Goal: Task Accomplishment & Management: Manage account settings

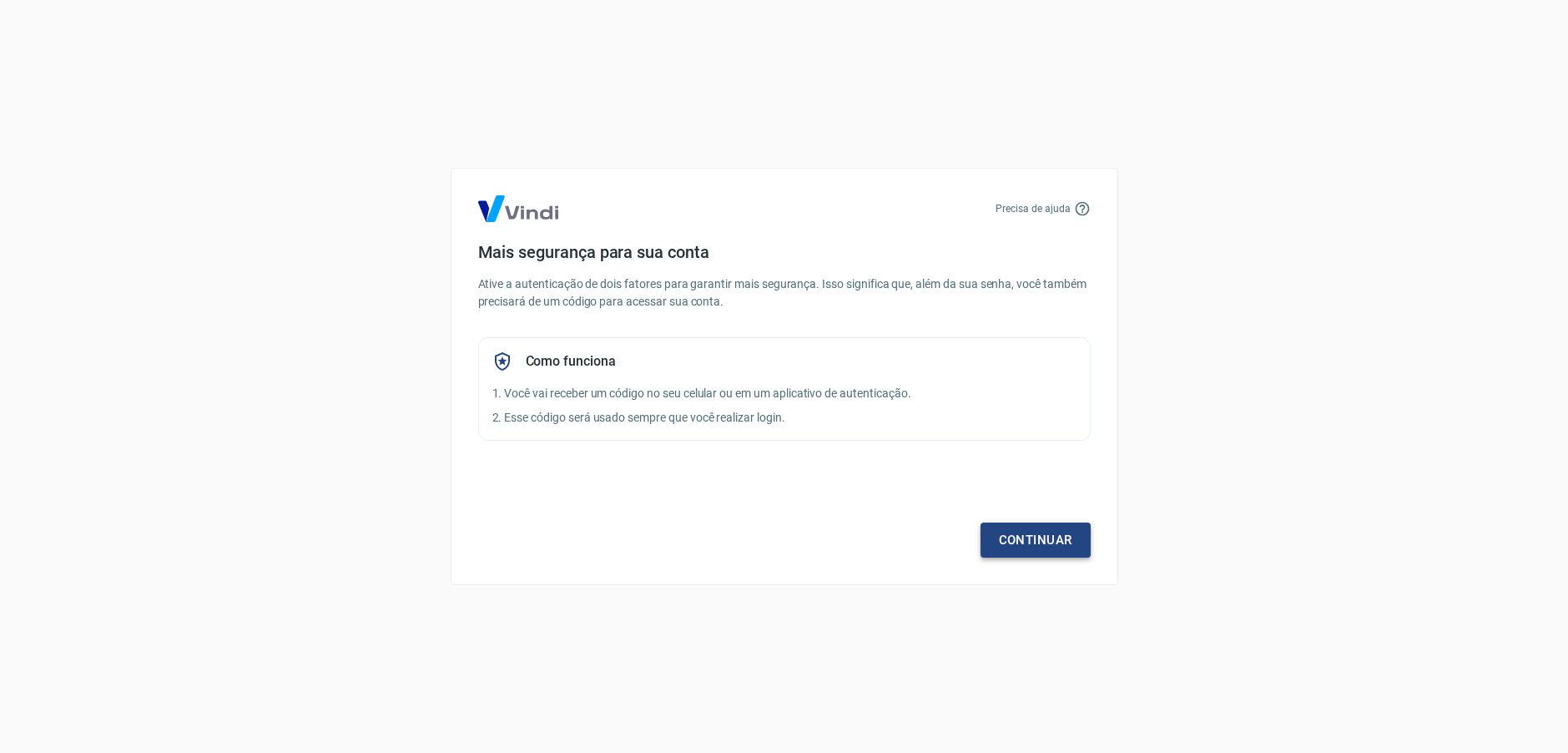
click at [1052, 540] on link "Continuar" at bounding box center [1035, 540] width 110 height 35
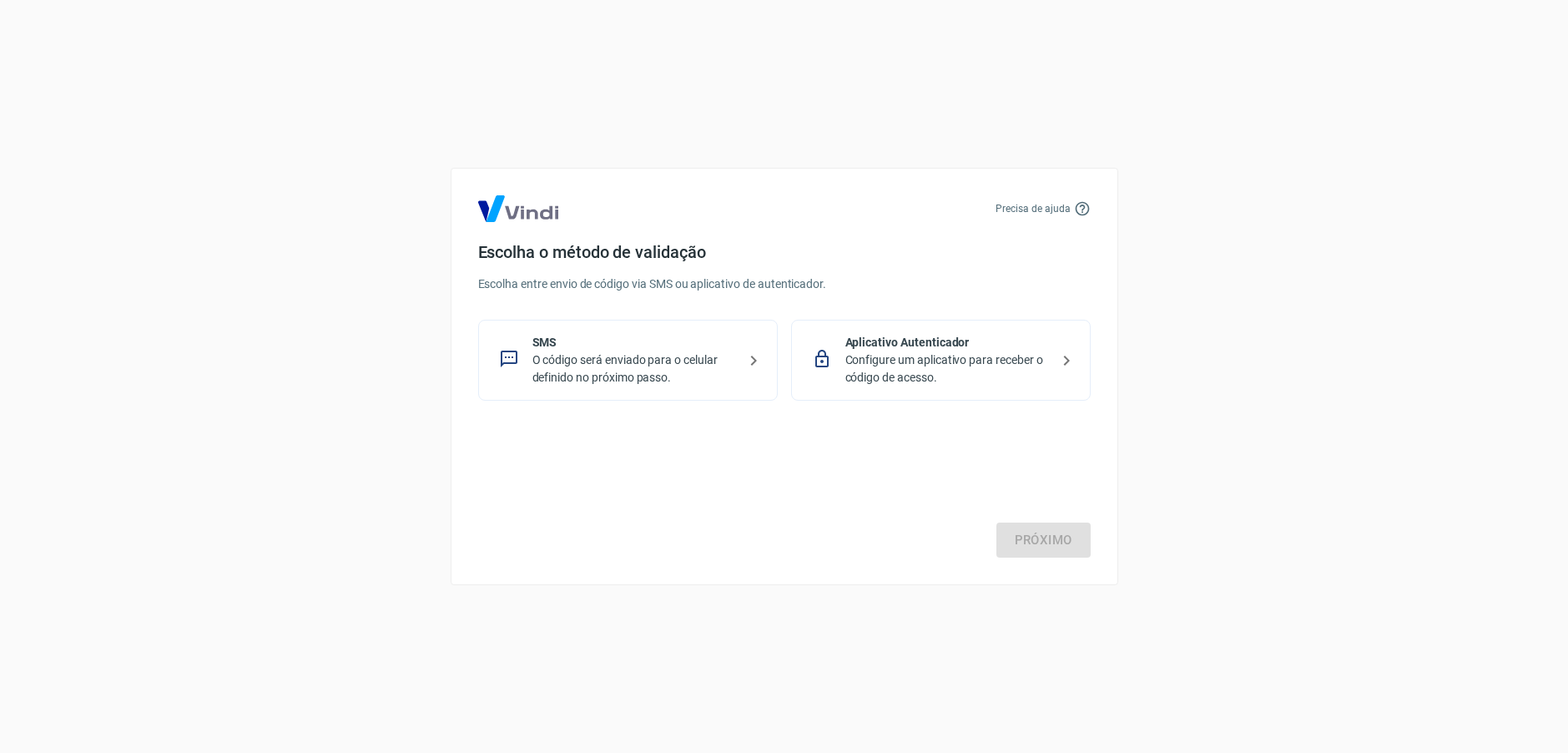
click at [633, 362] on p "O código será enviado para o celular definido no próximo passo." at bounding box center [634, 368] width 205 height 35
click at [1014, 542] on link "Próximo" at bounding box center [1043, 540] width 95 height 35
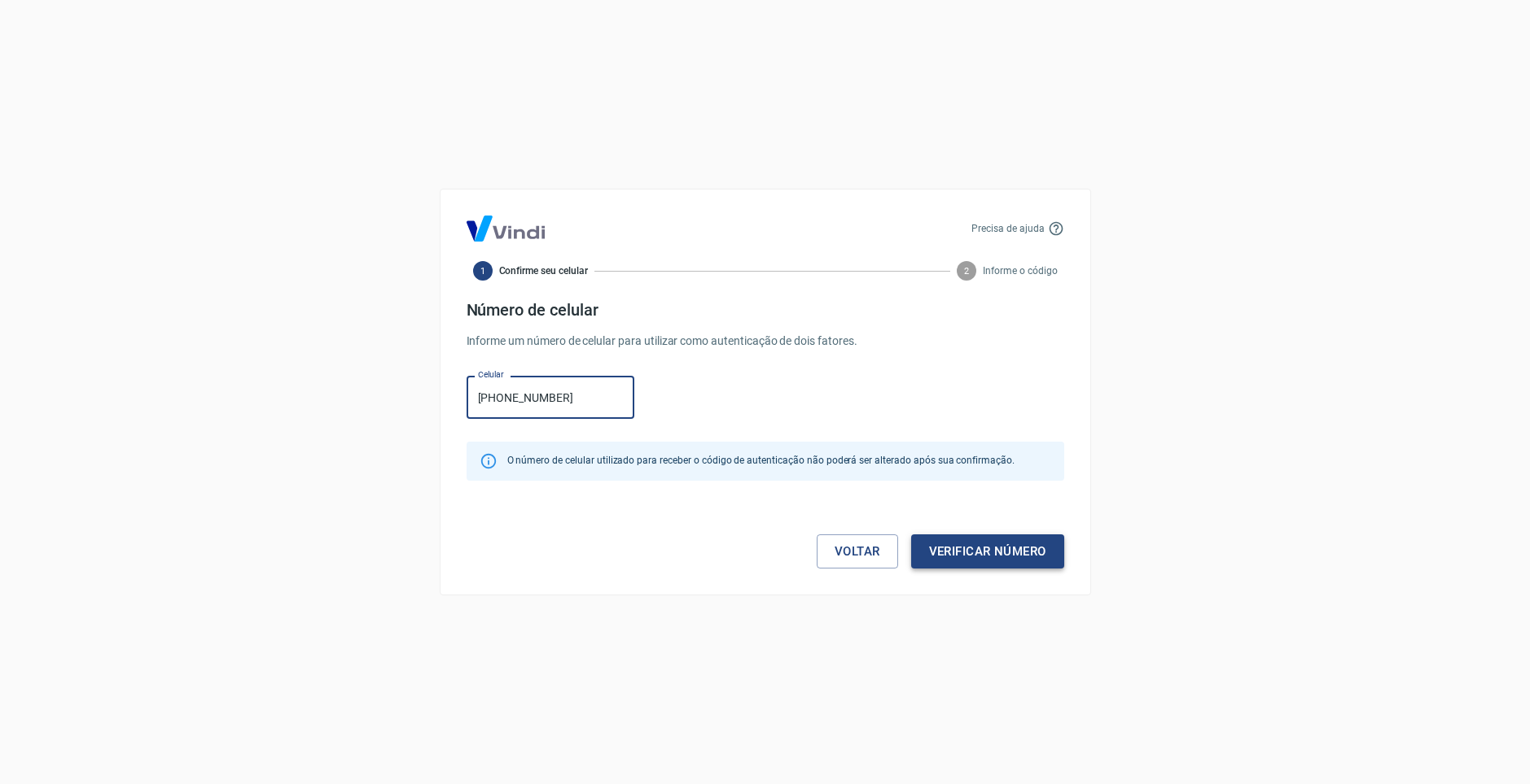
type input "[PHONE_NUMBER]"
click at [1007, 553] on button "Verificar número" at bounding box center [988, 551] width 153 height 34
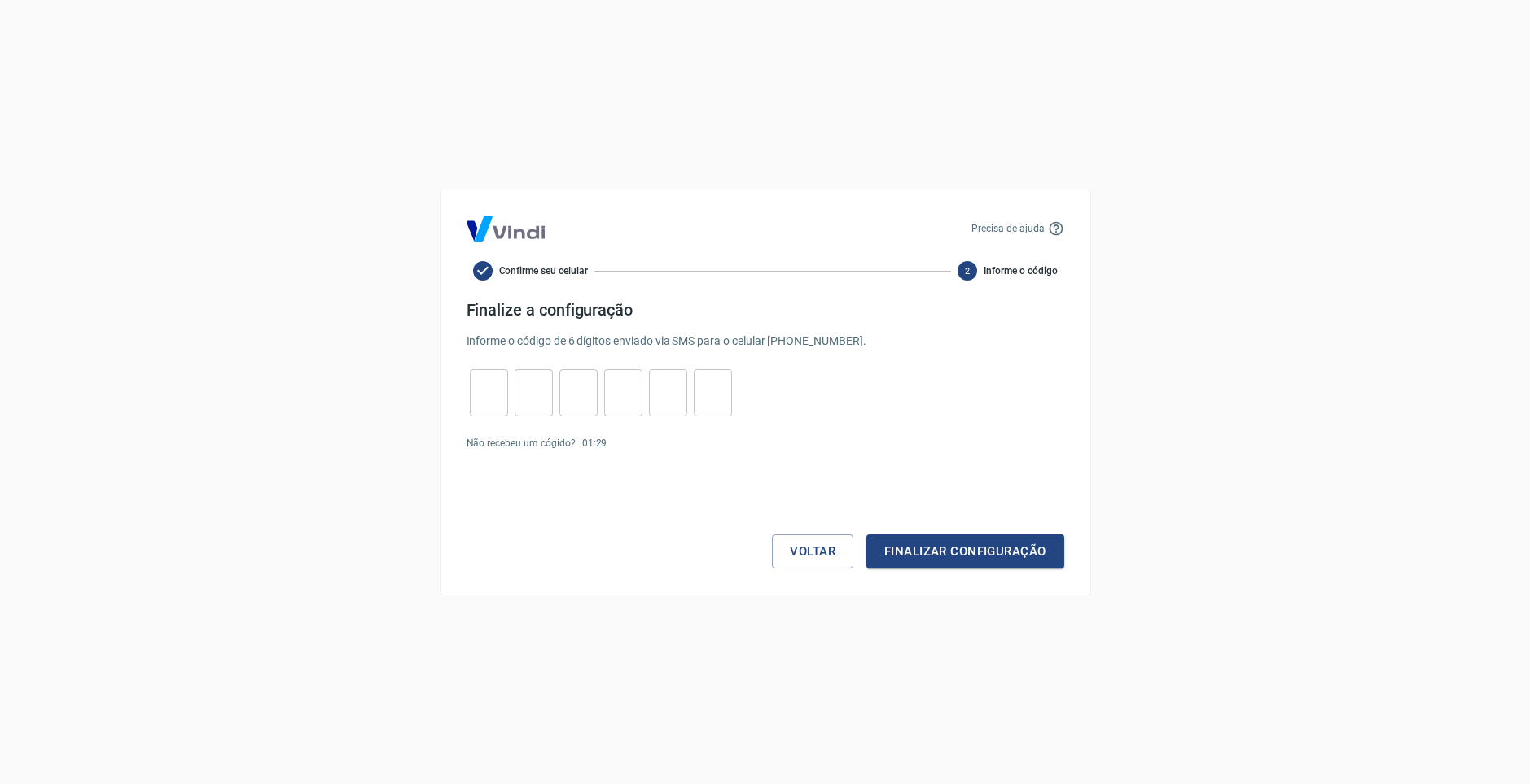
click at [478, 399] on input "tel" at bounding box center [488, 393] width 38 height 35
click at [500, 391] on input "tel" at bounding box center [488, 393] width 38 height 35
type input "7"
type input "0"
type input "3"
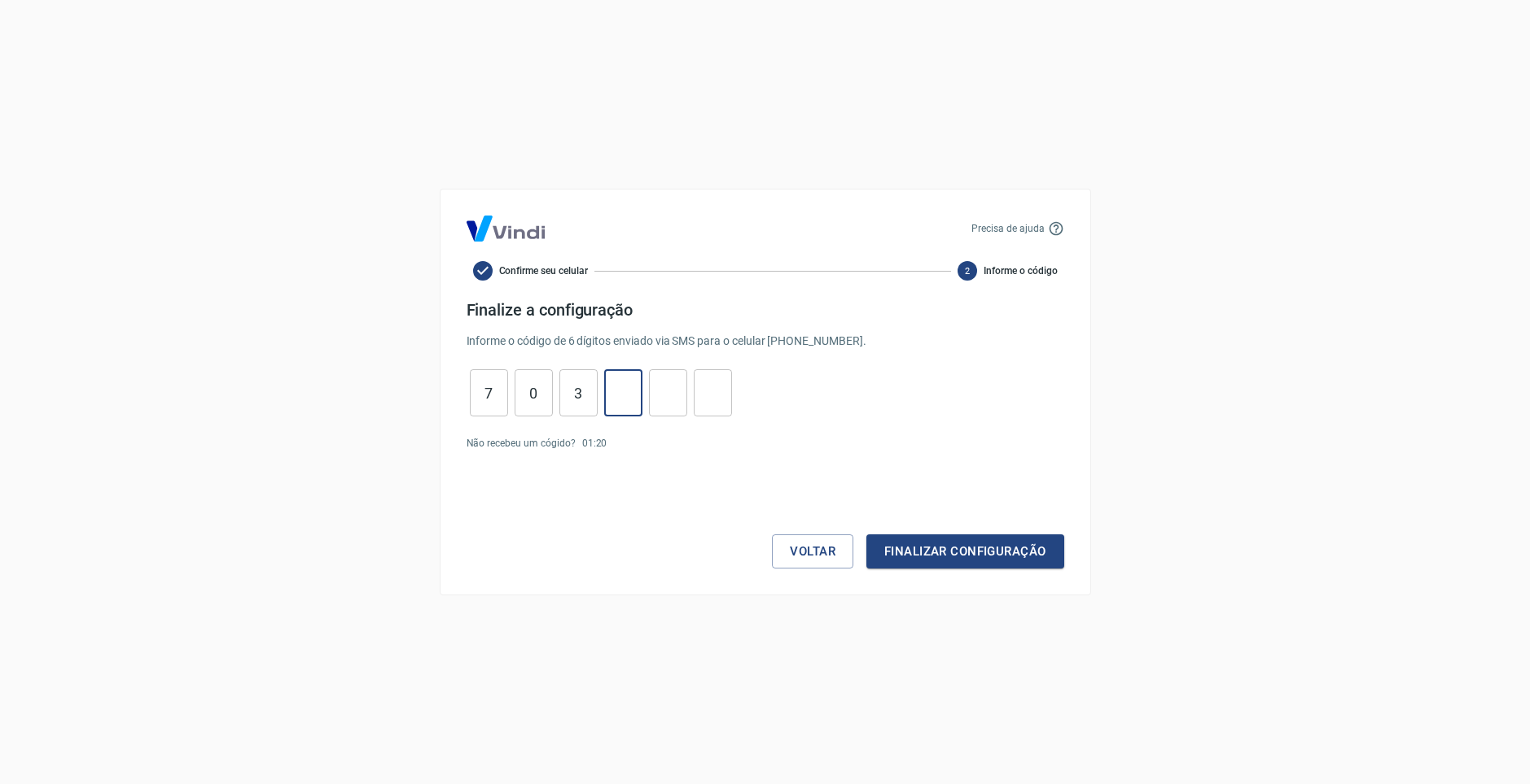
type input "1"
type input "9"
type input "8"
click at [866, 535] on button "Finalizar configuração" at bounding box center [964, 551] width 197 height 34
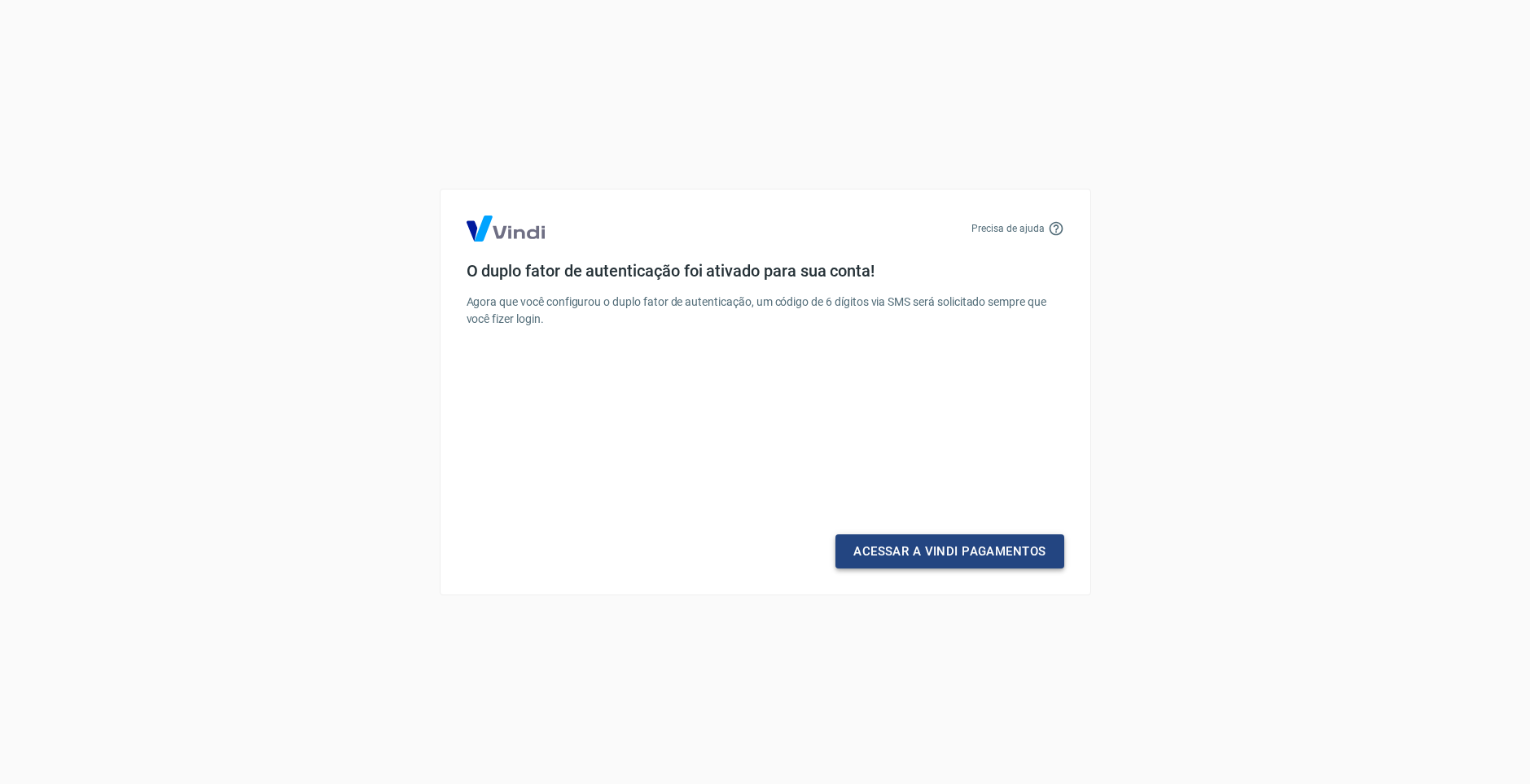
click at [896, 551] on link "Acessar a Vindi Pagamentos" at bounding box center [949, 551] width 228 height 34
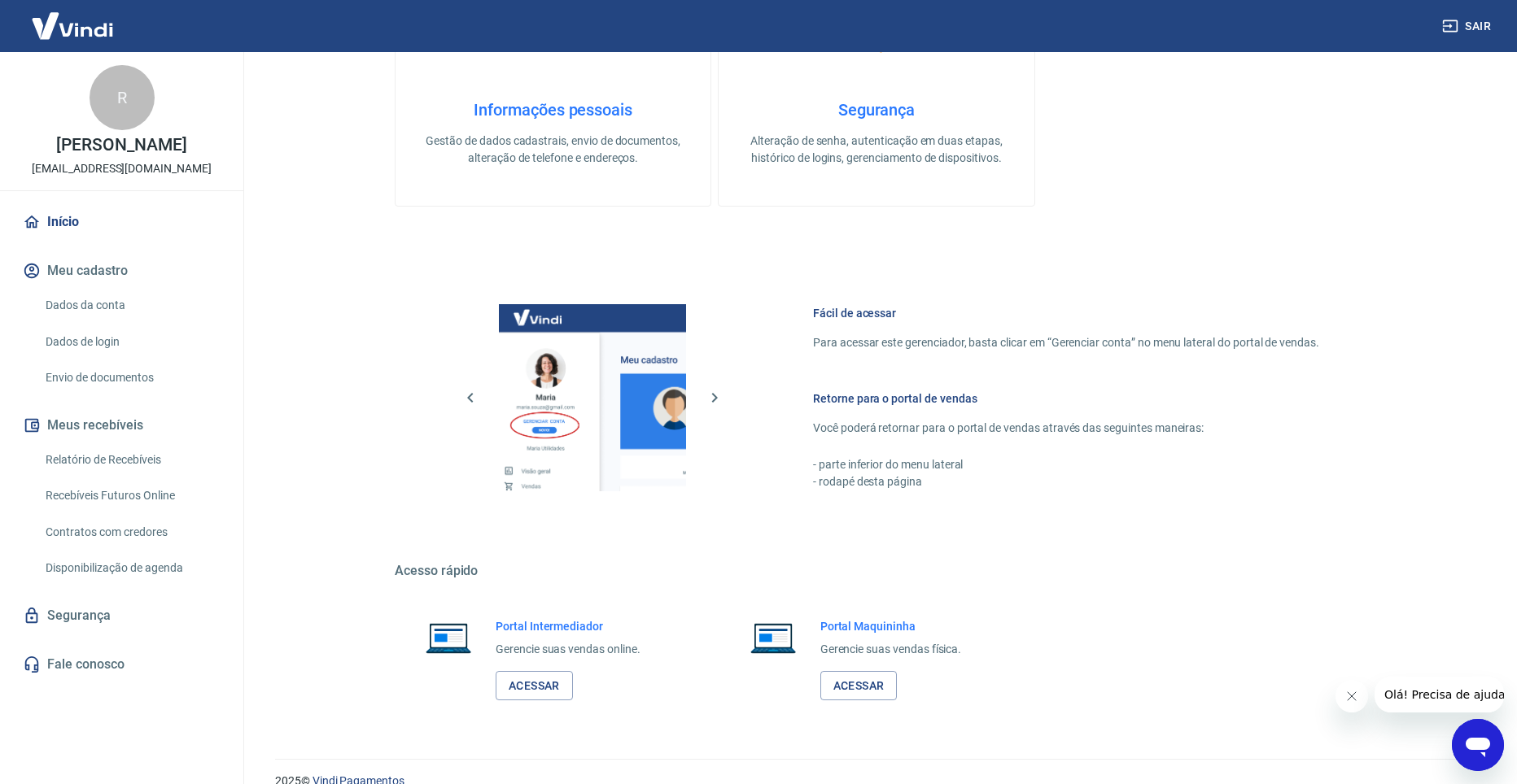
scroll to position [805, 0]
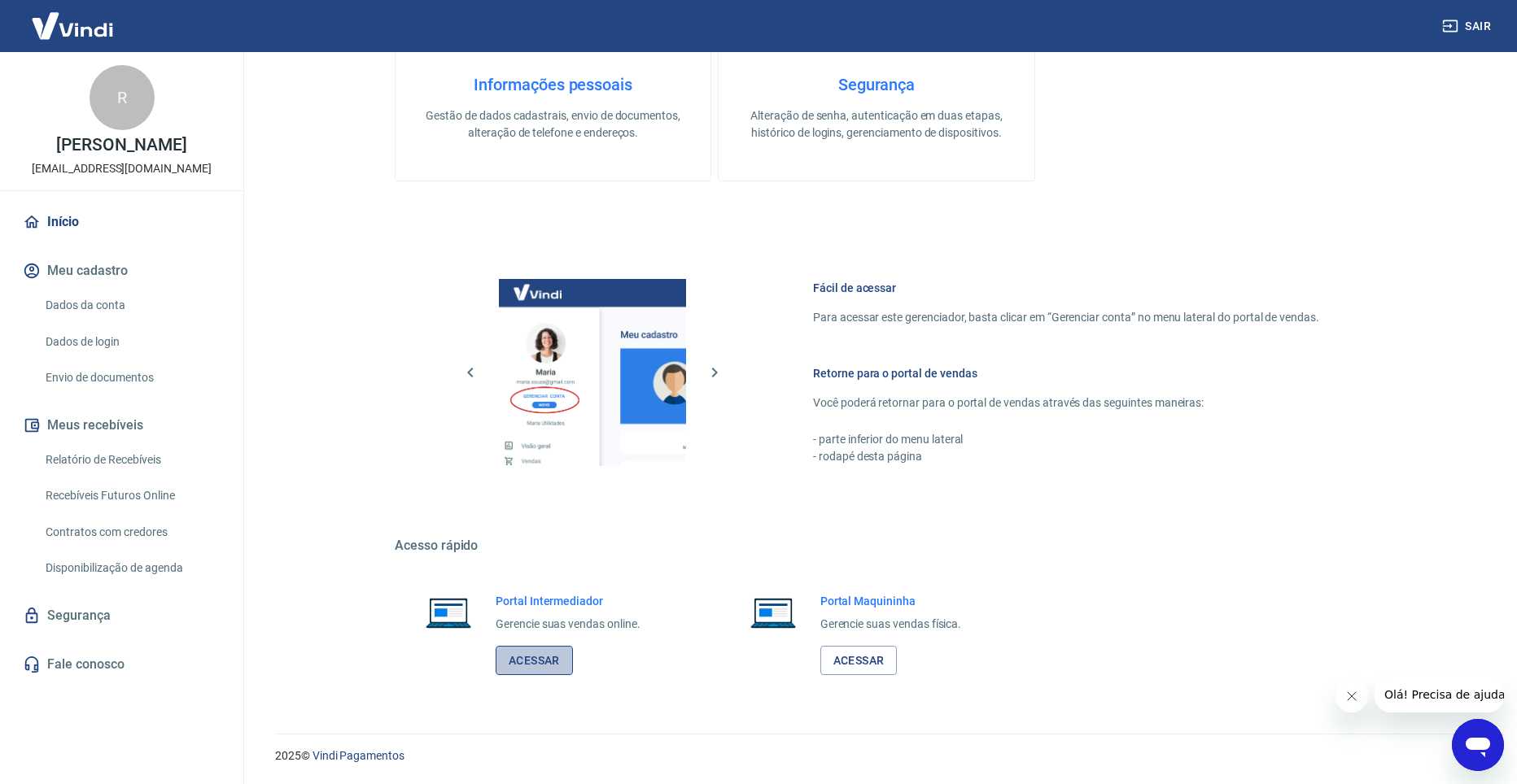
click at [528, 661] on link "Acessar" at bounding box center [535, 661] width 78 height 30
click at [108, 341] on link "Dados de login" at bounding box center [131, 342] width 185 height 33
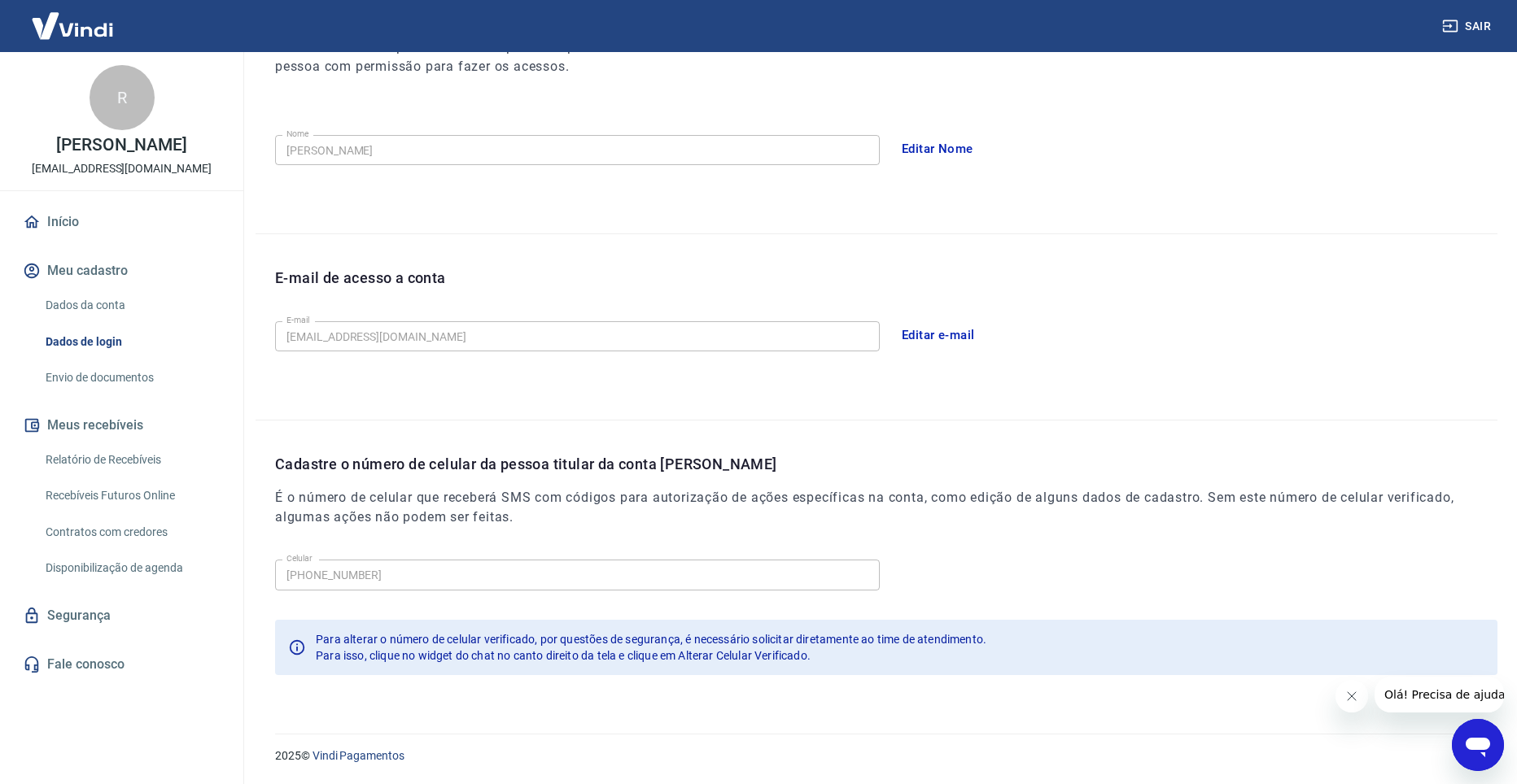
scroll to position [258, 0]
click at [81, 218] on link "Início" at bounding box center [121, 222] width 204 height 36
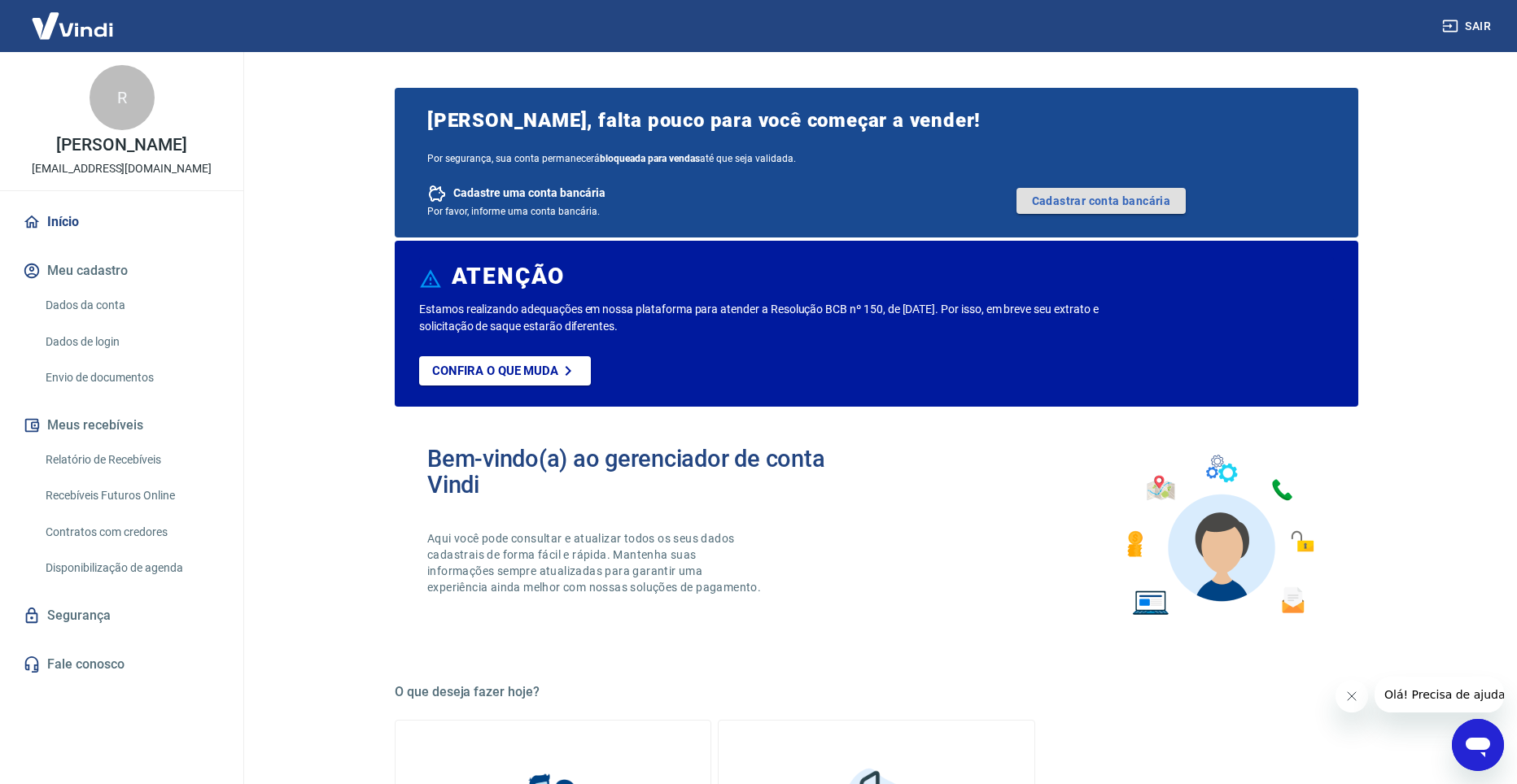
click at [1069, 198] on link "Cadastrar conta bancária" at bounding box center [1100, 201] width 169 height 26
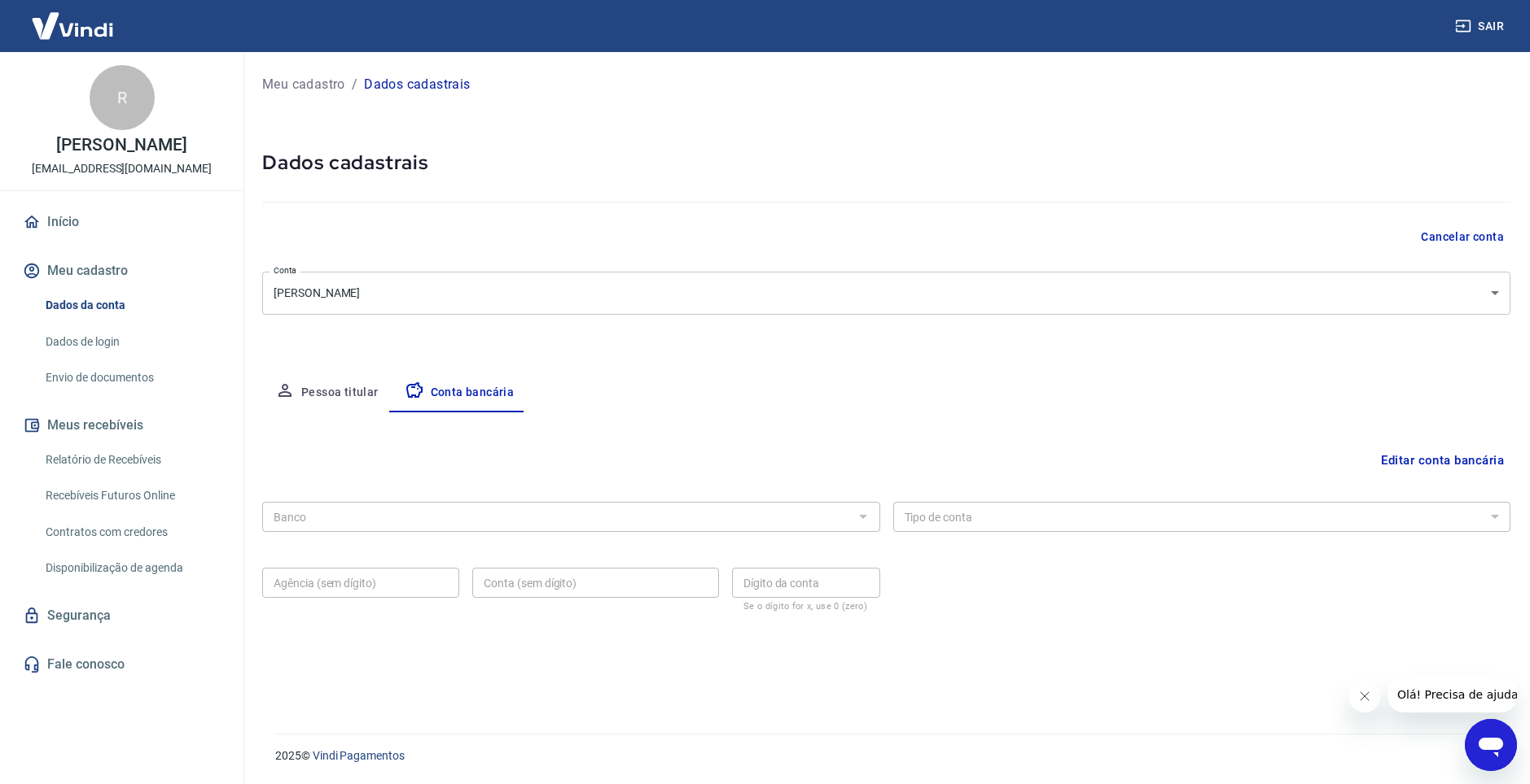
click at [366, 307] on body "Sair R [PERSON_NAME] [EMAIL_ADDRESS][DOMAIN_NAME] Início Meu cadastro Dados da …" at bounding box center [765, 392] width 1530 height 784
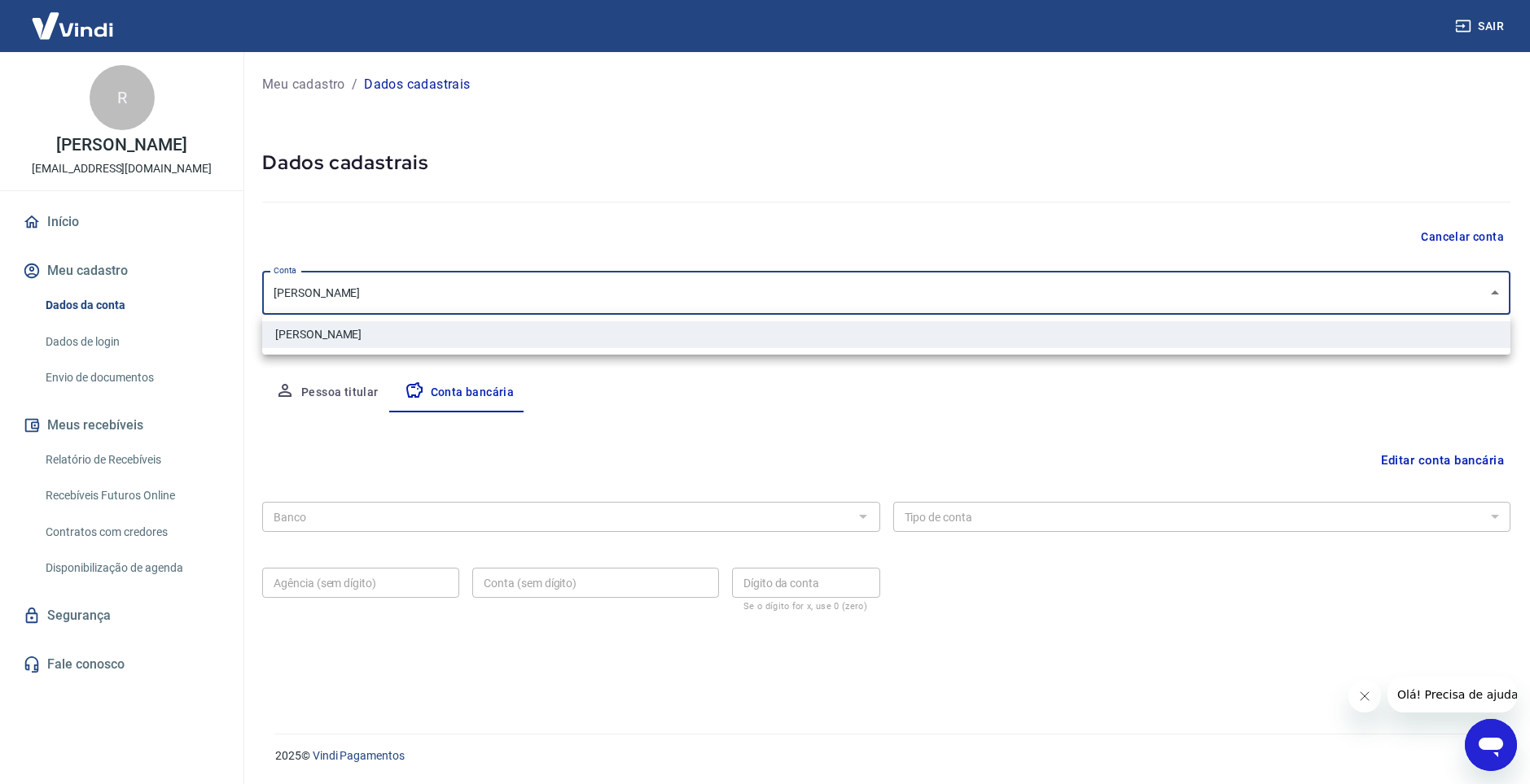
click at [663, 235] on div at bounding box center [765, 392] width 1530 height 784
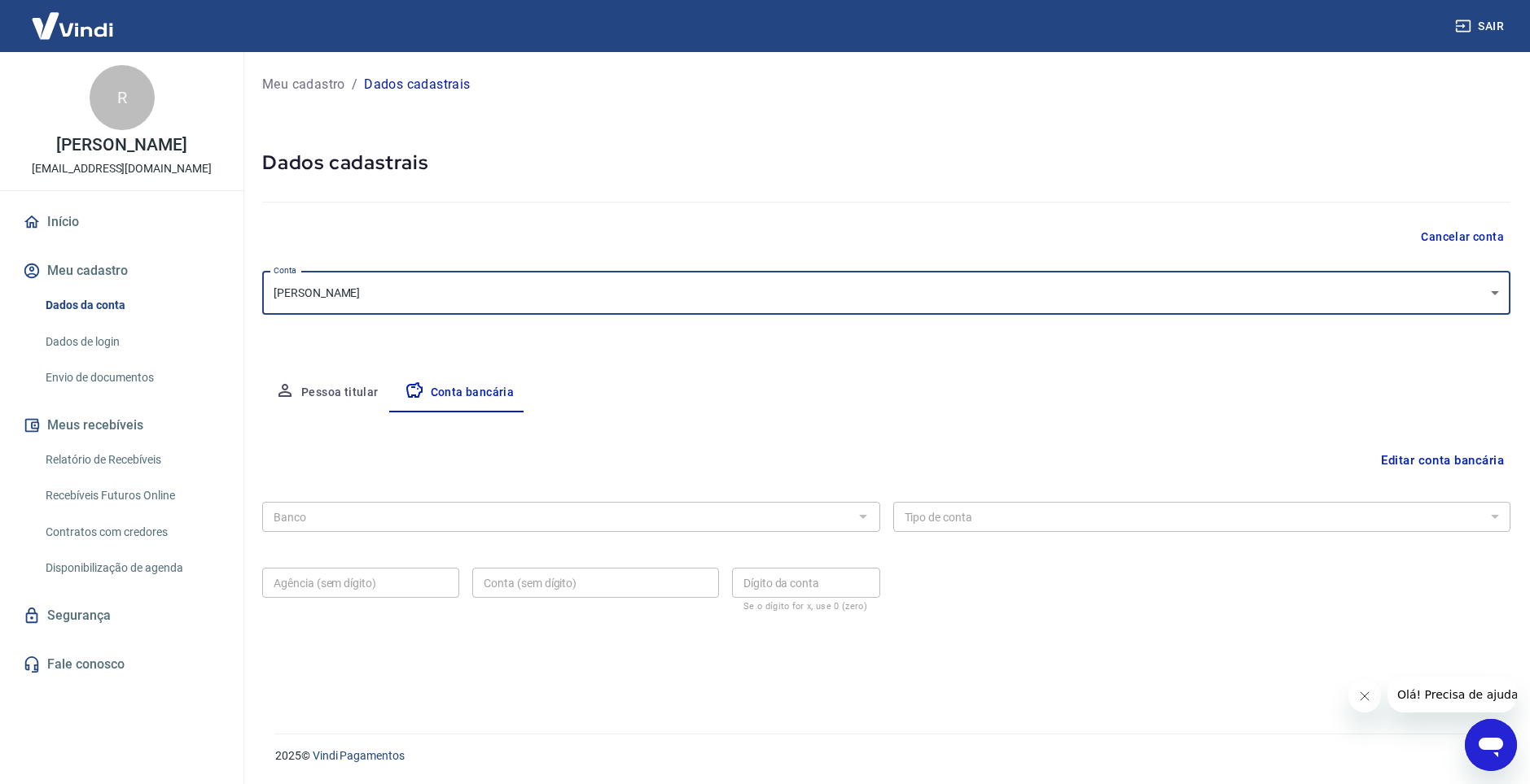
click at [581, 293] on body "Sair R [PERSON_NAME] [EMAIL_ADDRESS][DOMAIN_NAME] Início Meu cadastro Dados da …" at bounding box center [765, 392] width 1530 height 784
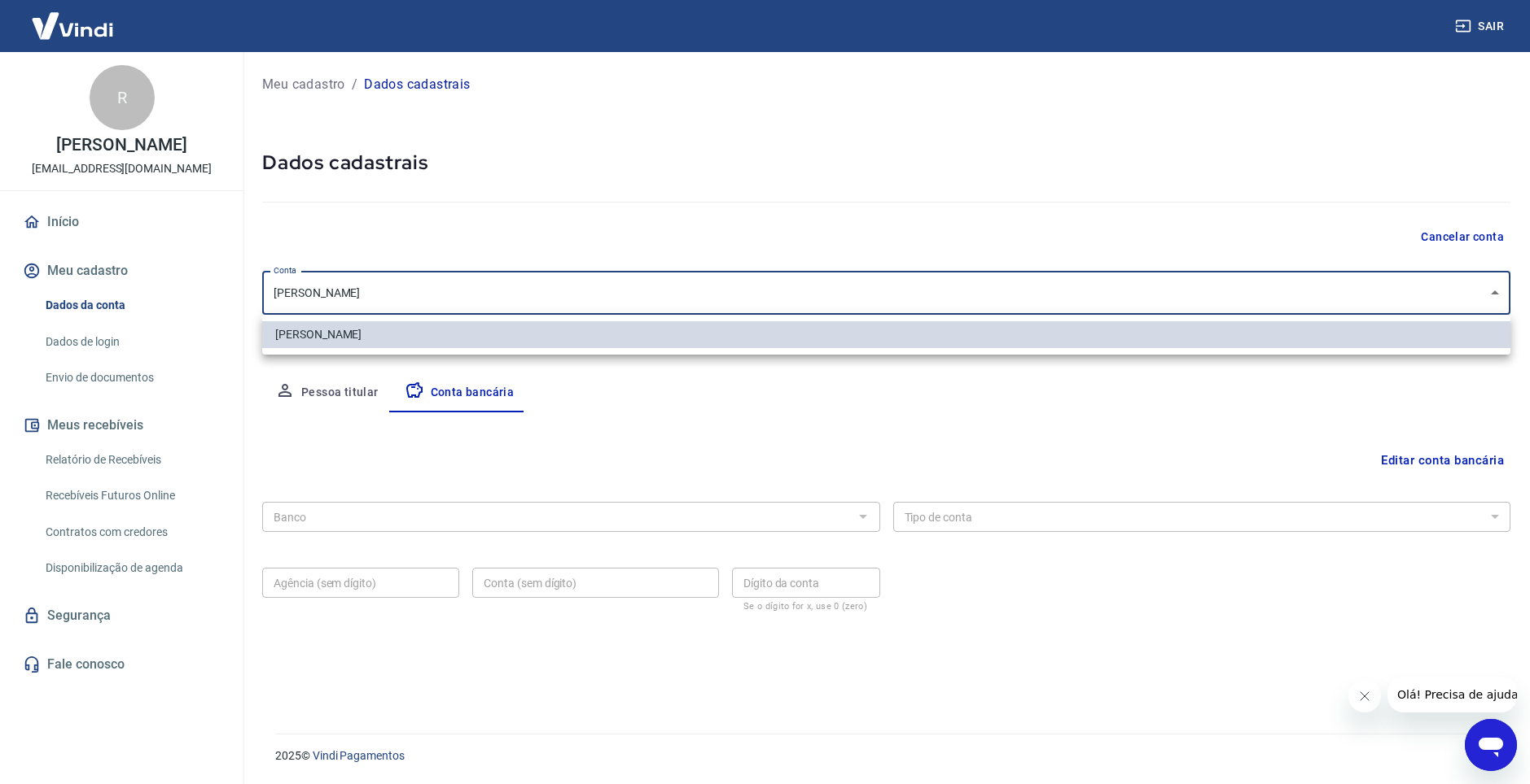
click at [581, 294] on div at bounding box center [765, 392] width 1530 height 784
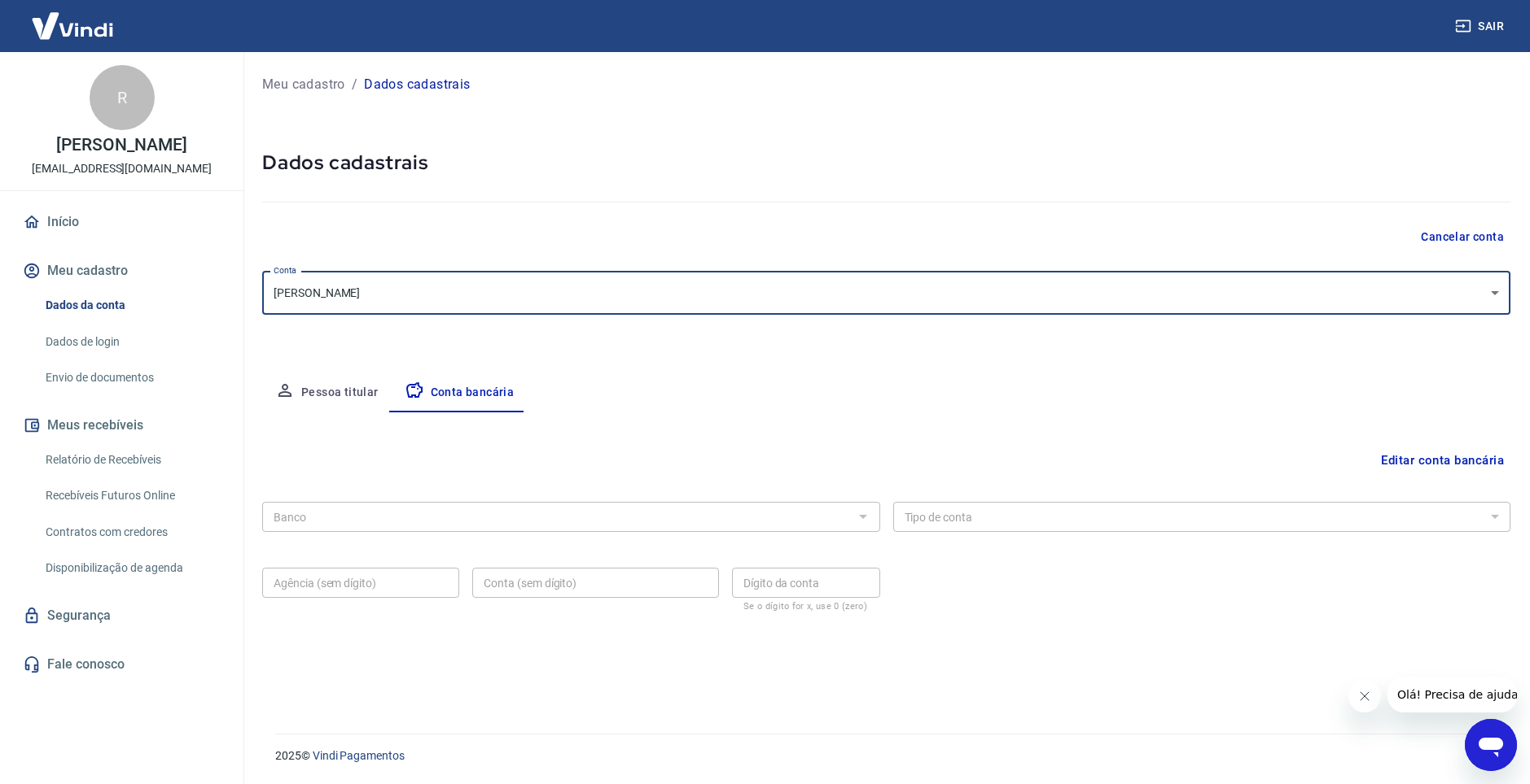
click at [581, 294] on body "Sair R [PERSON_NAME] [EMAIL_ADDRESS][DOMAIN_NAME] Início Meu cadastro Dados da …" at bounding box center [765, 392] width 1530 height 784
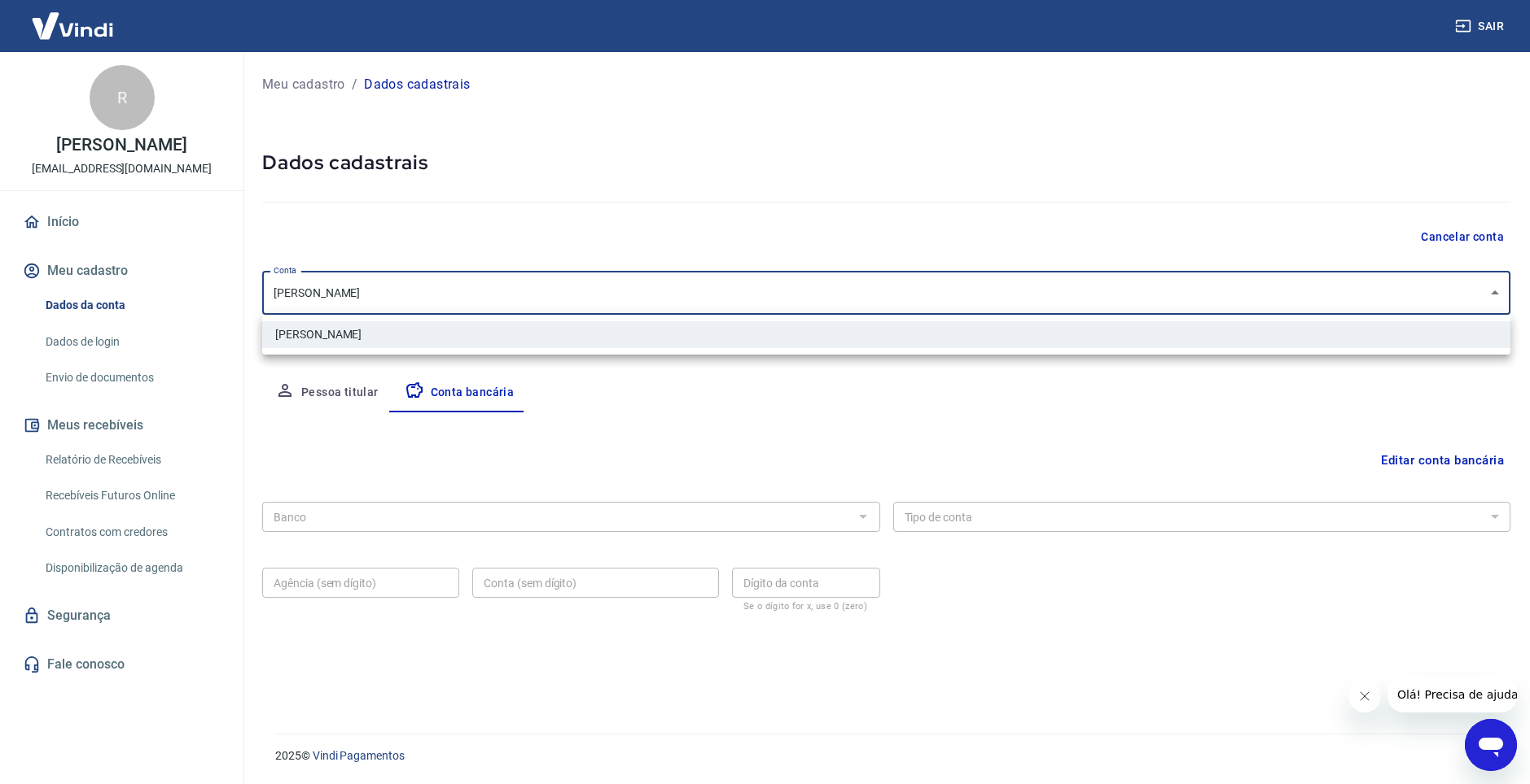
click at [581, 294] on div at bounding box center [765, 392] width 1530 height 784
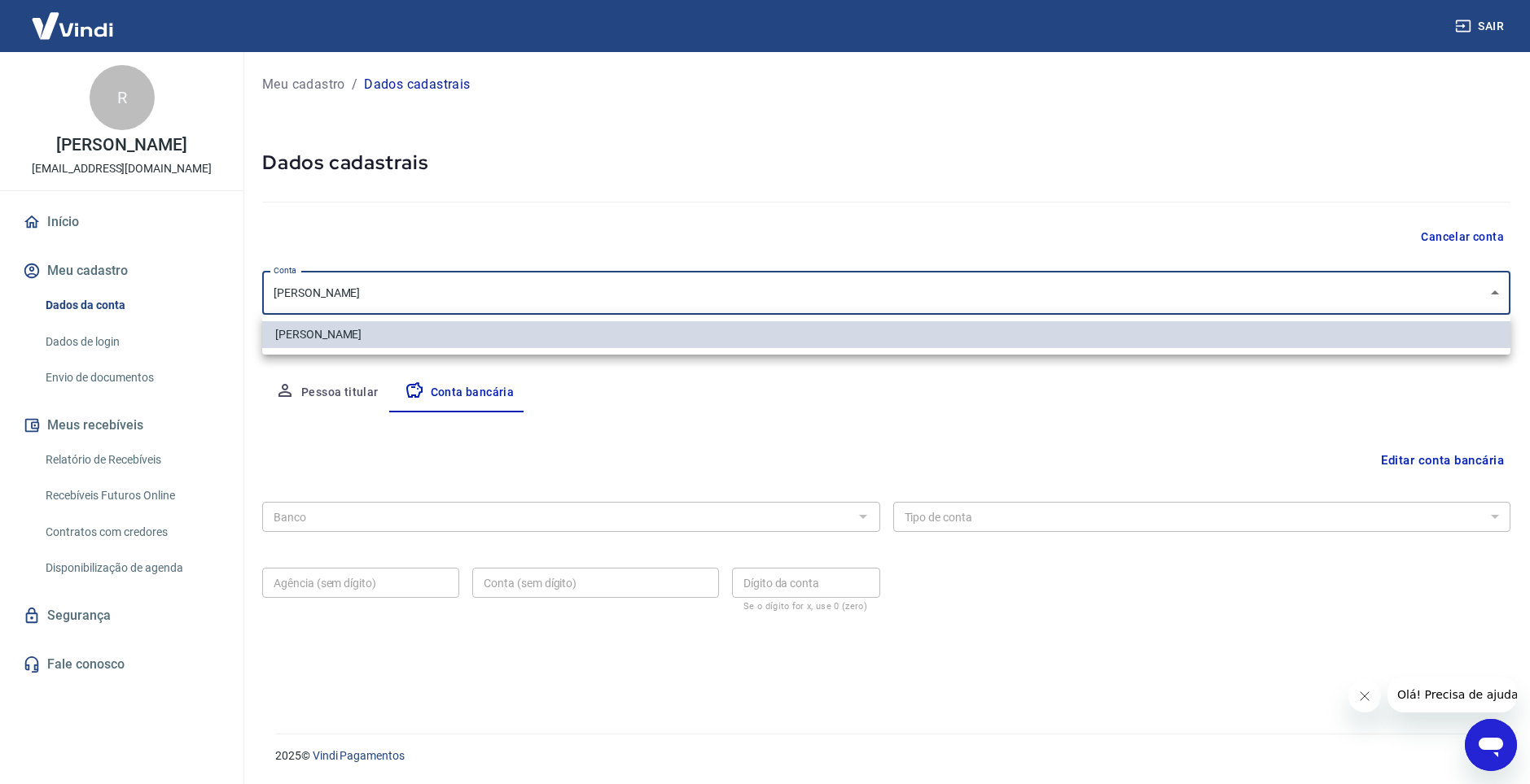
click at [576, 296] on body "Sair R Raphael Rocha Silva raphaelrocha.mkt@gmail.com Início Meu cadastro Dados…" at bounding box center [765, 392] width 1530 height 784
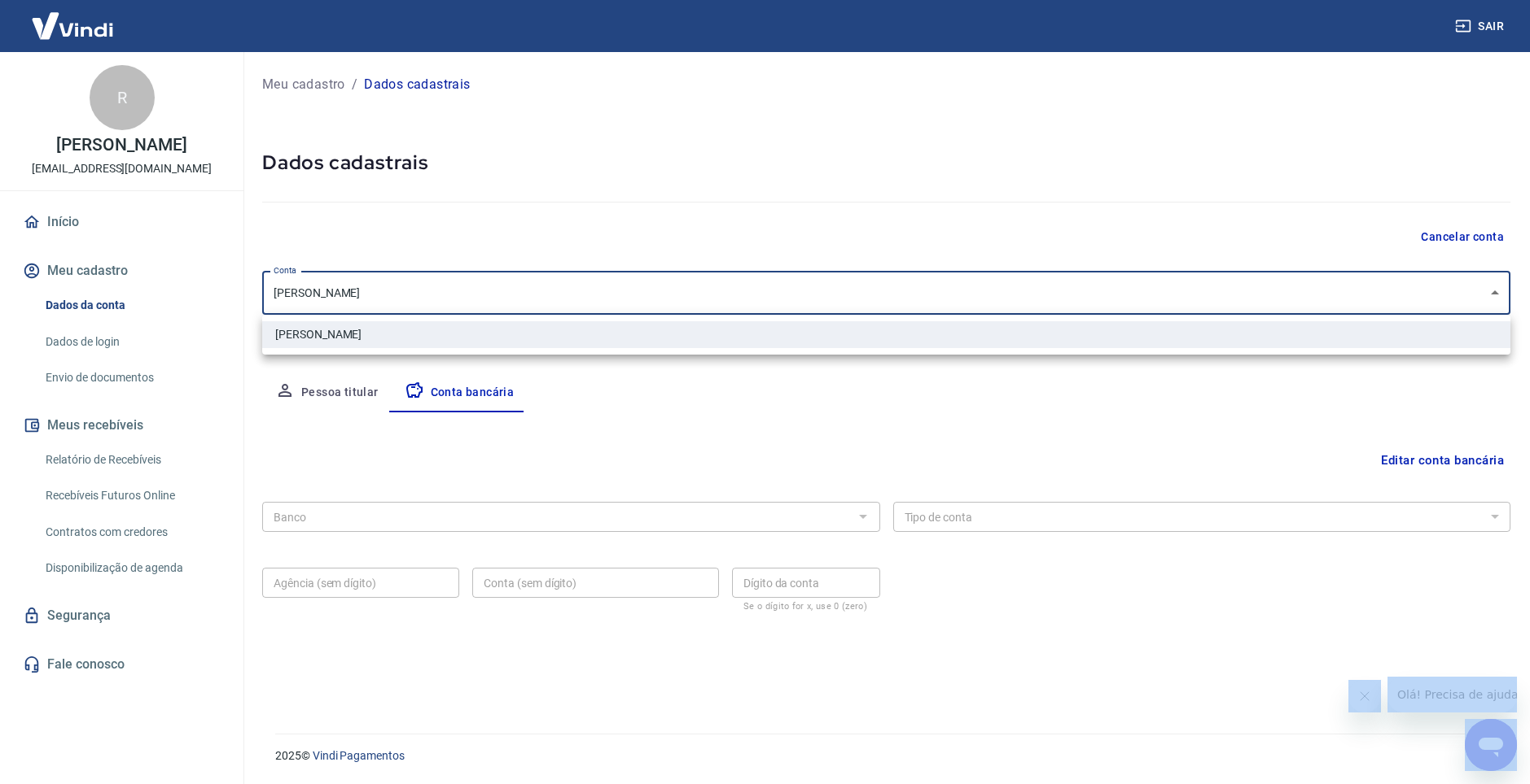
click at [576, 296] on div at bounding box center [765, 392] width 1530 height 784
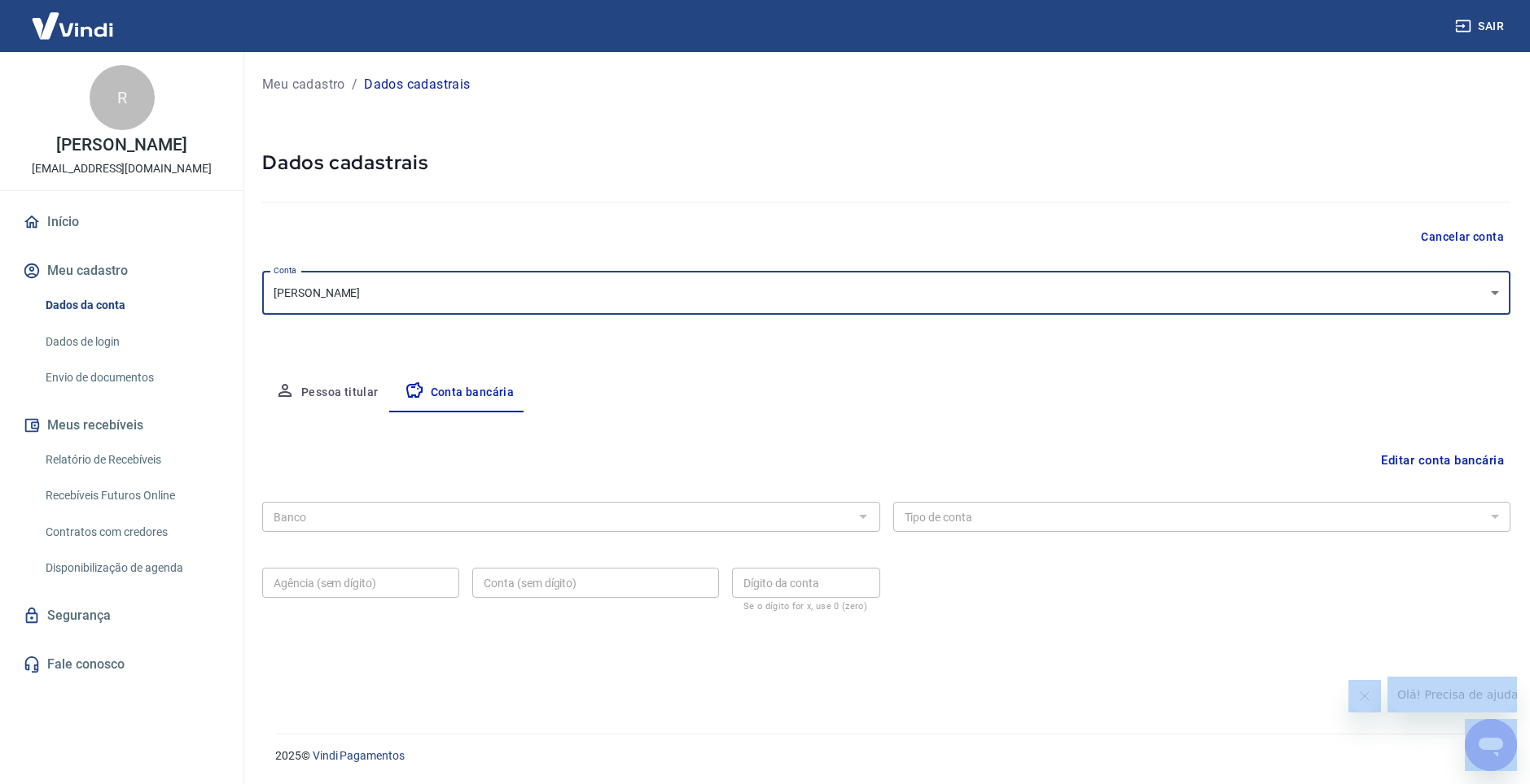
click at [89, 339] on link "Dados de login" at bounding box center [131, 342] width 185 height 33
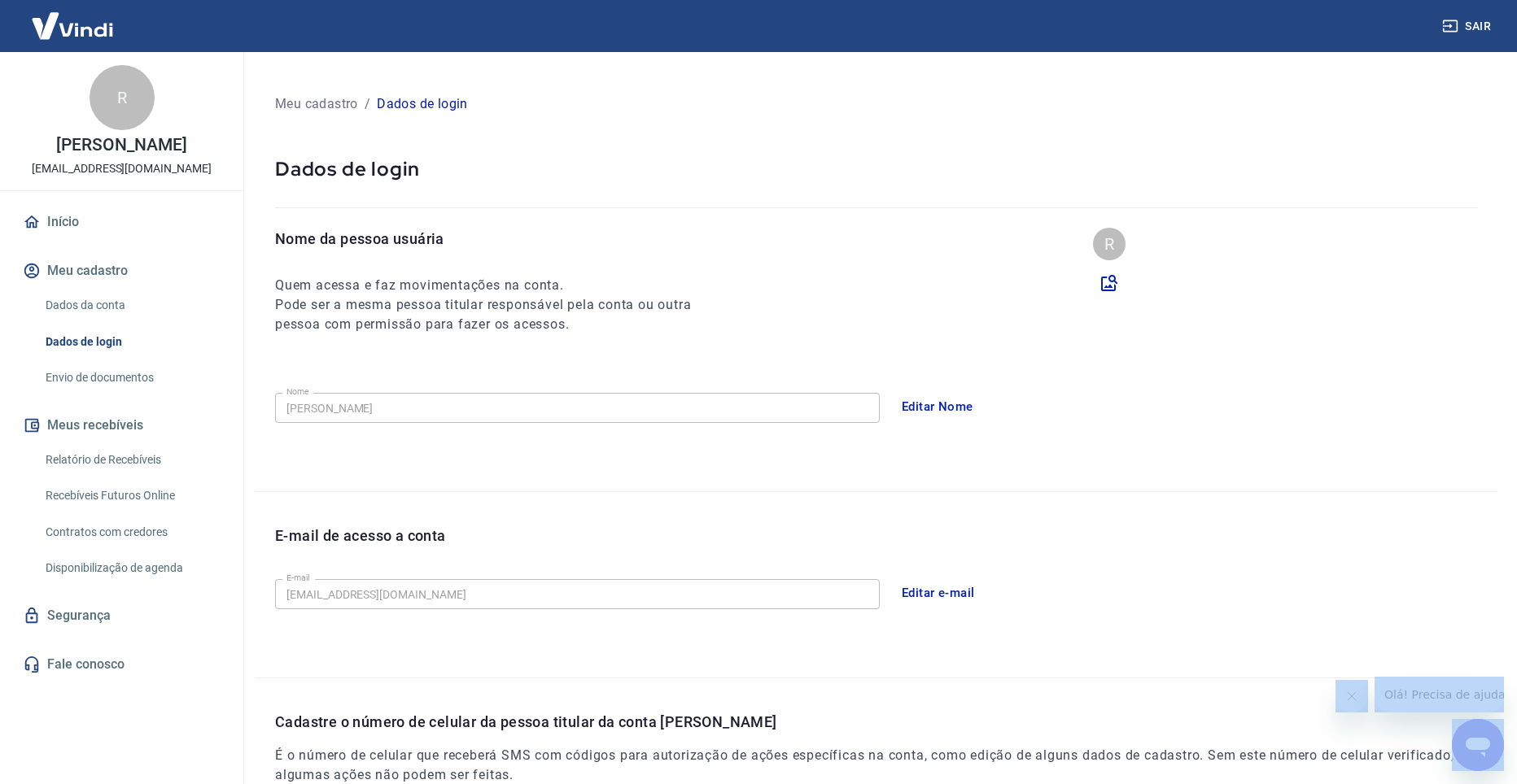
click at [928, 409] on button "Editar Nome" at bounding box center [938, 406] width 90 height 34
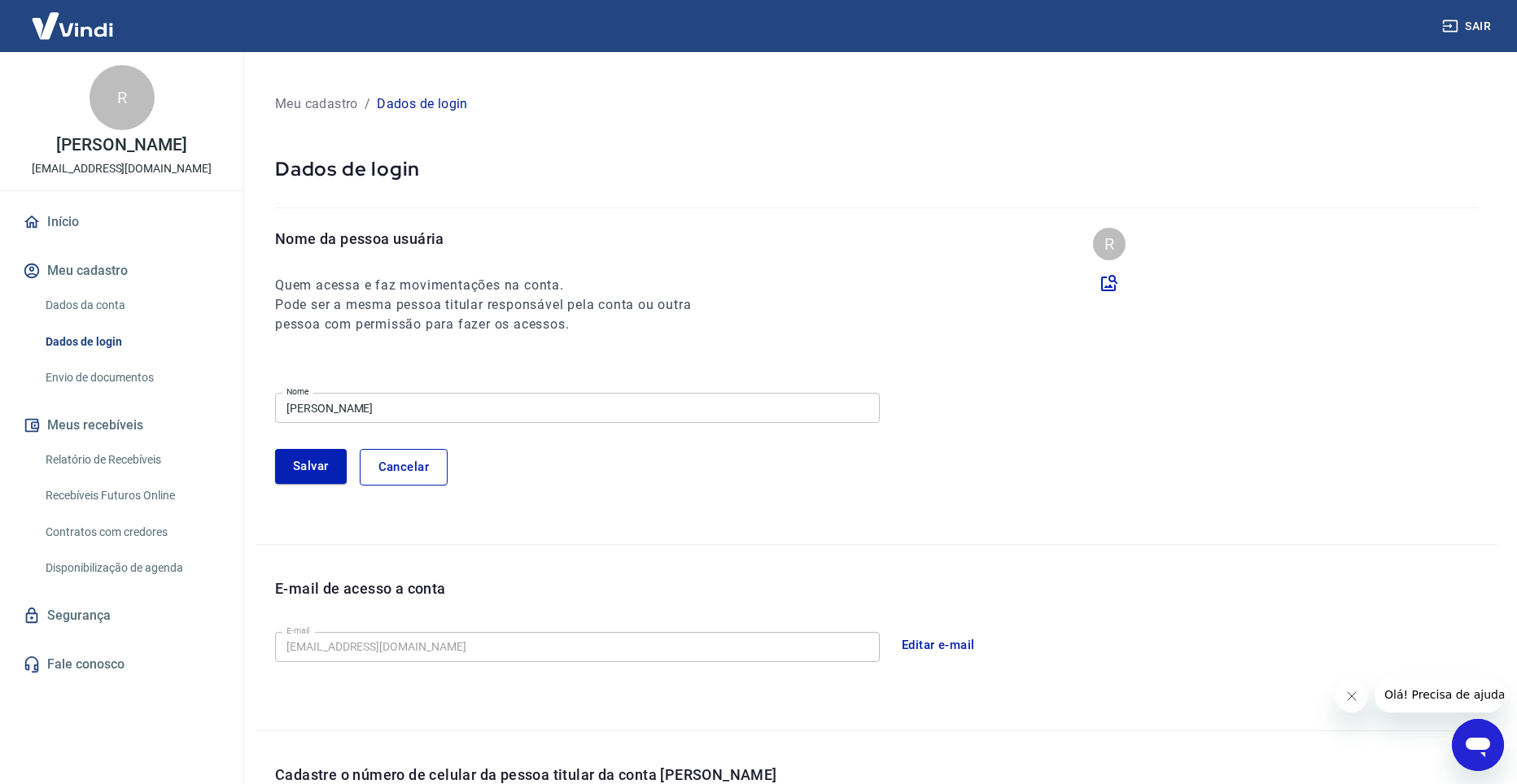
click at [394, 411] on input "Raphael Rocha Silva" at bounding box center [577, 408] width 605 height 30
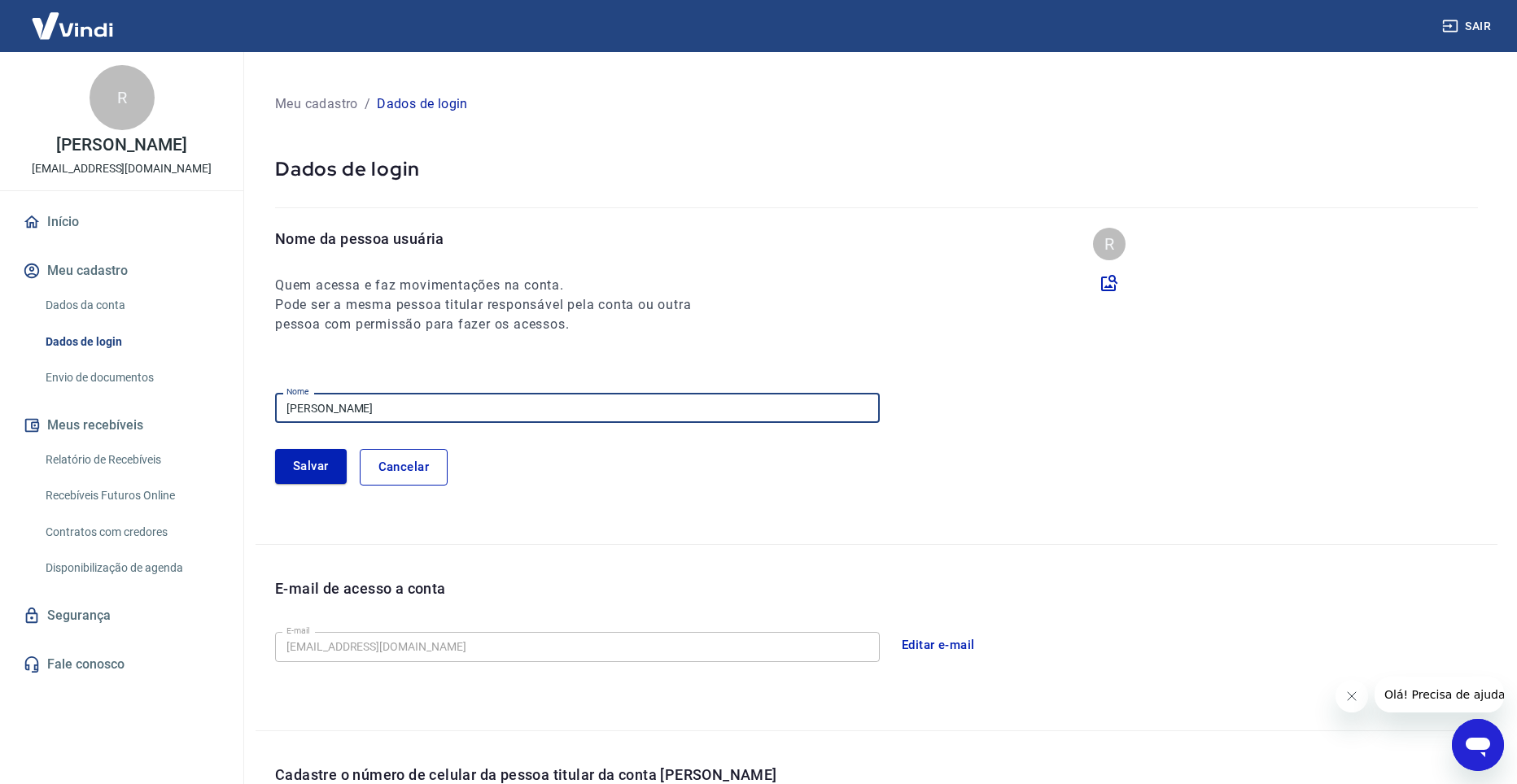
click at [394, 411] on input "Raphael Rocha Silva" at bounding box center [577, 408] width 605 height 30
type input "[PERSON_NAME]"
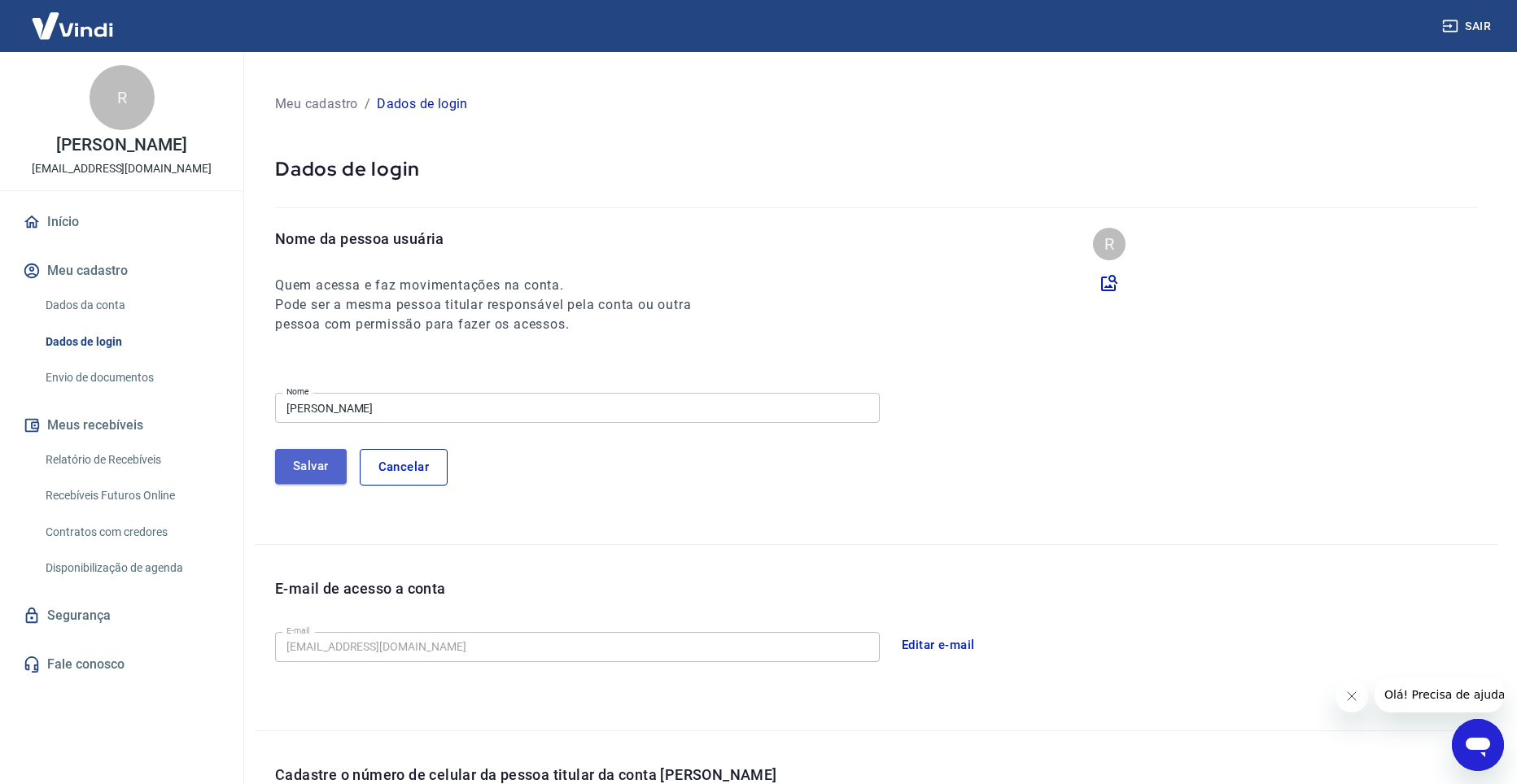
click at [289, 468] on button "Salvar" at bounding box center [311, 465] width 72 height 34
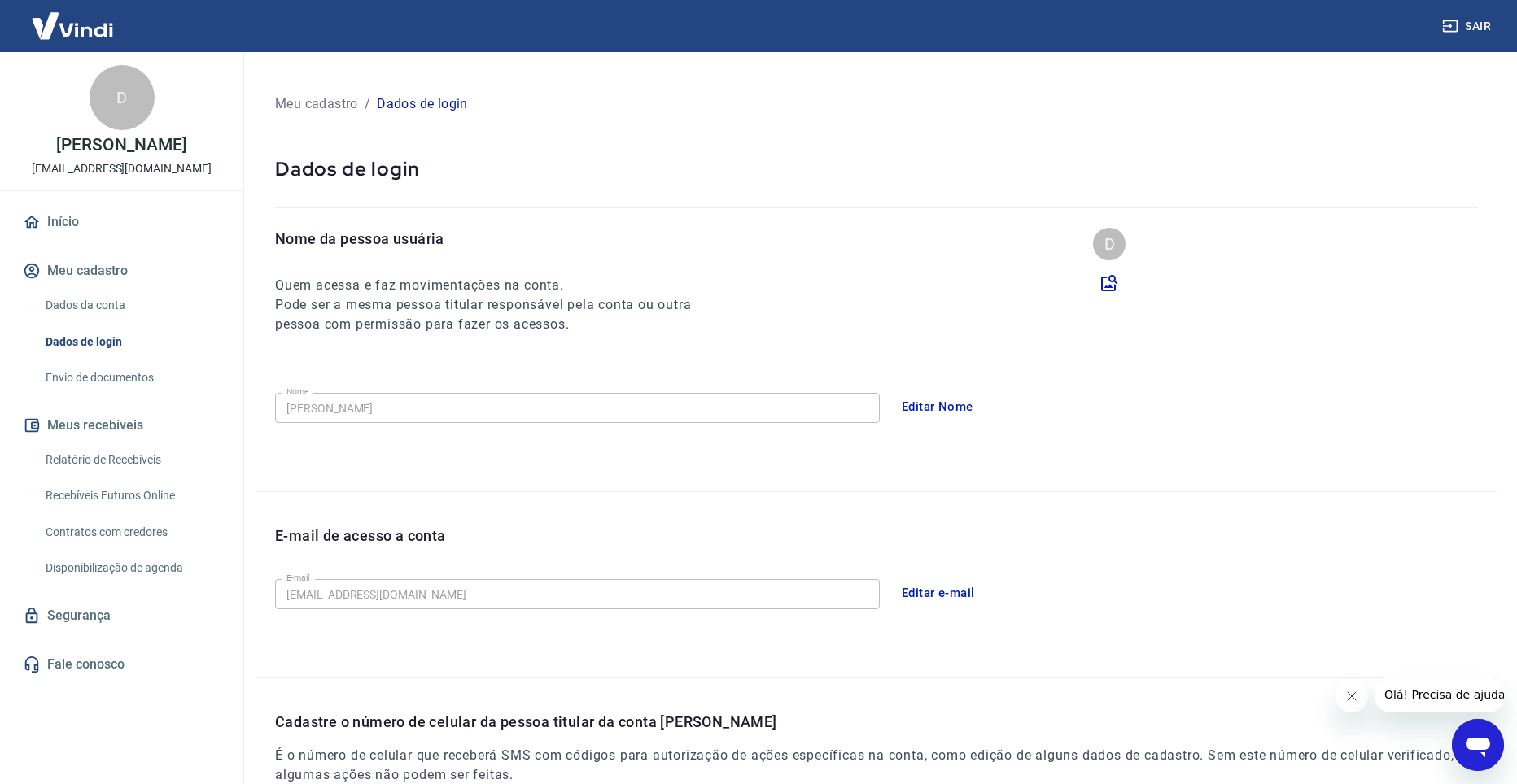
click at [924, 589] on button "Editar e-mail" at bounding box center [939, 593] width 91 height 34
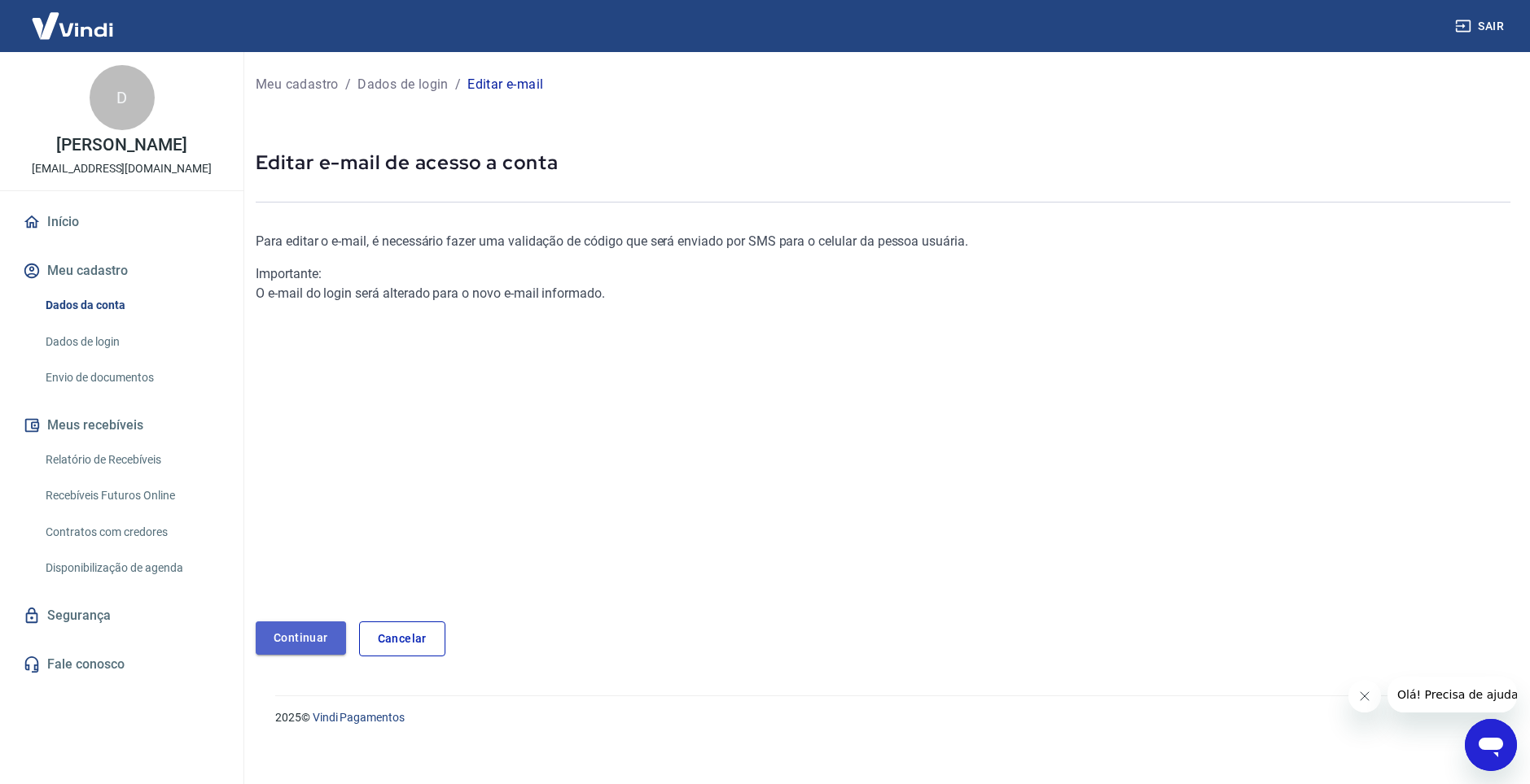
click at [318, 646] on link "Continuar" at bounding box center [301, 638] width 91 height 33
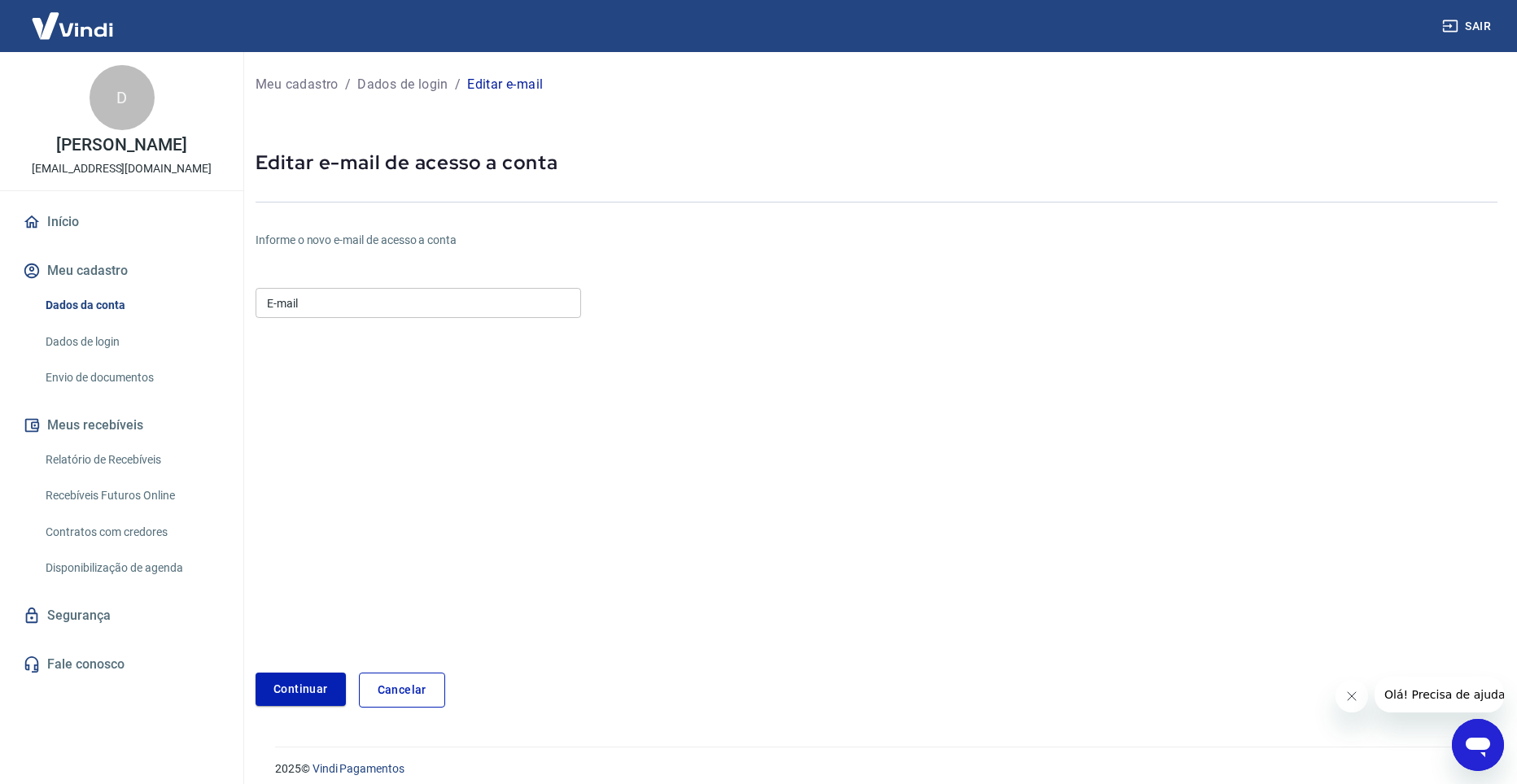
click at [322, 311] on input "E-mail" at bounding box center [419, 303] width 325 height 30
type input "dimasgneto@gmail.com"
click at [288, 682] on button "Continuar" at bounding box center [301, 690] width 91 height 33
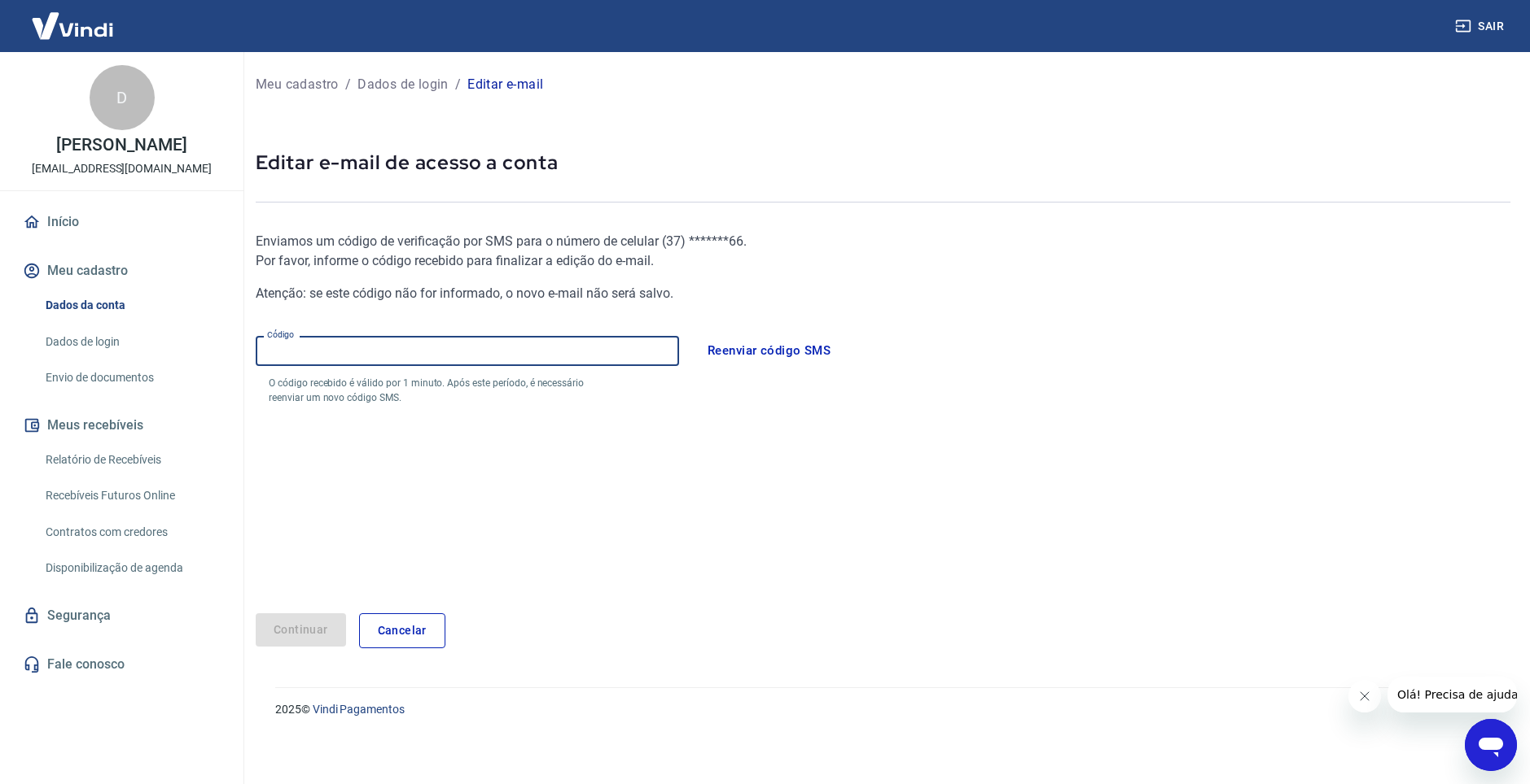
click at [340, 355] on input "Código" at bounding box center [468, 351] width 423 height 30
type input "586640"
click at [306, 630] on button "Continuar" at bounding box center [301, 630] width 91 height 33
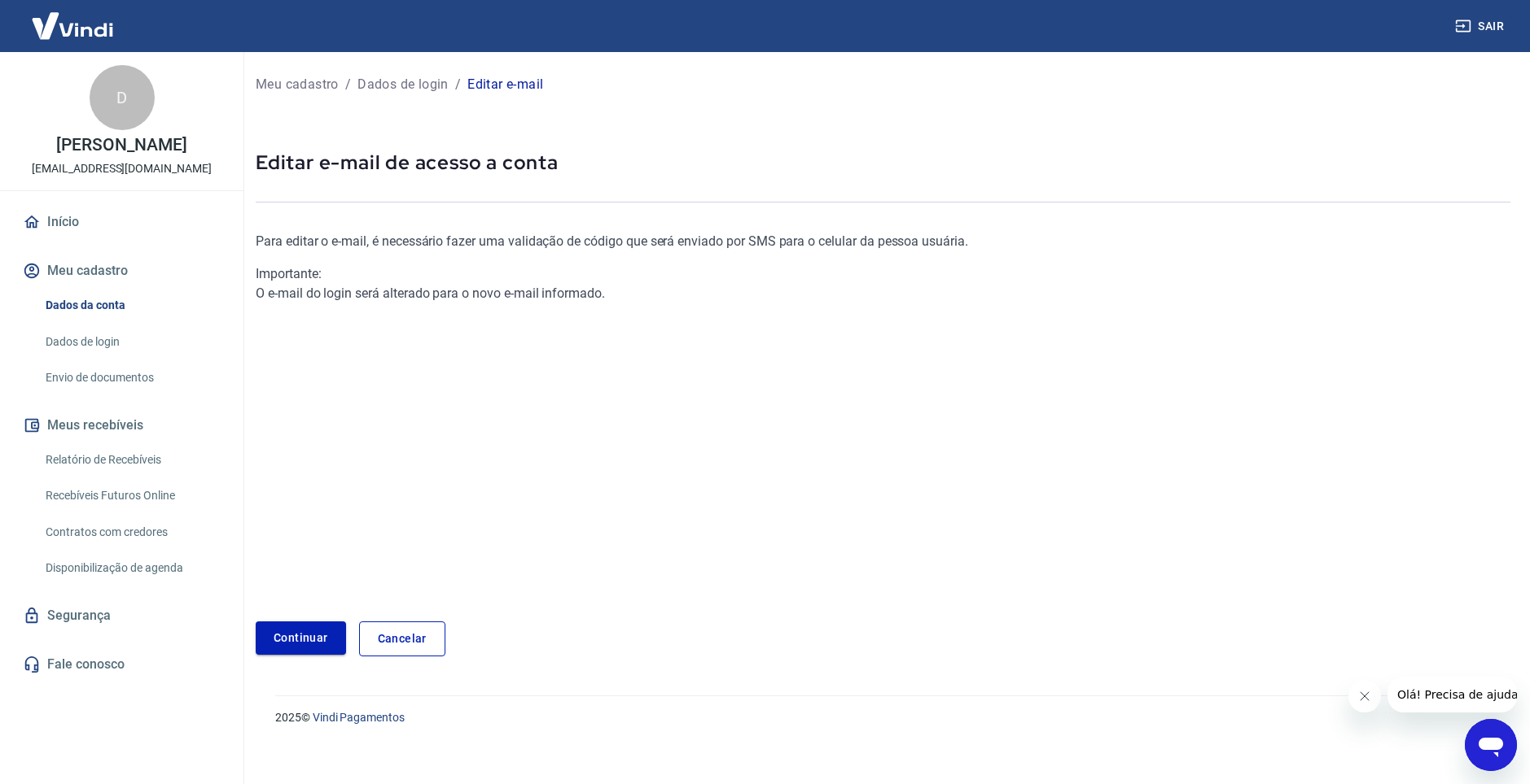
click at [318, 633] on link "Continuar" at bounding box center [301, 638] width 91 height 33
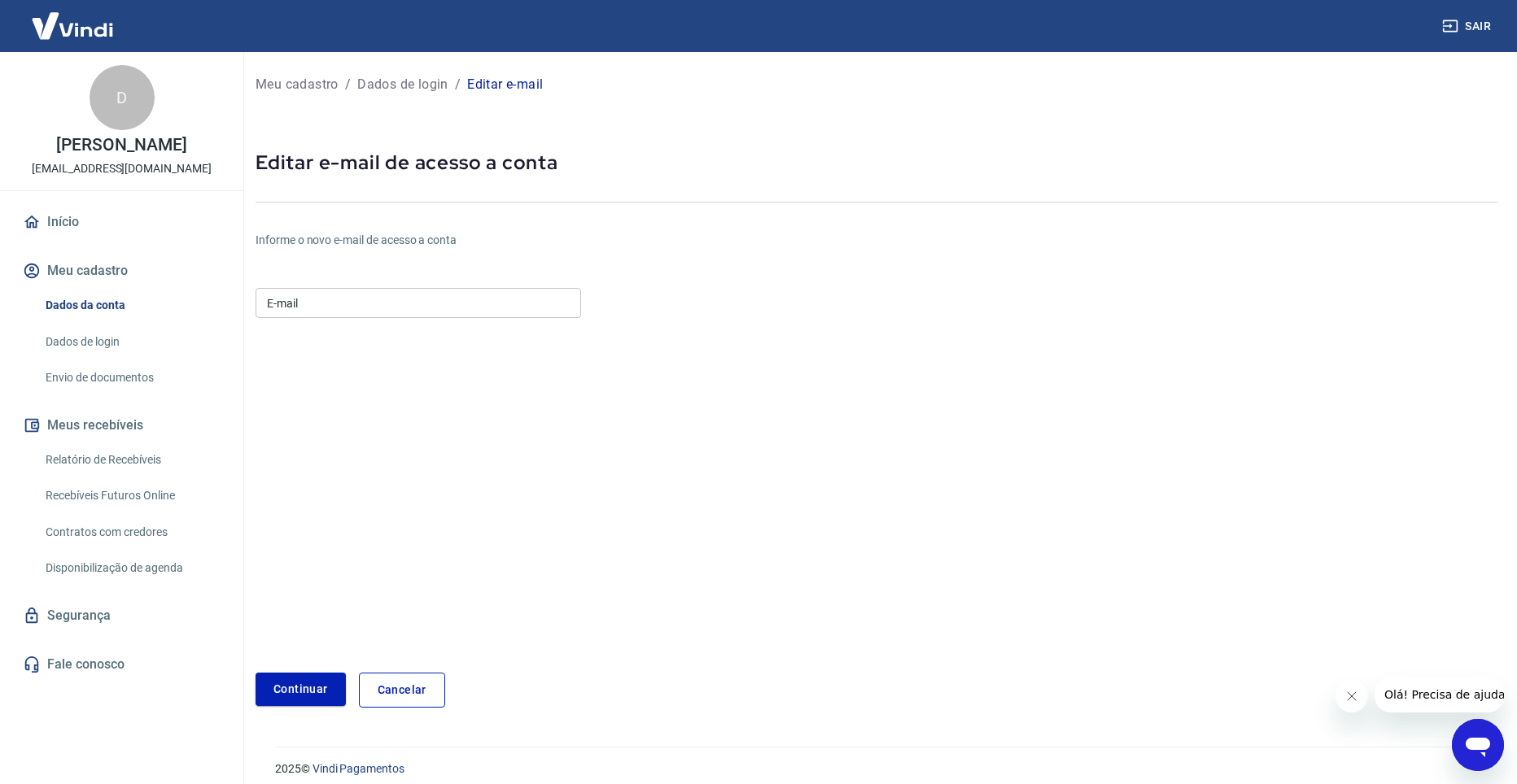
click at [324, 311] on input "E-mail" at bounding box center [419, 303] width 325 height 30
type input "dimasgneto@gmail.com"
click at [286, 691] on button "Continuar" at bounding box center [301, 690] width 91 height 33
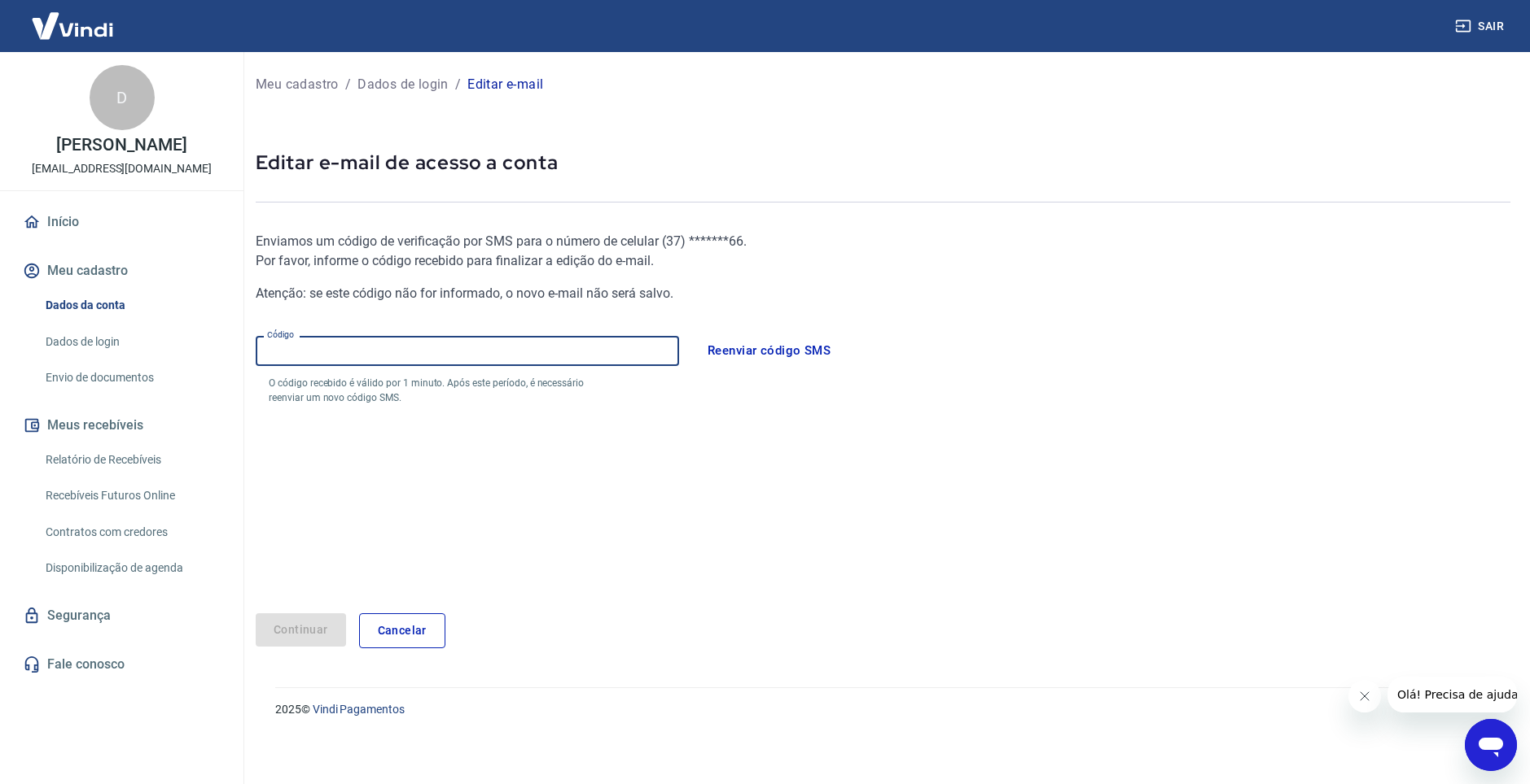
click at [313, 359] on input "Código" at bounding box center [468, 351] width 423 height 30
type input "734422"
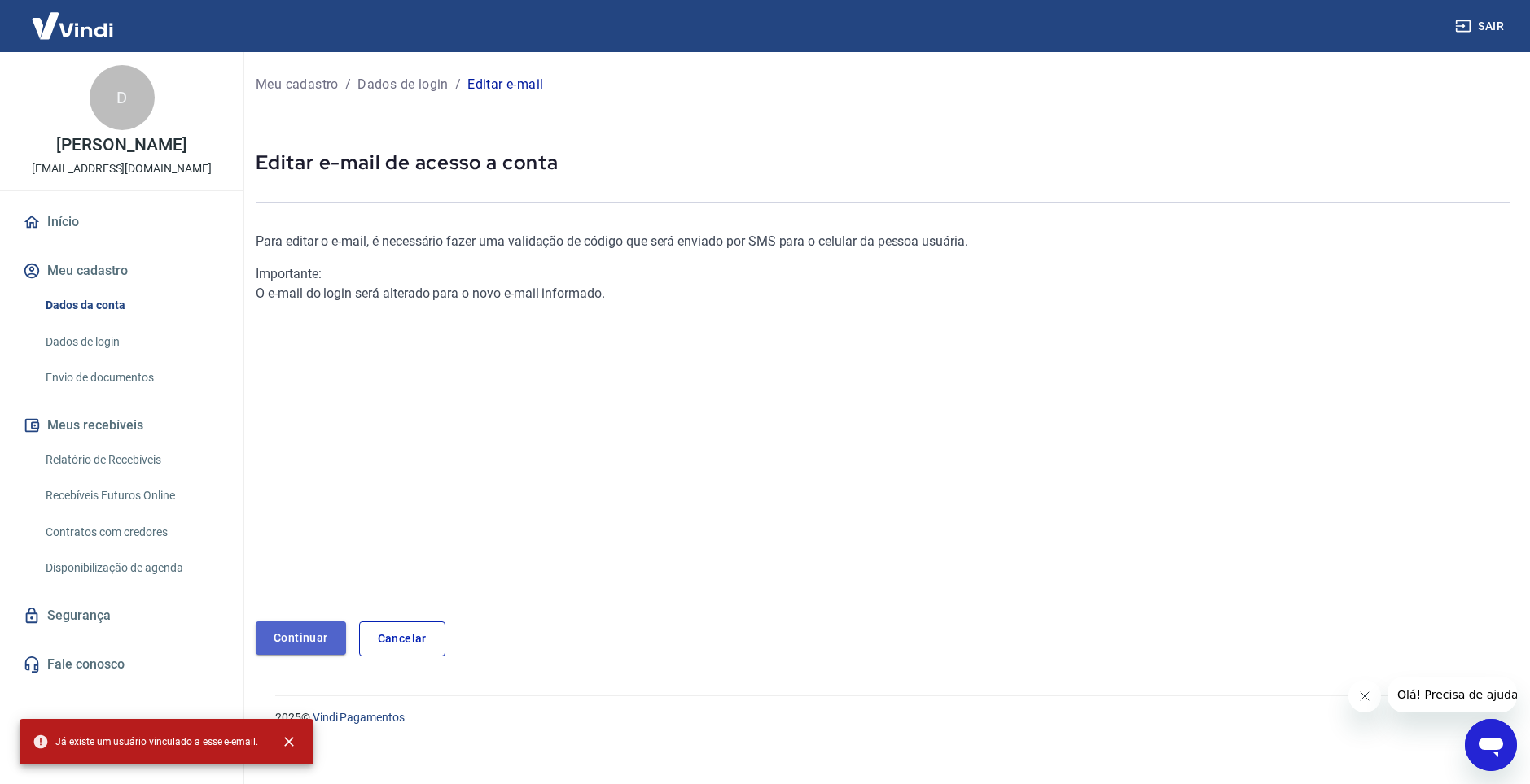
click at [309, 642] on link "Continuar" at bounding box center [301, 638] width 91 height 33
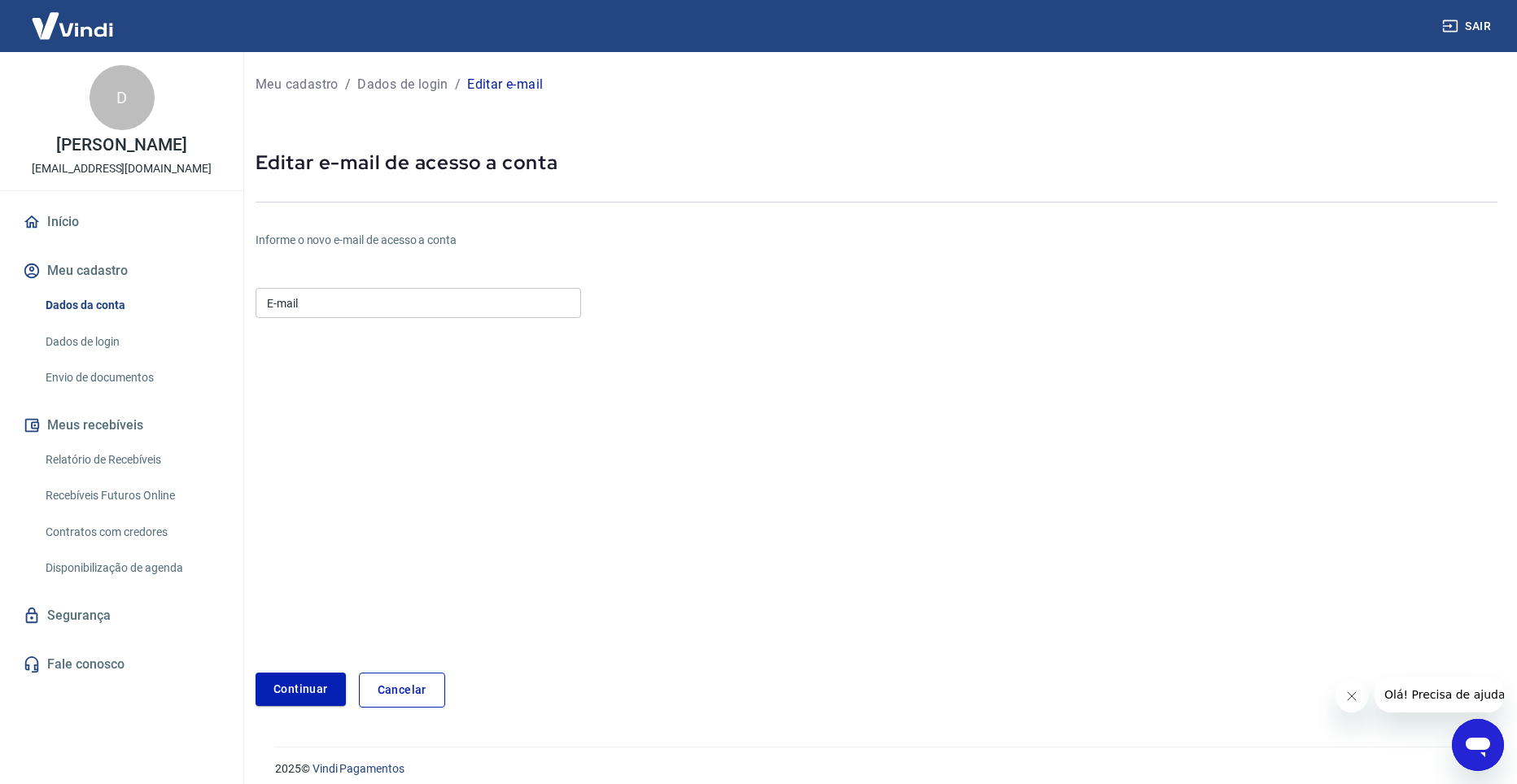
click at [323, 303] on input "E-mail" at bounding box center [419, 303] width 325 height 30
paste input "farmaciasaoluizentrefarma@gmail.com"
type input "farmaciasaoluizentrefarma@gmail.com"
click at [309, 684] on button "Continuar" at bounding box center [301, 690] width 91 height 33
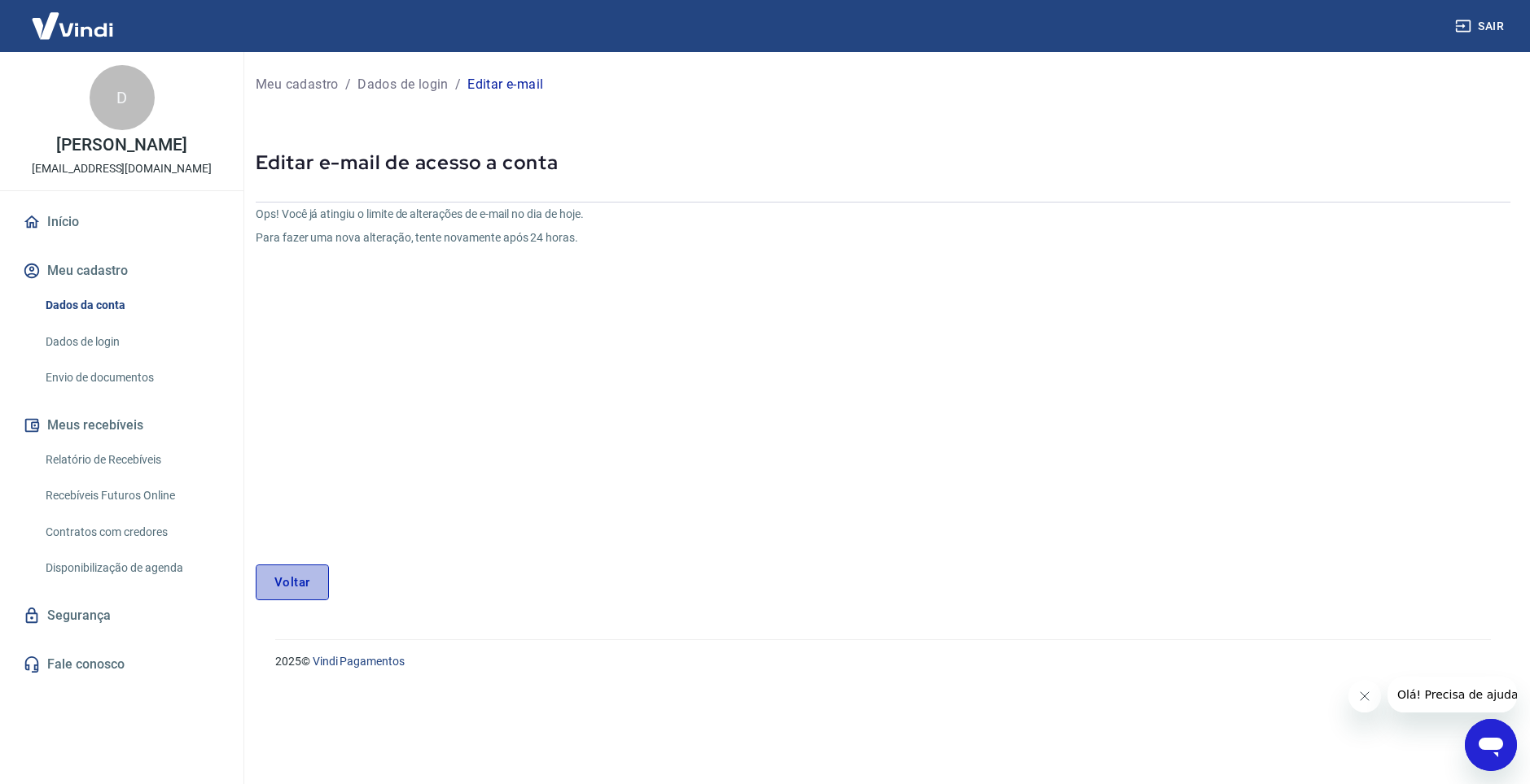
click at [284, 595] on link "Voltar" at bounding box center [292, 582] width 73 height 36
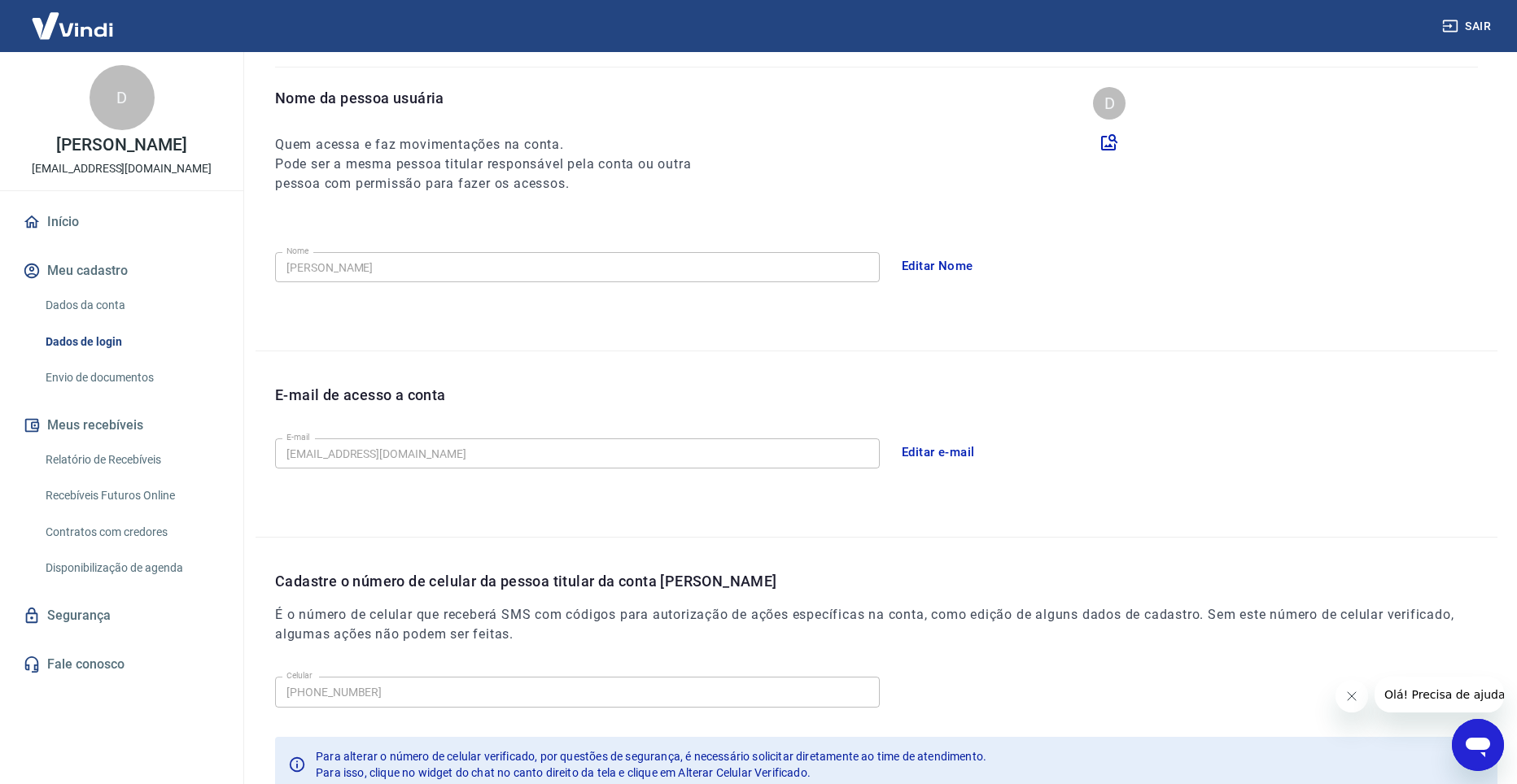
scroll to position [258, 0]
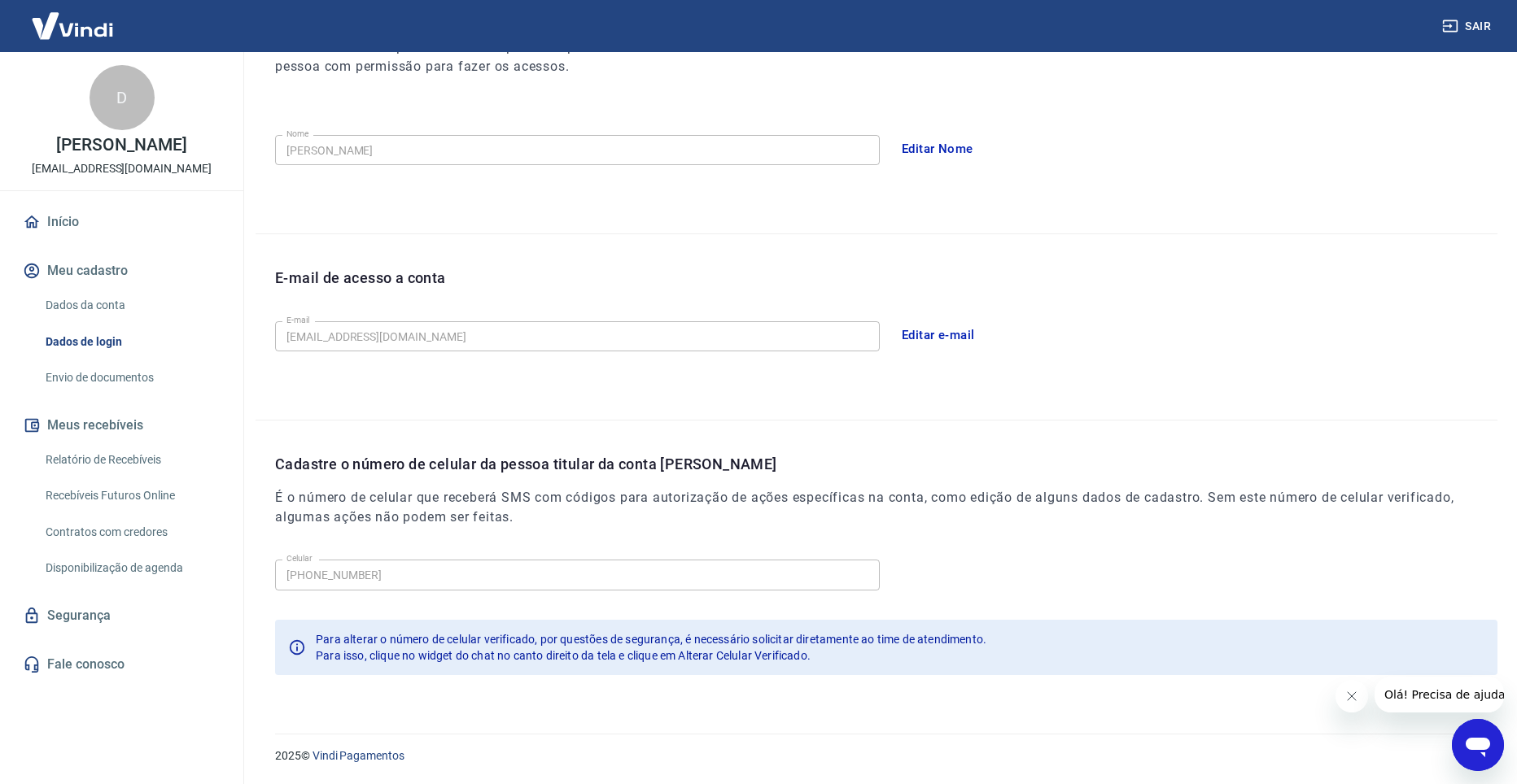
click at [113, 380] on link "Envio de documentos" at bounding box center [131, 378] width 185 height 33
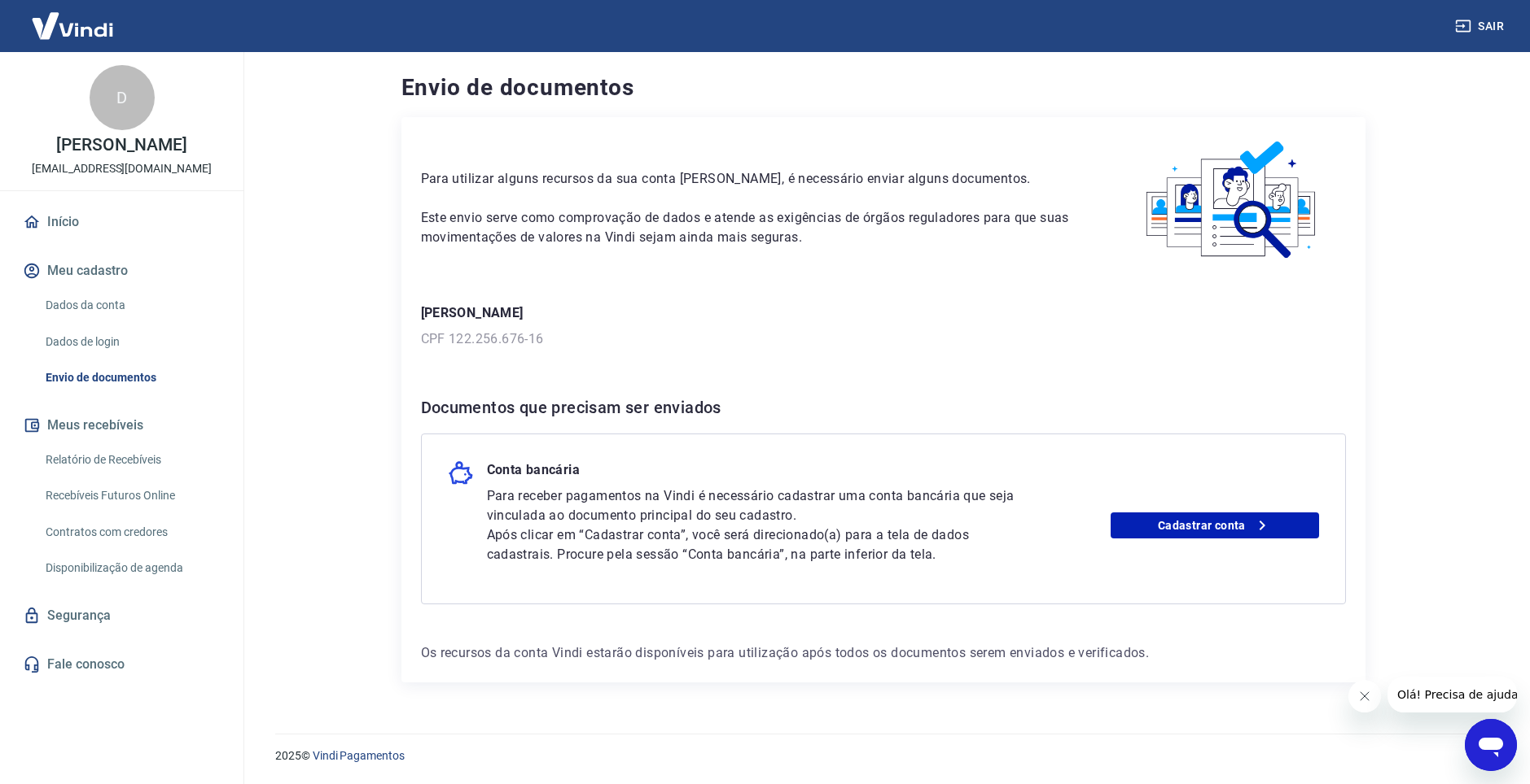
click at [72, 298] on link "Dados da conta" at bounding box center [131, 306] width 185 height 33
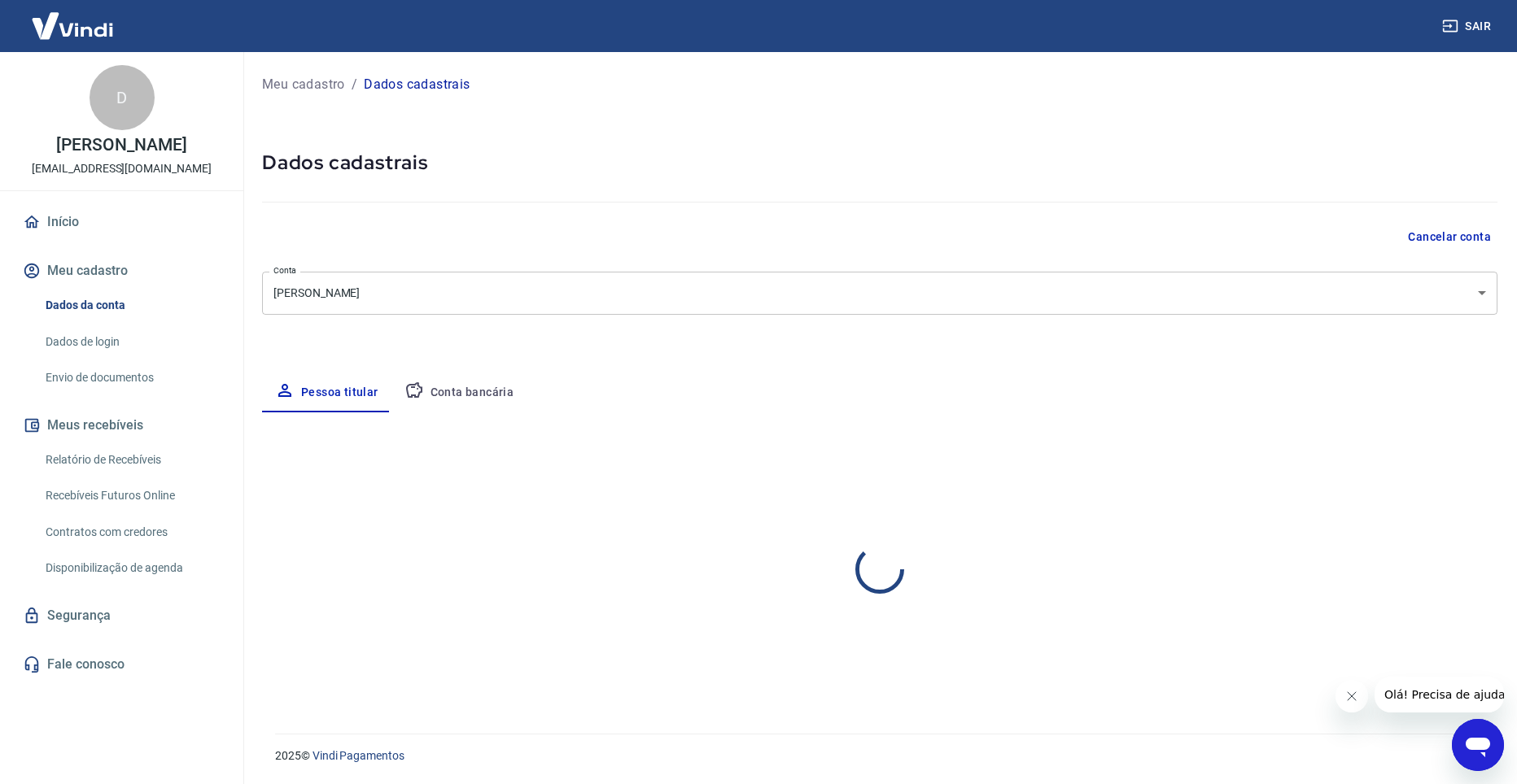
select select "MG"
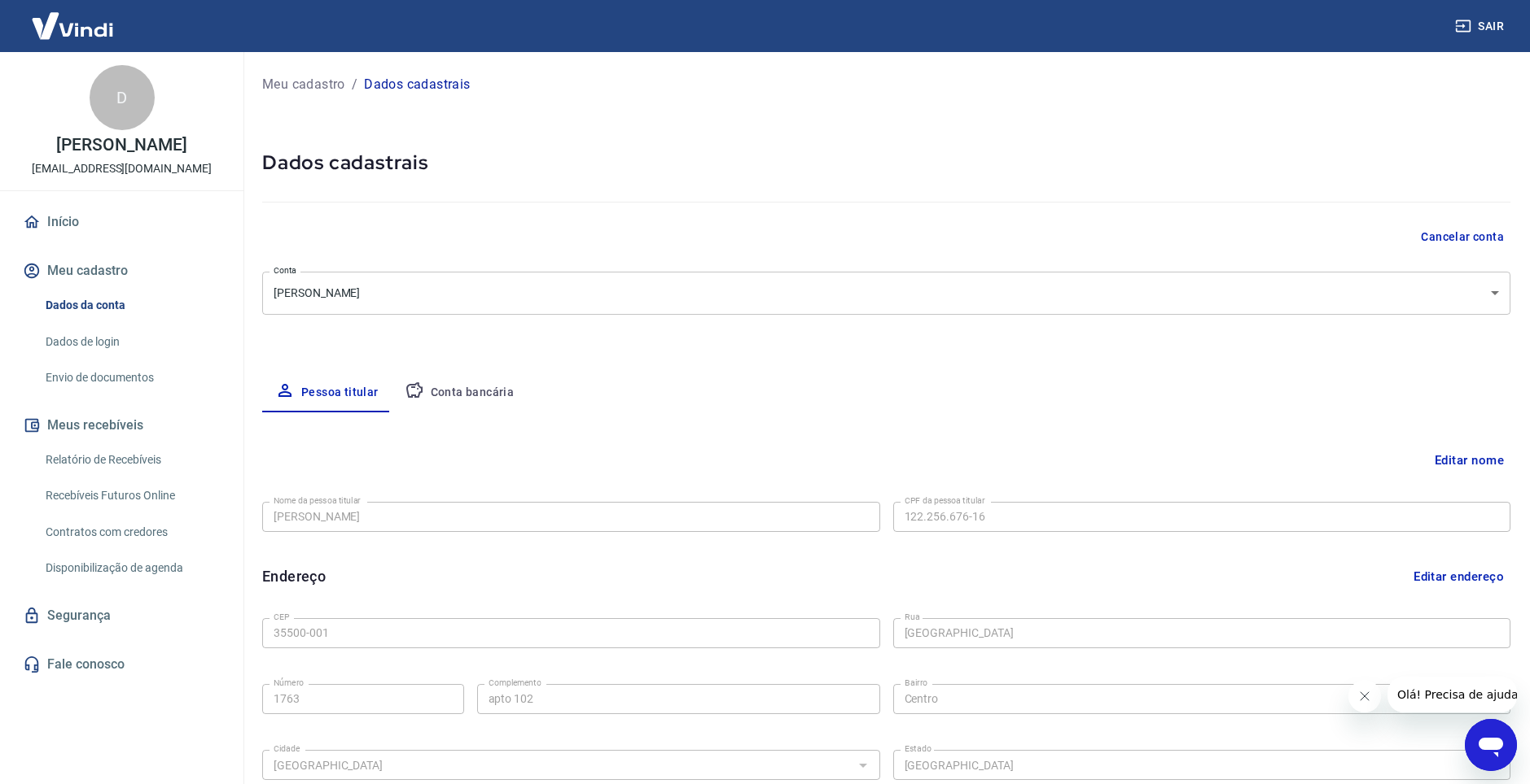
click at [327, 296] on body "Sair D Dimas Neto raphaelrocha.mkt@gmail.com Início Meu cadastro Dados da conta…" at bounding box center [765, 392] width 1530 height 784
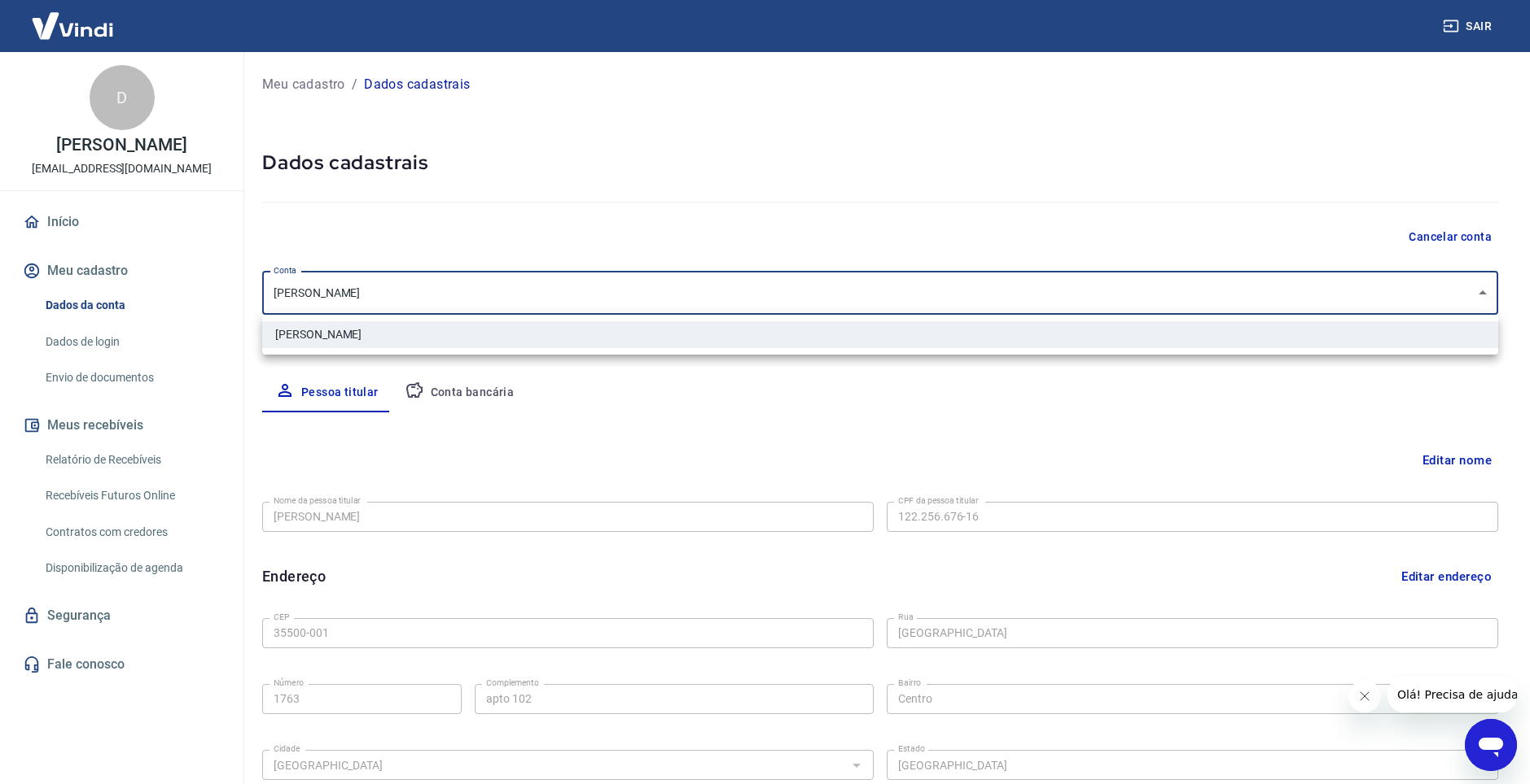
click at [329, 296] on div at bounding box center [765, 392] width 1530 height 784
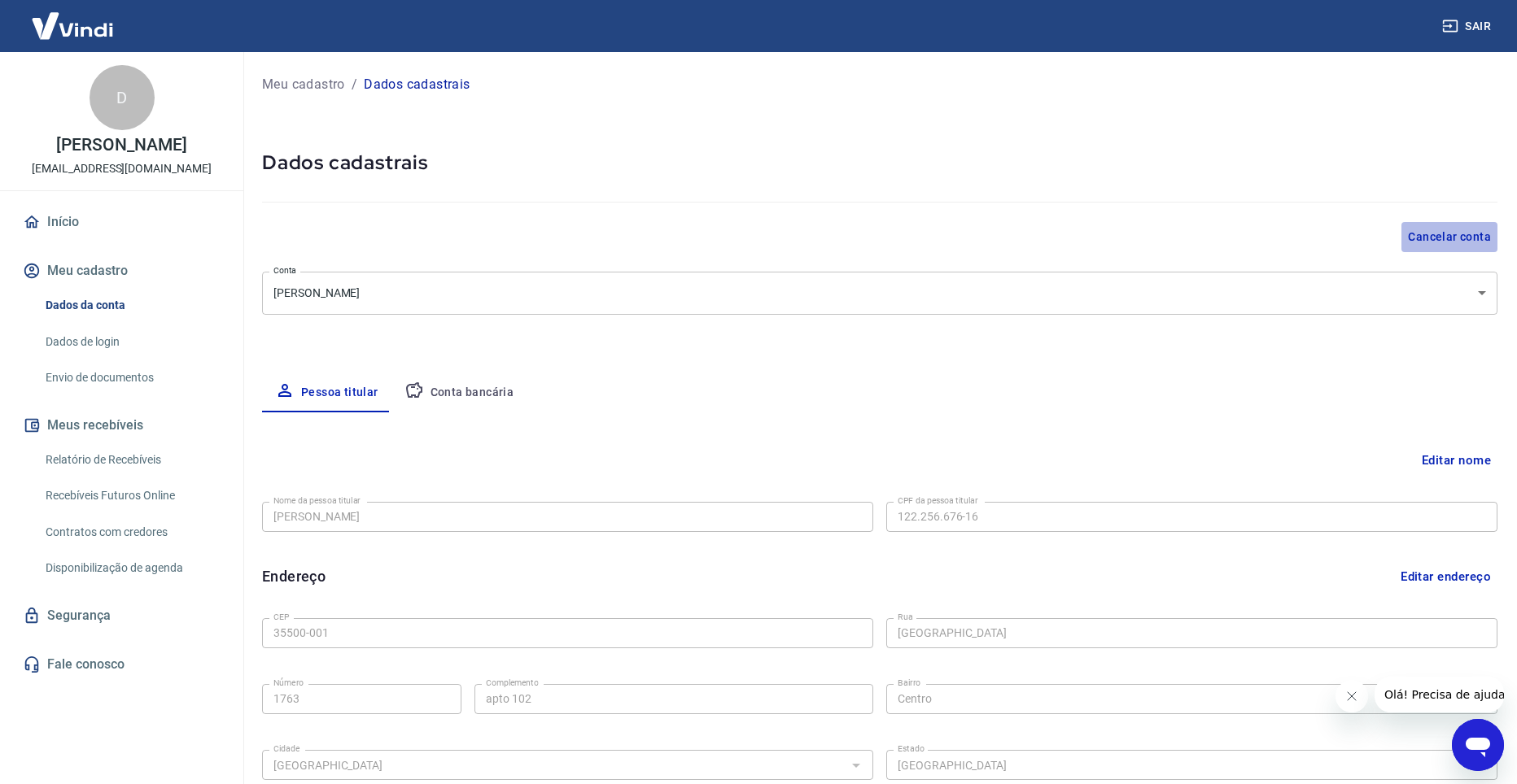
click at [1431, 233] on button "Cancelar conta" at bounding box center [1450, 237] width 96 height 30
click at [494, 392] on button "Conta bancária" at bounding box center [459, 392] width 136 height 39
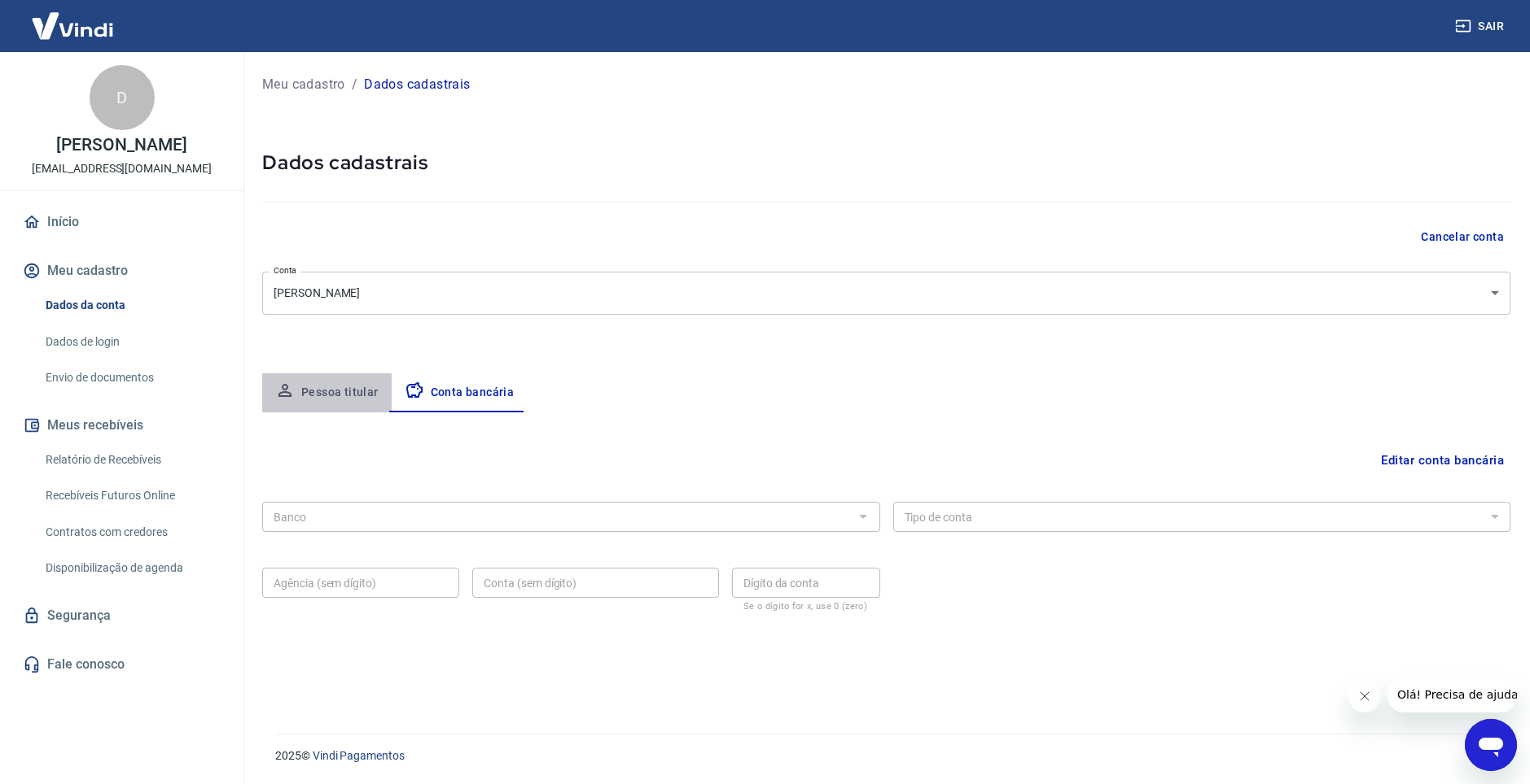
click at [333, 392] on button "Pessoa titular" at bounding box center [327, 392] width 129 height 39
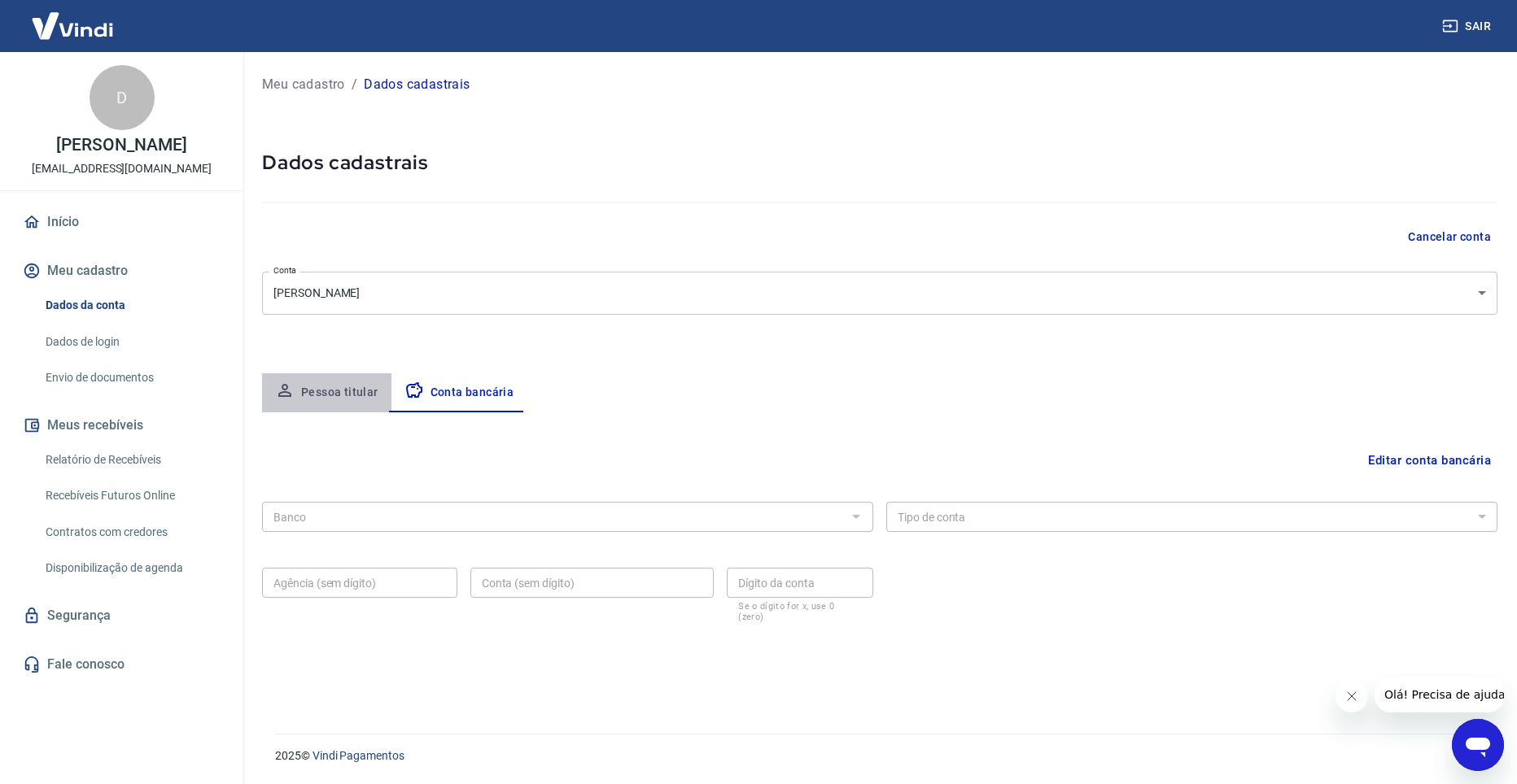
select select "MG"
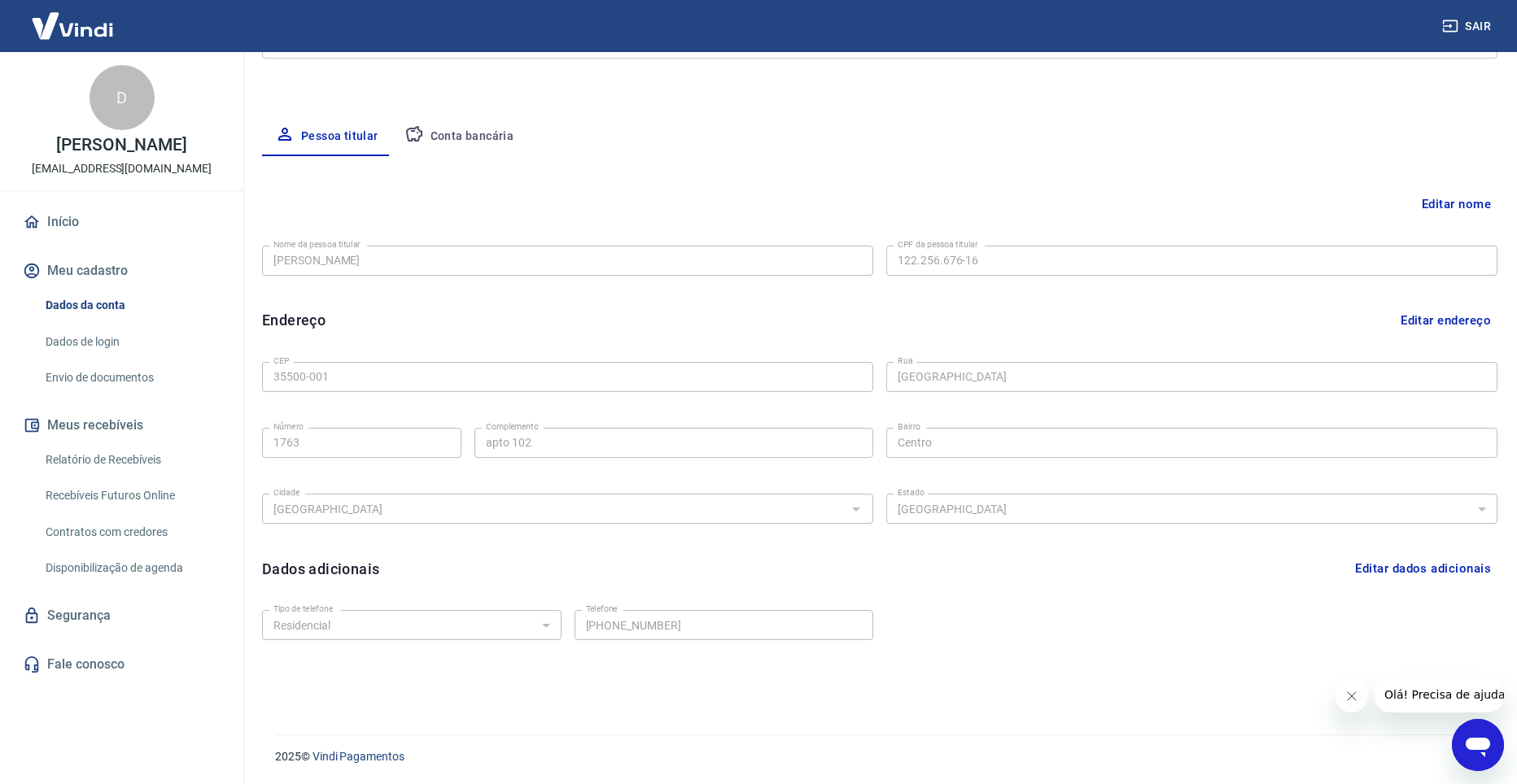
scroll to position [257, 0]
click at [1440, 199] on button "Editar nome" at bounding box center [1456, 203] width 82 height 30
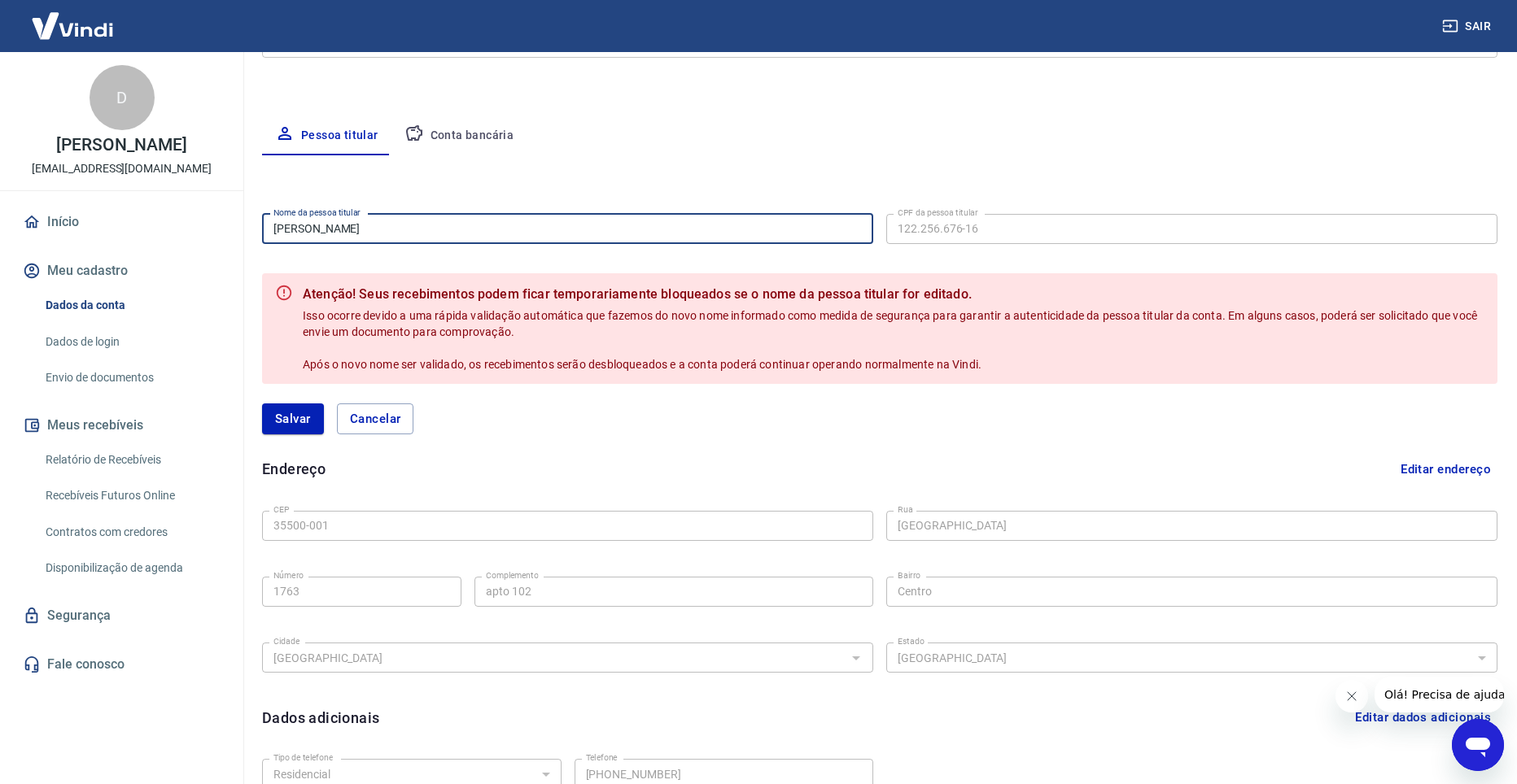
click at [468, 215] on input "Raphael Rocha Silva" at bounding box center [568, 229] width 612 height 30
type input "[PERSON_NAME]"
click at [295, 416] on button "Salvar" at bounding box center [293, 418] width 62 height 30
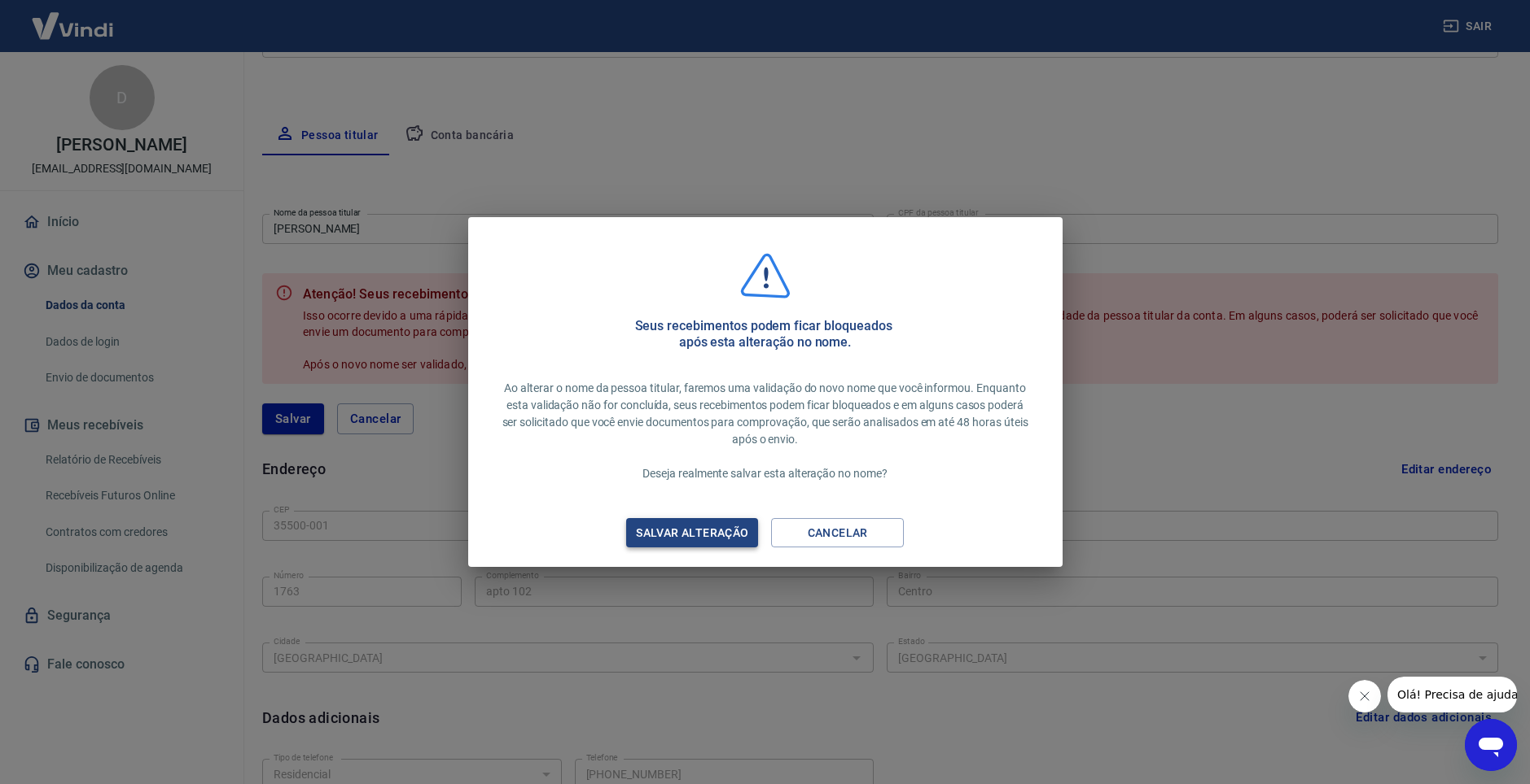
click at [686, 525] on div "Salvar alteração" at bounding box center [692, 534] width 152 height 20
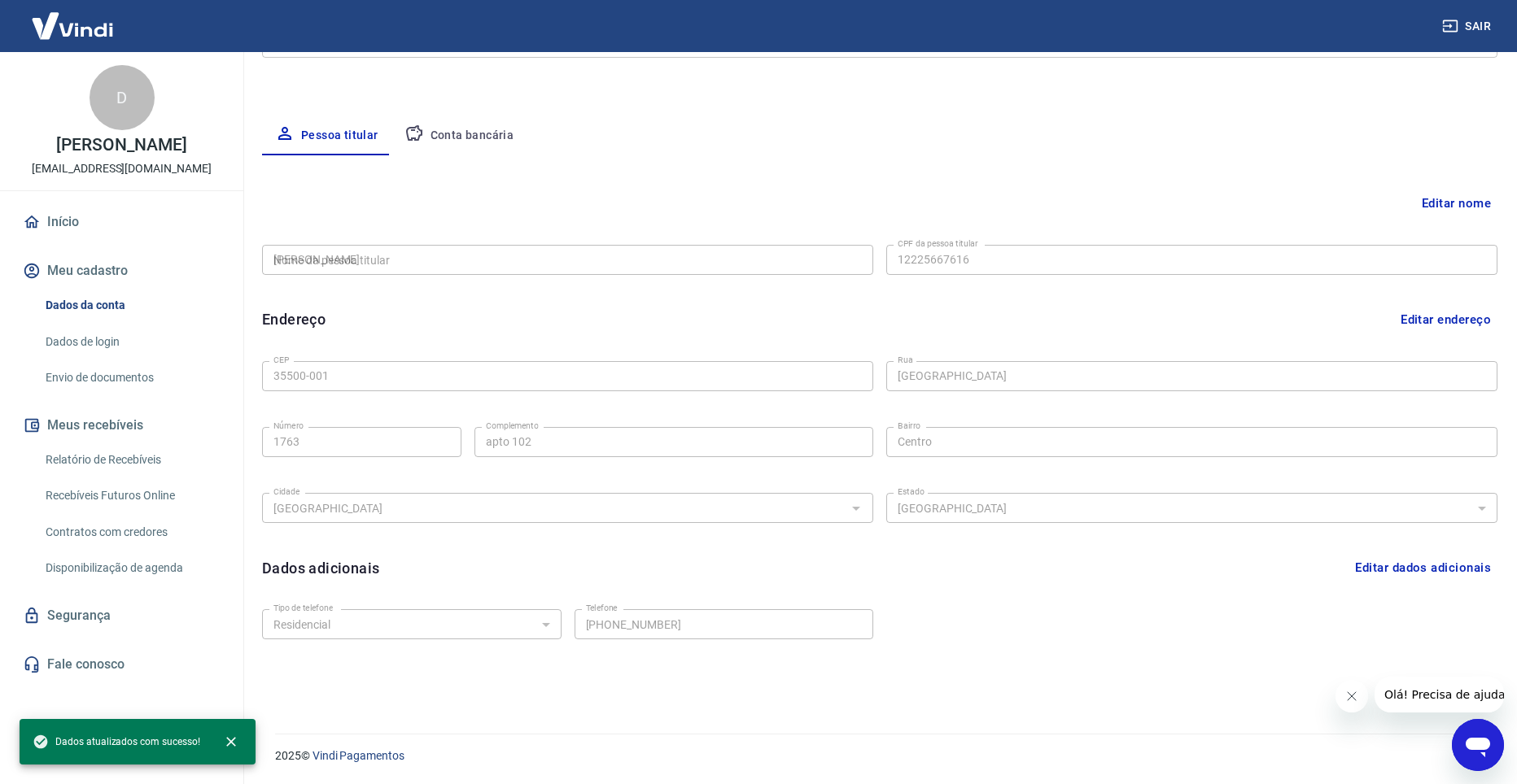
type input "122.256.676-16"
click at [340, 229] on div "Editar nome Nome da pessoa titular Dimas Neto Nome da pessoa titular CPF da pes…" at bounding box center [880, 425] width 1235 height 540
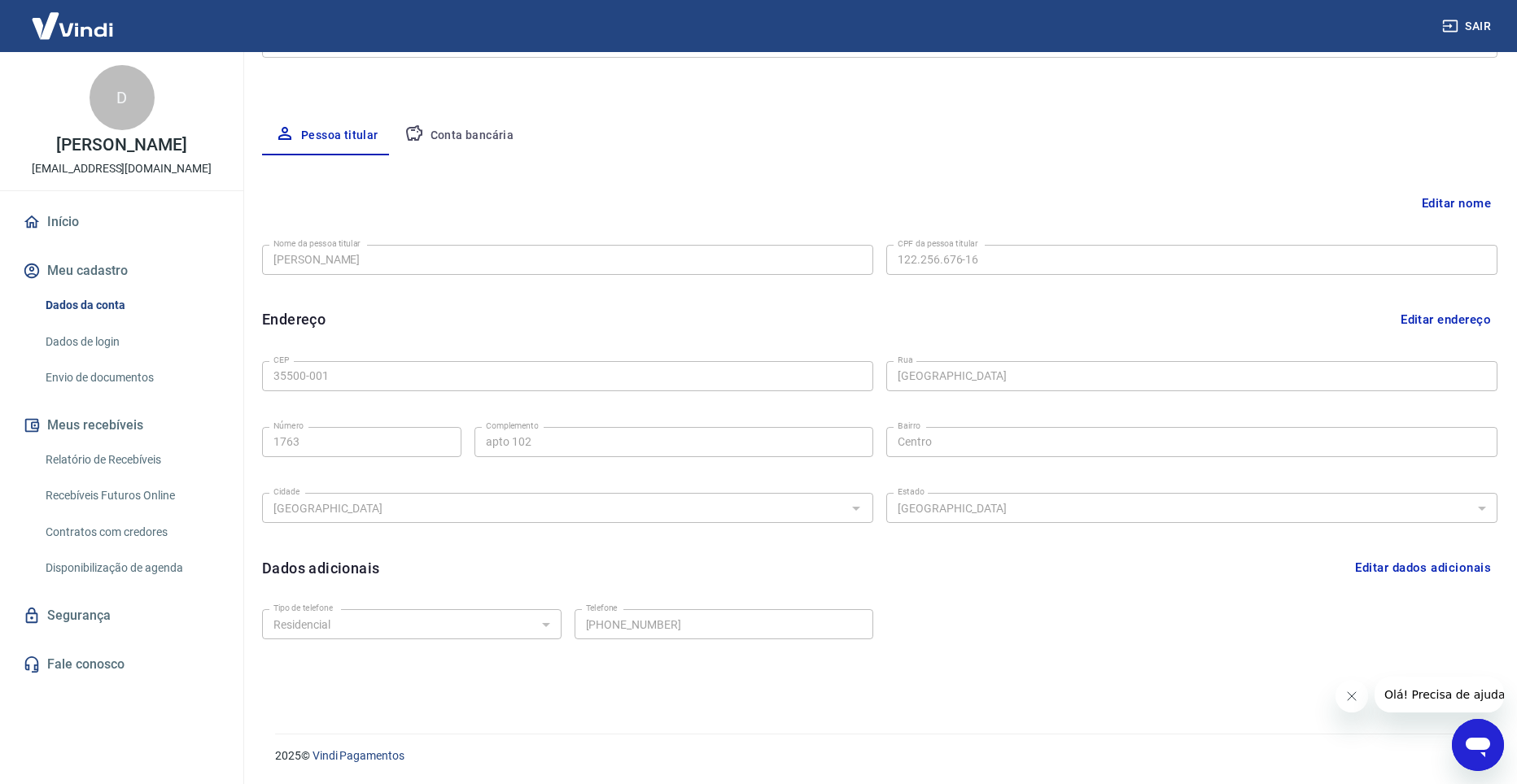
click at [1440, 203] on button "Editar nome" at bounding box center [1456, 203] width 82 height 30
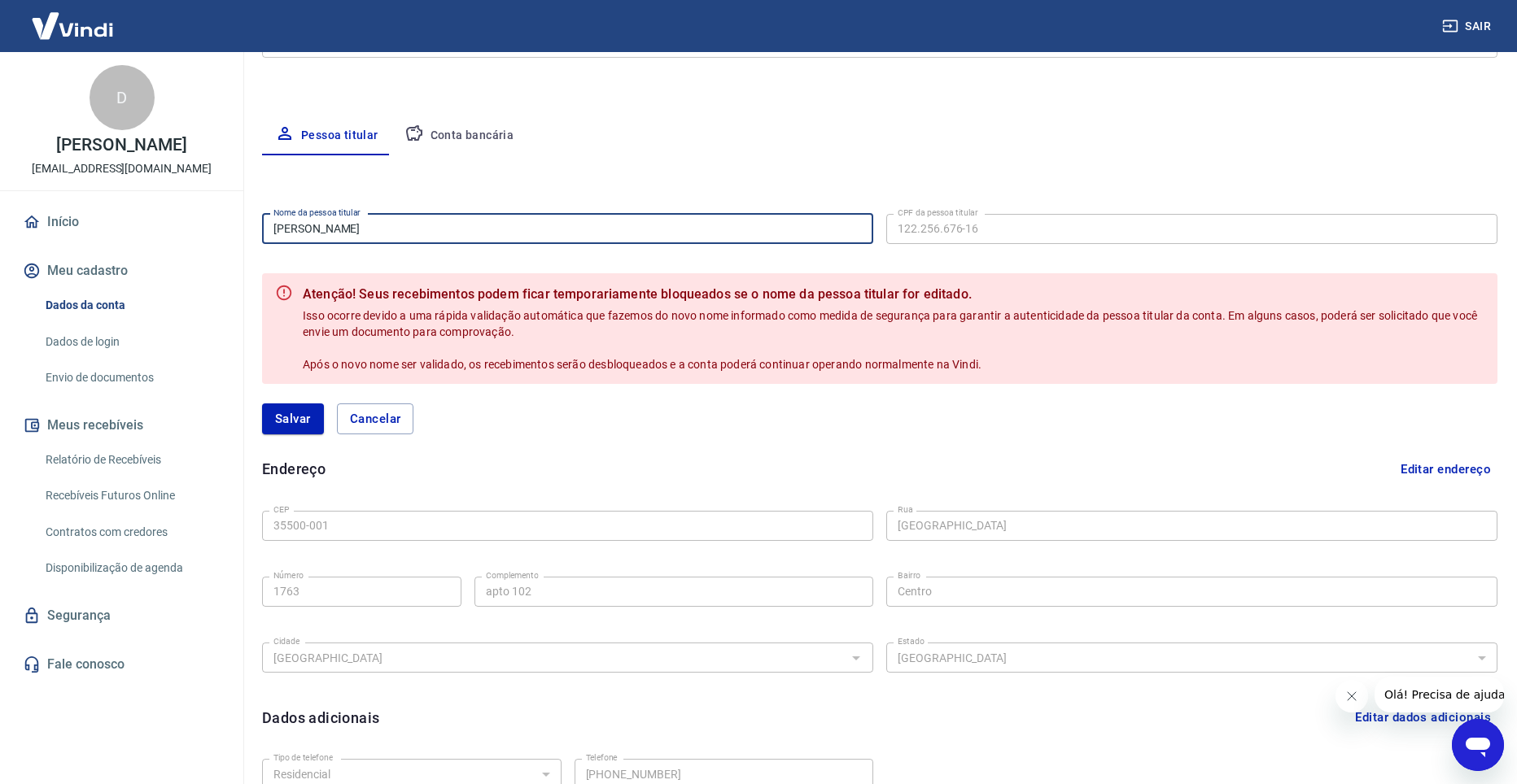
click at [599, 223] on input "[PERSON_NAME]" at bounding box center [568, 229] width 612 height 30
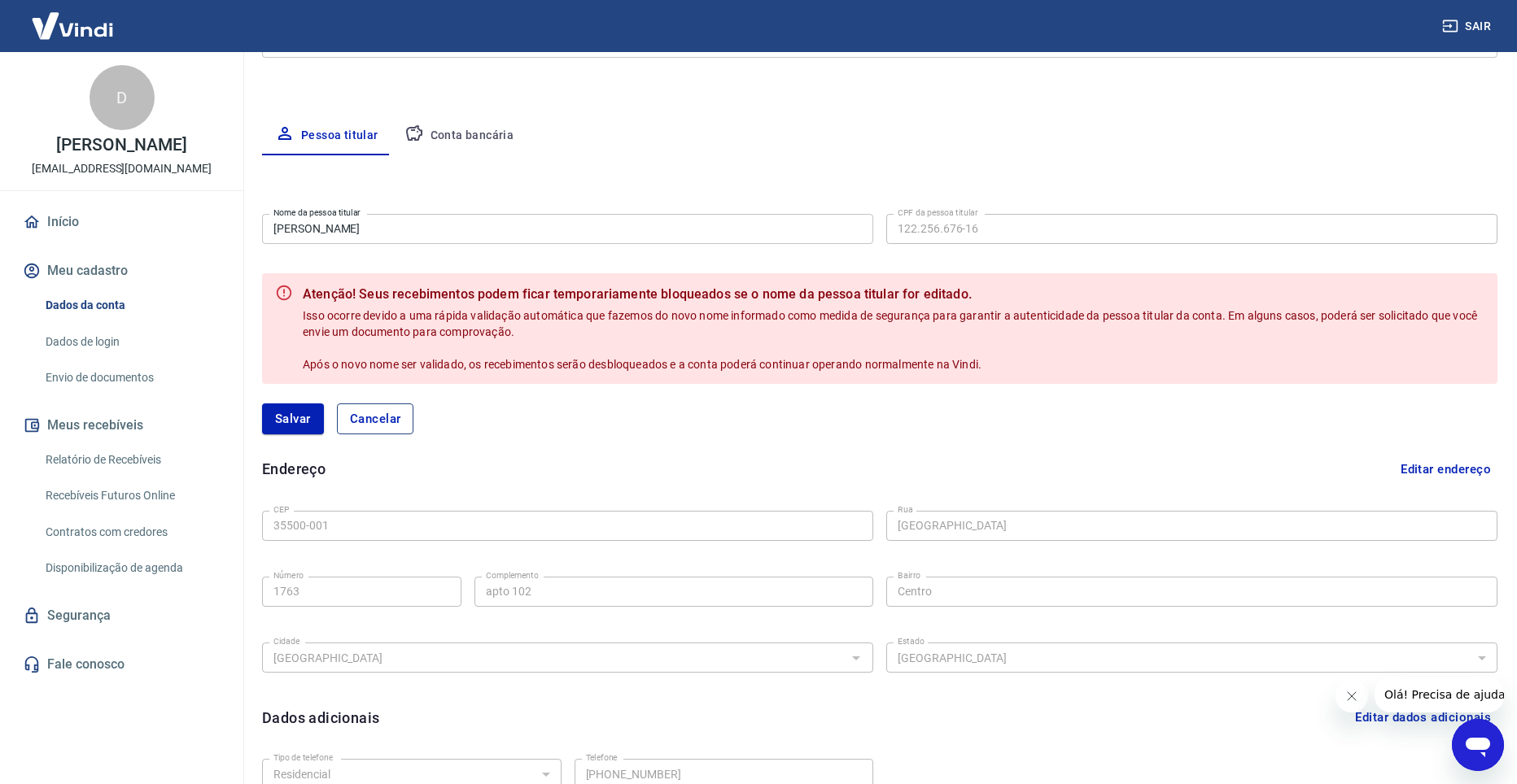
click at [386, 428] on button "Cancelar" at bounding box center [376, 418] width 78 height 30
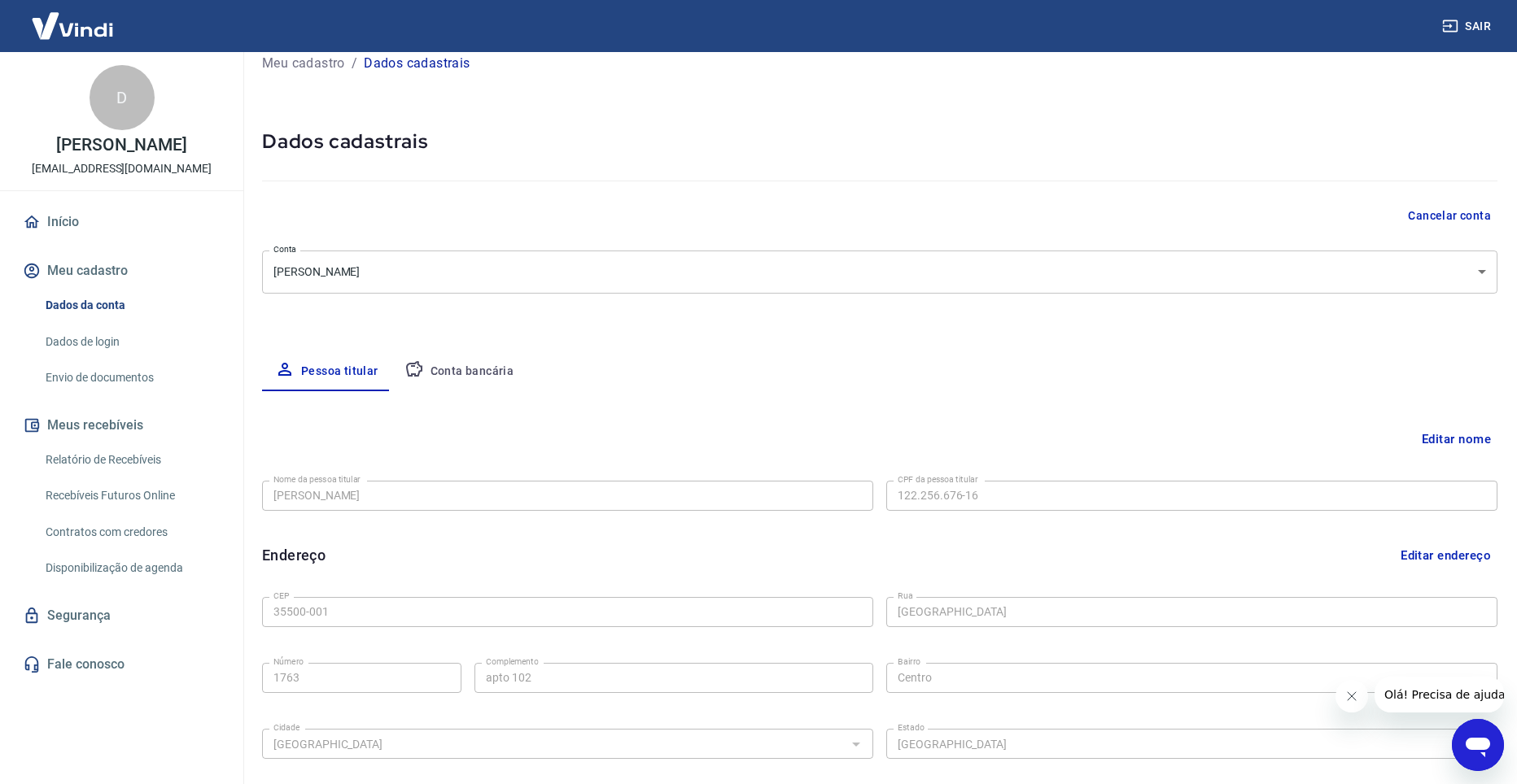
scroll to position [0, 0]
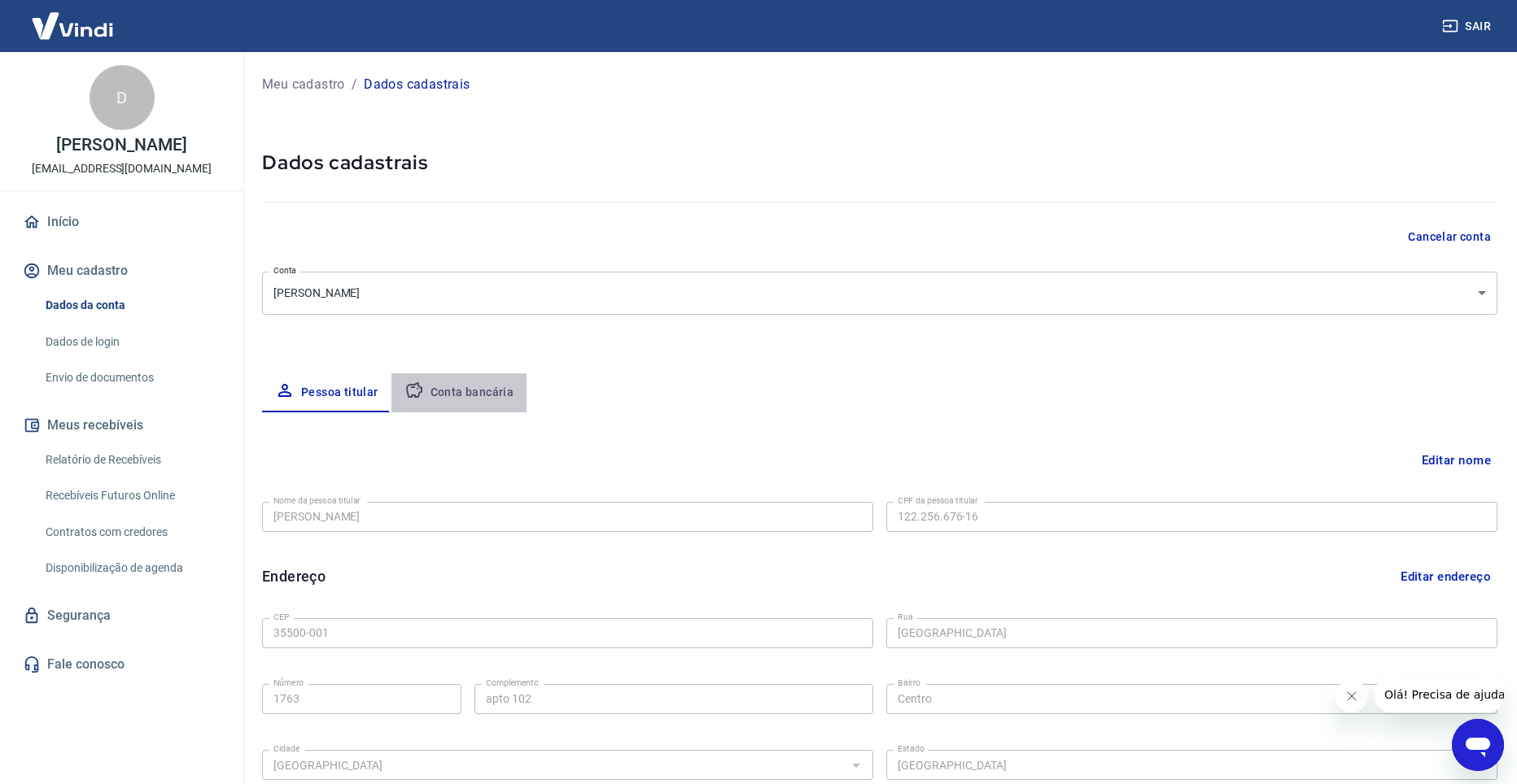
click at [467, 400] on button "Conta bancária" at bounding box center [459, 392] width 136 height 39
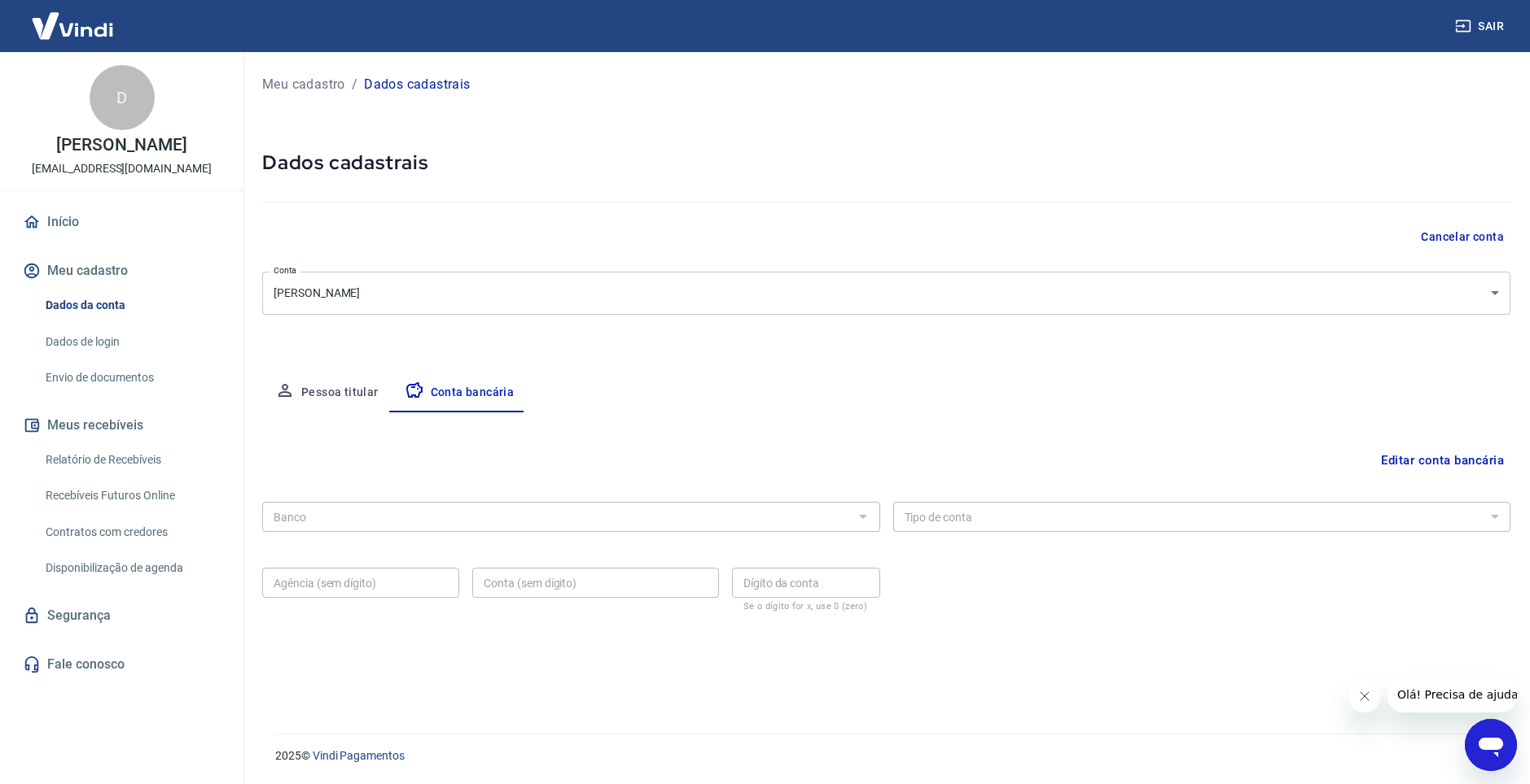
click at [437, 531] on div "Banco" at bounding box center [571, 517] width 618 height 30
click at [1411, 463] on button "Editar conta bancária" at bounding box center [1441, 460] width 136 height 30
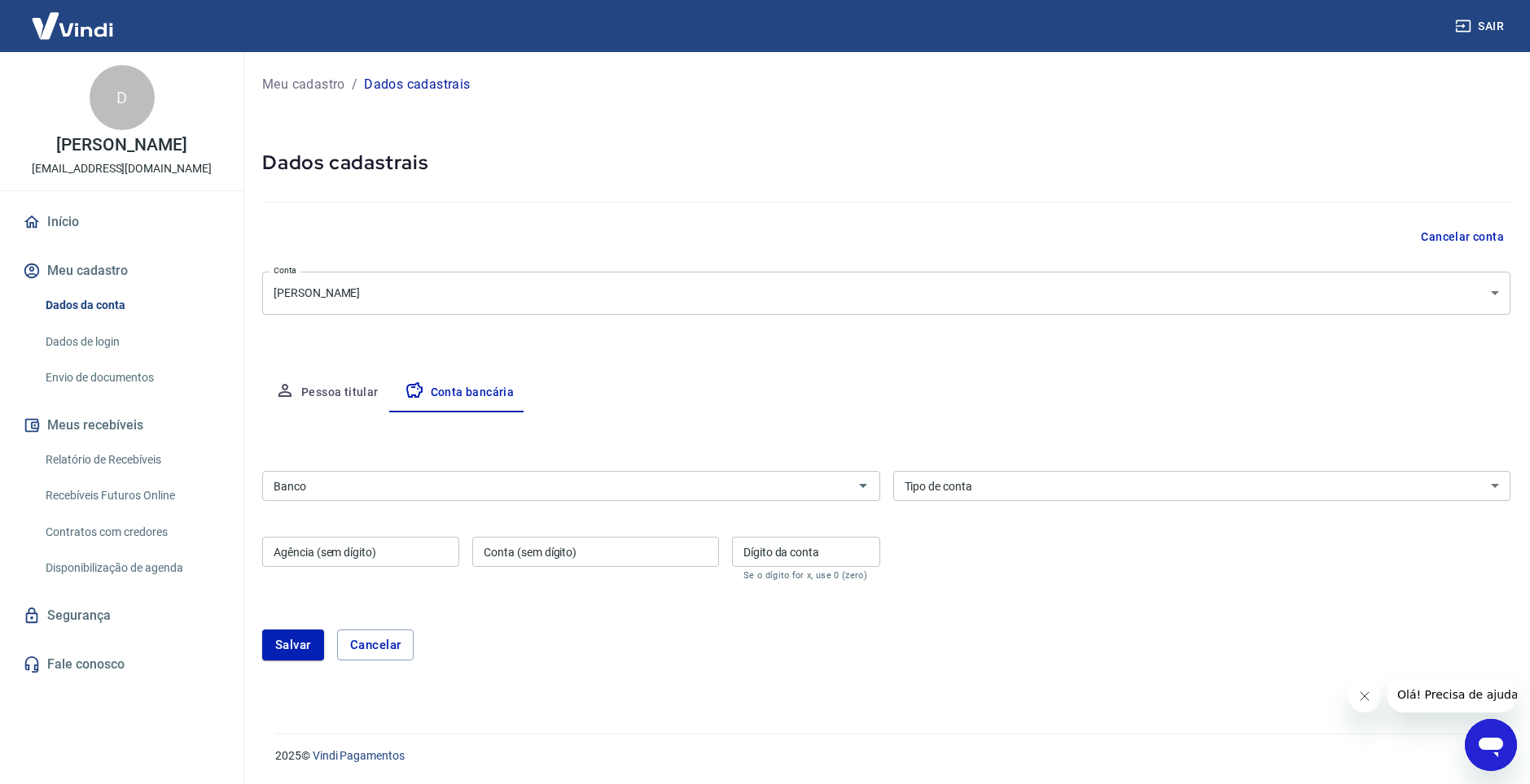
click at [538, 482] on input "Banco" at bounding box center [557, 486] width 581 height 20
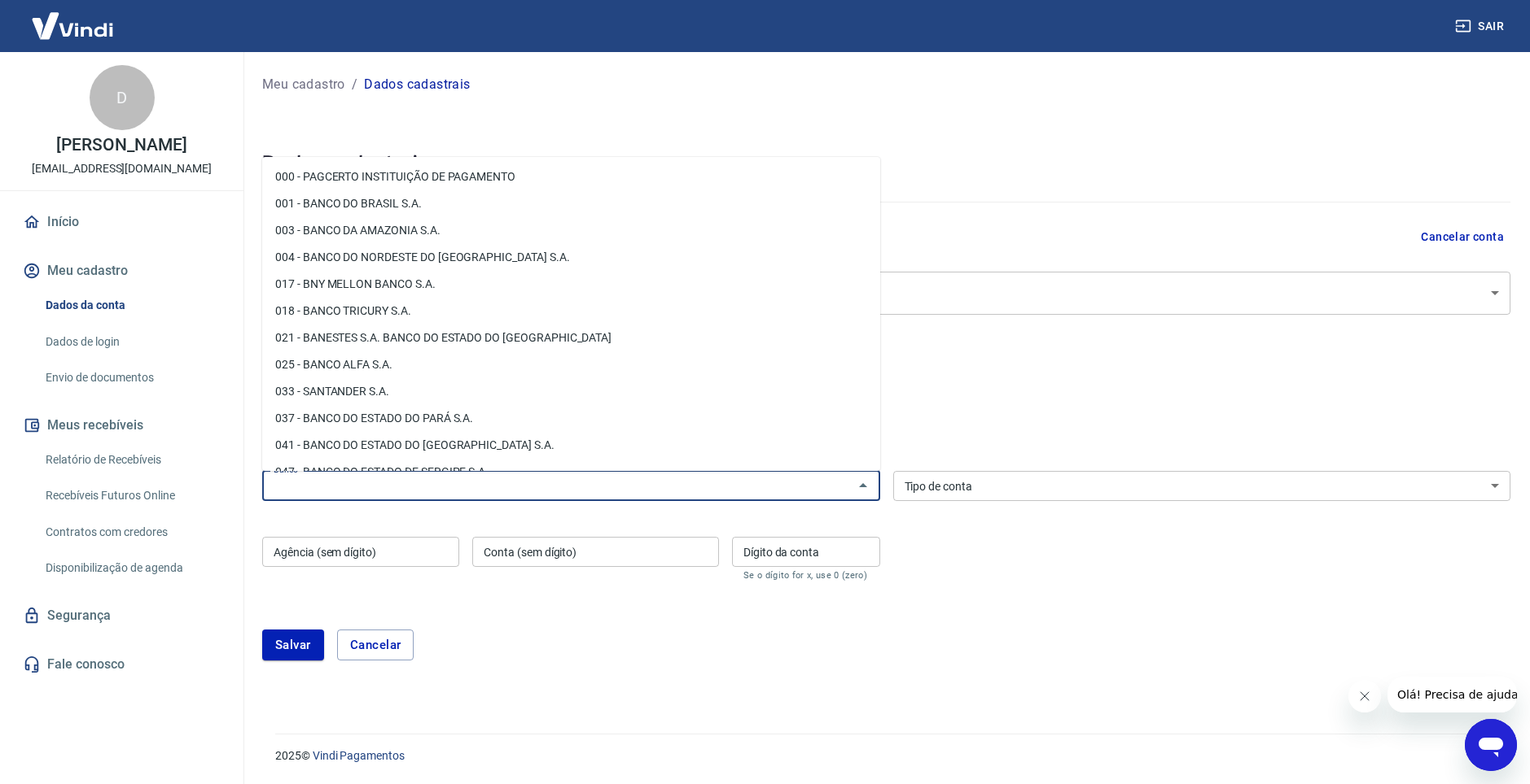
click at [1025, 669] on div "Salvar Cancelar" at bounding box center [886, 645] width 1248 height 70
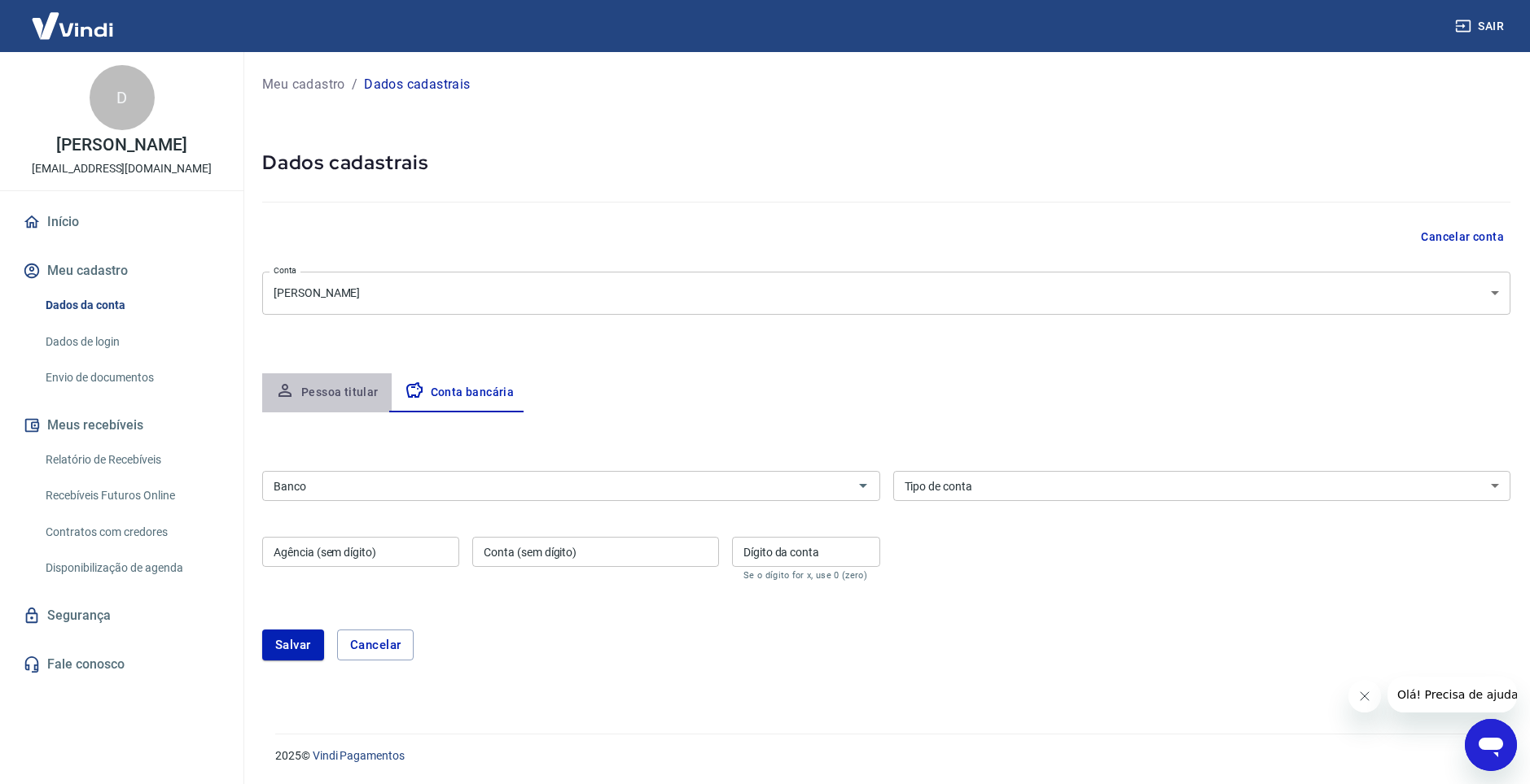
click at [330, 392] on button "Pessoa titular" at bounding box center [327, 392] width 129 height 39
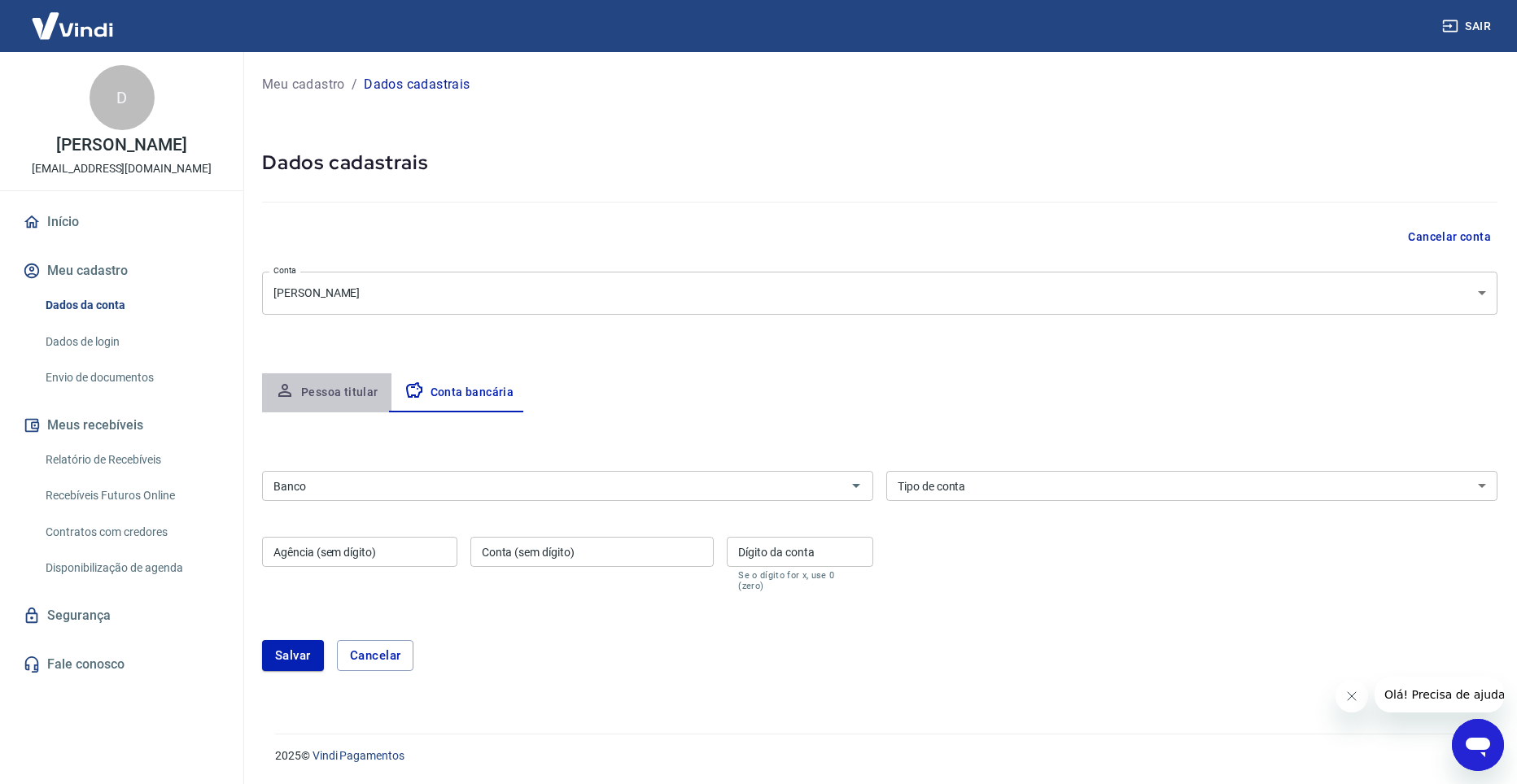
select select "MG"
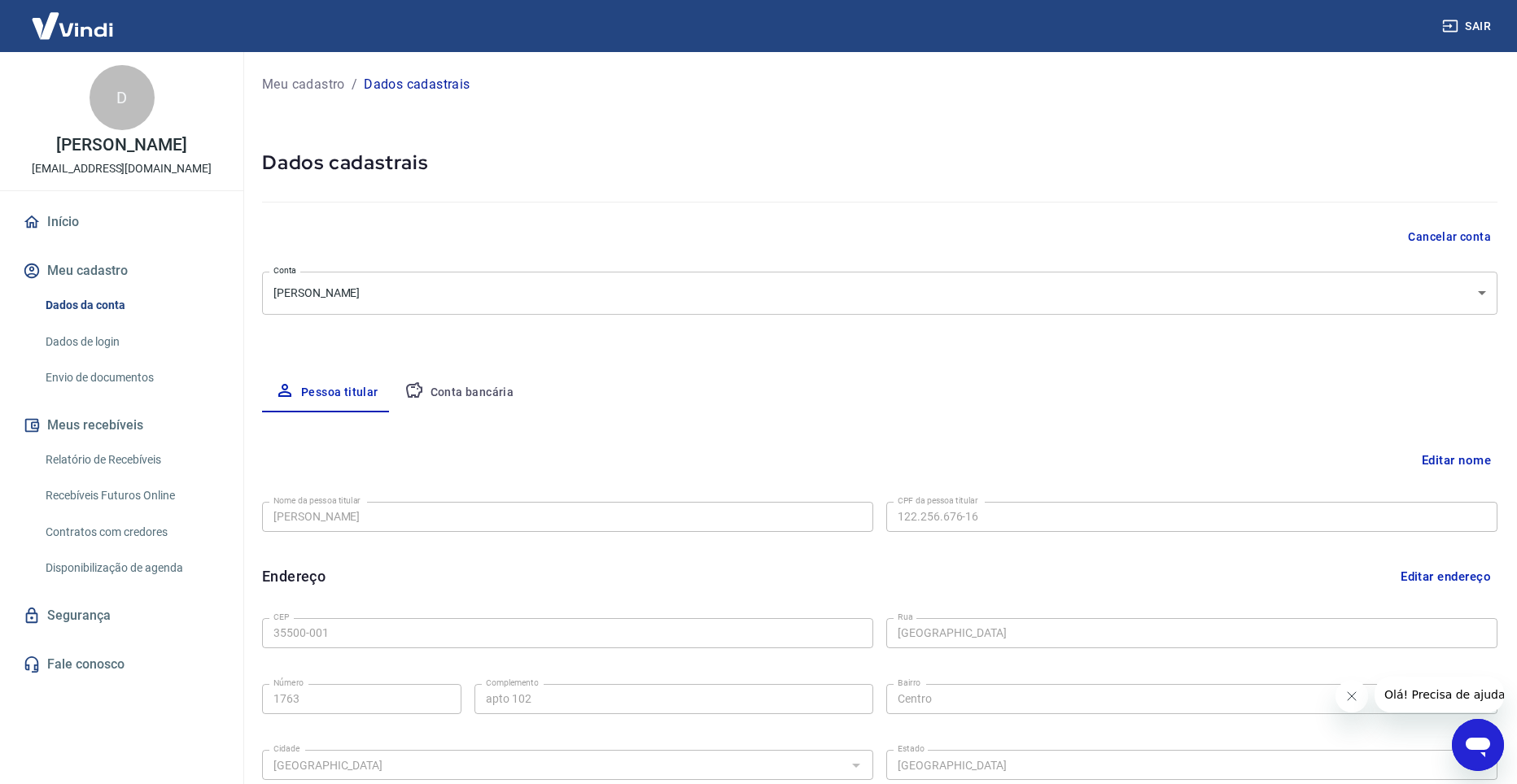
click at [374, 291] on body "Sair D Dimas Neto raphaelrocha.mkt@gmail.com Início Meu cadastro Dados da conta…" at bounding box center [758, 392] width 1517 height 784
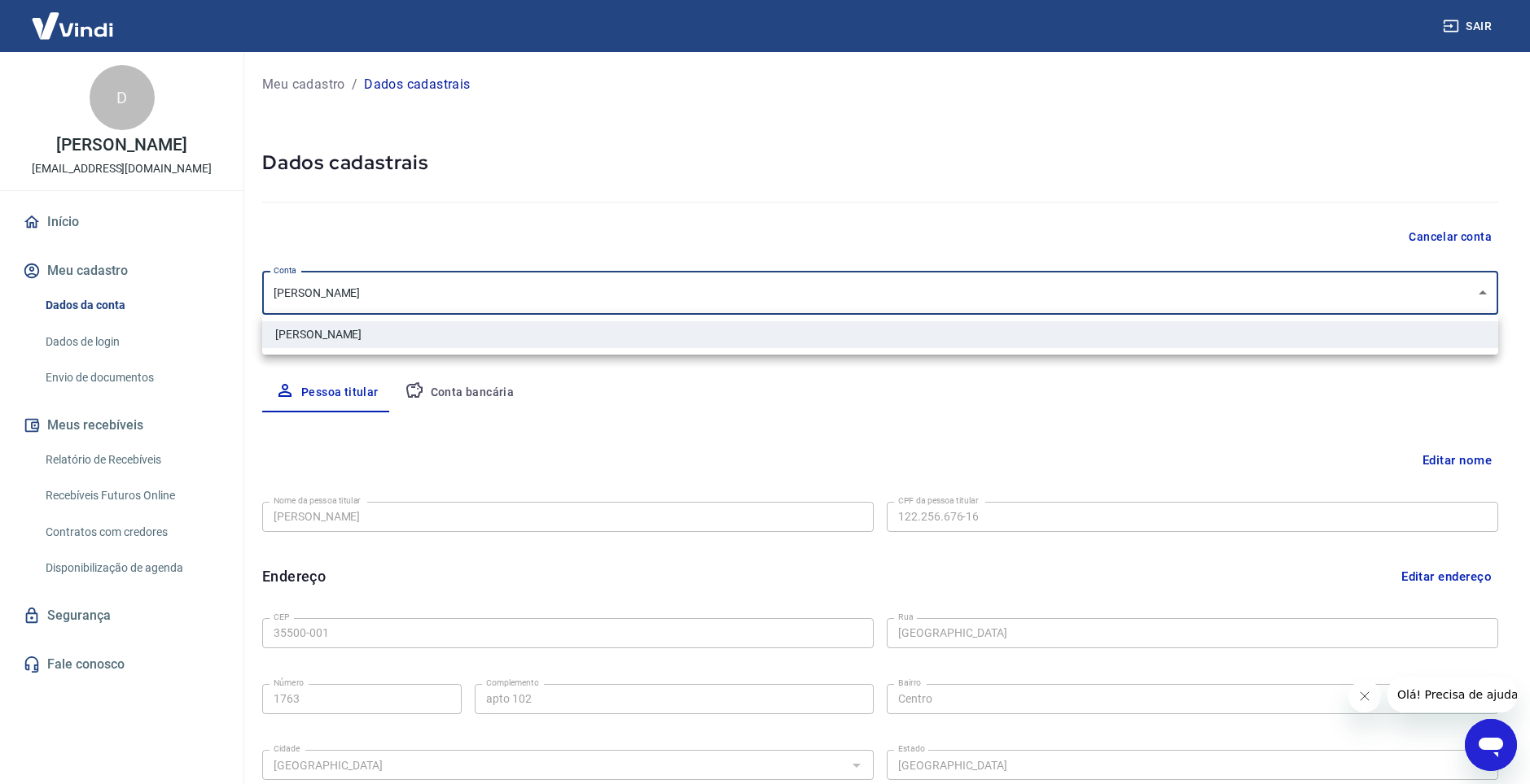
click at [374, 291] on div at bounding box center [765, 392] width 1530 height 784
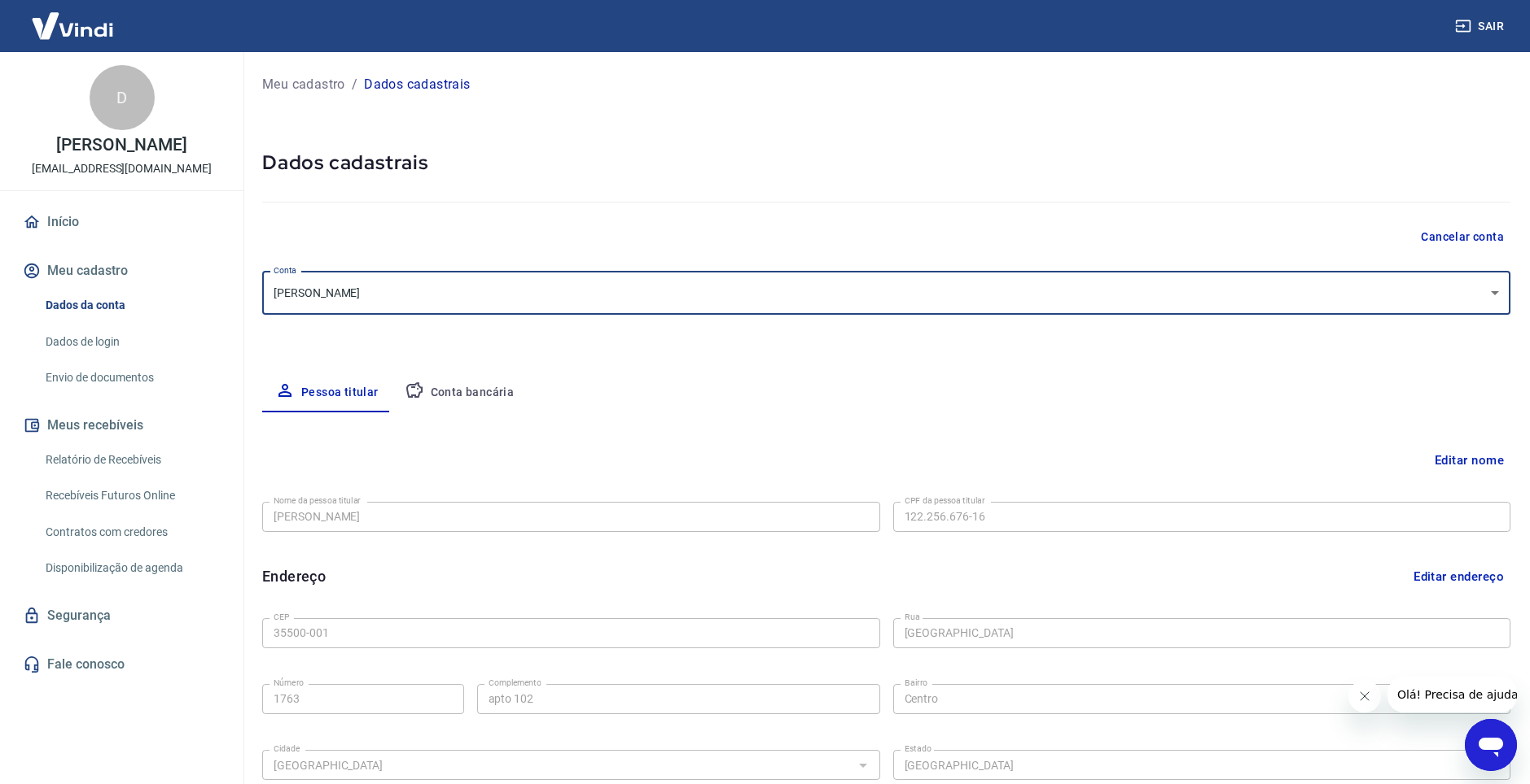
click at [374, 291] on body "Sair D Dimas Neto raphaelrocha.mkt@gmail.com Início Meu cadastro Dados da conta…" at bounding box center [765, 392] width 1530 height 784
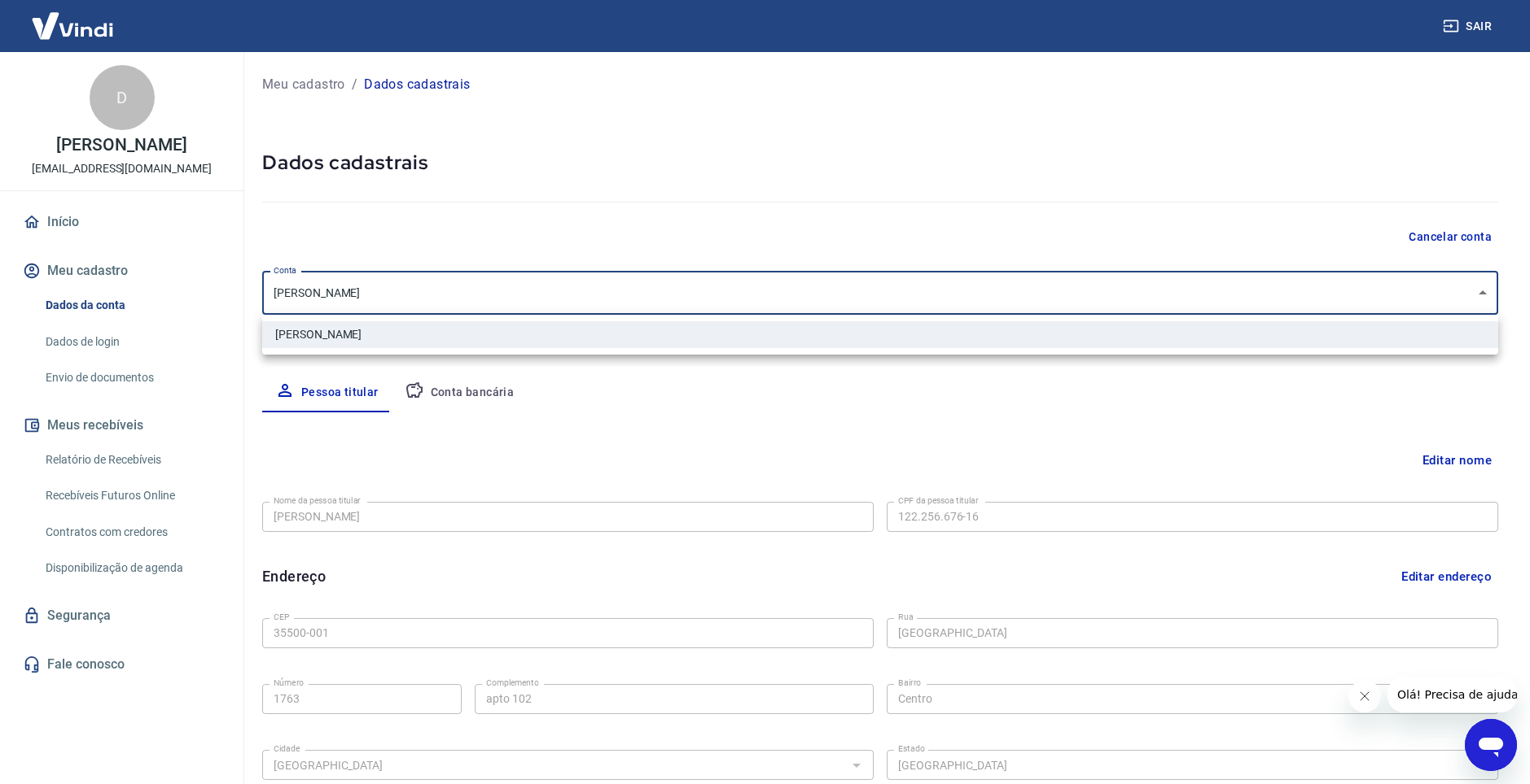
click at [374, 332] on li "Raphael Rocha Silva" at bounding box center [880, 334] width 1235 height 27
click at [393, 285] on body "Sair D Dimas Neto raphaelrocha.mkt@gmail.com Início Meu cadastro Dados da conta…" at bounding box center [765, 392] width 1530 height 784
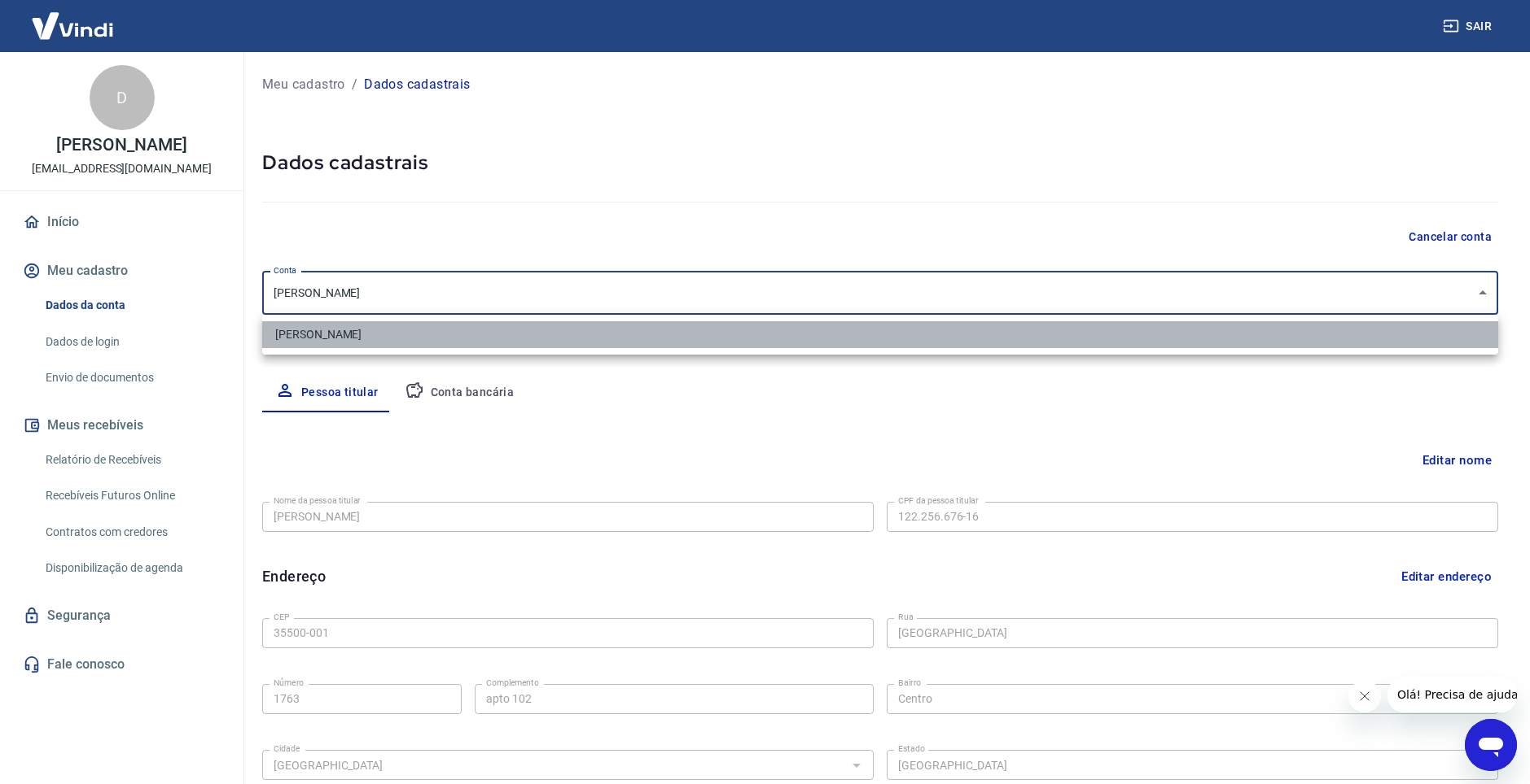
click at [371, 339] on li "Raphael Rocha Silva" at bounding box center [880, 334] width 1235 height 27
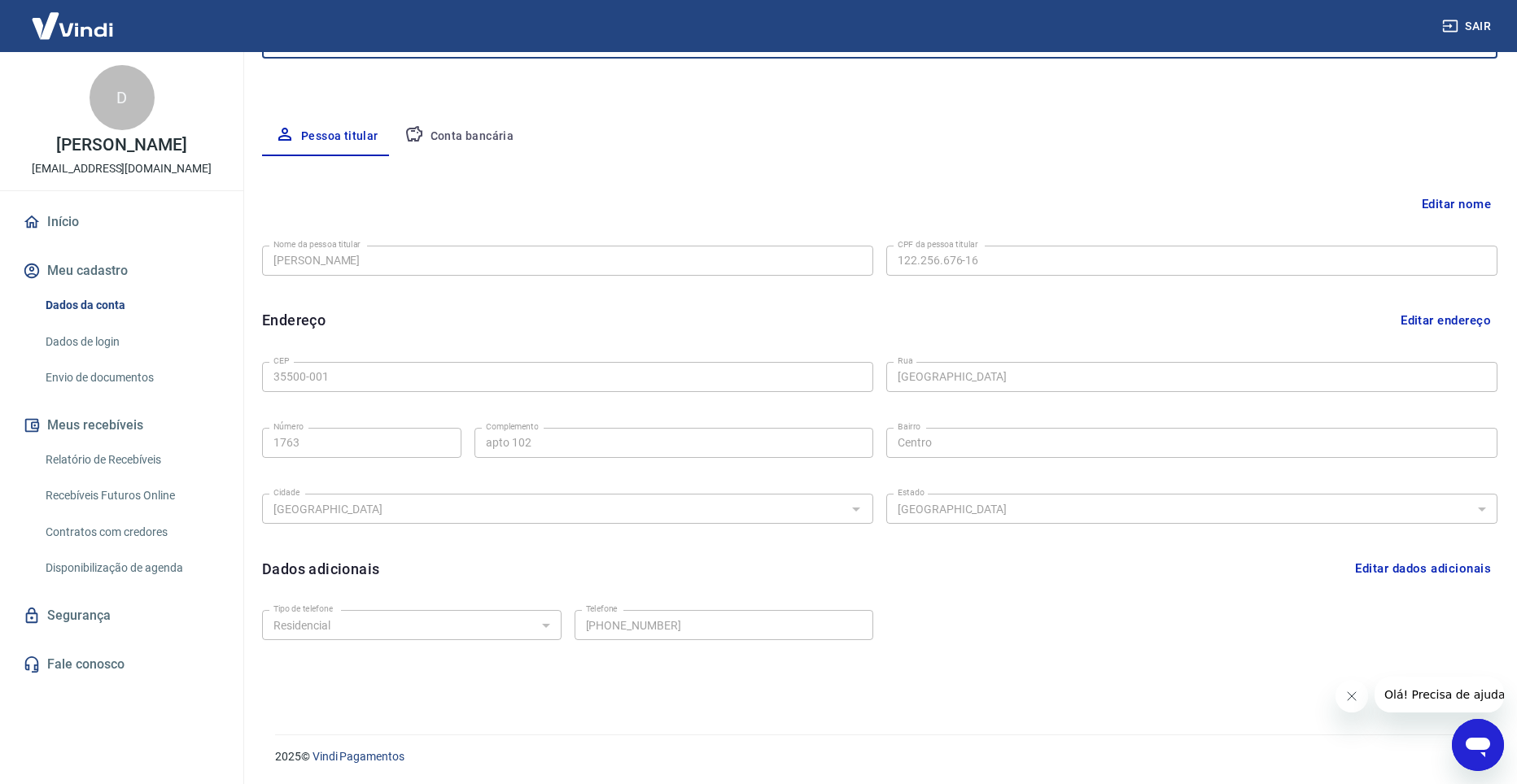
scroll to position [257, 0]
click at [1424, 703] on button "Olá! Precisa de ajuda?" at bounding box center [1447, 694] width 147 height 36
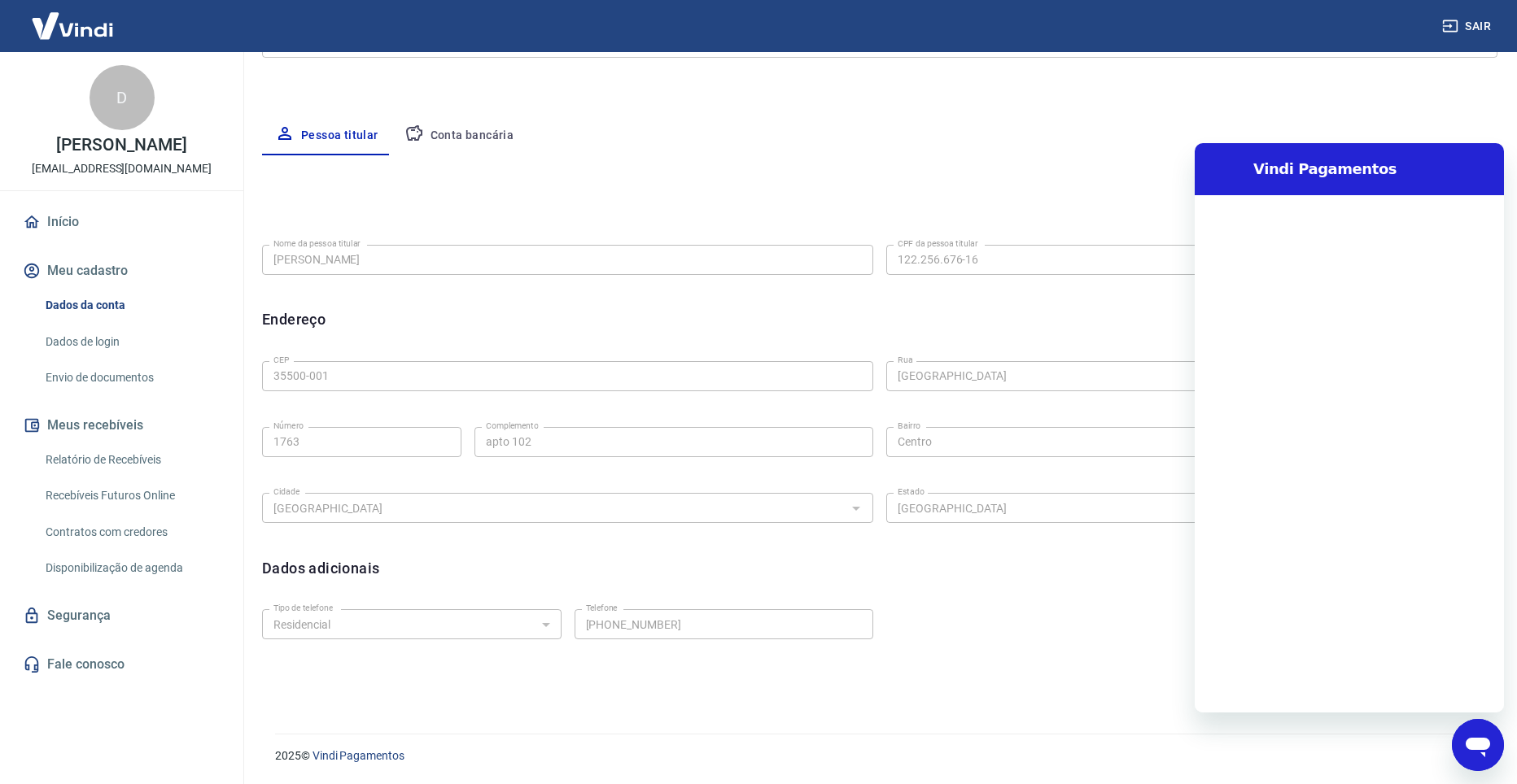
scroll to position [0, 0]
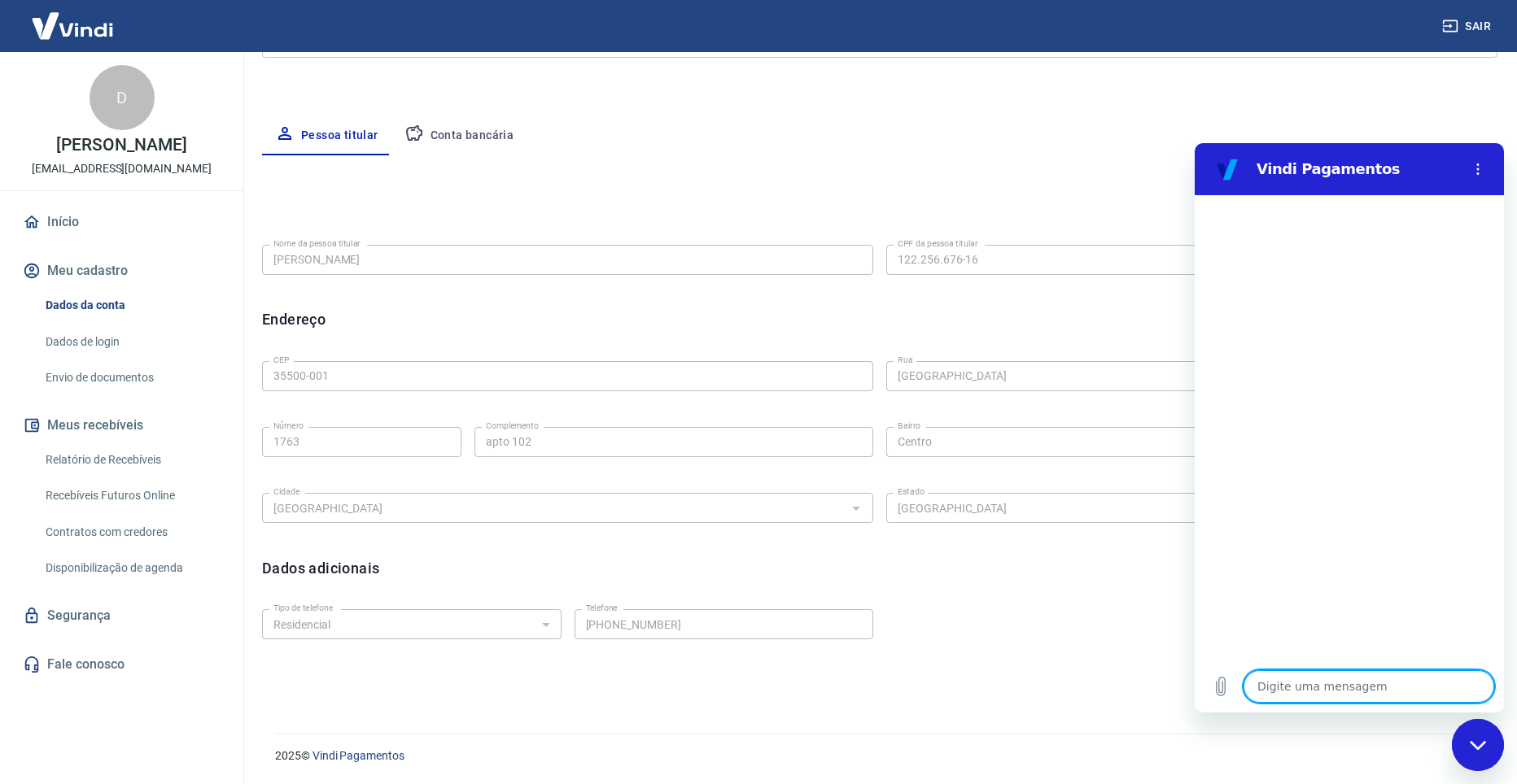
drag, startPoint x: 1367, startPoint y: 681, endPoint x: 2318, endPoint y: 708, distance: 951.4
click at [1367, 681] on textarea at bounding box center [1368, 686] width 250 height 32
click at [1384, 701] on textarea at bounding box center [1368, 686] width 250 height 32
type textarea "b"
type textarea "x"
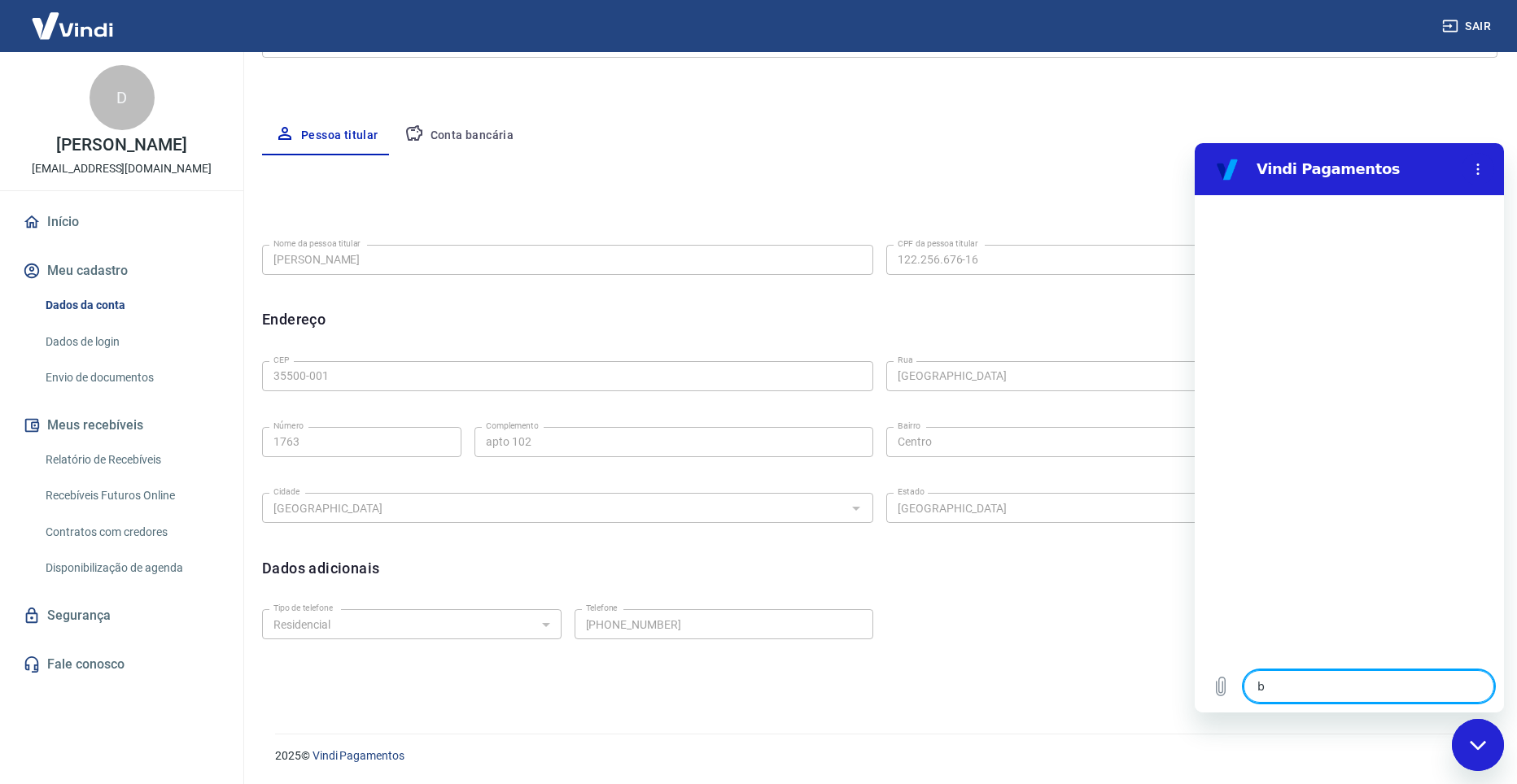
type textarea "bo"
type textarea "x"
type textarea "bom"
type textarea "x"
type textarea "bom"
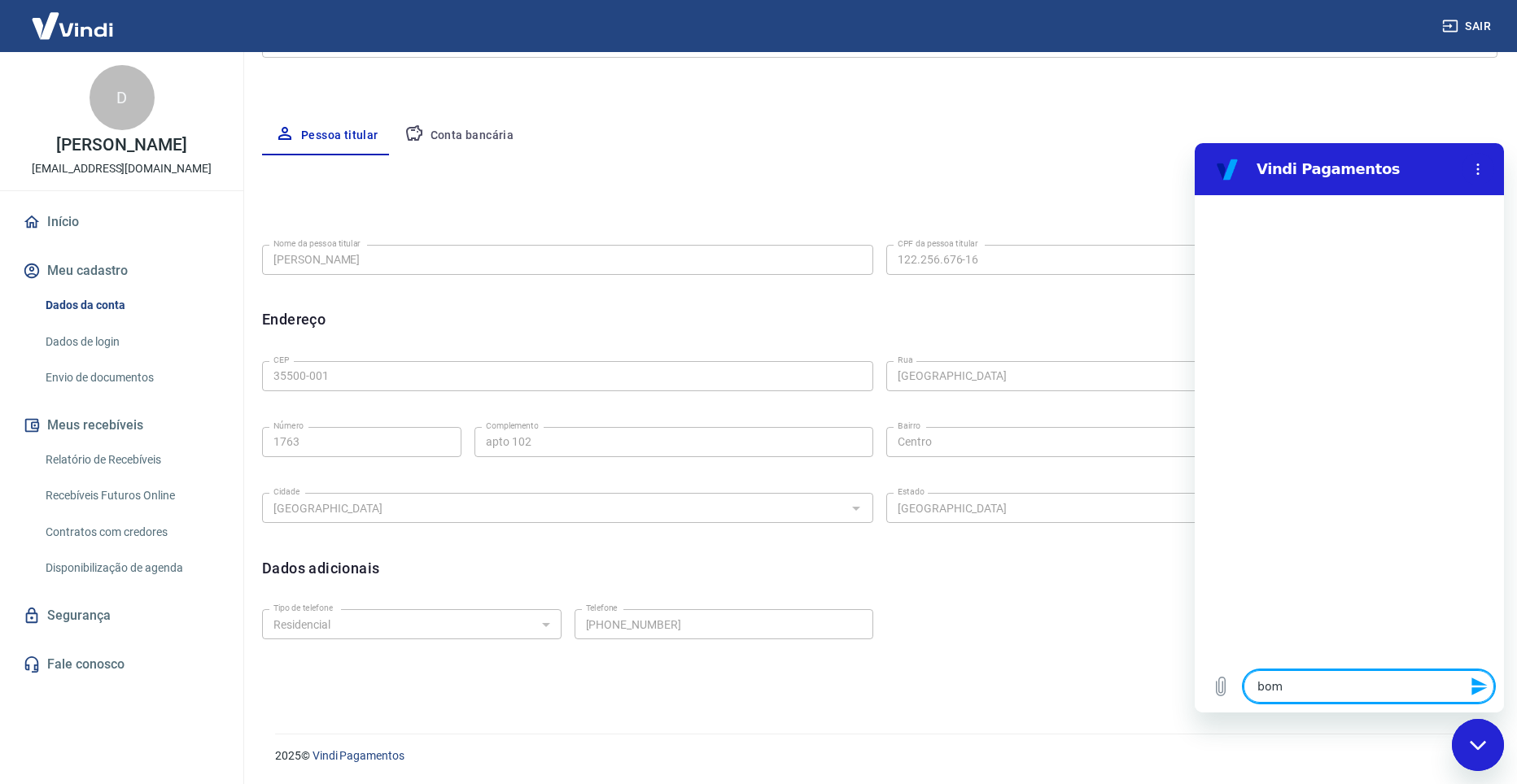
type textarea "x"
type textarea "bom d"
type textarea "x"
type textarea "bom di"
type textarea "x"
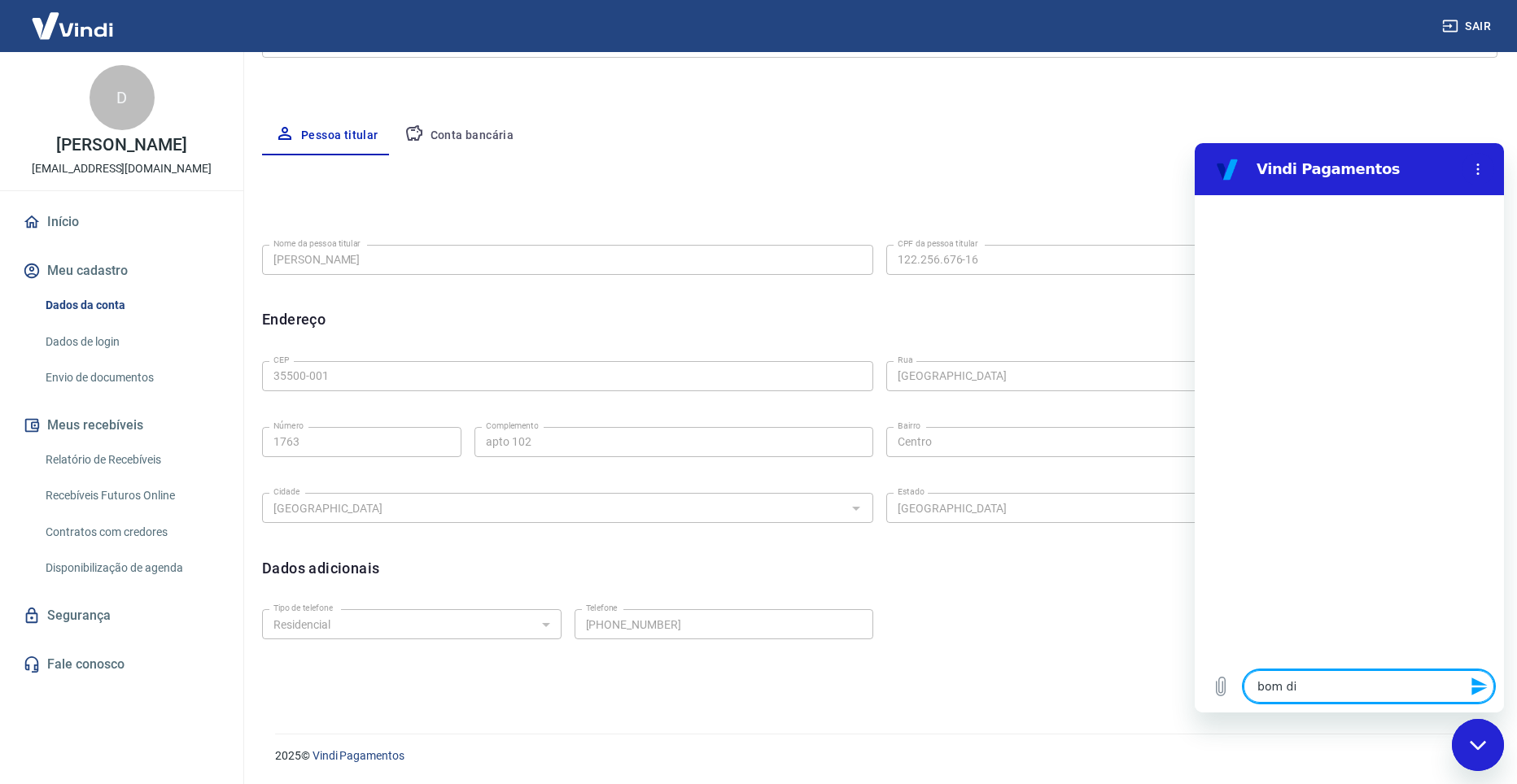
type textarea "bom dia"
type textarea "x"
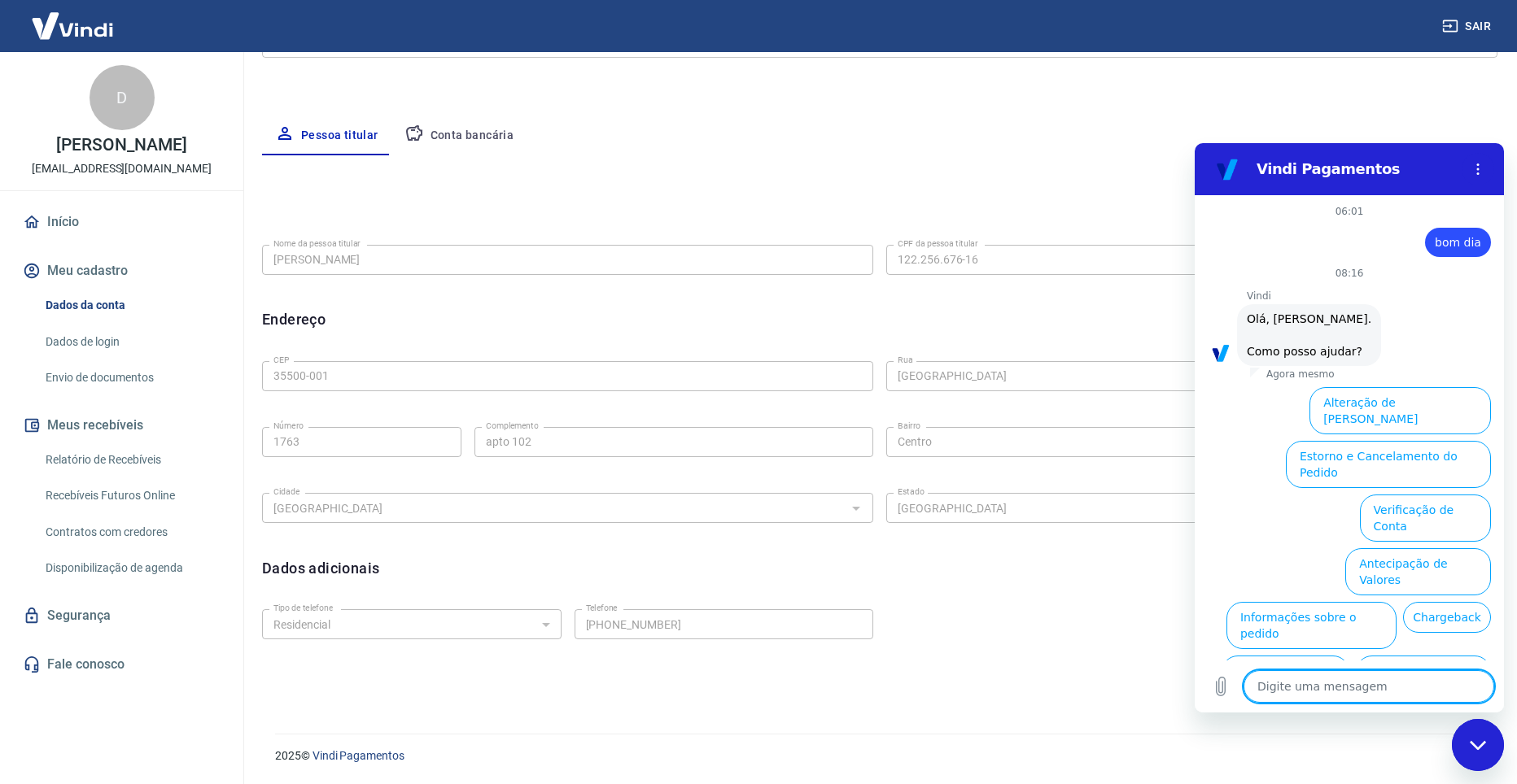
scroll to position [61, 0]
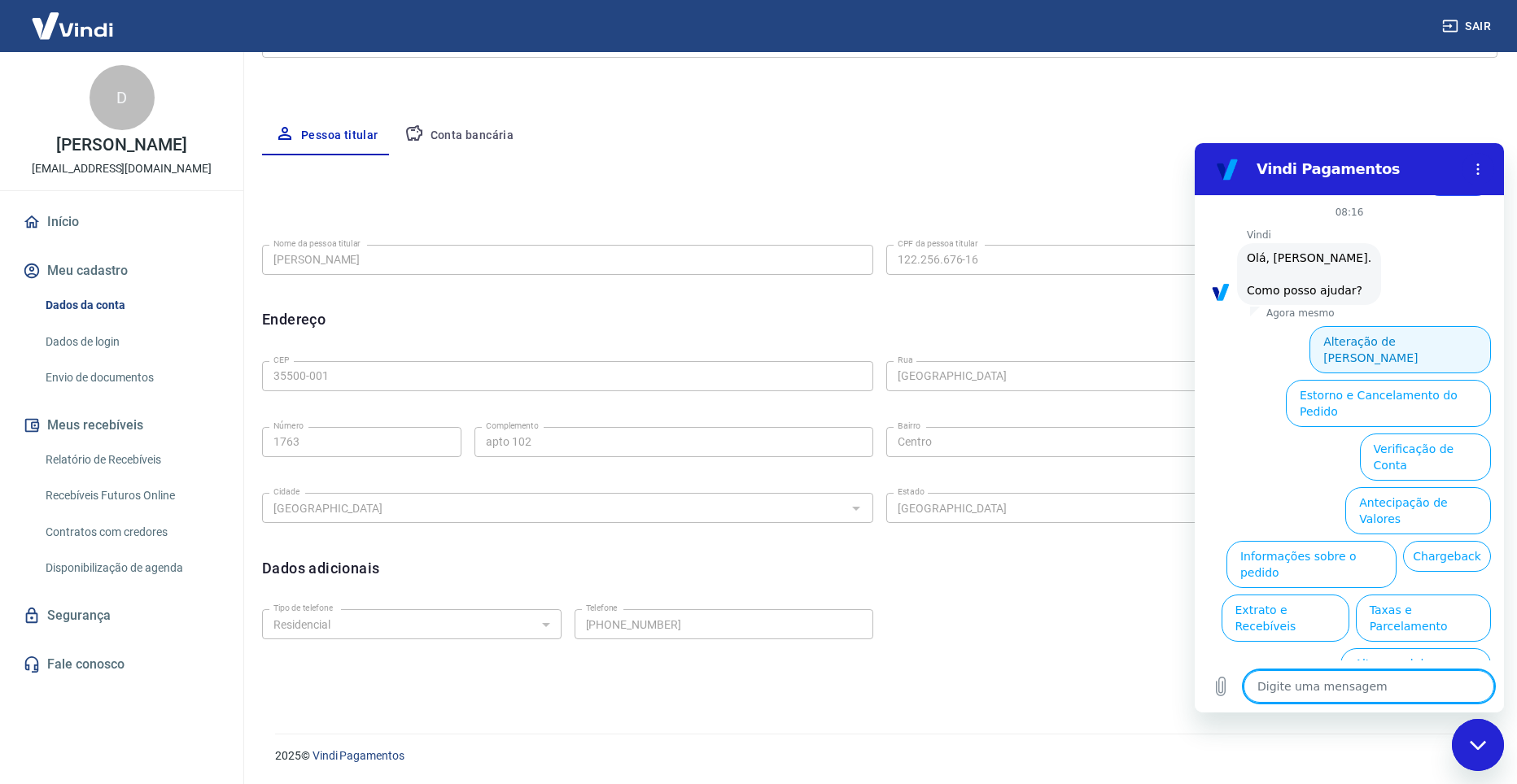
click at [1344, 343] on button "Alteração de Dados Cadastrais" at bounding box center [1401, 349] width 181 height 47
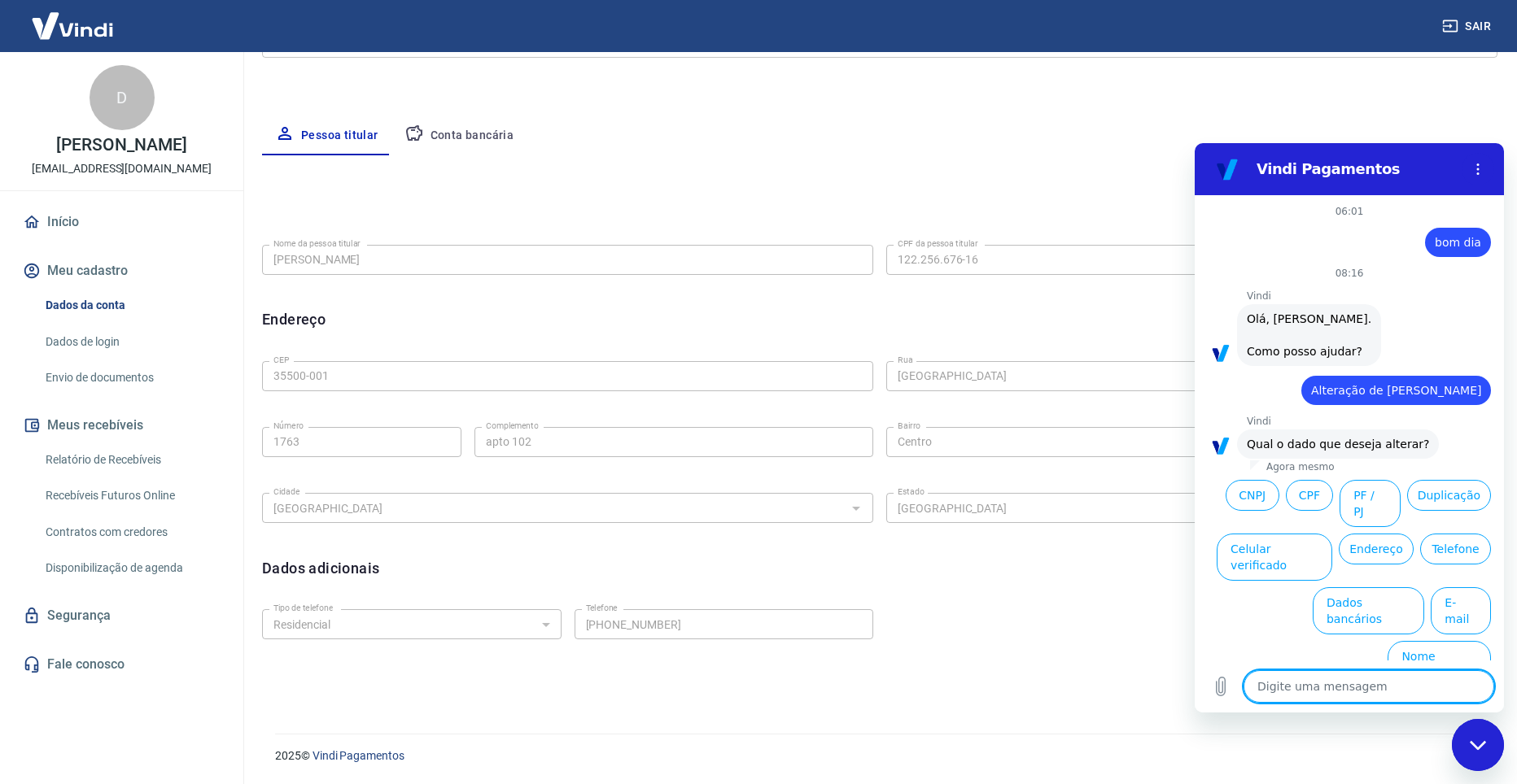
click at [1365, 693] on textarea at bounding box center [1368, 686] width 250 height 32
click at [1307, 501] on button "CPF" at bounding box center [1309, 495] width 47 height 30
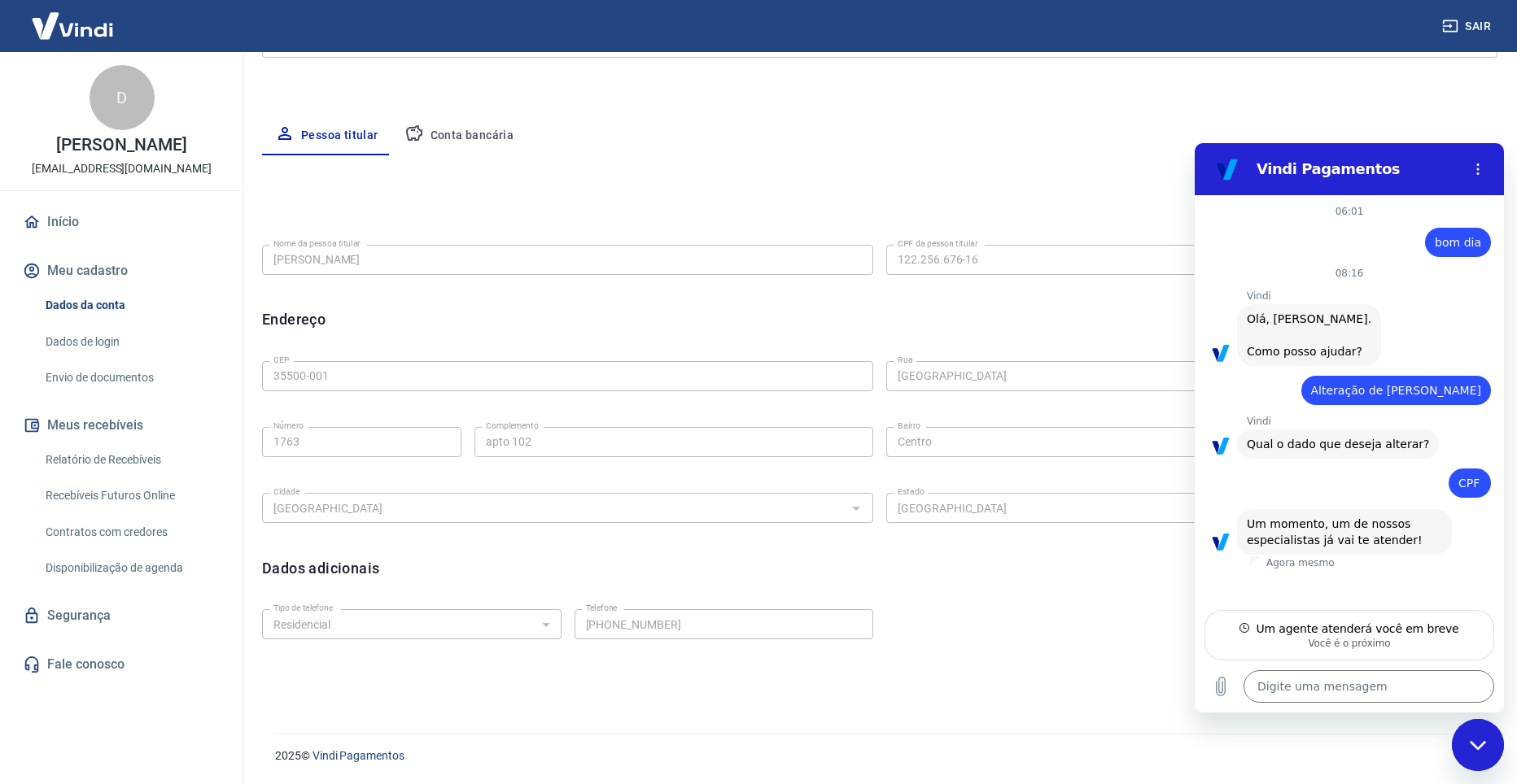
type textarea "x"
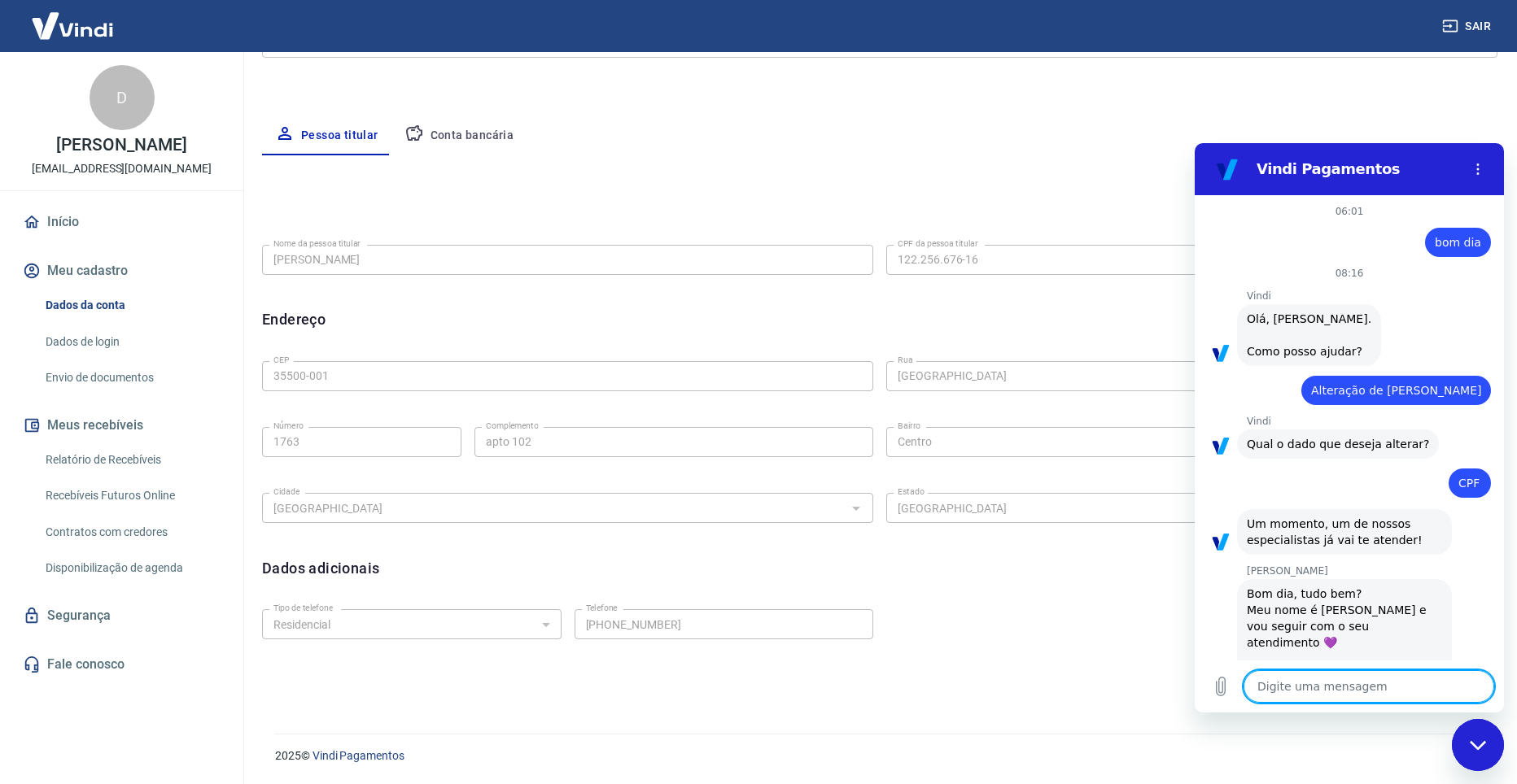
scroll to position [31, 0]
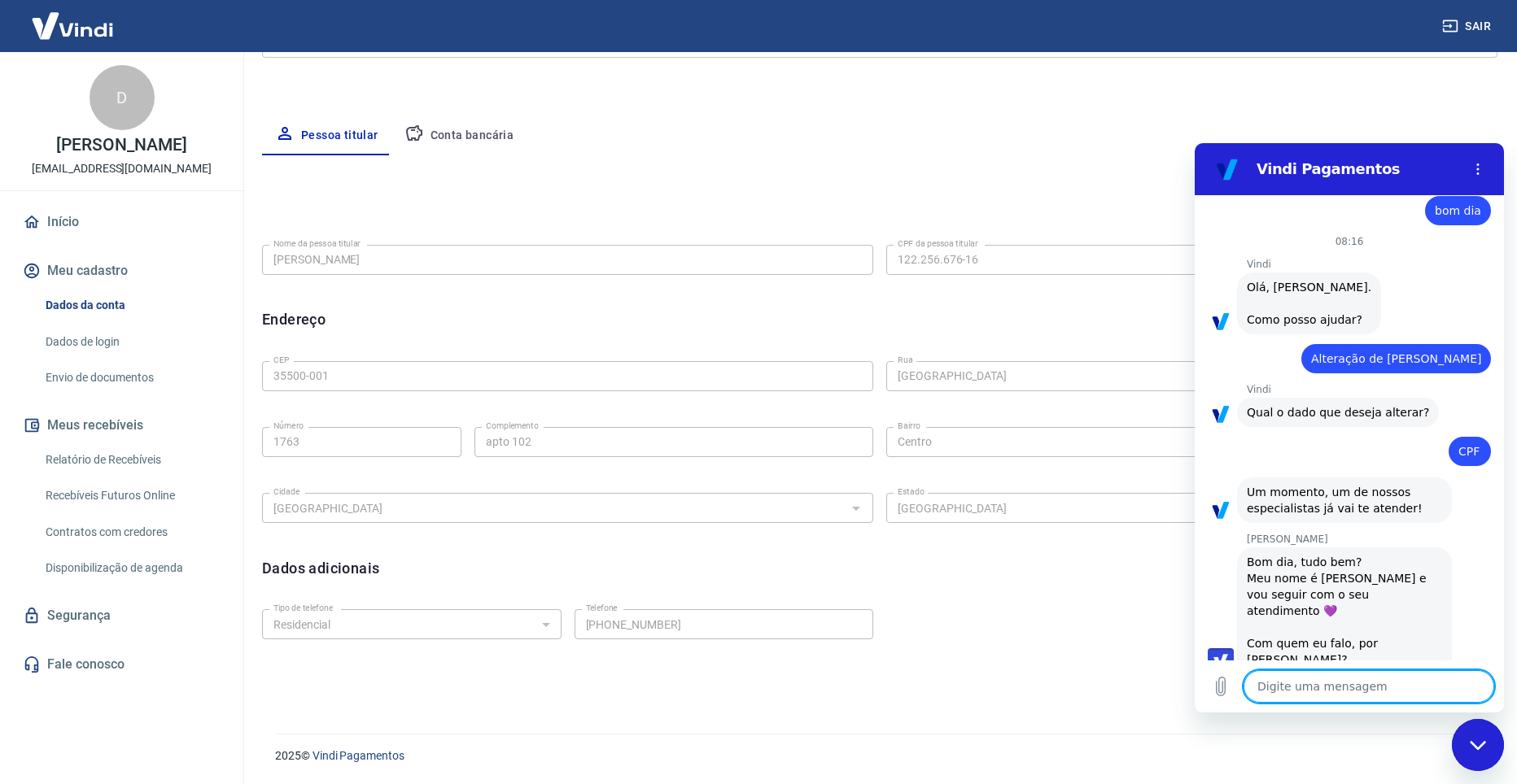
click at [1320, 685] on textarea at bounding box center [1368, 686] width 250 height 32
type textarea "B"
type textarea "x"
type textarea "Bo"
type textarea "x"
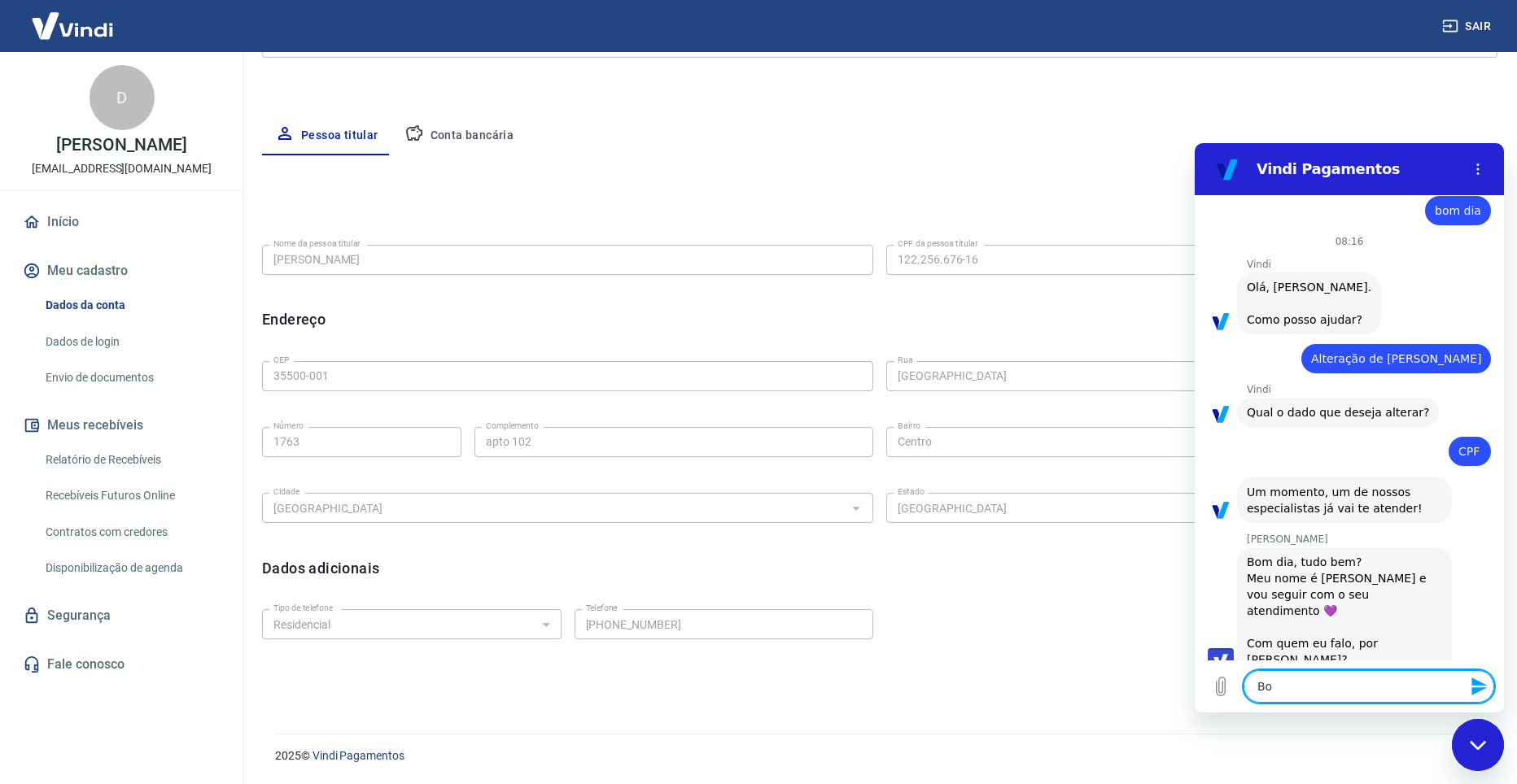
type textarea "Bom"
type textarea "x"
type textarea "Bom"
type textarea "x"
type textarea "Bom d"
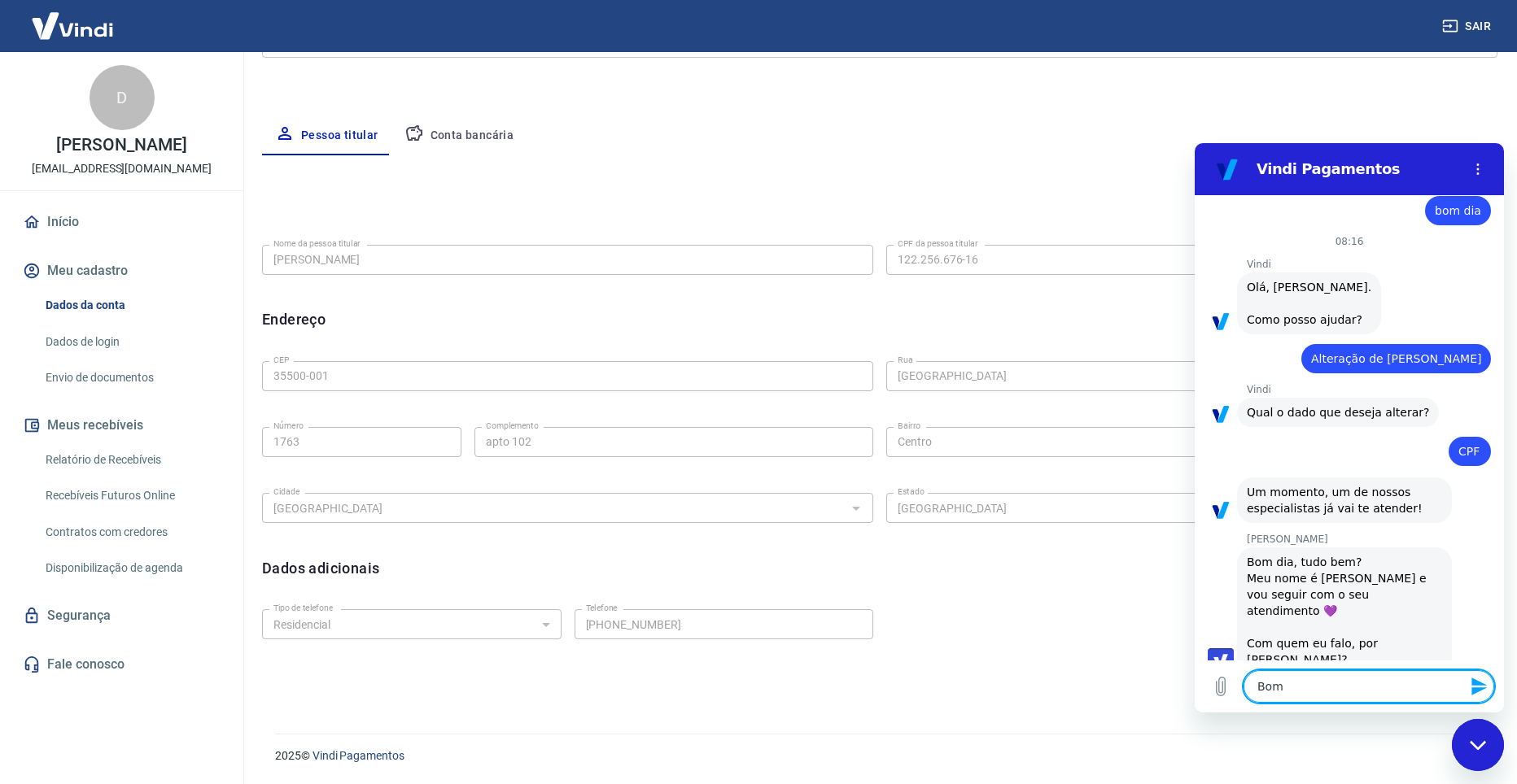
type textarea "x"
type textarea "Bom di"
type textarea "x"
type textarea "Bom dia"
type textarea "x"
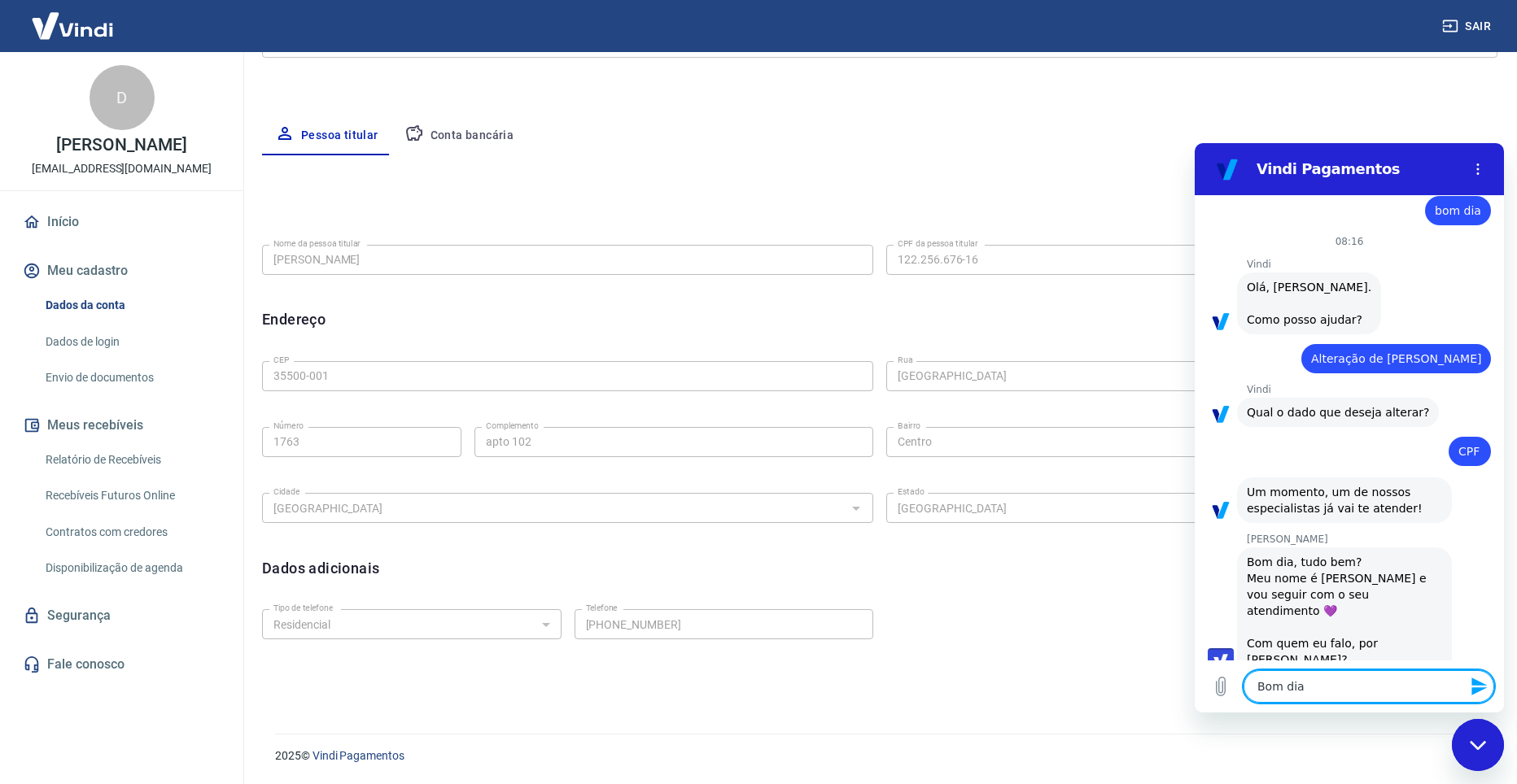
type textarea "Bom dia"
type textarea "x"
type textarea "Bom dia V"
type textarea "x"
type textarea "Bom dia Vi"
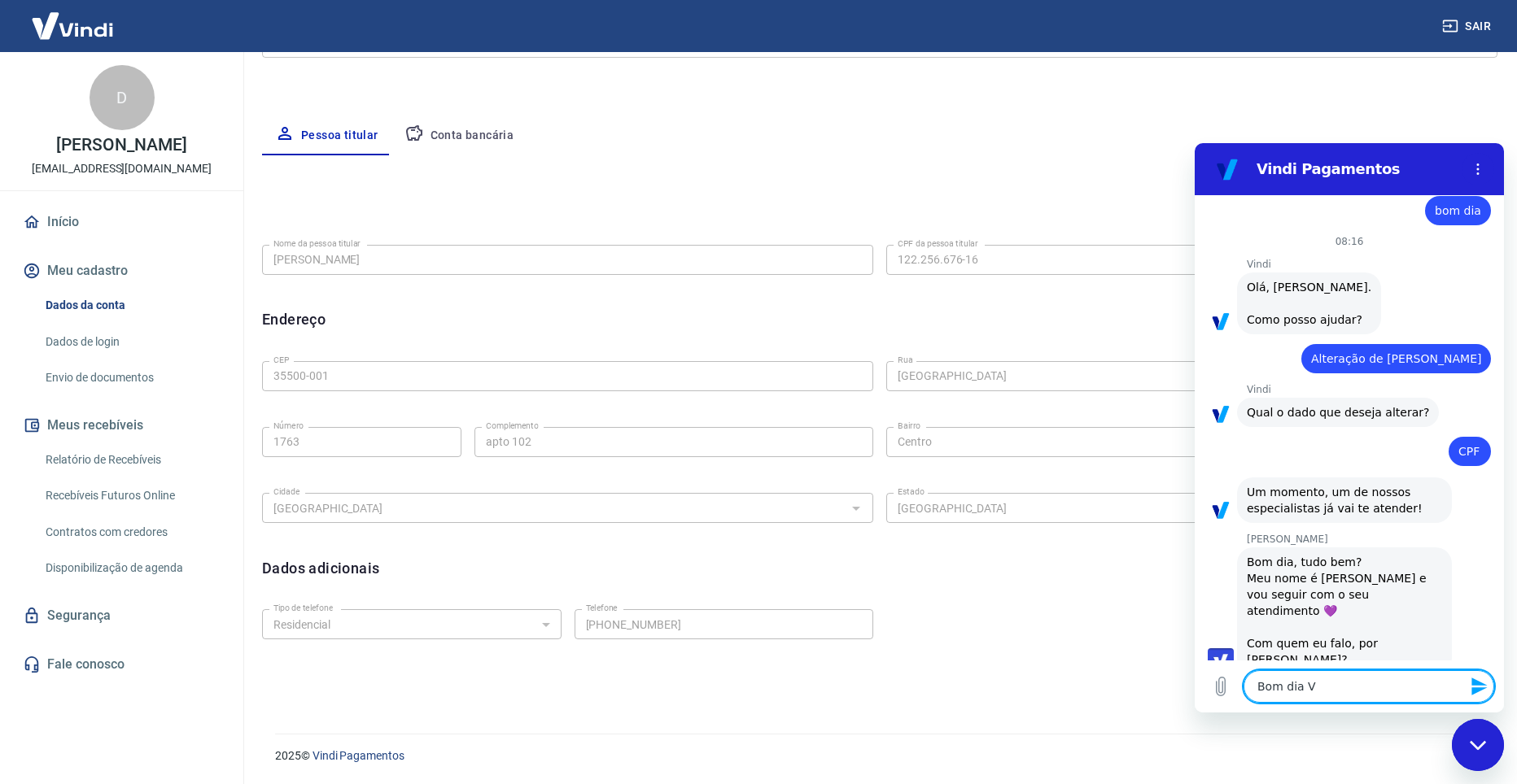
type textarea "x"
type textarea "Bom dia Viv"
type textarea "x"
type textarea "Bom dia Vivi"
type textarea "x"
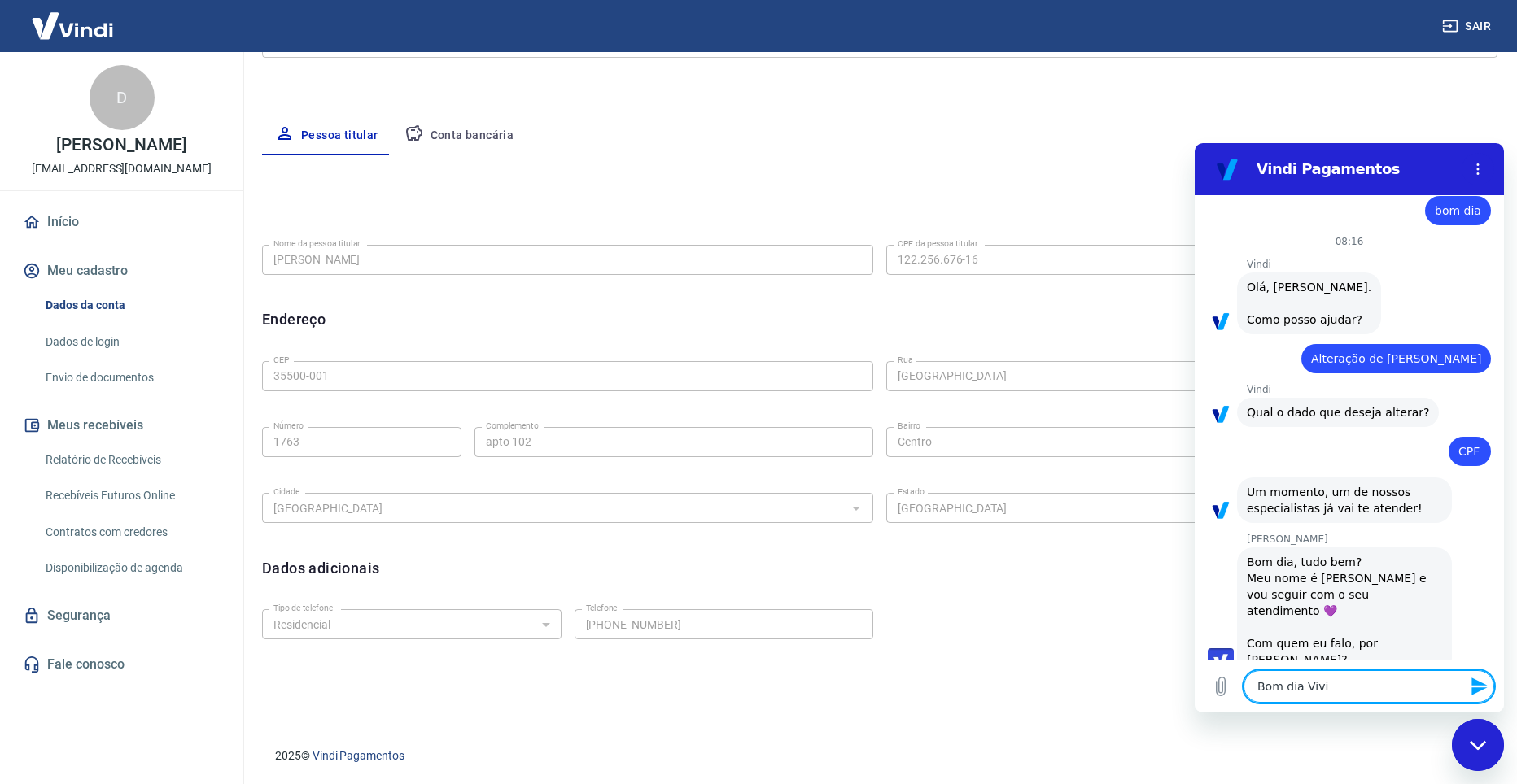
type textarea "Bom dia Vivia"
type textarea "x"
type textarea "Bom dia Vivian"
type textarea "x"
type textarea "Bom dia Viviane"
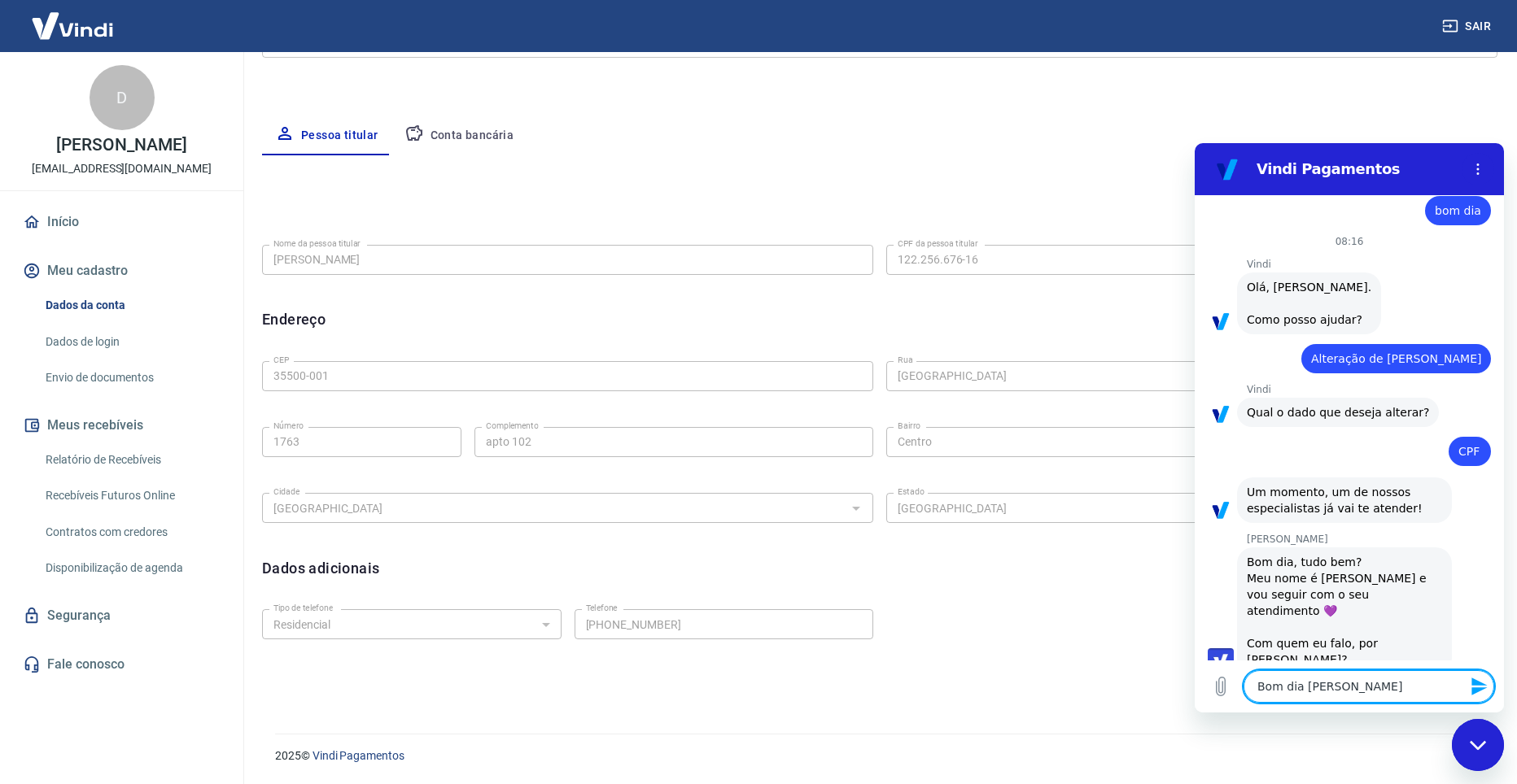
type textarea "x"
type textarea "Bom dia Viviane,"
type textarea "x"
type textarea "Bom dia Viviane,"
type textarea "x"
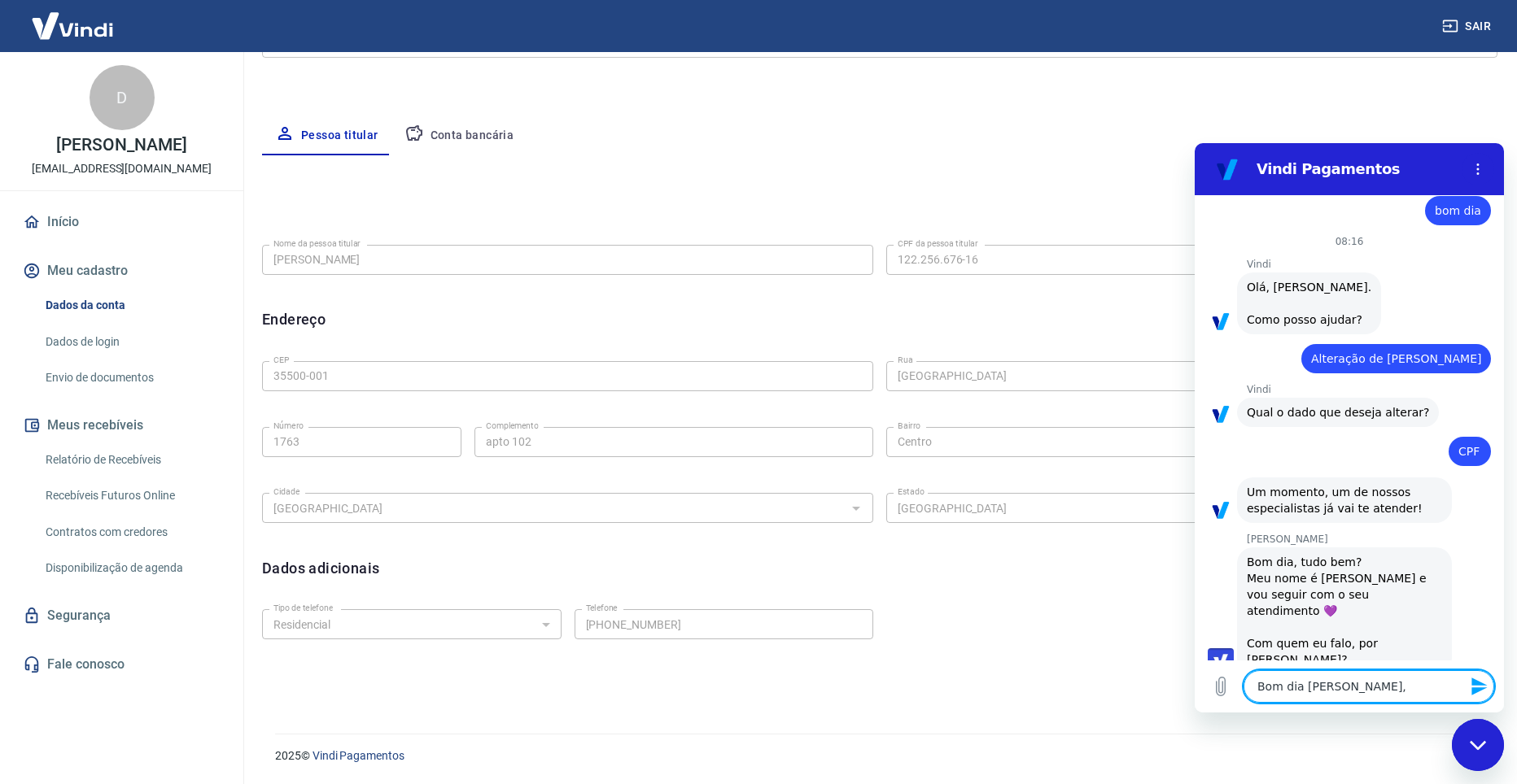
type textarea "Bom dia Viviane, t"
type textarea "x"
type textarea "Bom dia Viviane, tu"
type textarea "x"
type textarea "Bom dia Viviane, tud"
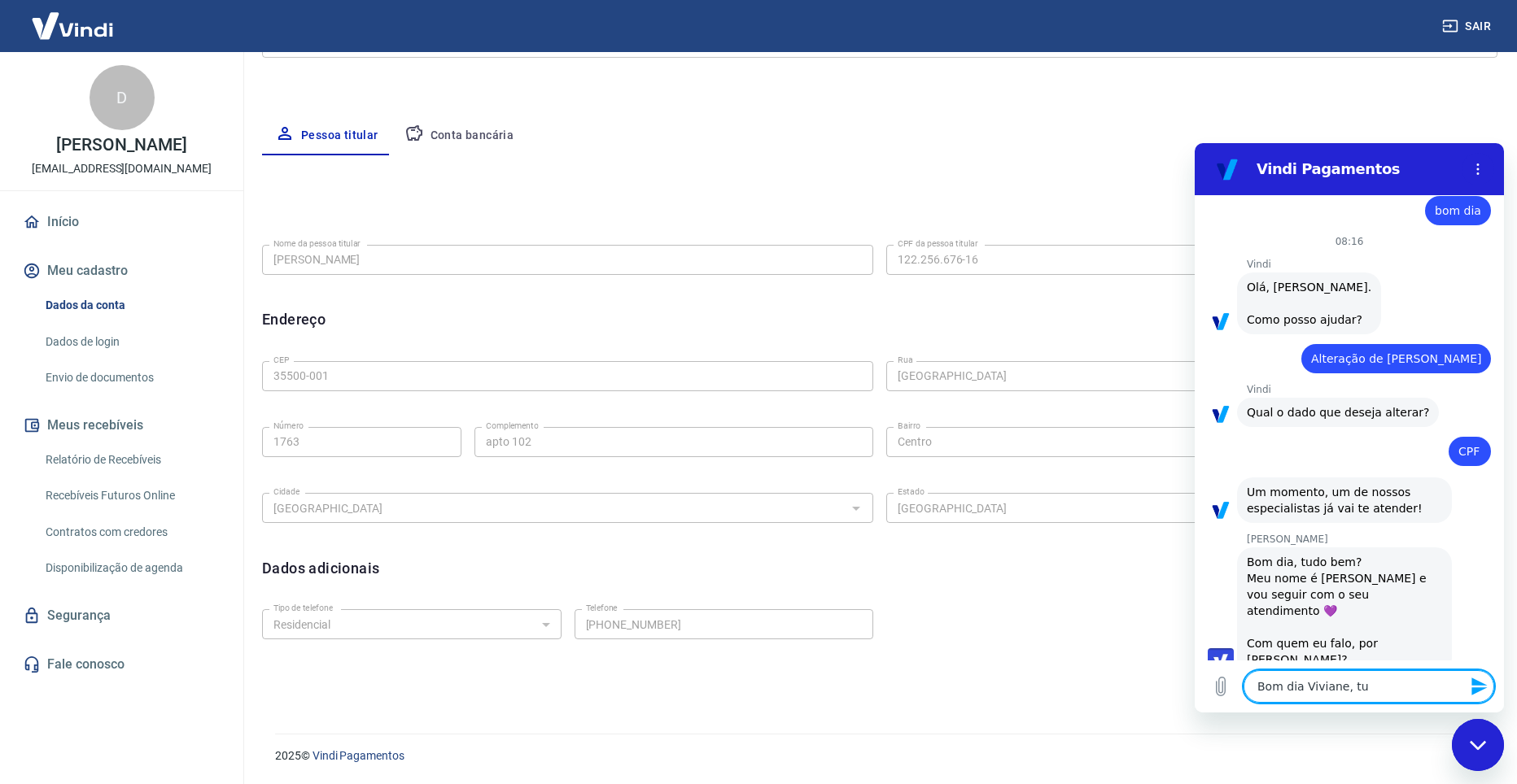
type textarea "x"
type textarea "Bom dia Viviane, tudo"
type textarea "x"
type textarea "Bom dia Viviane, tudo"
type textarea "x"
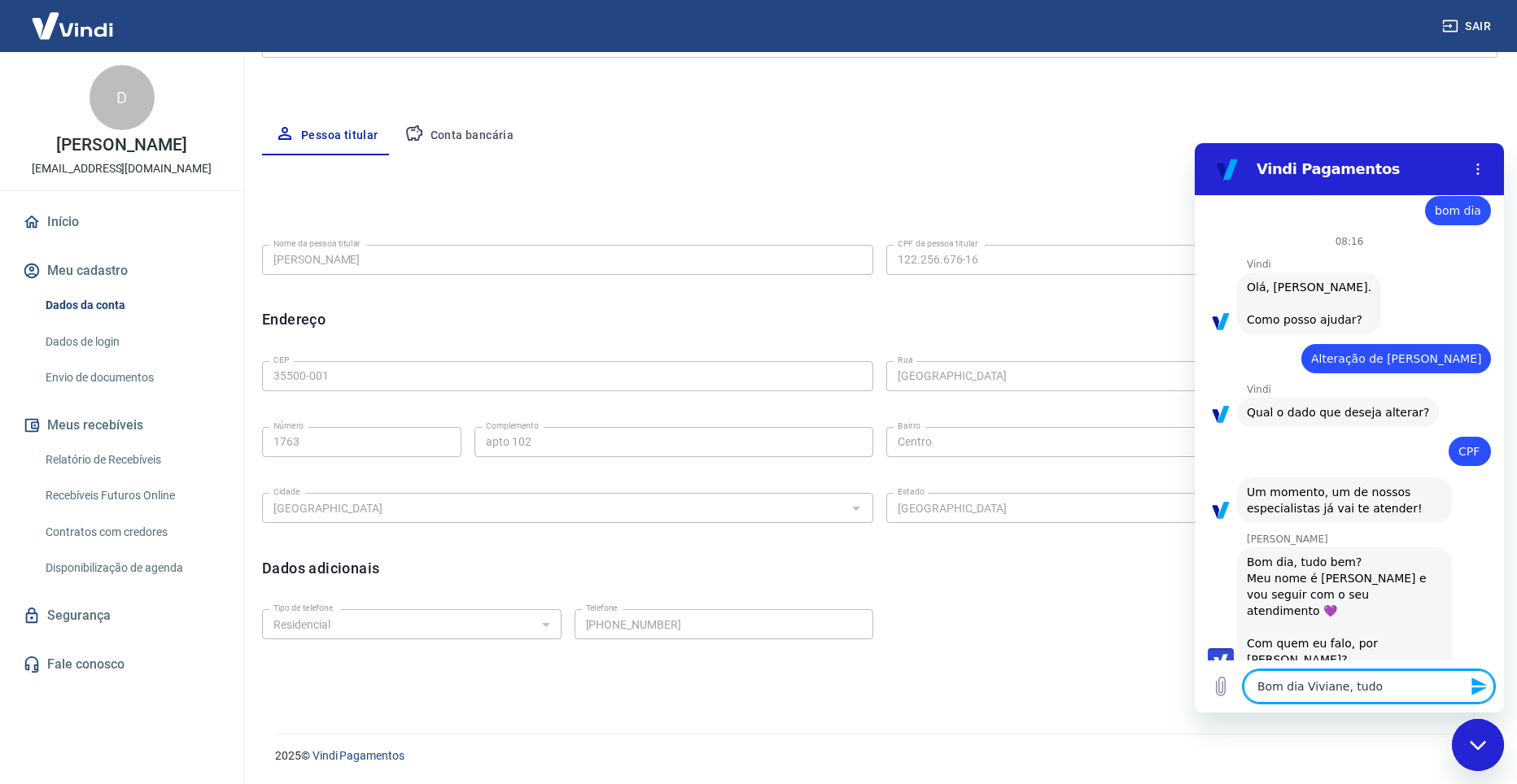
type textarea "Bom dia Viviane, tudo b"
type textarea "x"
type textarea "Bom dia Viviane, tudo be"
type textarea "x"
type textarea "Bom dia Viviane, tudo bem"
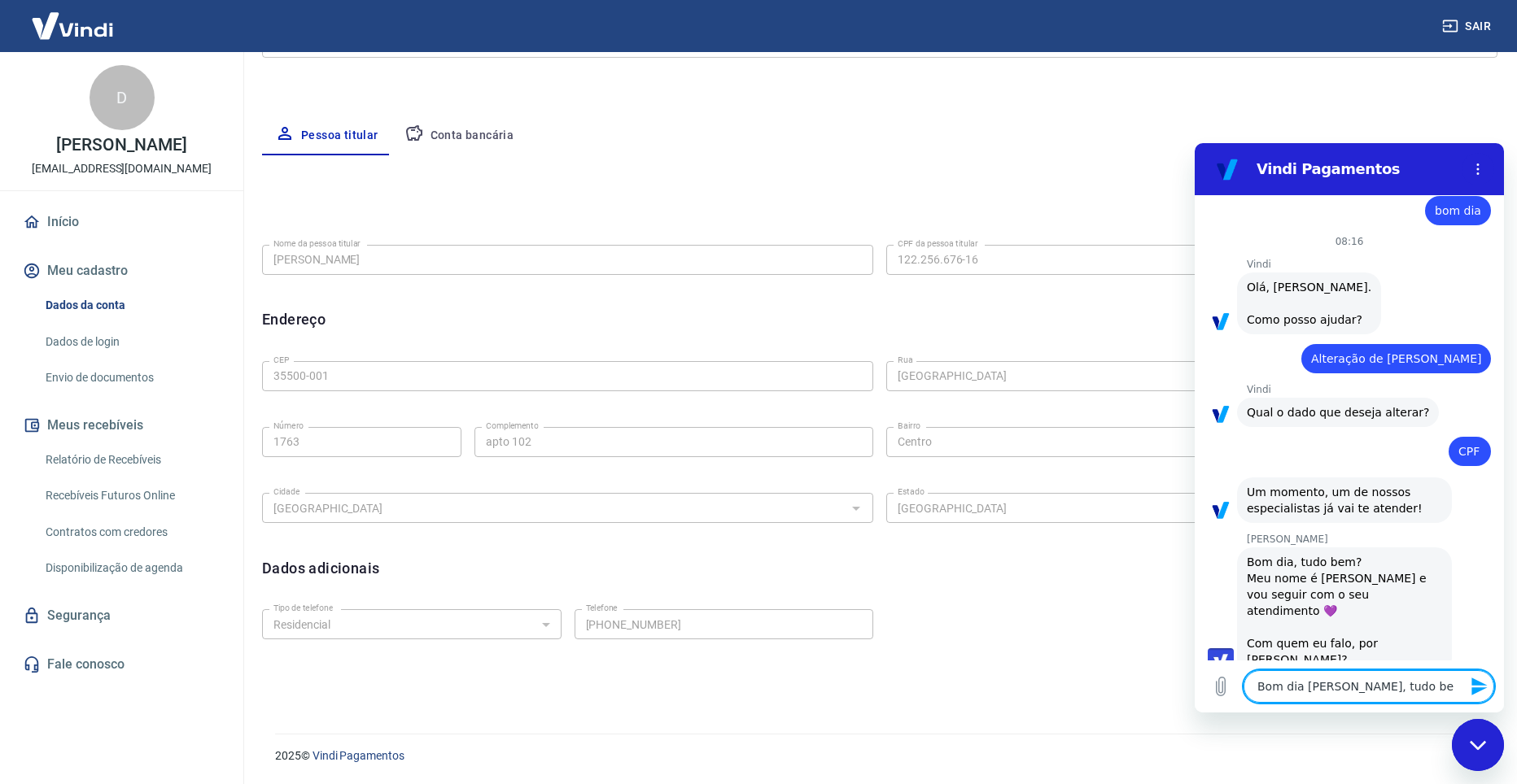
type textarea "x"
type textarea "Bom dia Viviane, tudo bem,"
type textarea "x"
type textarea "Bom dia Viviane, tudo bem"
type textarea "x"
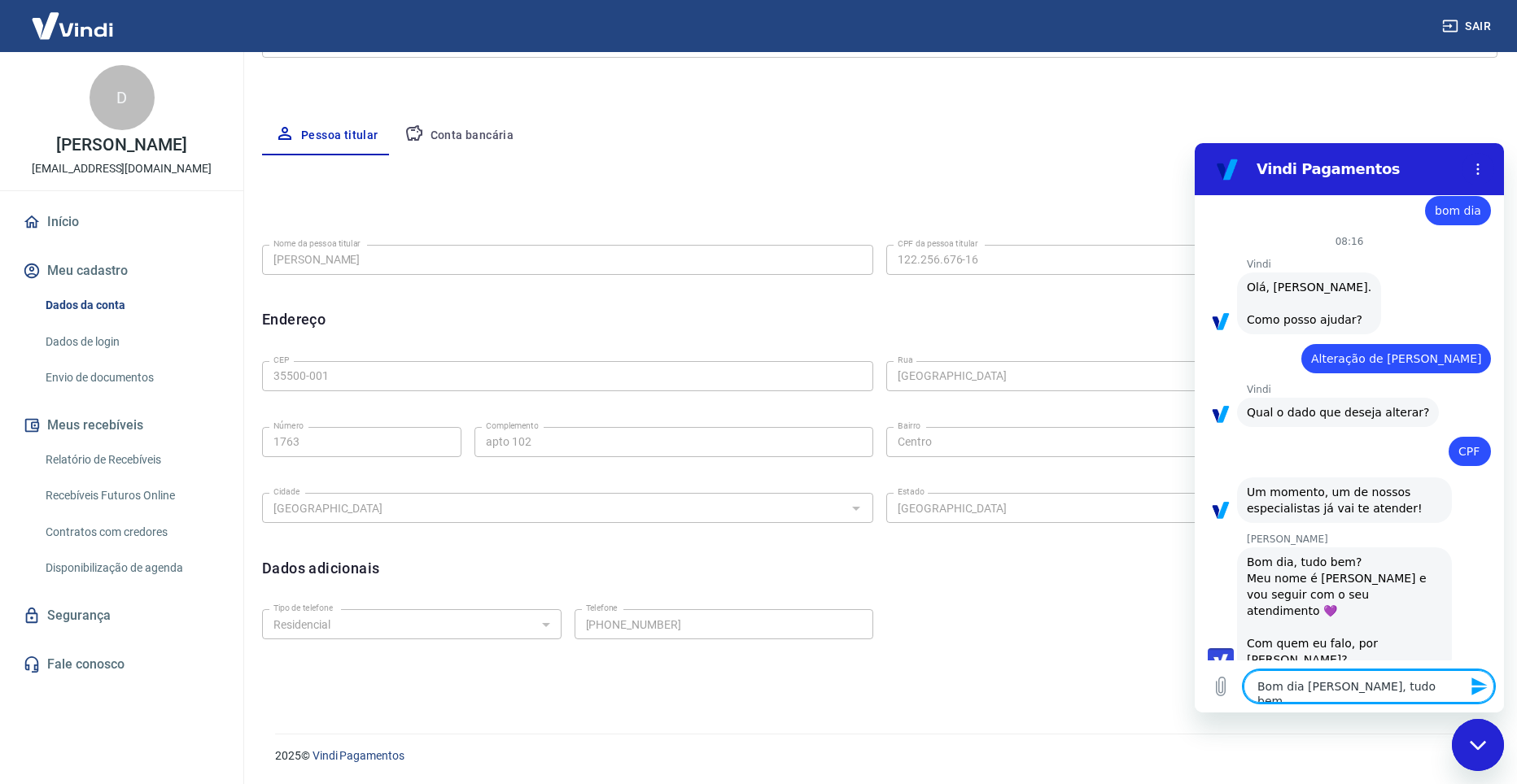
type textarea "Bom dia Viviane, tudo bem?"
type textarea "x"
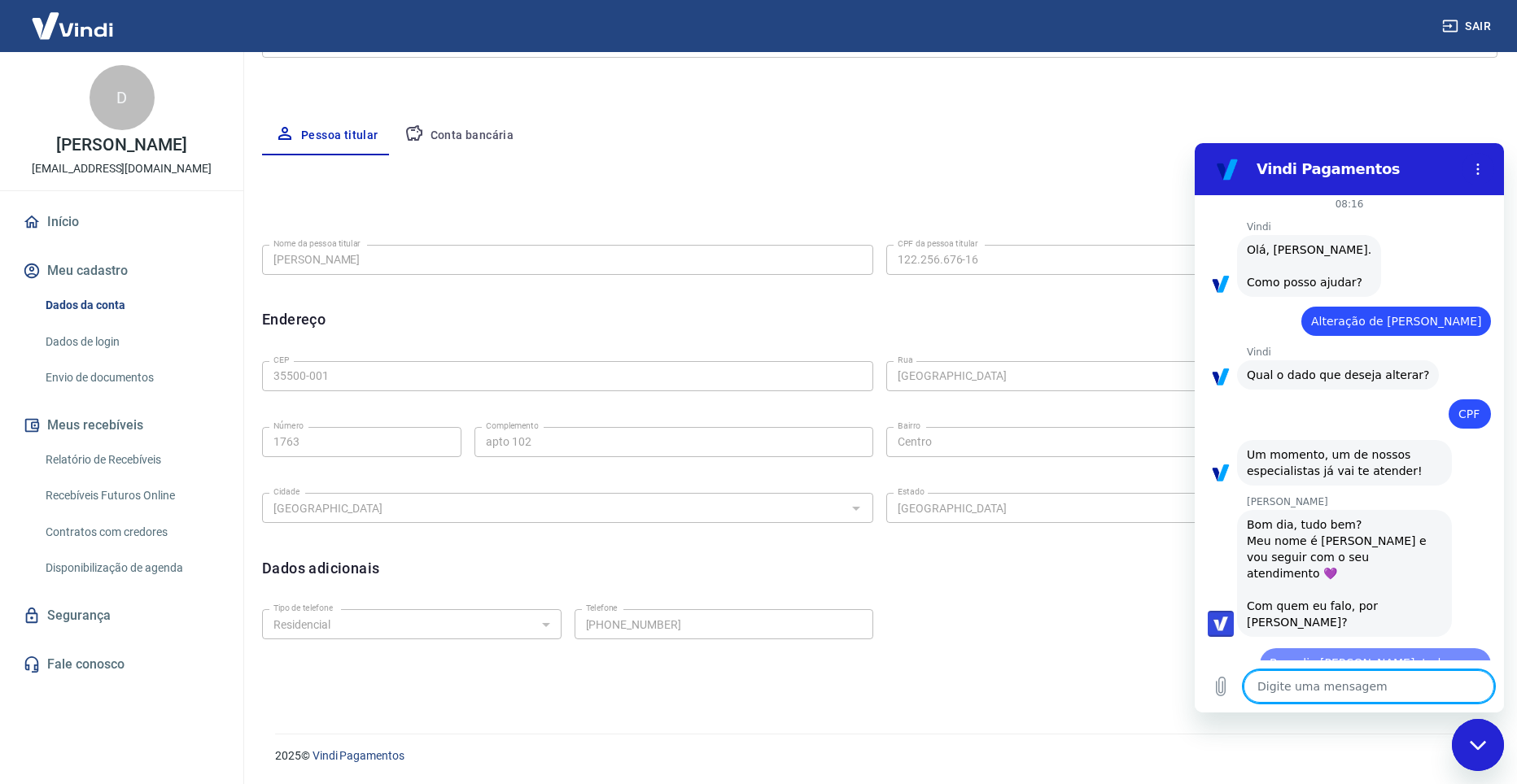
type textarea "x"
type textarea "M"
type textarea "x"
type textarea "Me"
type textarea "x"
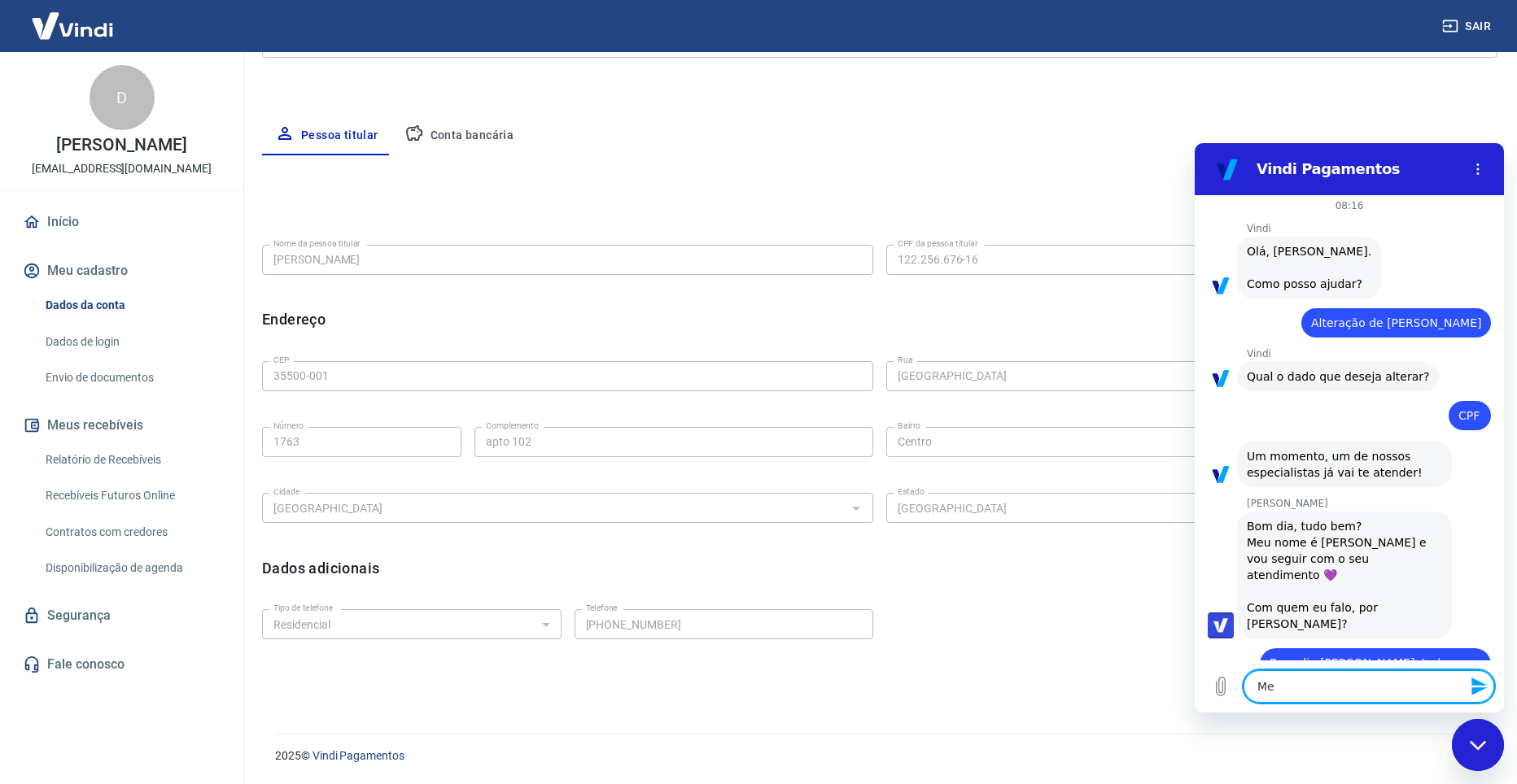
scroll to position [71, 0]
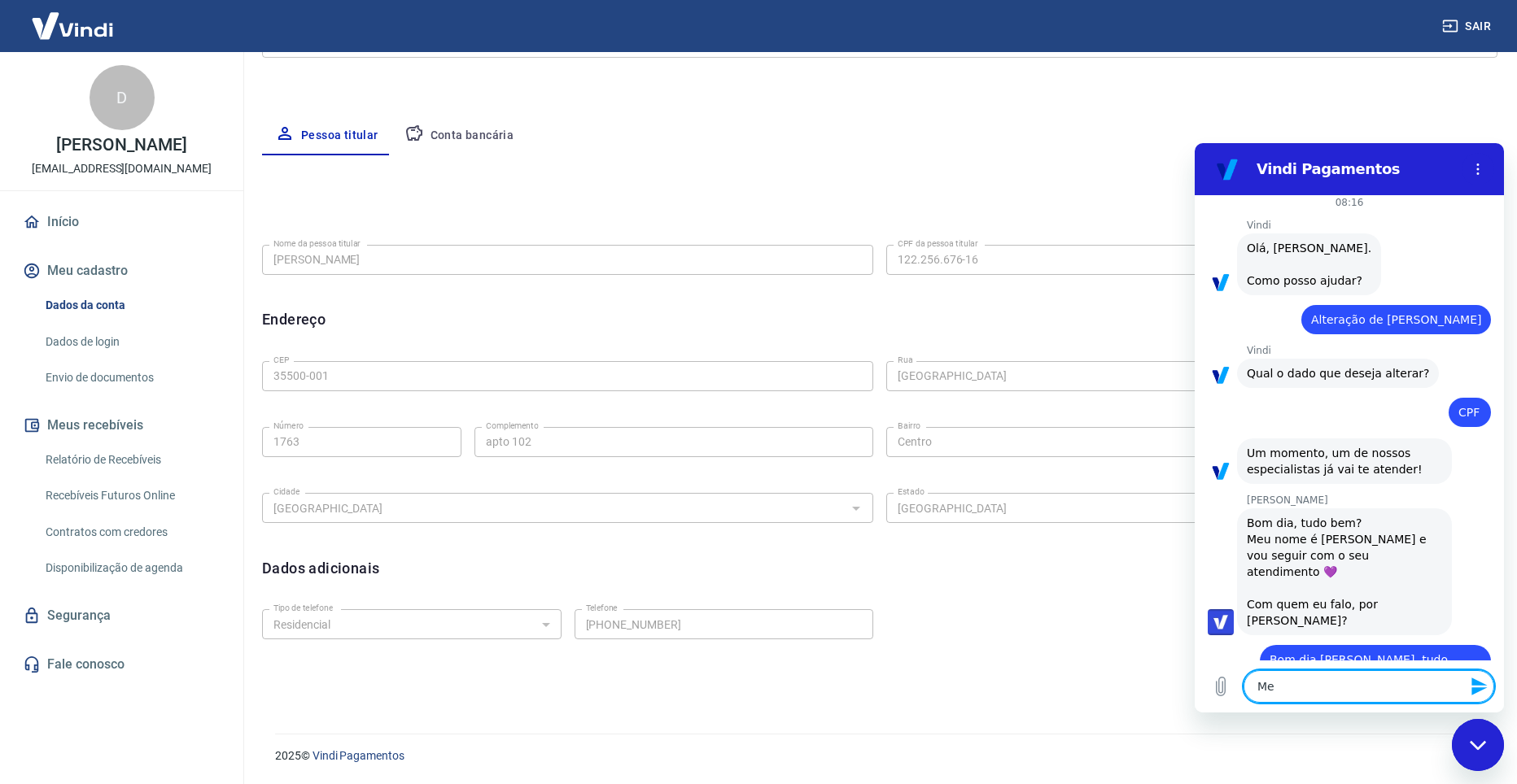
type textarea "Me"
type textarea "x"
type textarea "Me c"
type textarea "x"
type textarea "Me ch"
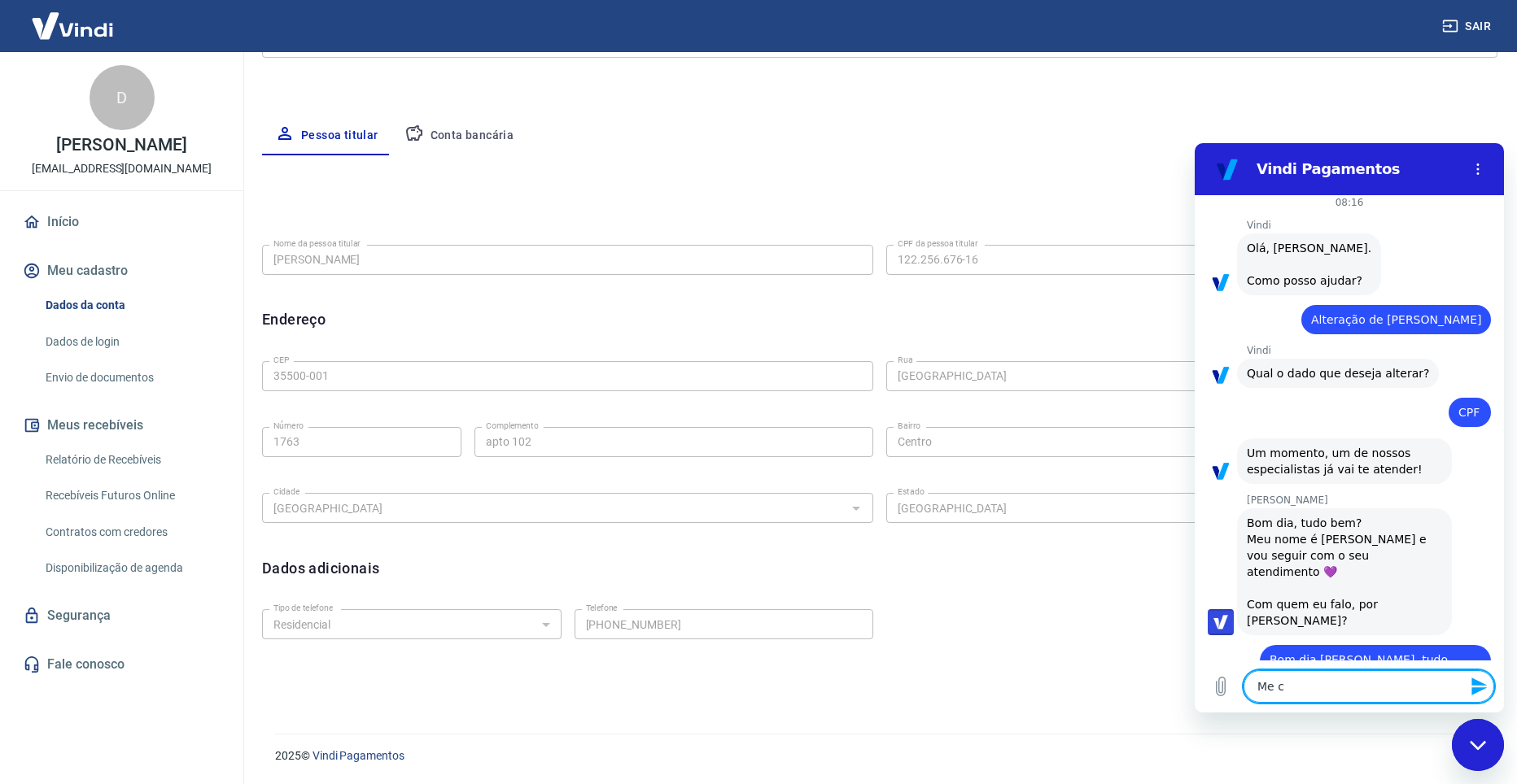
type textarea "x"
type textarea "Me cha"
type textarea "x"
type textarea "Me cham"
type textarea "x"
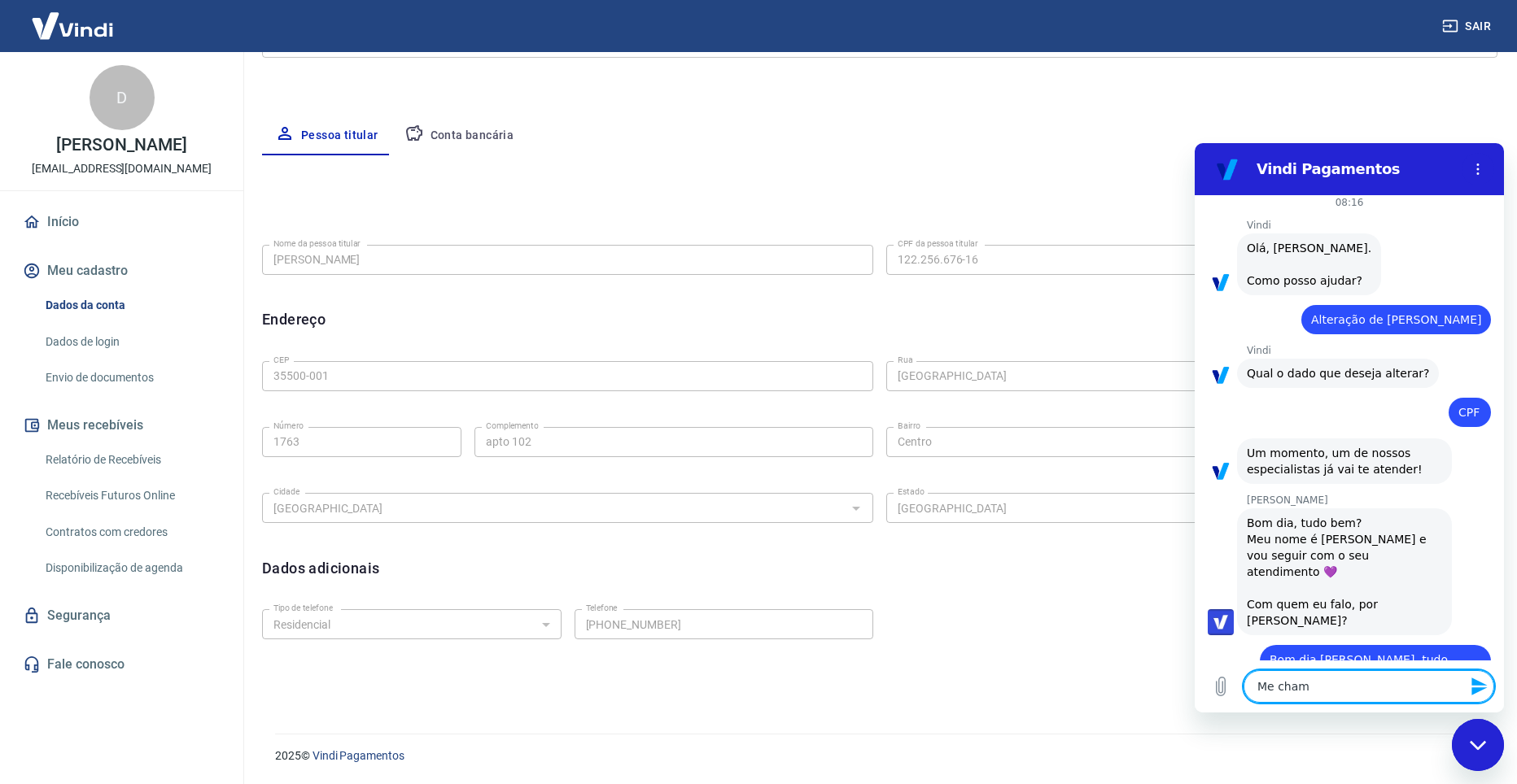
type textarea "Me chamo"
type textarea "x"
type textarea "Me chamo"
type textarea "x"
type textarea "Me chamo R"
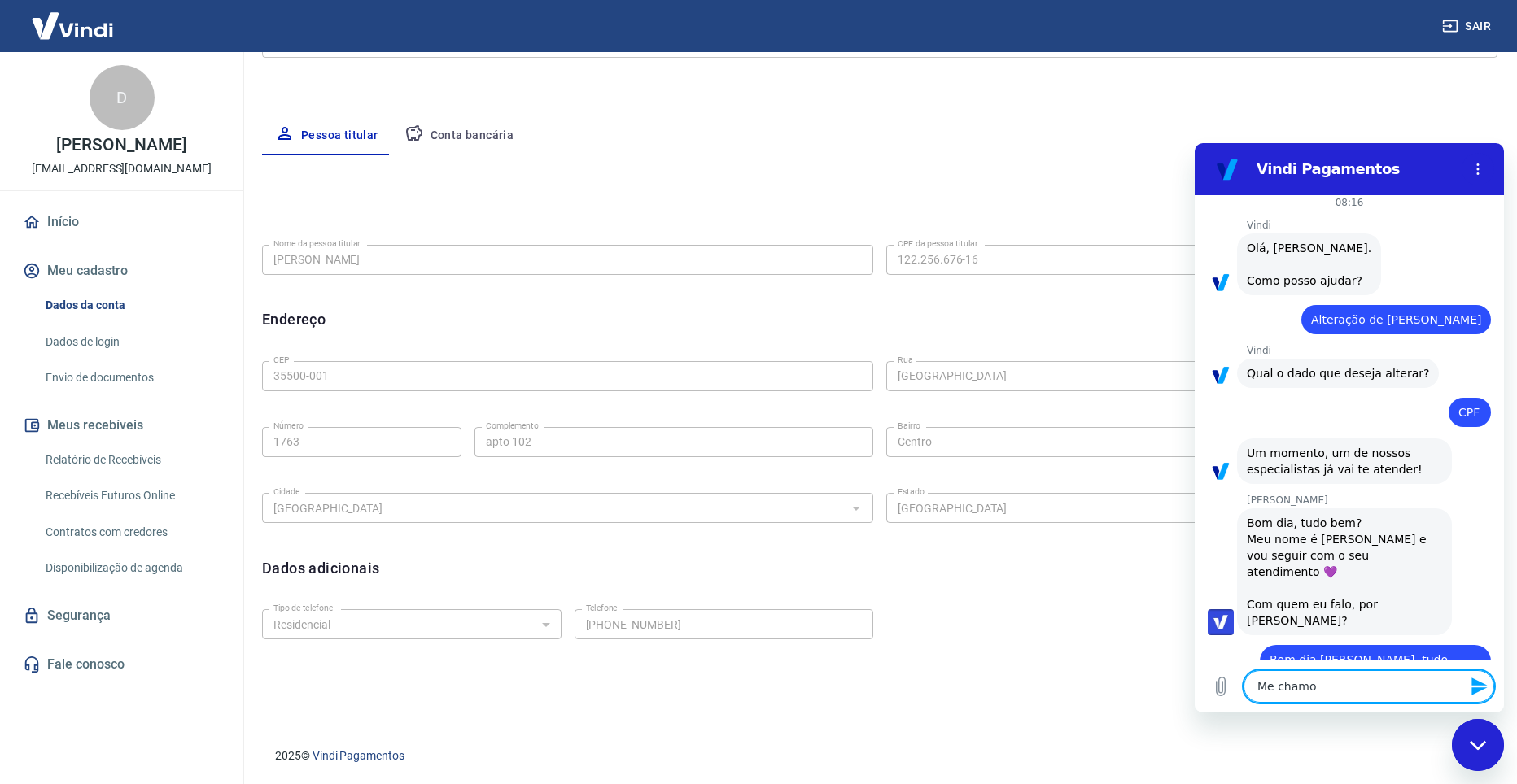
type textarea "x"
type textarea "Me chamo Ra"
type textarea "x"
type textarea "Me chamo Rap"
type textarea "x"
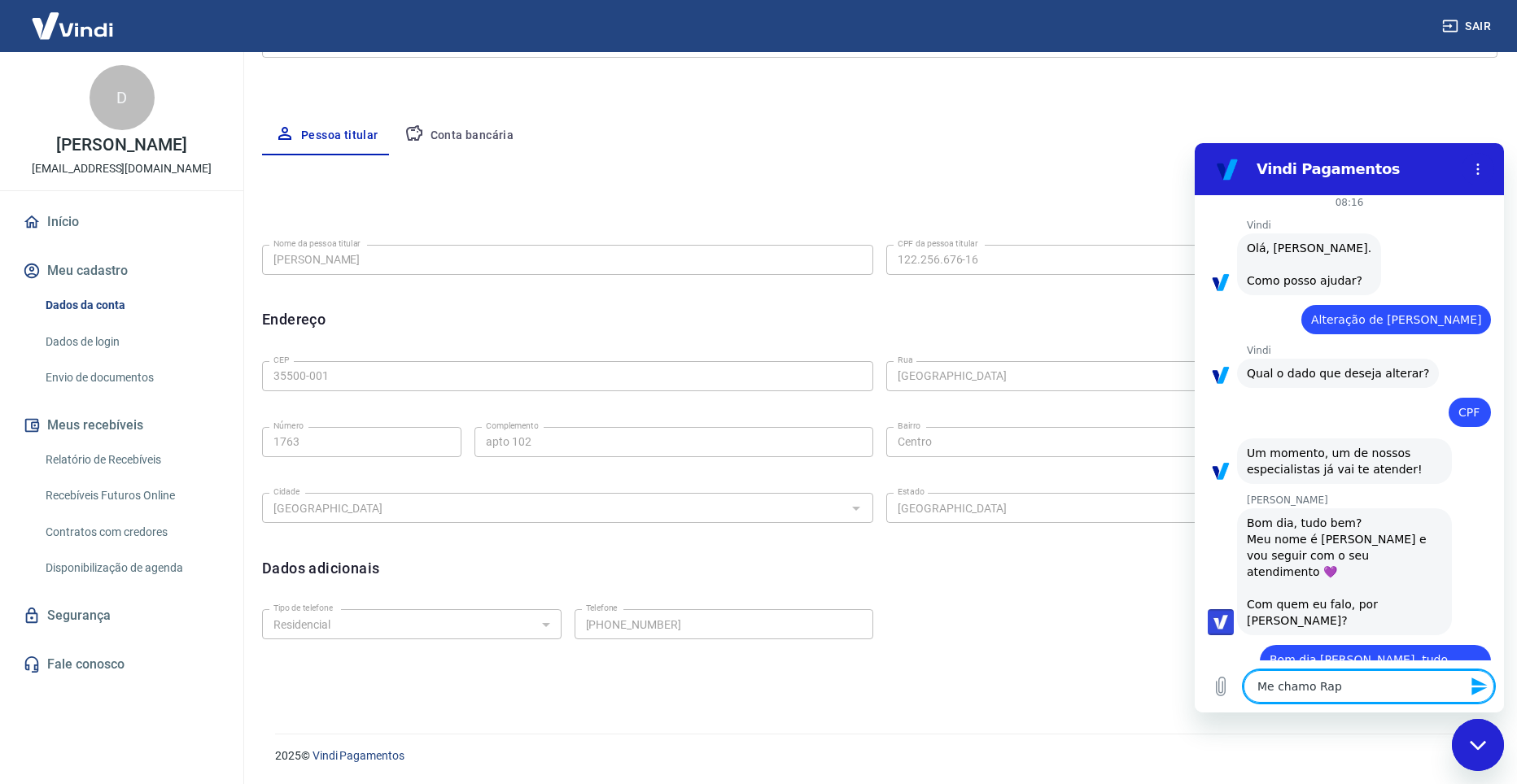
type textarea "Me chamo Raph"
type textarea "x"
type textarea "Me chamo Rapha"
type textarea "x"
type textarea "Me chamo Raphae"
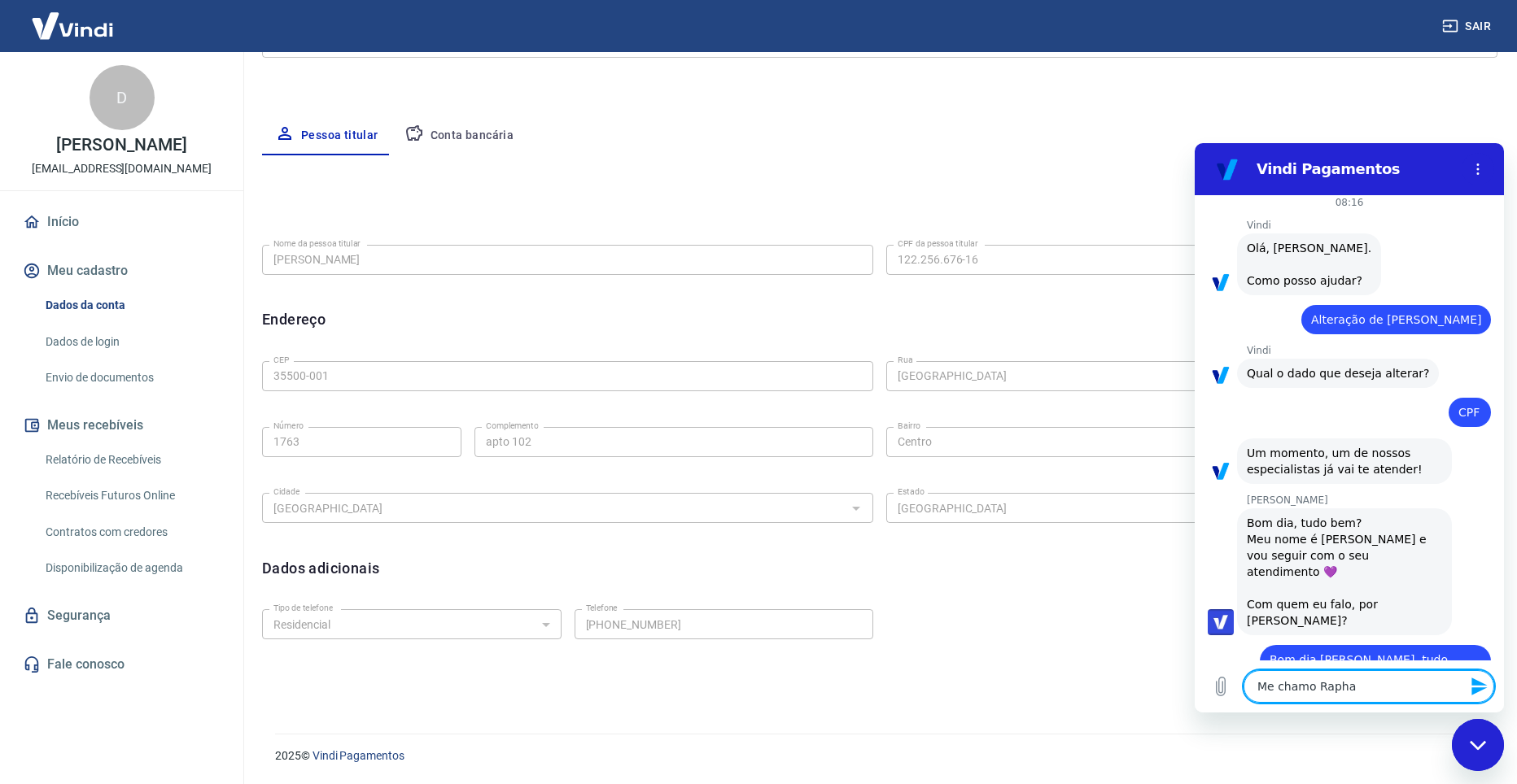
type textarea "x"
type textarea "Me chamo Raphael"
type textarea "x"
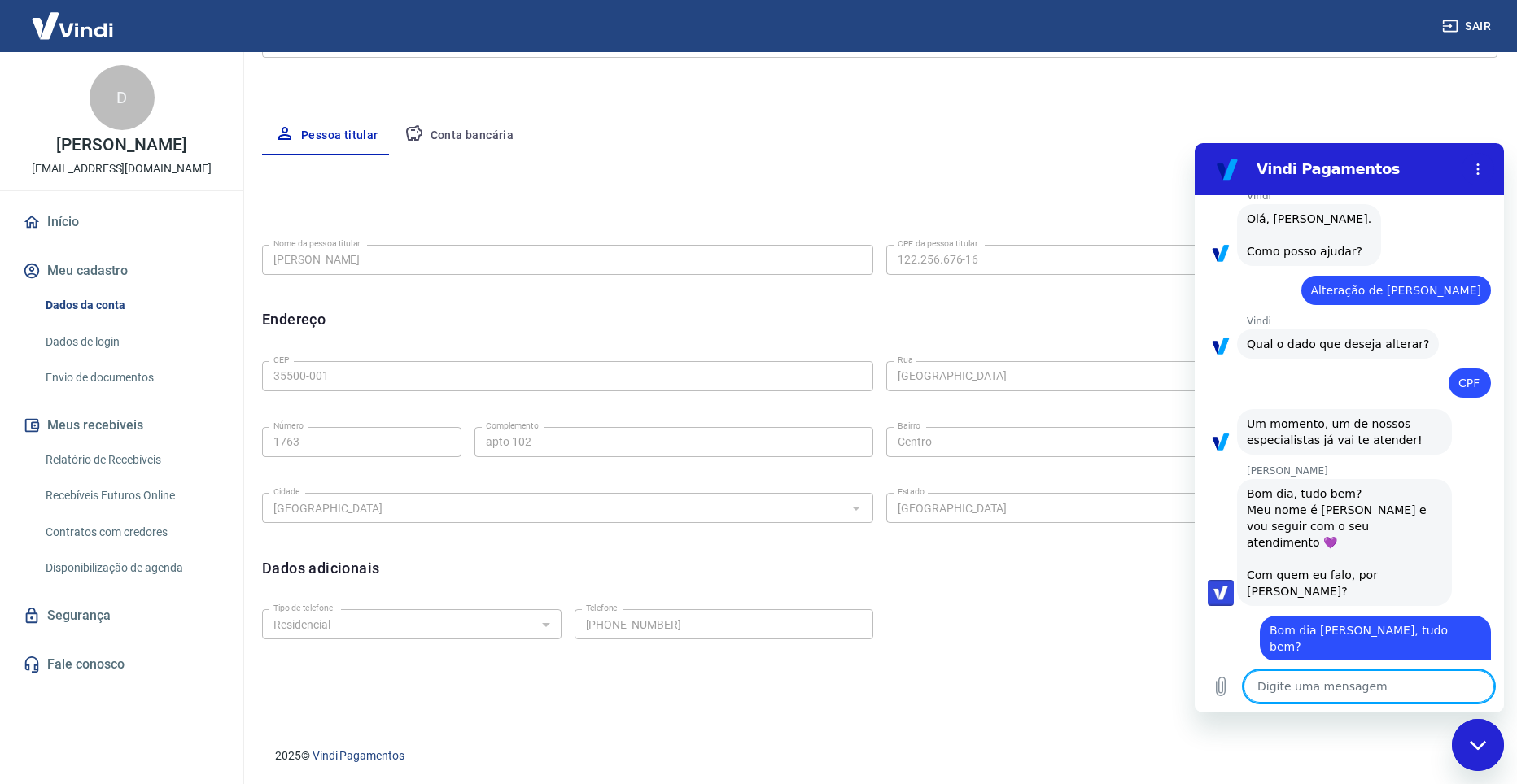
type textarea "x"
type textarea "V"
type textarea "x"
type textarea "Vi"
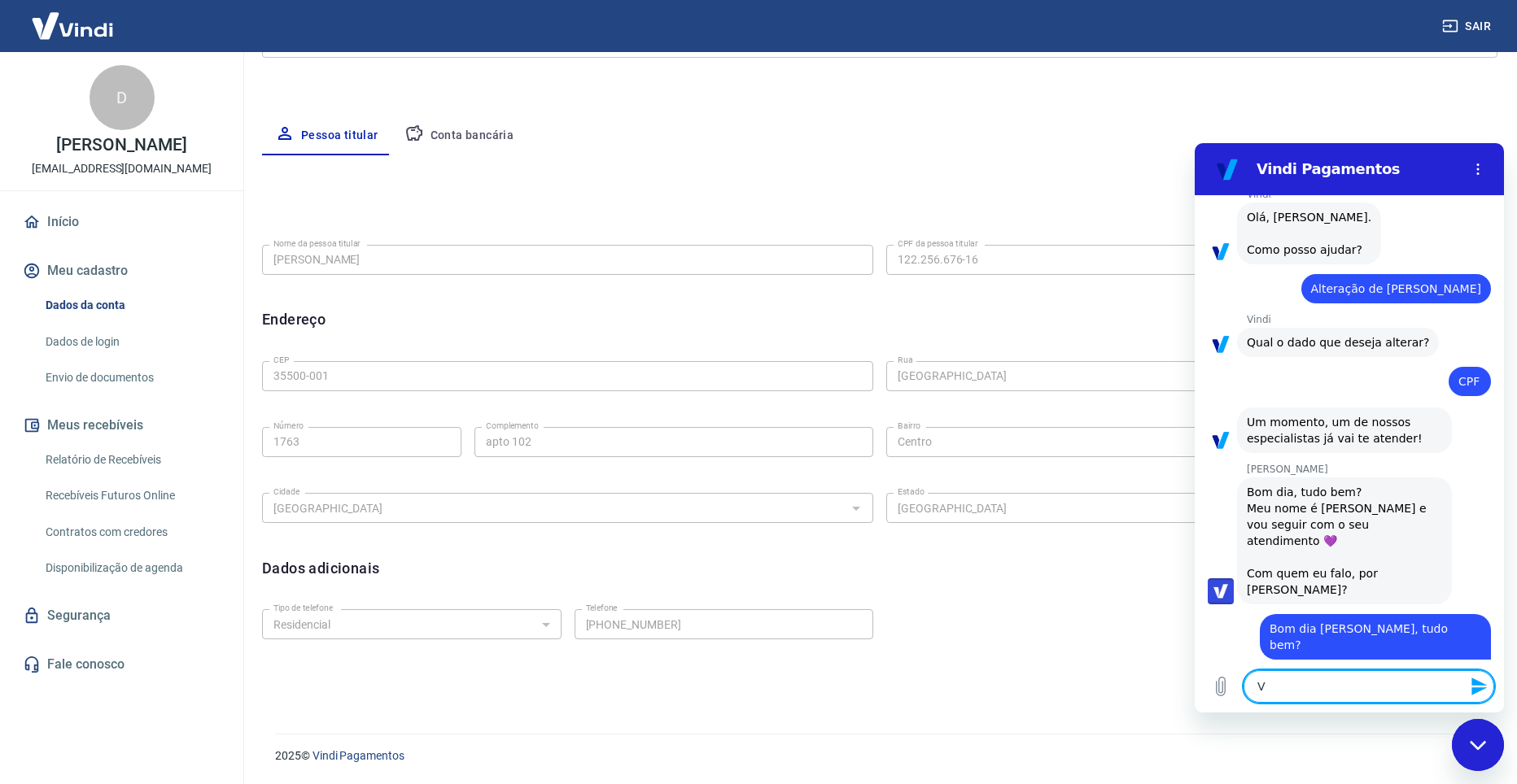
type textarea "x"
type textarea "Viv"
type textarea "x"
type textarea "Vivi"
type textarea "x"
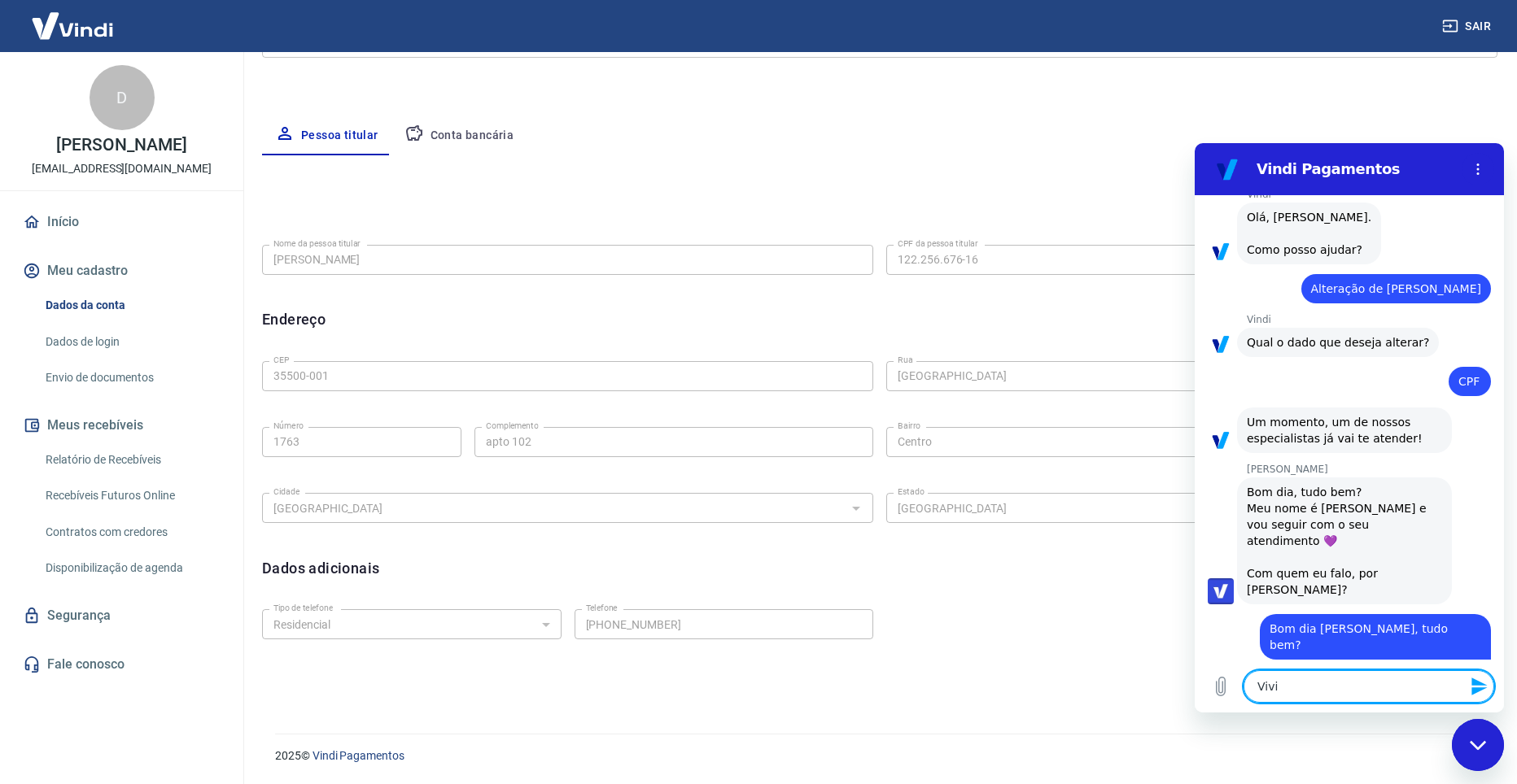
type textarea "Vivia"
type textarea "x"
type textarea "Vivian"
type textarea "x"
type textarea "Viviane"
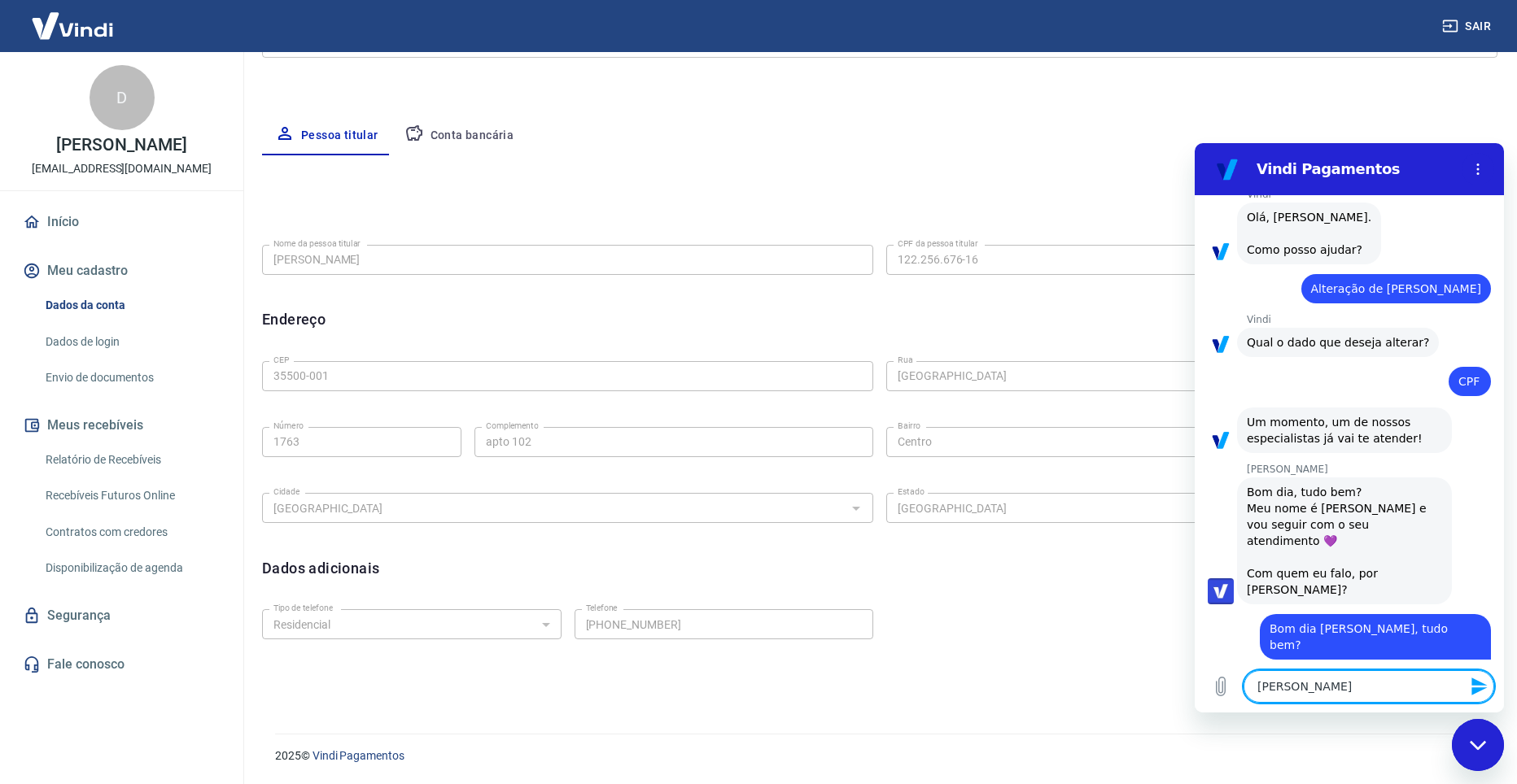
type textarea "x"
type textarea "Viviane,"
type textarea "x"
type textarea "Viviane,"
type textarea "x"
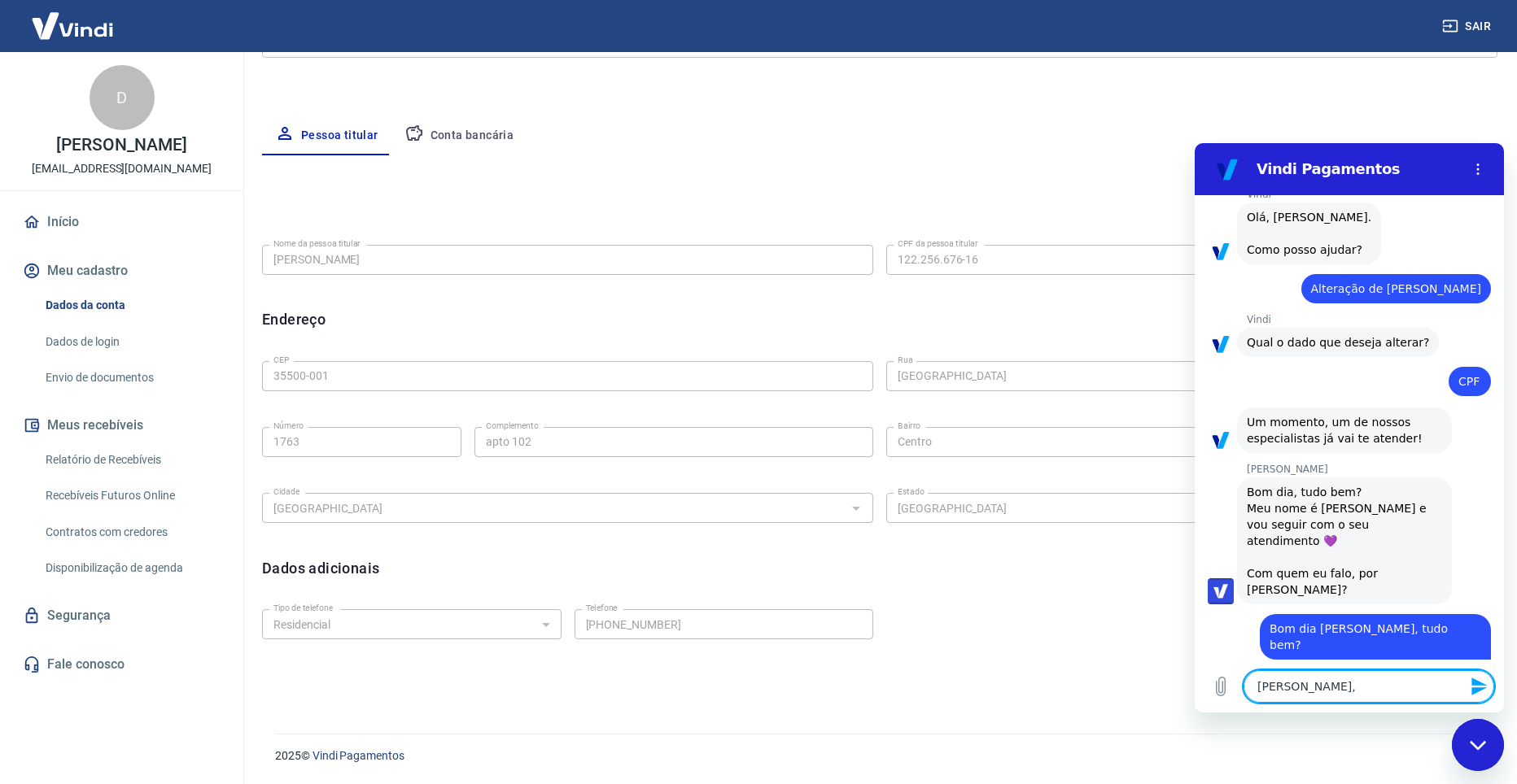
type textarea "Viviane, e"
type textarea "x"
type textarea "Viviane, es"
type textarea "x"
type textarea "Viviane, est"
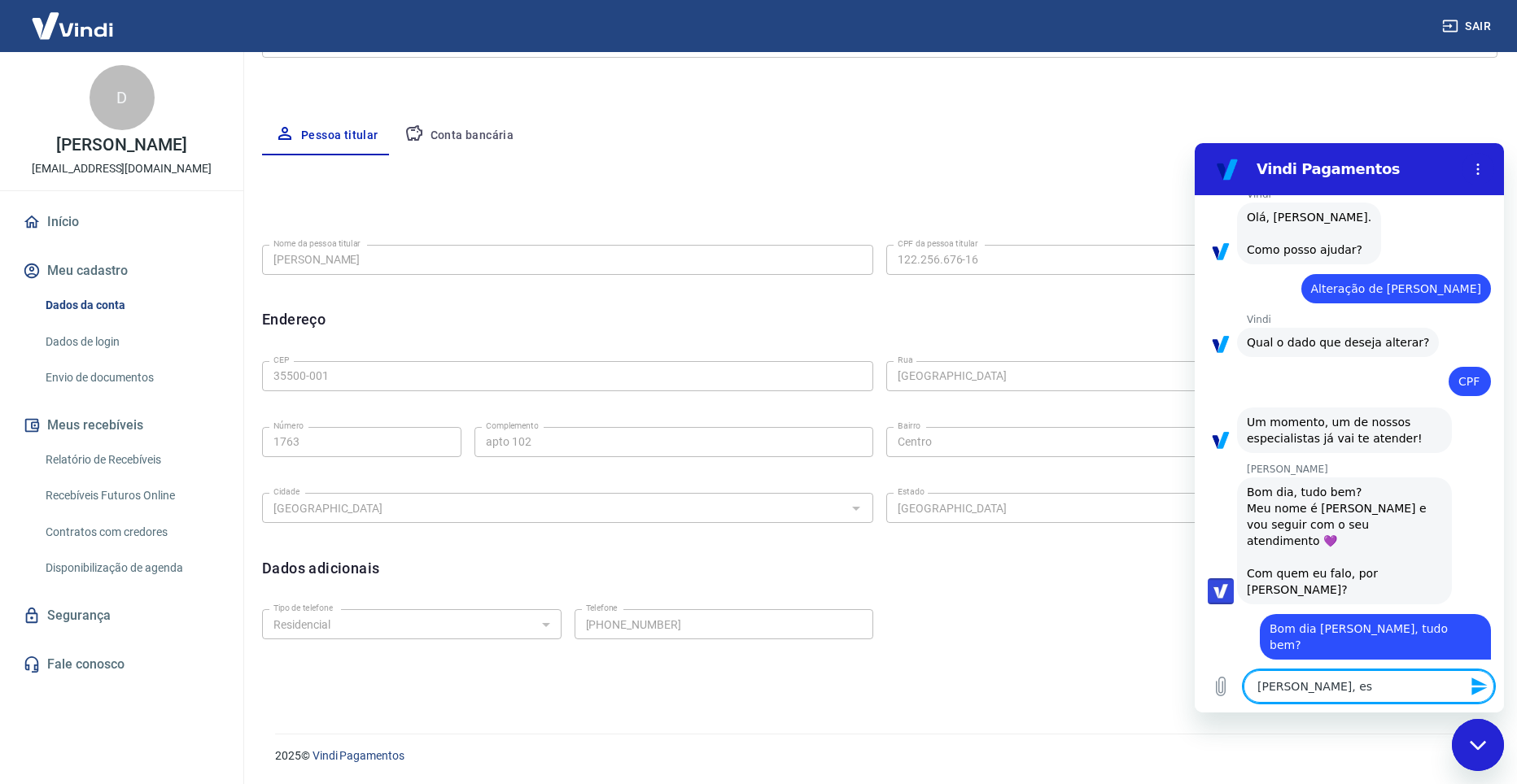
type textarea "x"
type textarea "Viviane, esto"
type textarea "x"
type textarea "Viviane, estou"
type textarea "x"
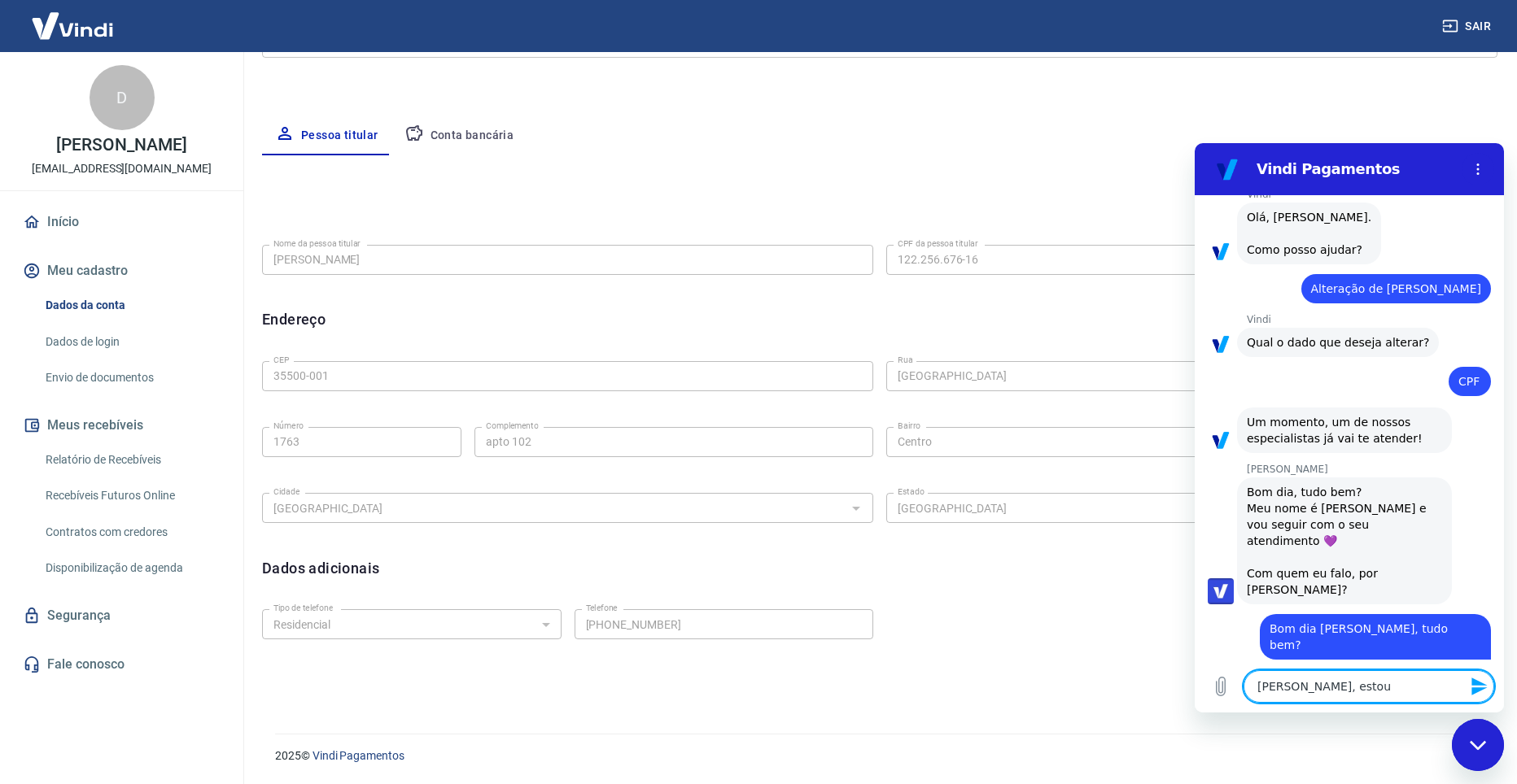
type textarea "Viviane, estou"
type textarea "x"
type textarea "Viviane, estou p"
type textarea "x"
type textarea "Viviane, estou pr"
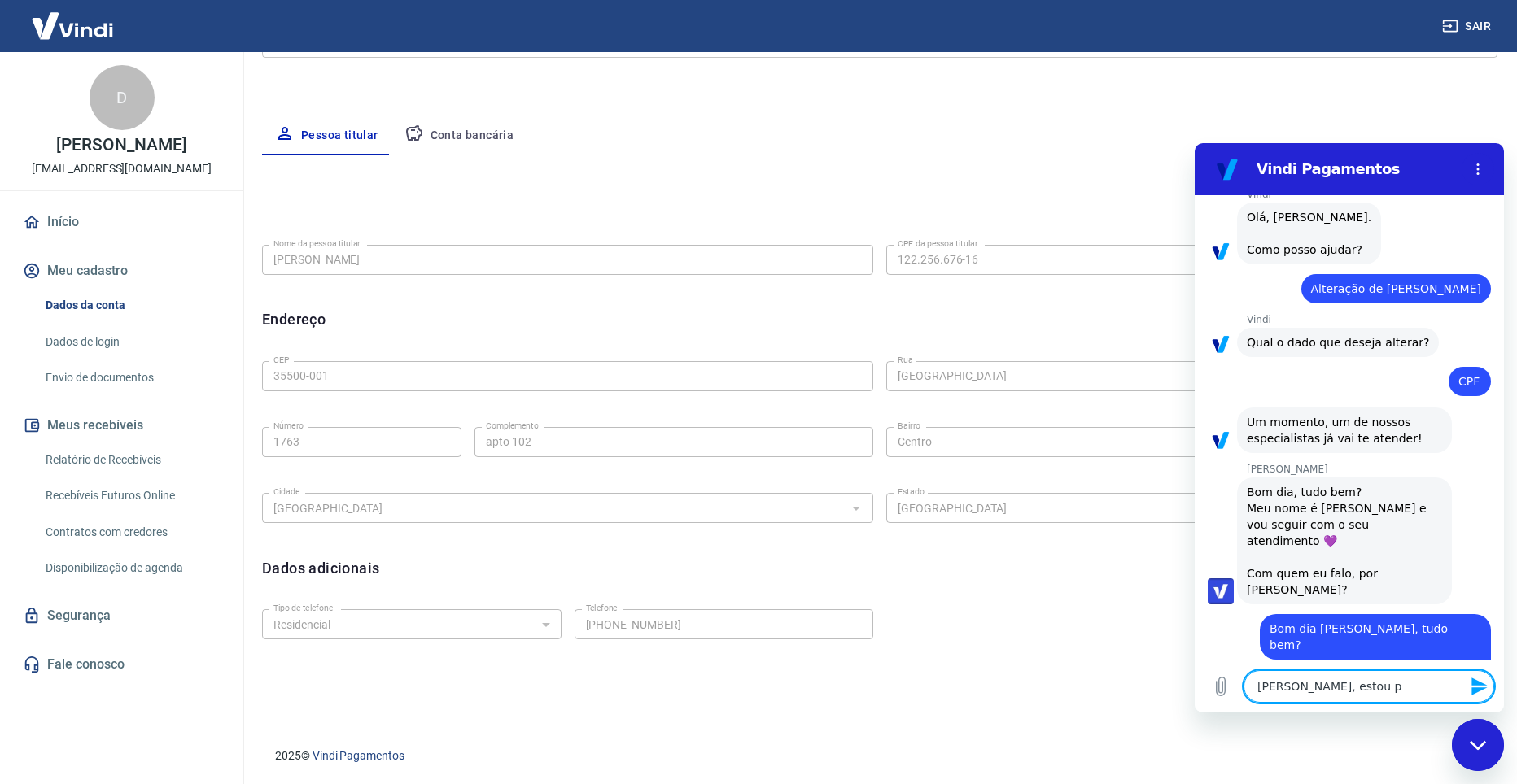
type textarea "x"
type textarea "Viviane, estou pre"
type textarea "x"
type textarea "Viviane, estou prec"
type textarea "x"
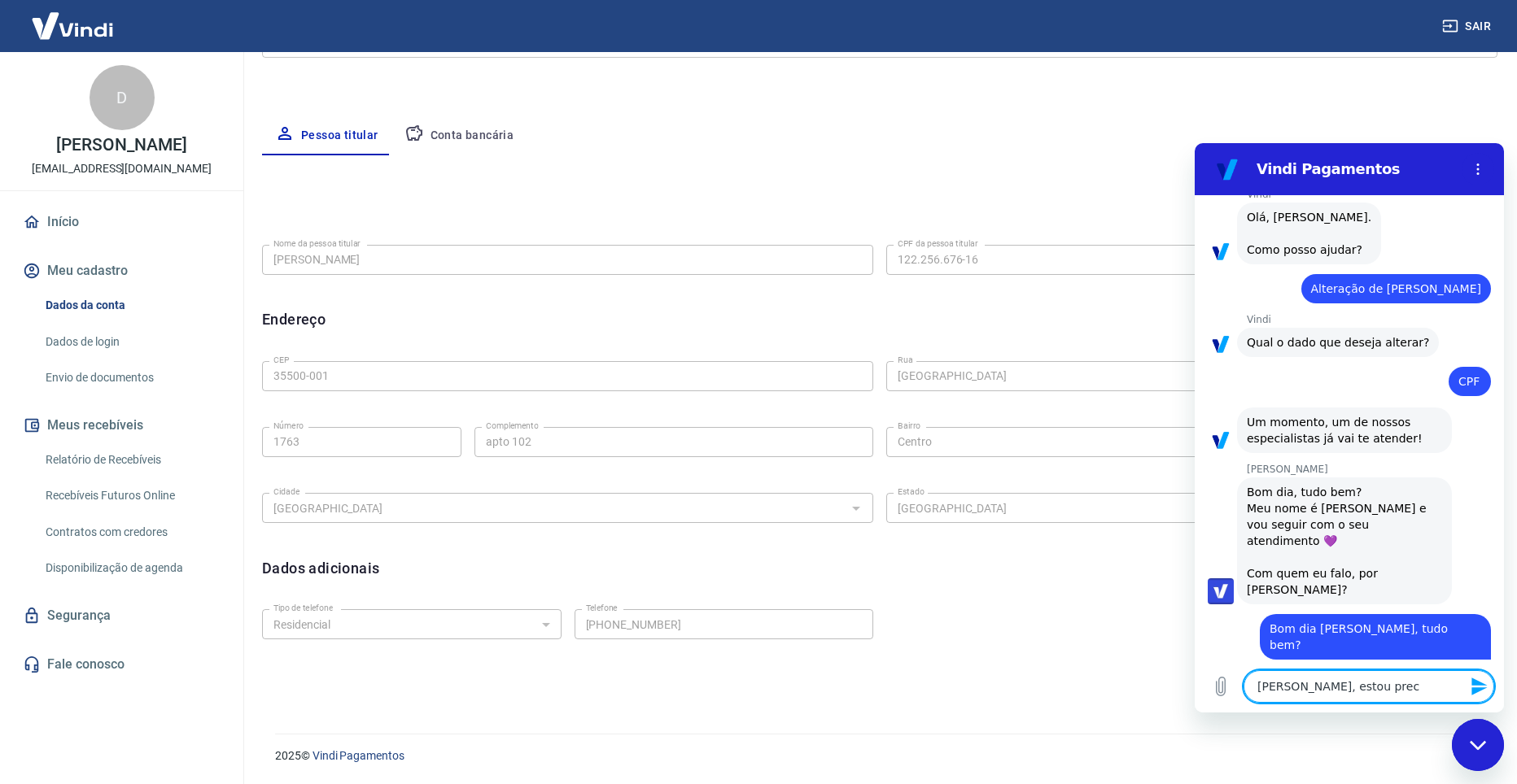
type textarea "Viviane, estou preci"
type textarea "x"
type textarea "Viviane, estou precis"
type textarea "x"
type textarea "Viviane, estou precisa"
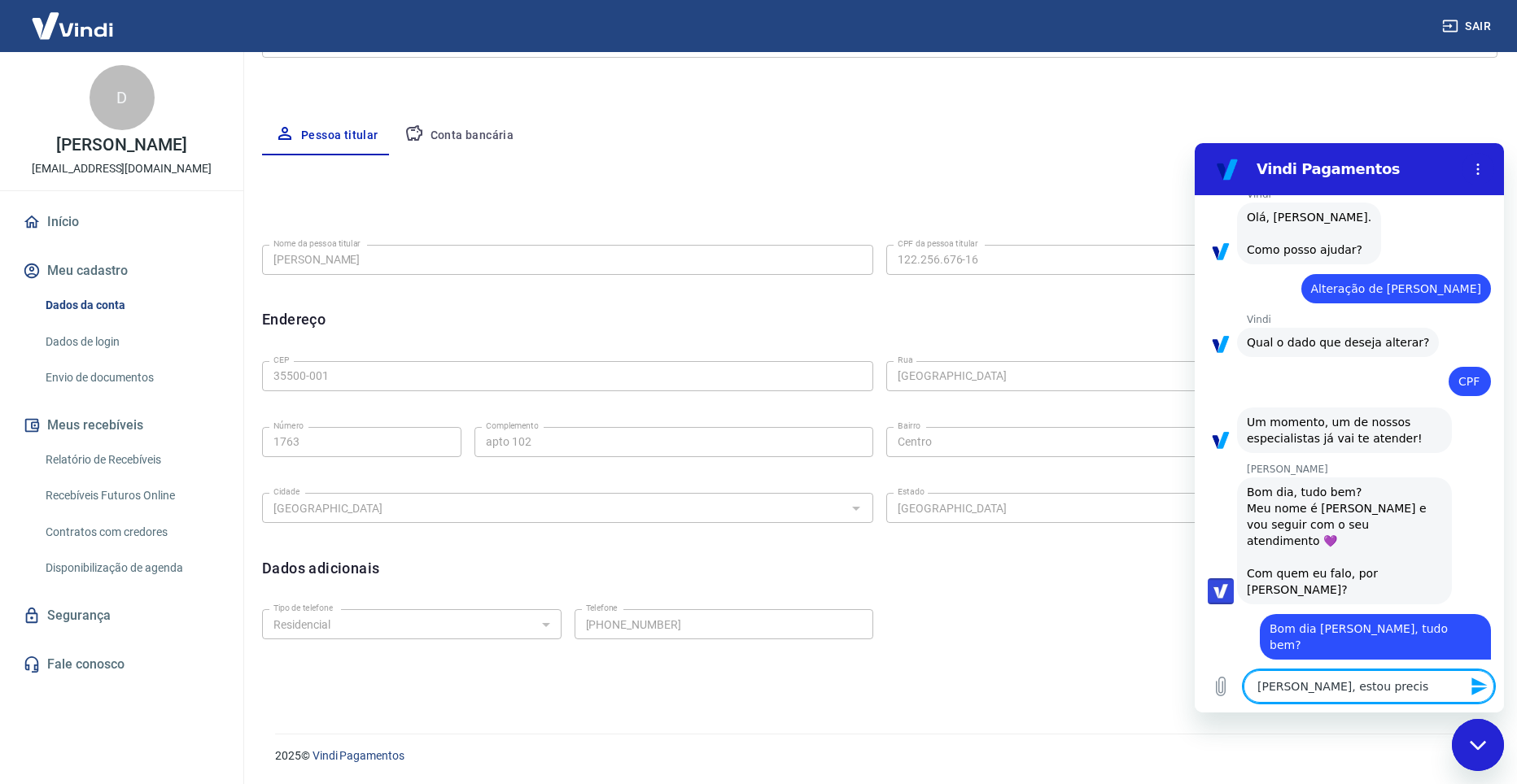
type textarea "x"
type textarea "Viviane, estou precisan"
type textarea "x"
type textarea "Viviane, estou precisand"
type textarea "x"
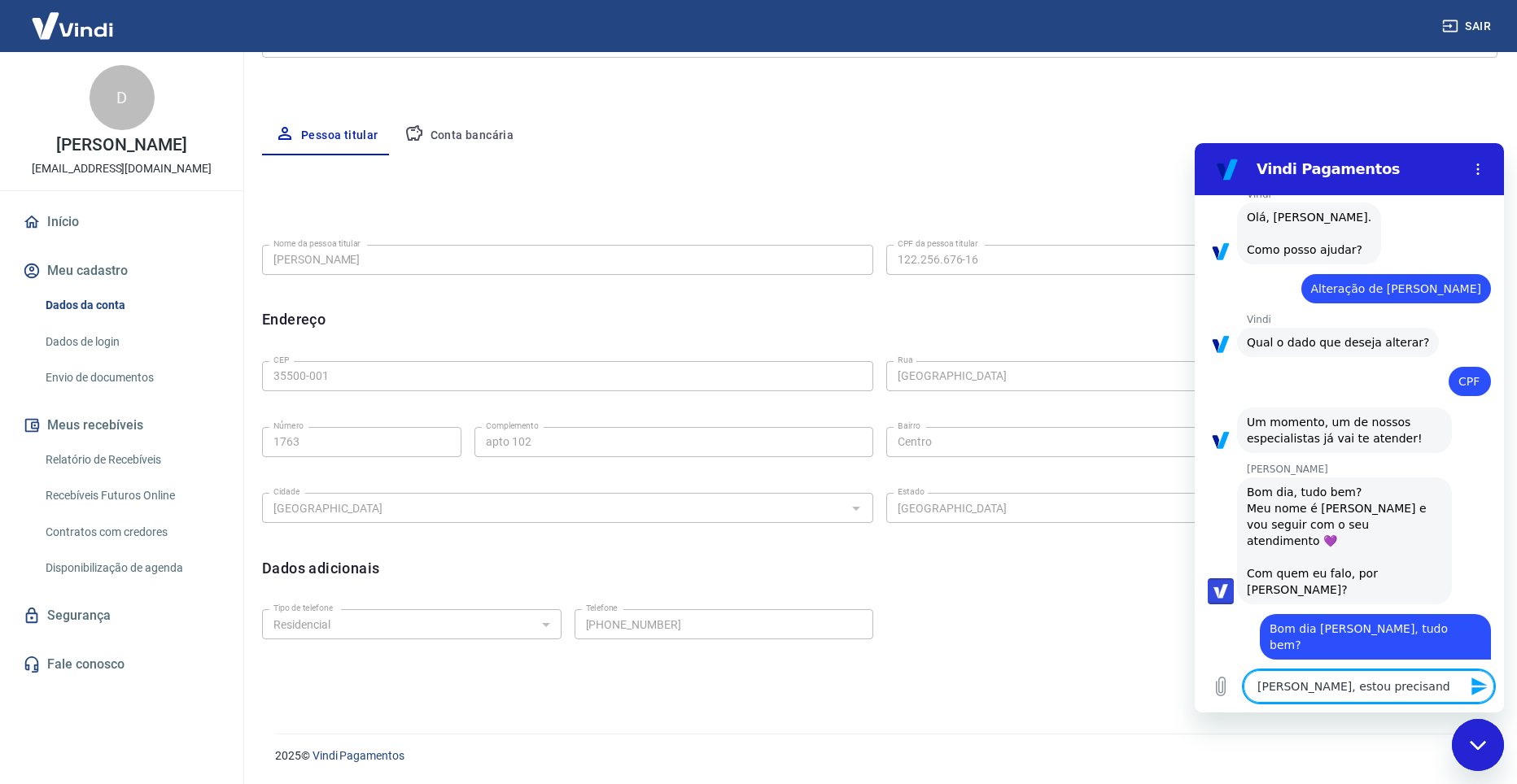
type textarea "Viviane, estou precisando"
type textarea "x"
type textarea "Viviane, estou precisando"
type textarea "x"
type textarea "Viviane, estou precisando d"
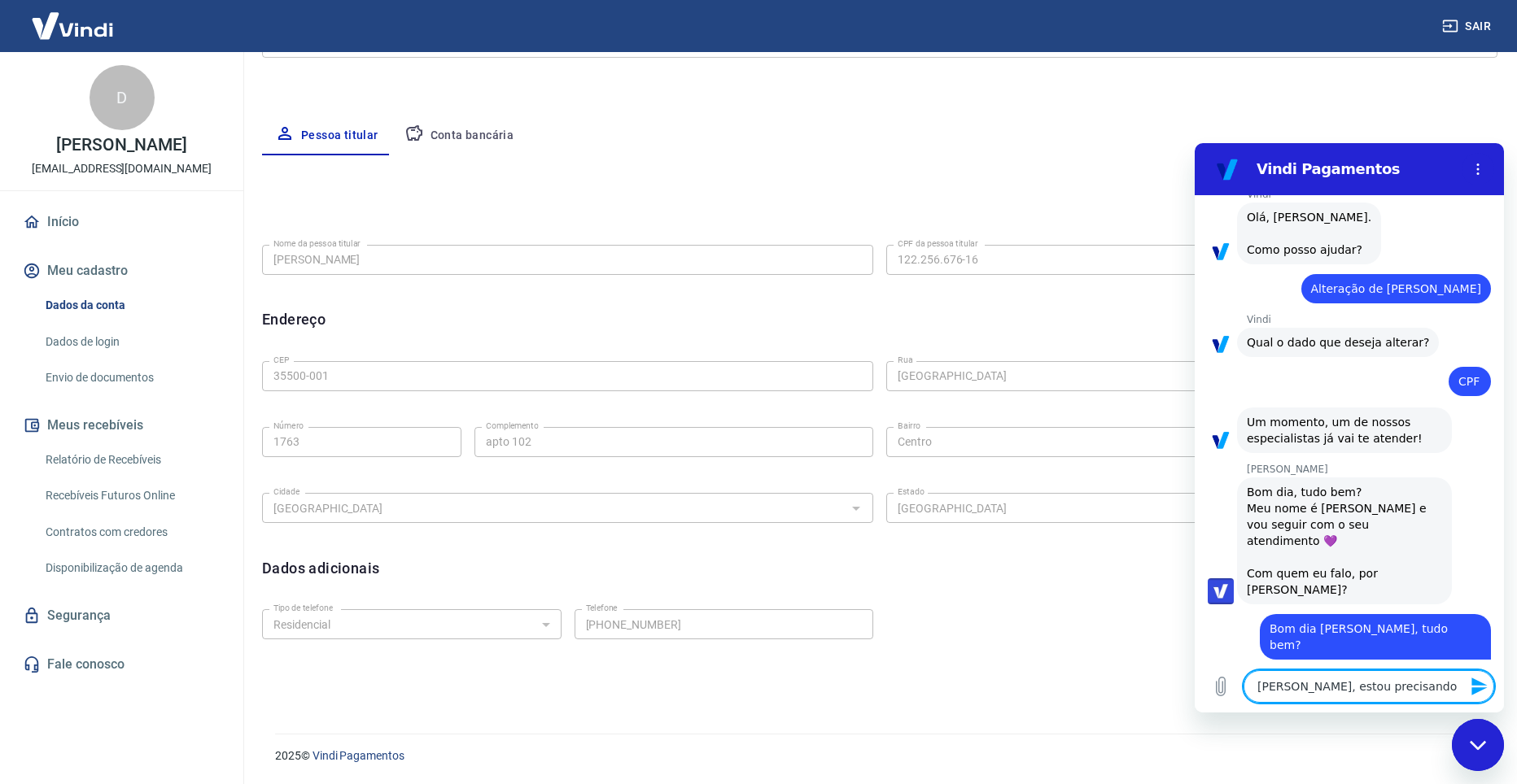
type textarea "x"
type textarea "Viviane, estou precisando de"
type textarea "x"
type textarea "Viviane, estou precisando de"
type textarea "x"
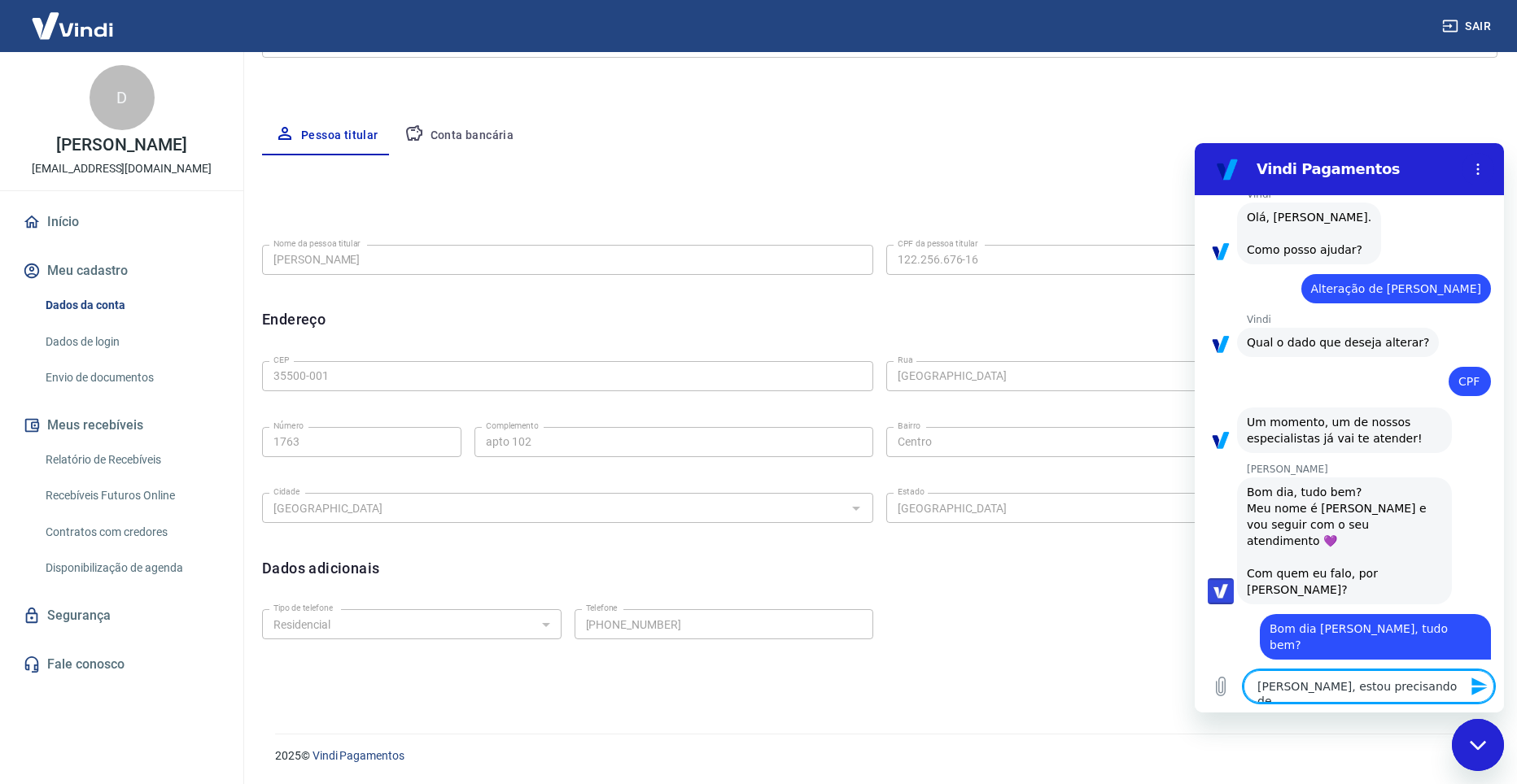
type textarea "Viviane, estou precisando de u"
type textarea "x"
type textarea "Viviane, estou precisando de um"
type textarea "x"
type textarea "Viviane, estou precisando de uma"
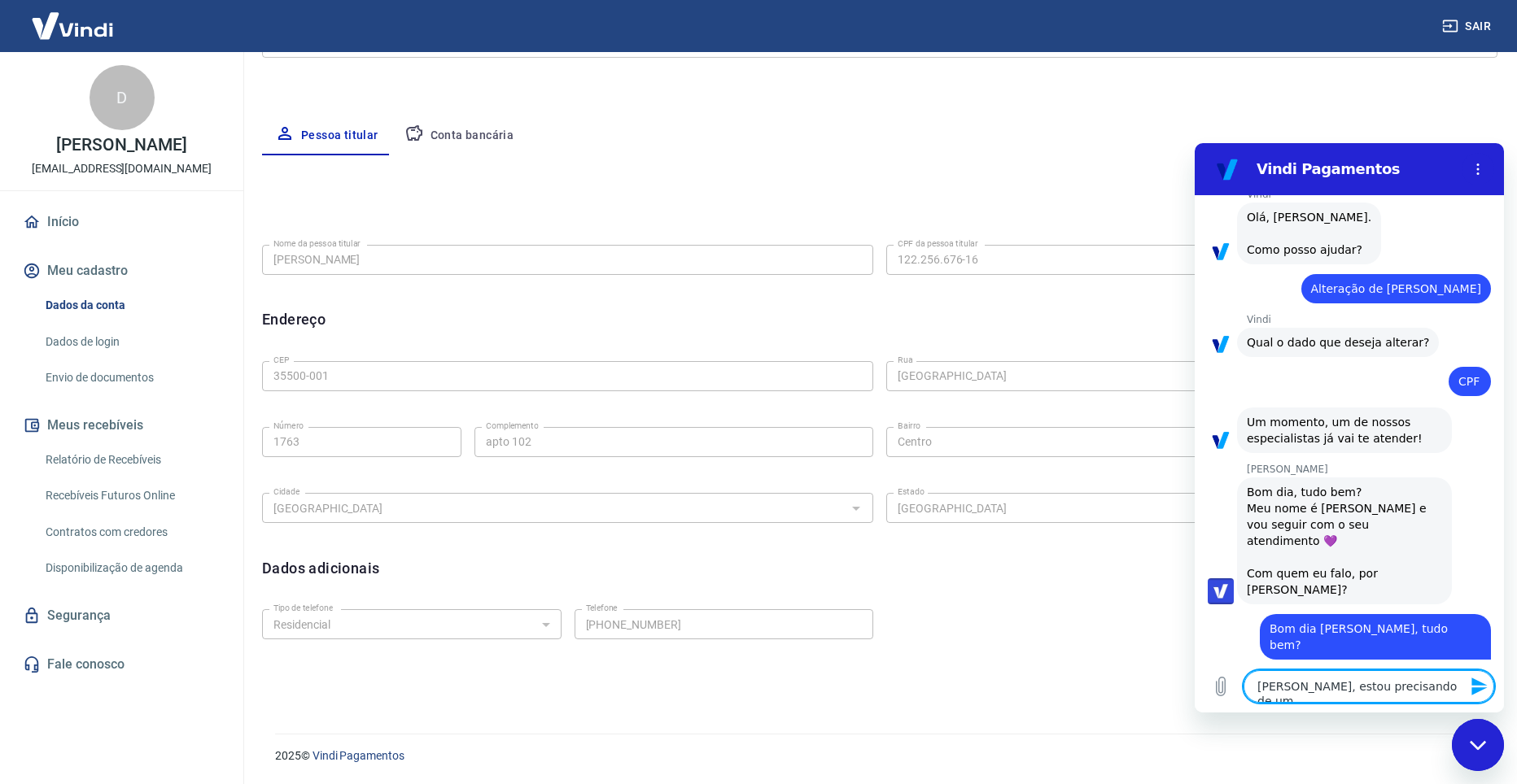
type textarea "x"
type textarea "Viviane, estou precisando de uma"
type textarea "x"
type textarea "Viviane, estou precisando de uma a"
type textarea "x"
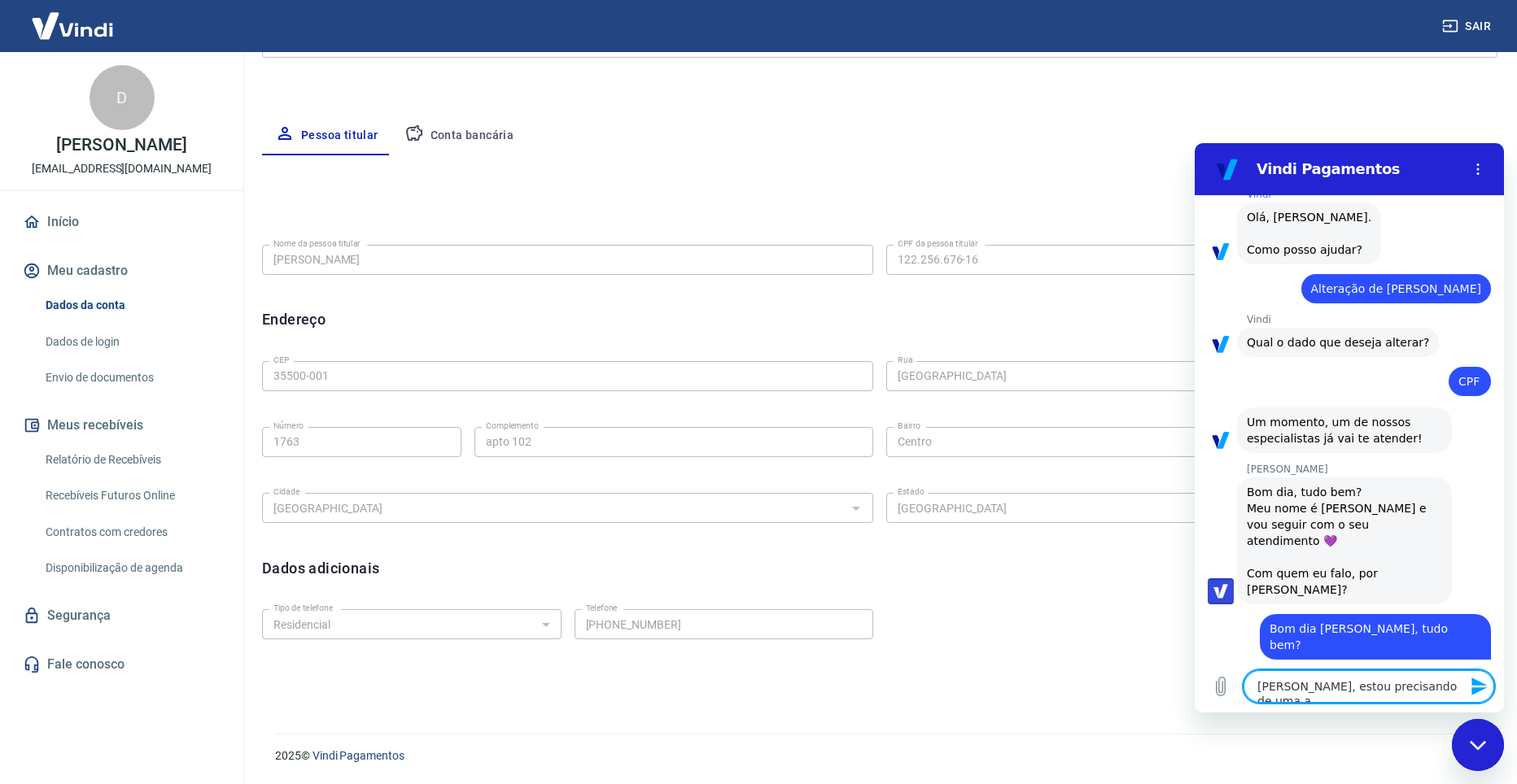
type textarea "Viviane, estou precisando de uma aj"
type textarea "x"
type textarea "Viviane, estou precisando de uma aju"
type textarea "x"
type textarea "Viviane, estou precisando de uma ajud"
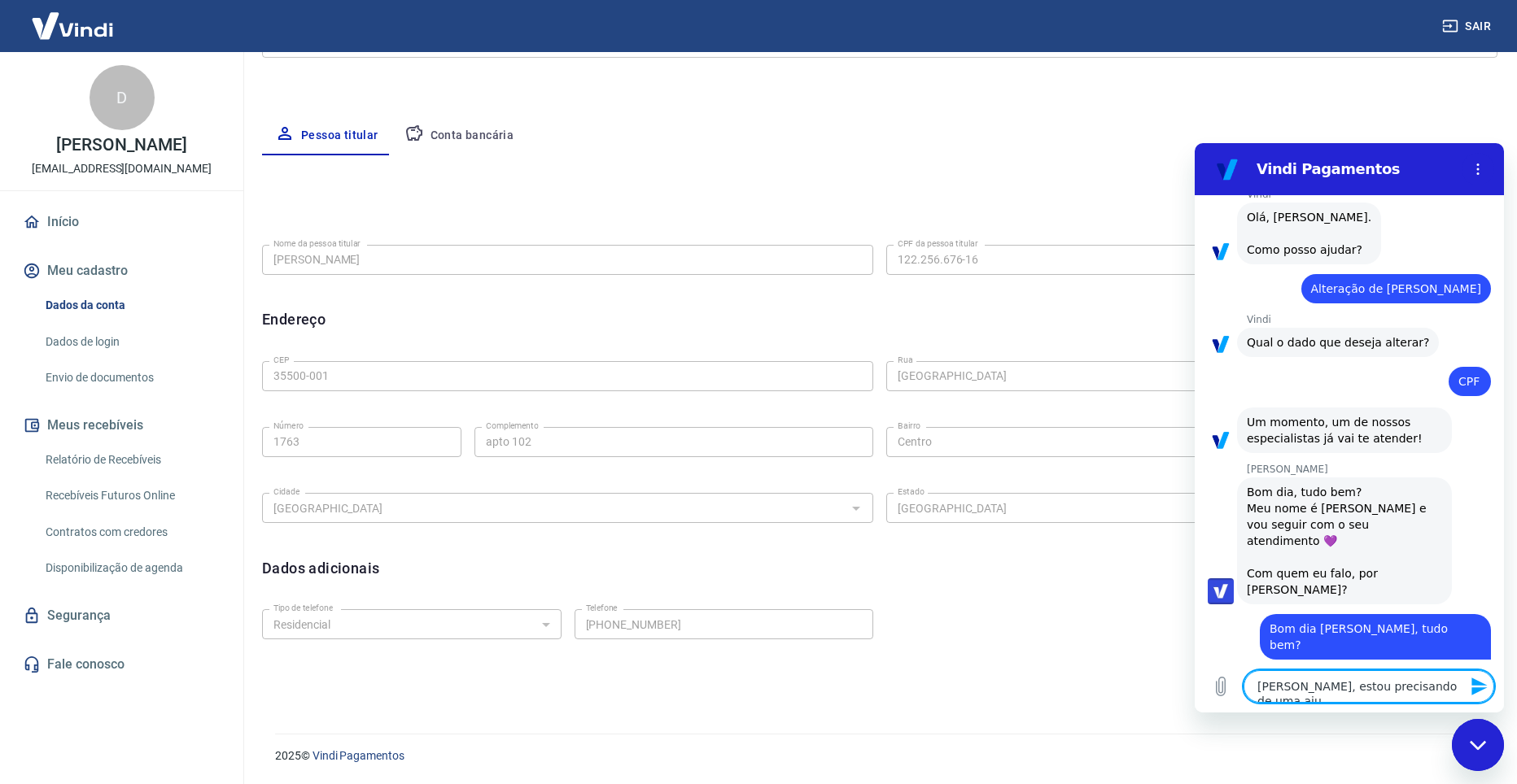
type textarea "x"
type textarea "Viviane, estou precisando de uma ajuda"
type textarea "x"
type textarea "Viviane, estou precisando de uma ajuda"
type textarea "x"
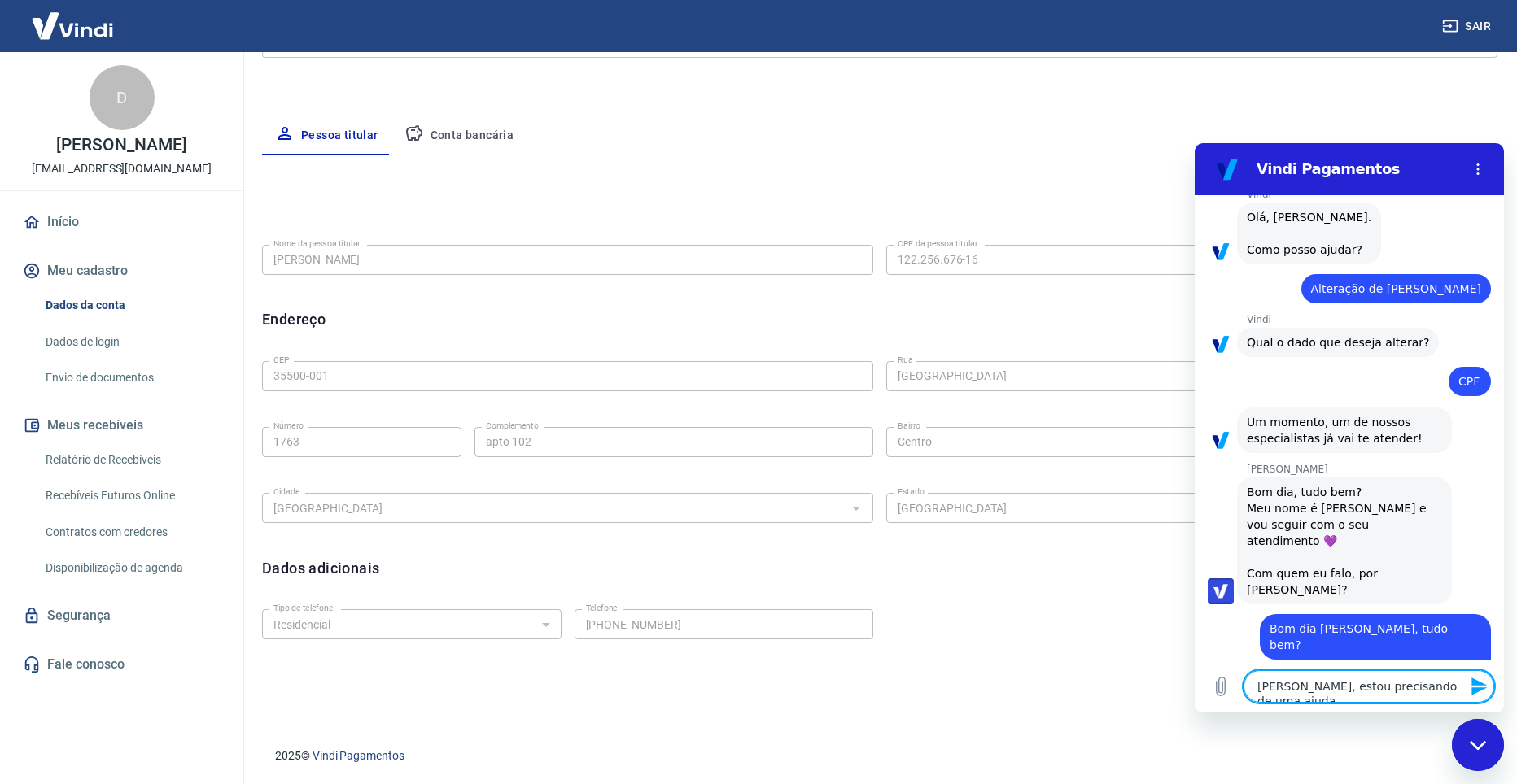
type textarea "Viviane, estou precisando de uma ajuda u"
type textarea "x"
type textarea "Viviane, estou precisando de uma ajuda ur"
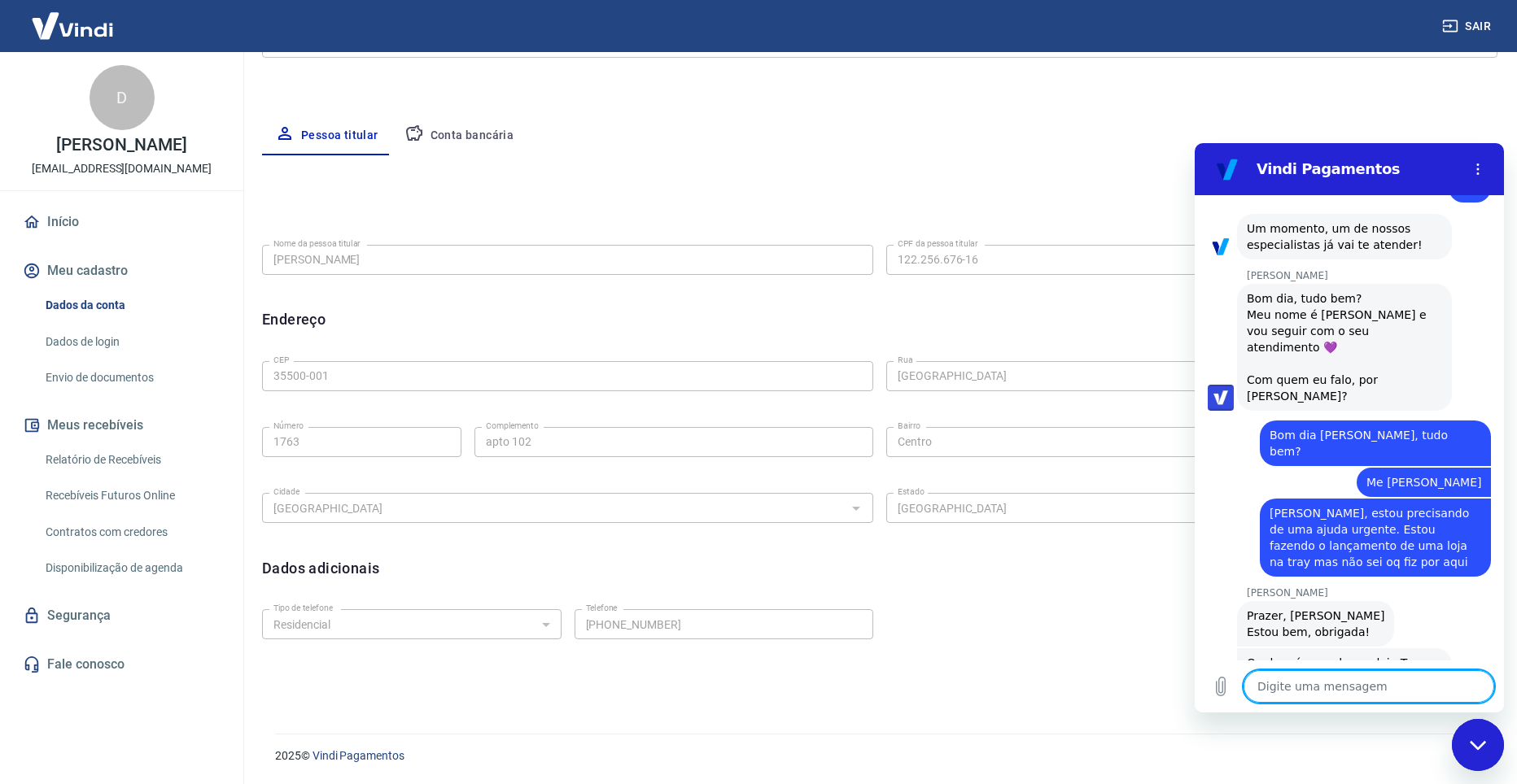
scroll to position [298, 0]
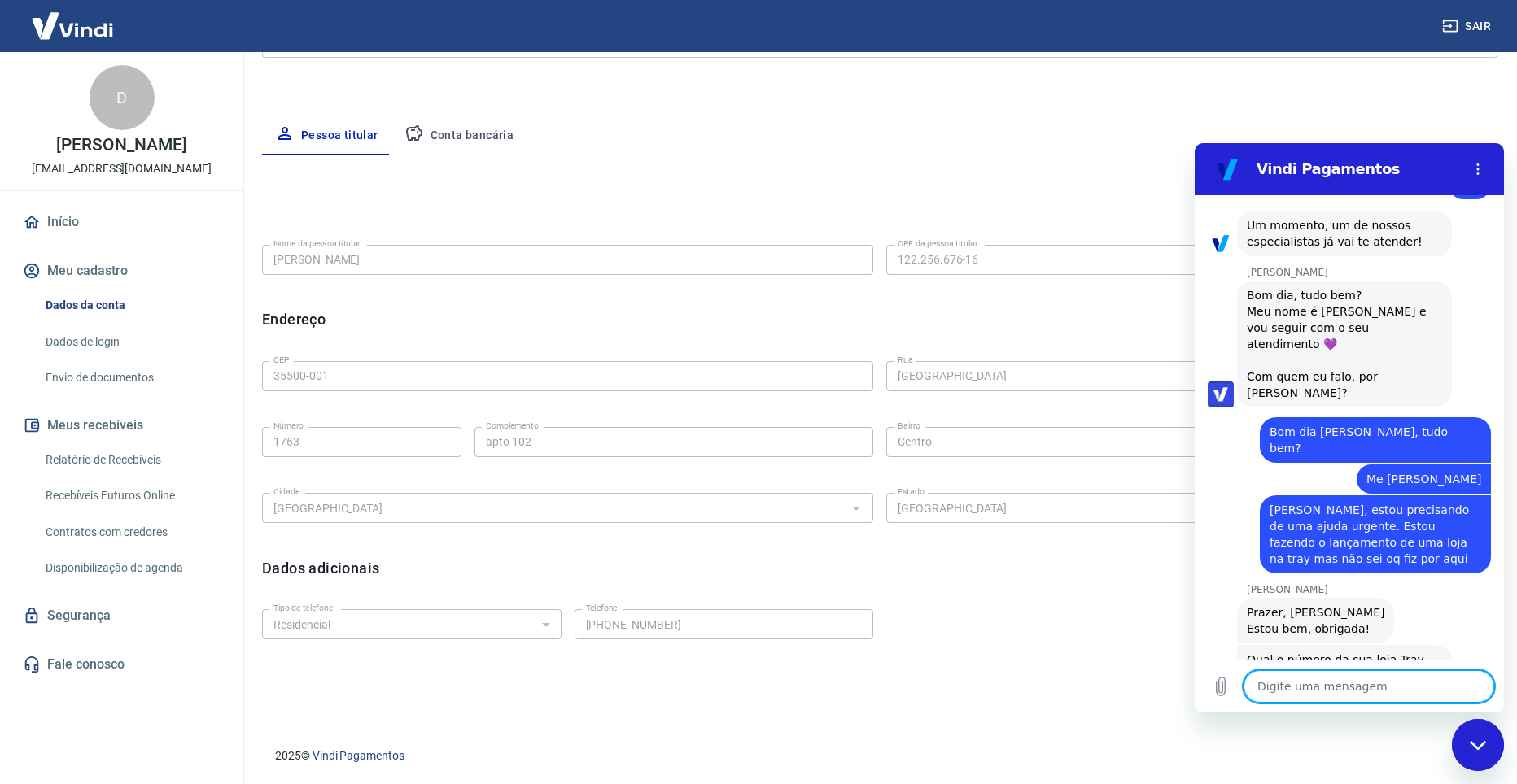
click at [1379, 685] on textarea at bounding box center [1368, 686] width 250 height 32
click at [1292, 681] on textarea at bounding box center [1368, 686] width 250 height 32
paste textarea "1395431"
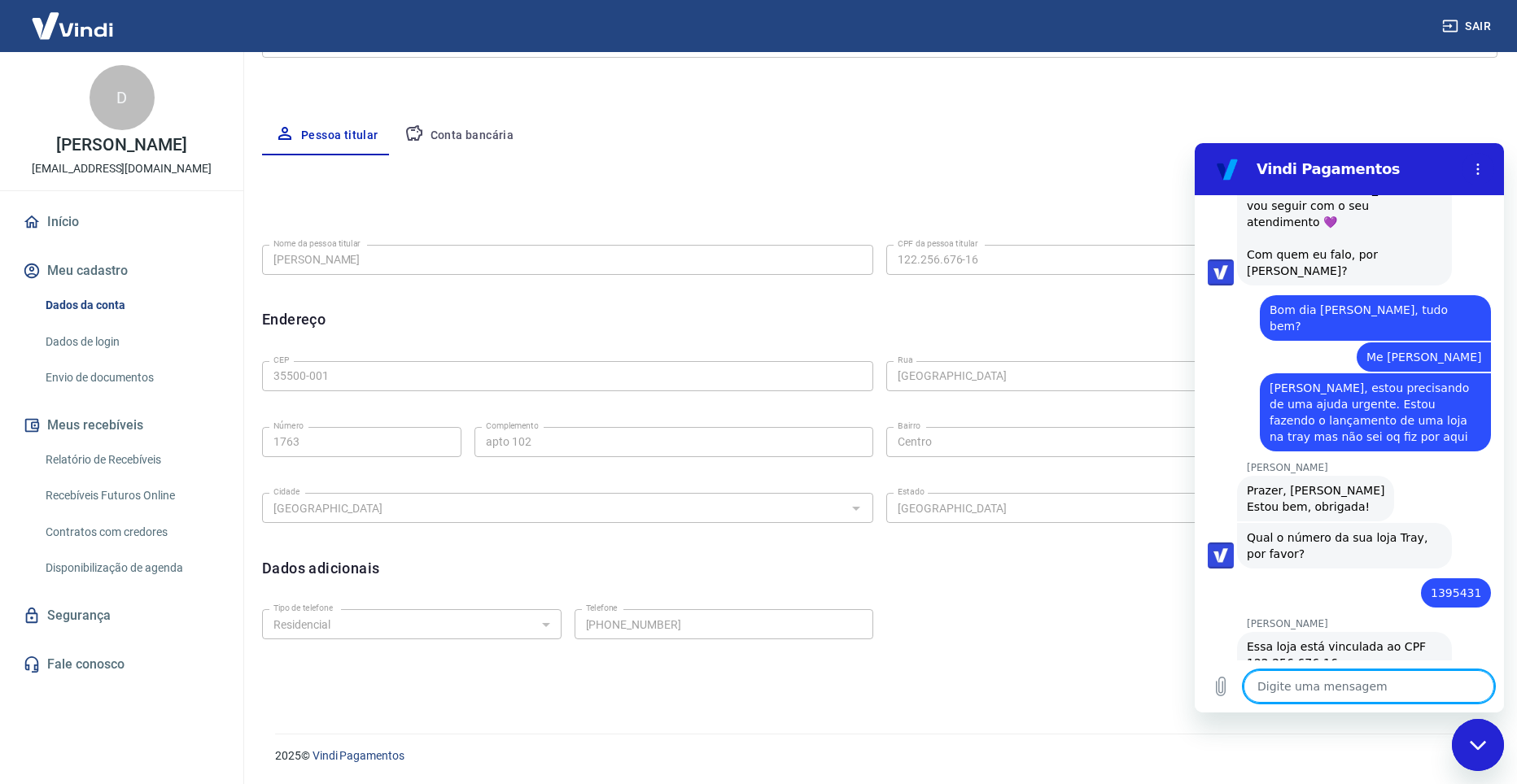
scroll to position [424, 0]
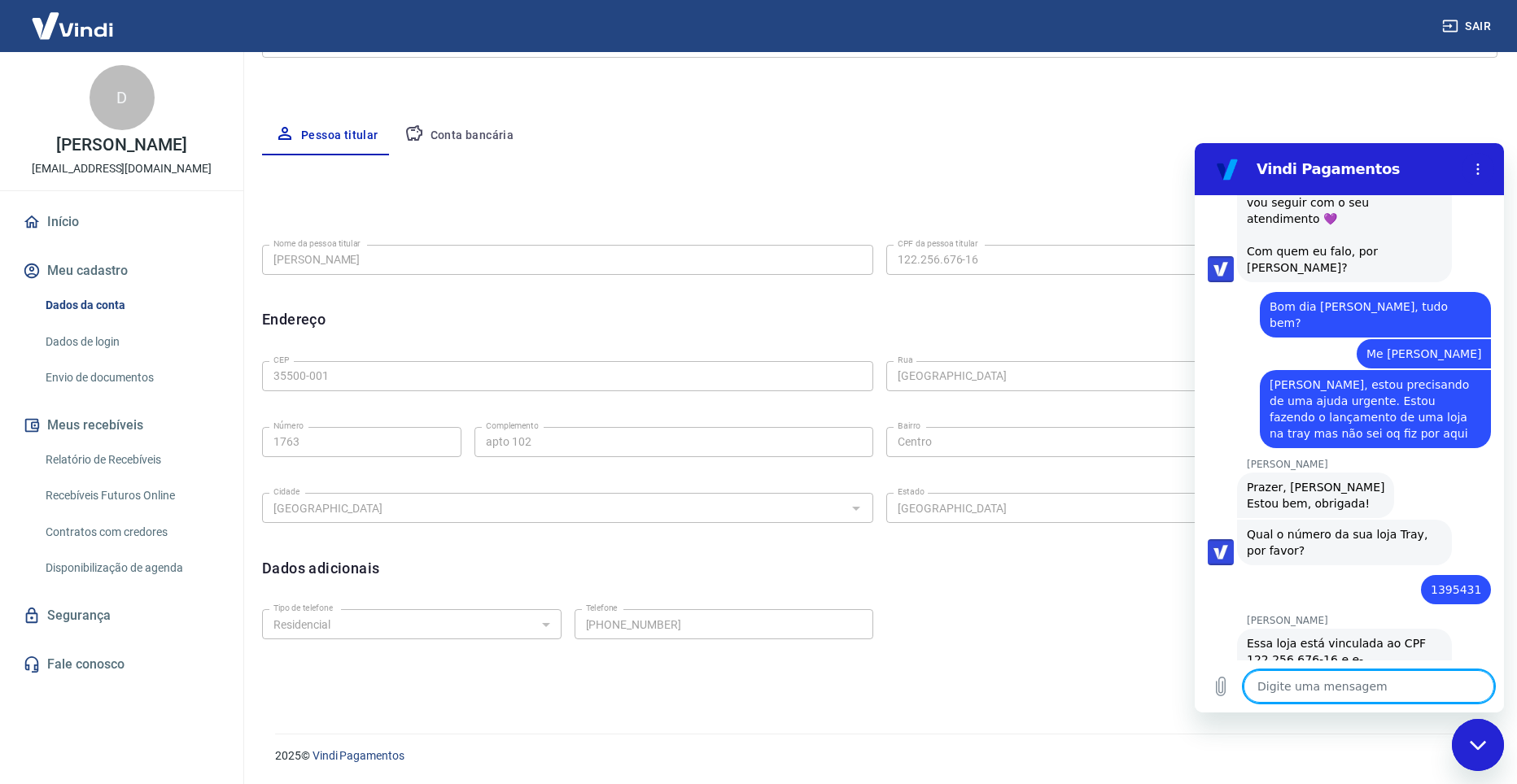
click at [1327, 685] on textarea at bounding box center [1368, 686] width 250 height 32
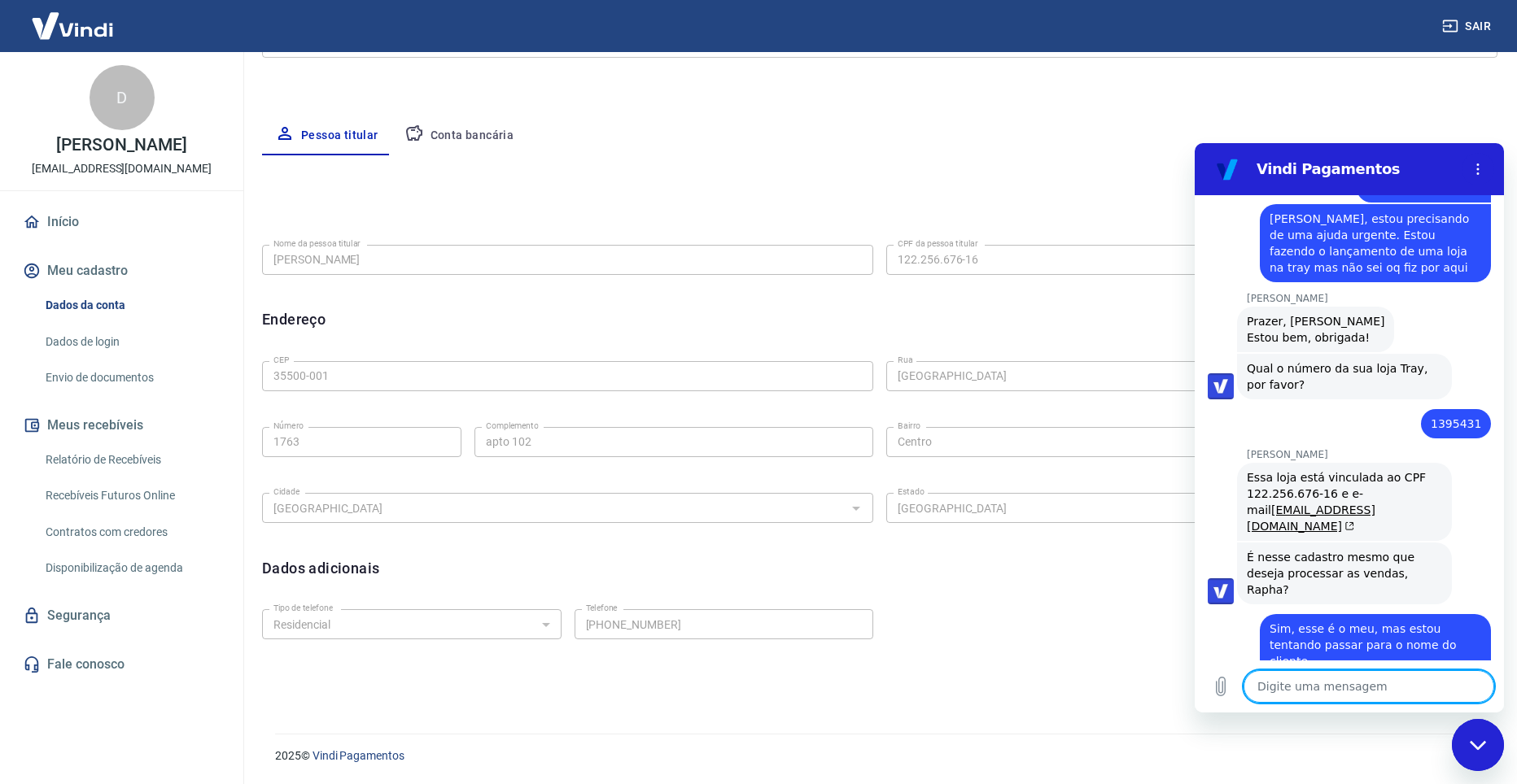
scroll to position [588, 0]
click at [1283, 681] on textarea at bounding box center [1368, 686] width 250 height 32
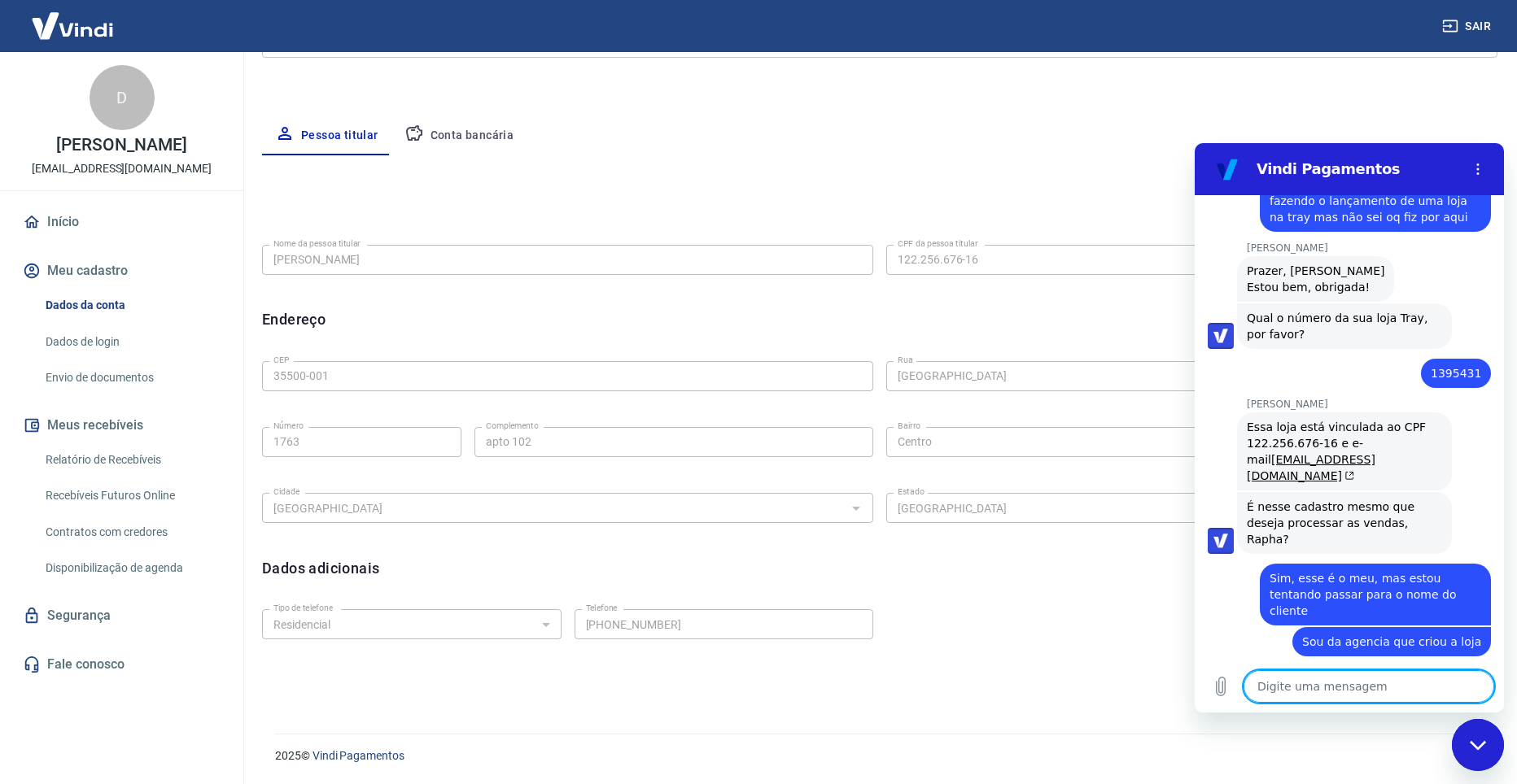
scroll to position [644, 0]
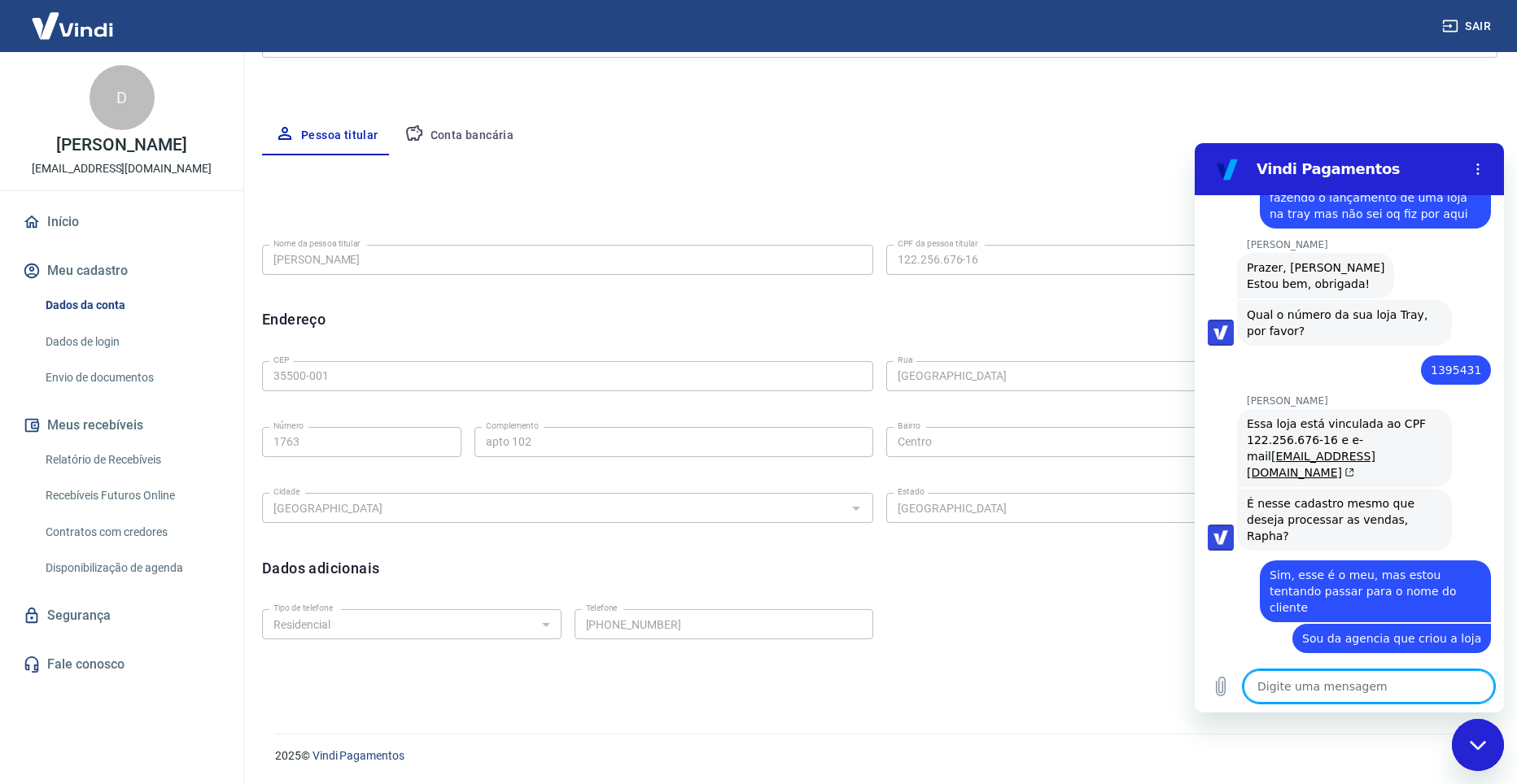
click at [1365, 687] on textarea at bounding box center [1368, 686] width 250 height 32
paste textarea "42.953.463/0002-07"
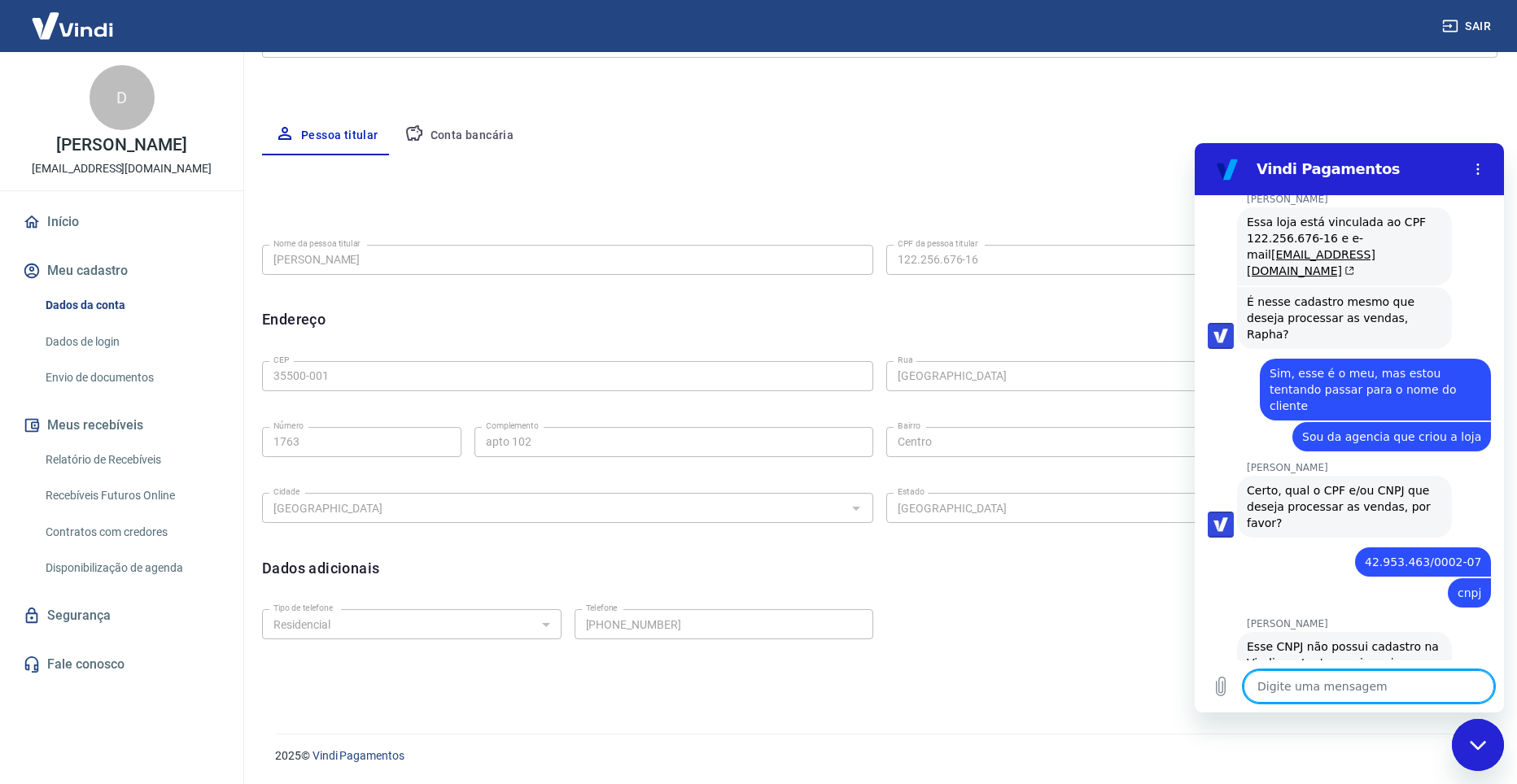
scroll to position [849, 0]
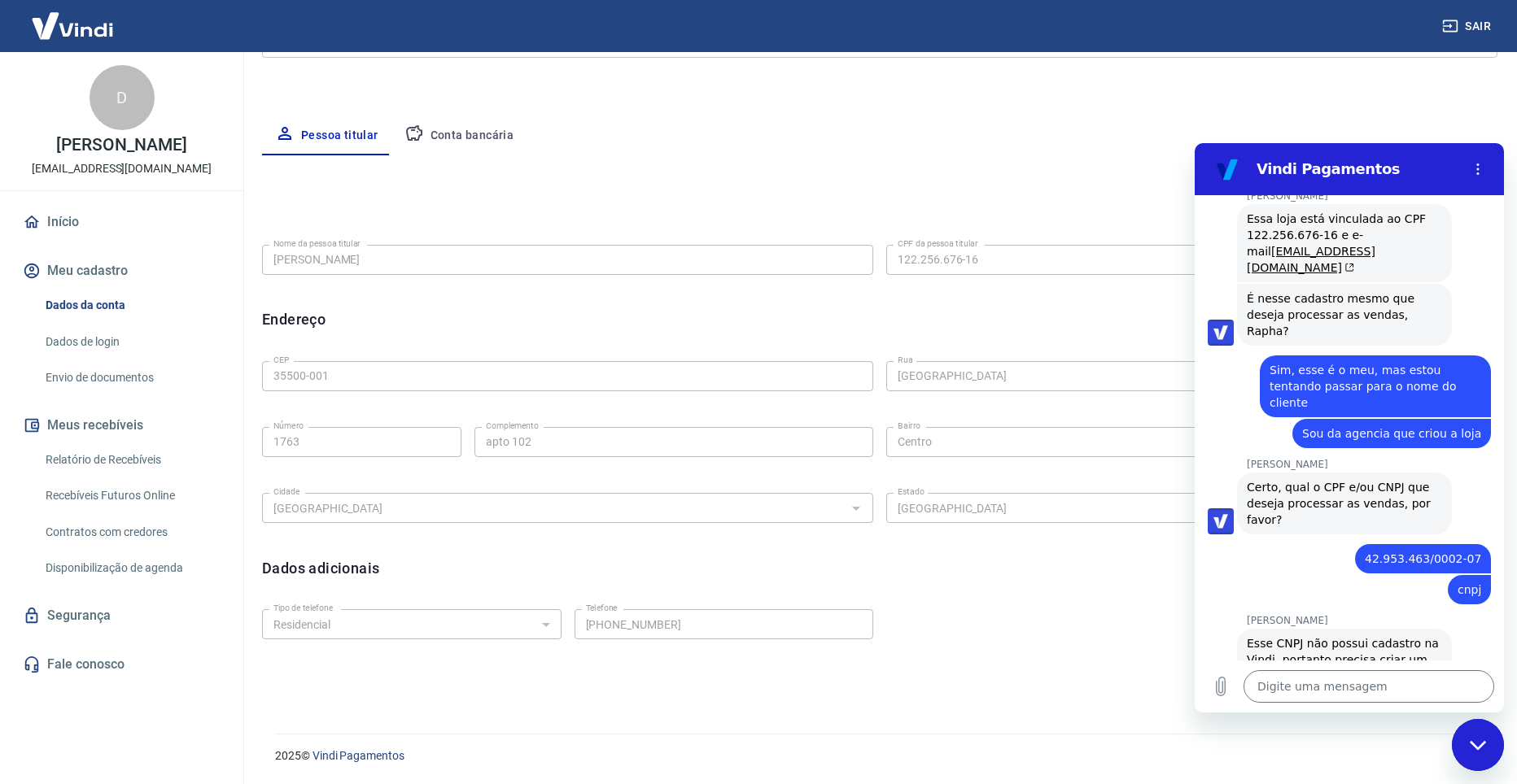
click at [1294, 686] on link "https://pagamentos.vindi.com.br/criar-conta/." at bounding box center [1365, 693] width 143 height 13
click at [1387, 697] on textarea at bounding box center [1368, 686] width 250 height 32
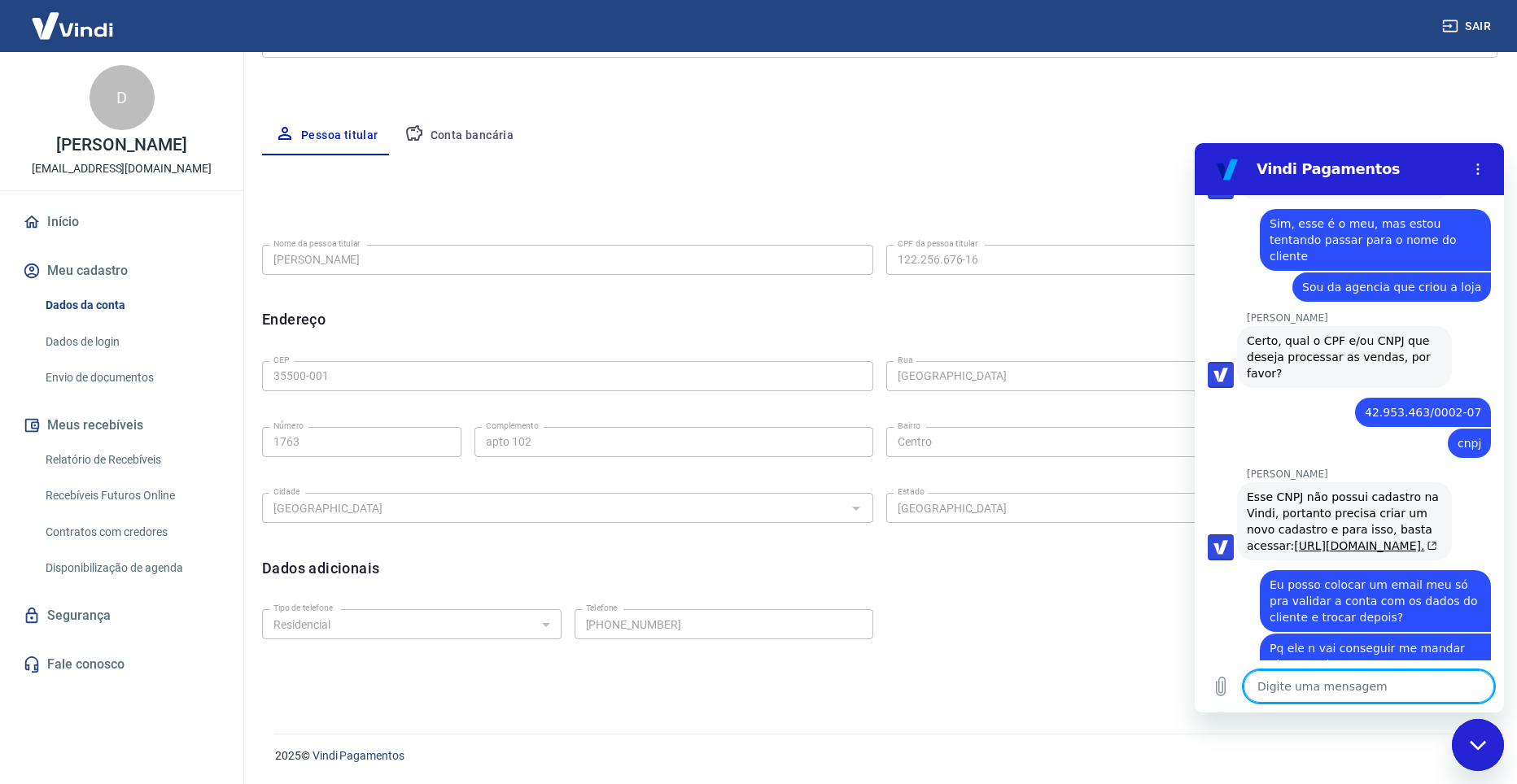
scroll to position [998, 0]
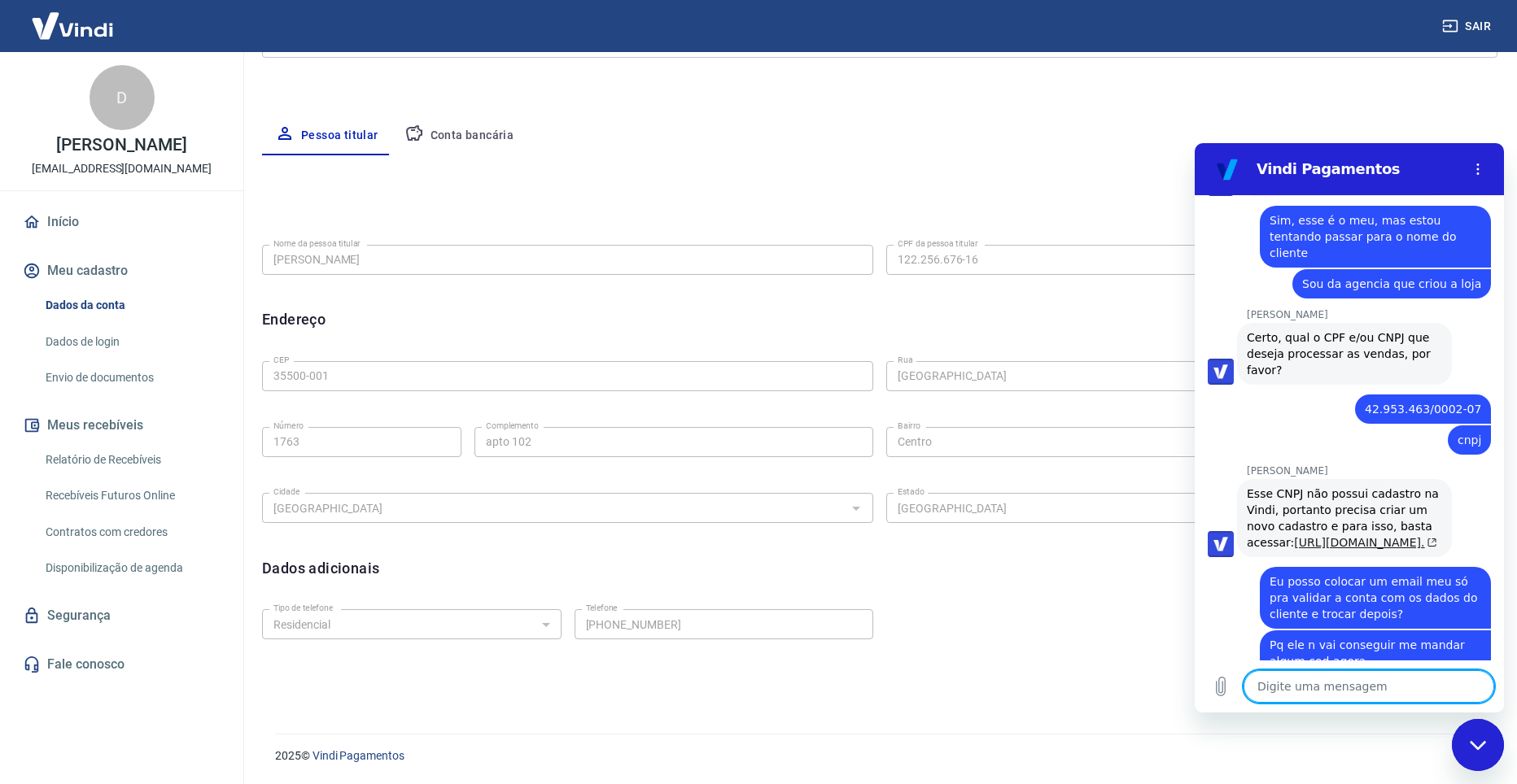
click at [1342, 537] on link "https://pagamentos.vindi.com.br/criar-conta/." at bounding box center [1365, 543] width 143 height 13
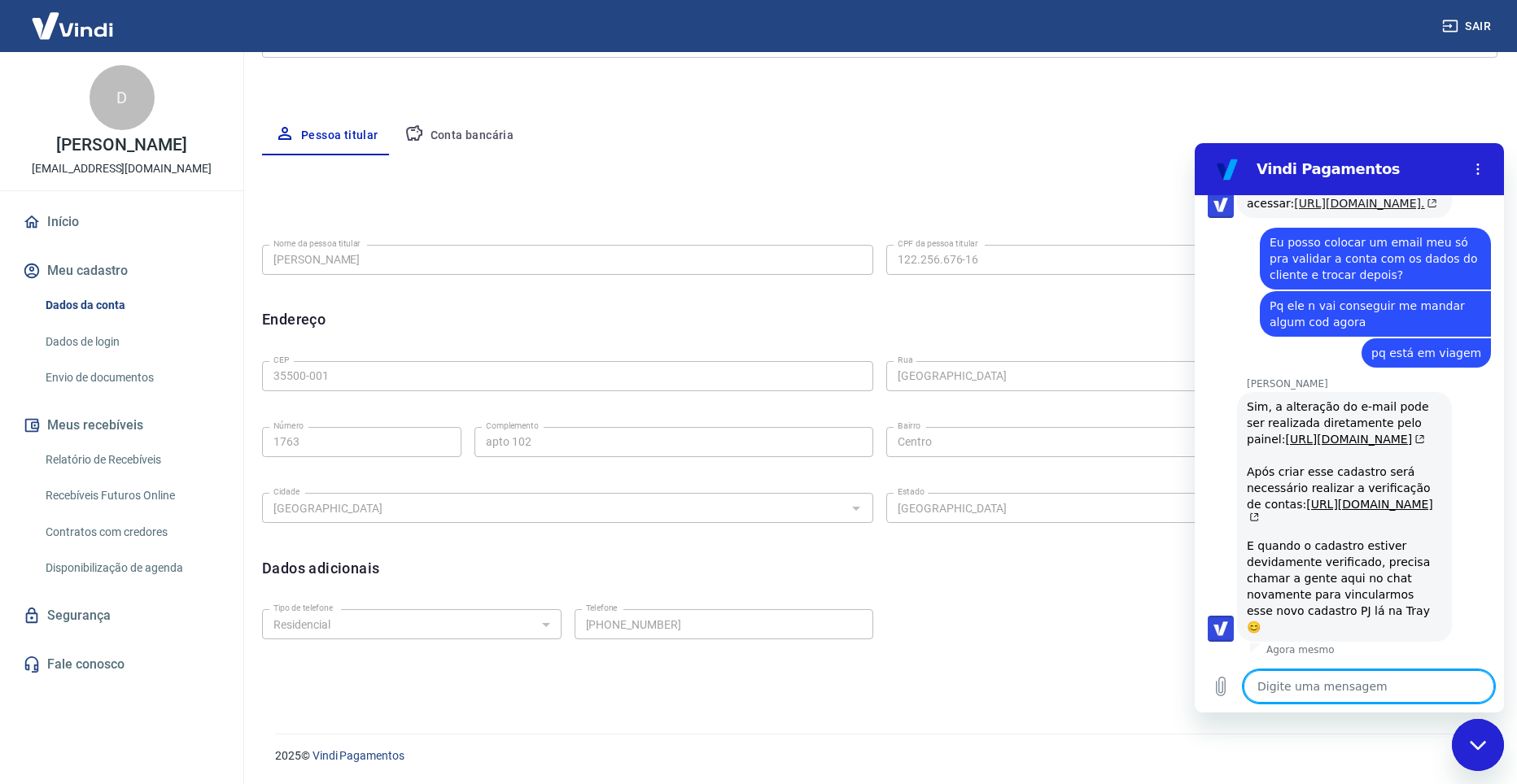
scroll to position [1378, 0]
click at [1376, 692] on textarea at bounding box center [1368, 686] width 250 height 32
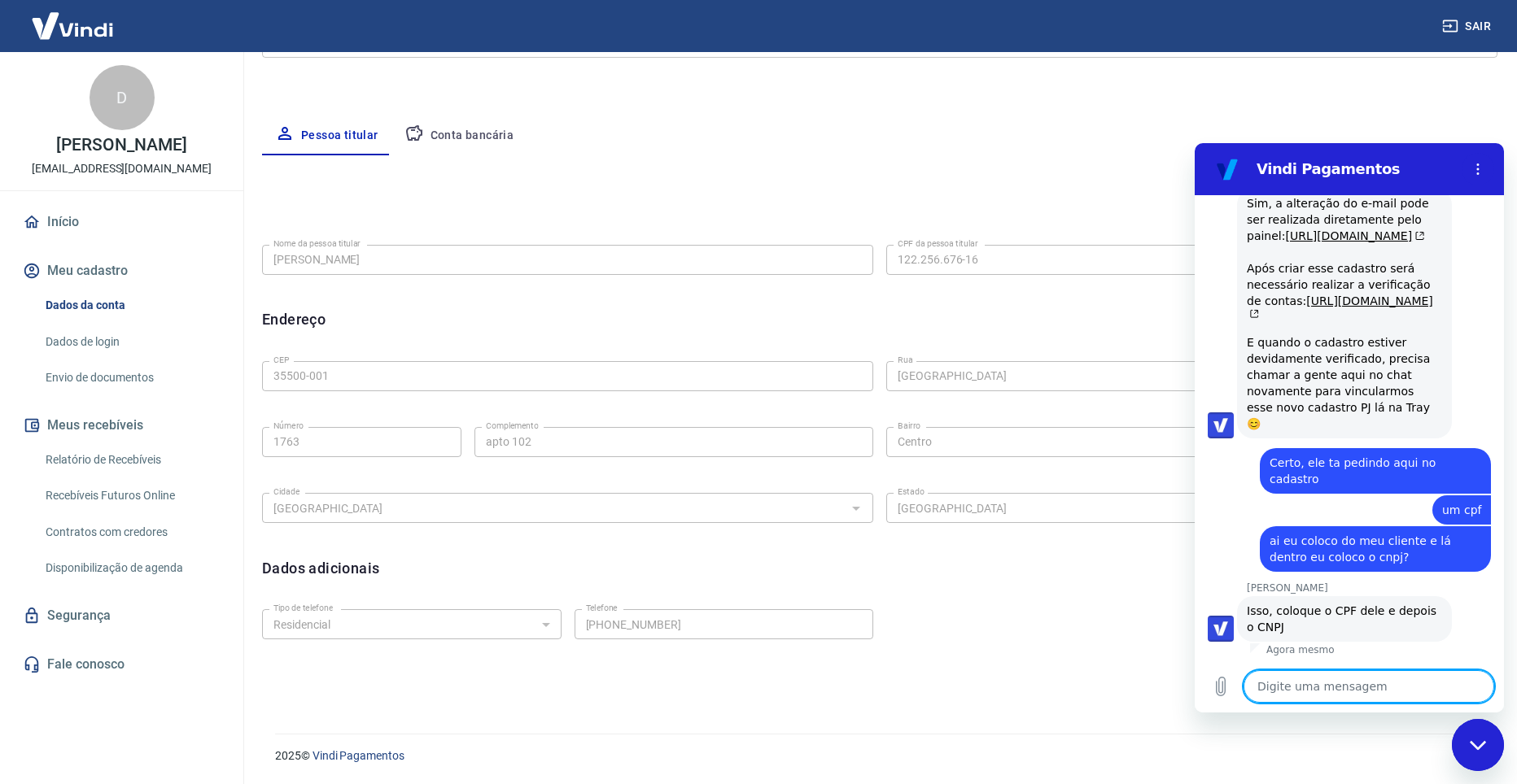
scroll to position [1564, 0]
click at [1350, 681] on textarea at bounding box center [1368, 686] width 250 height 32
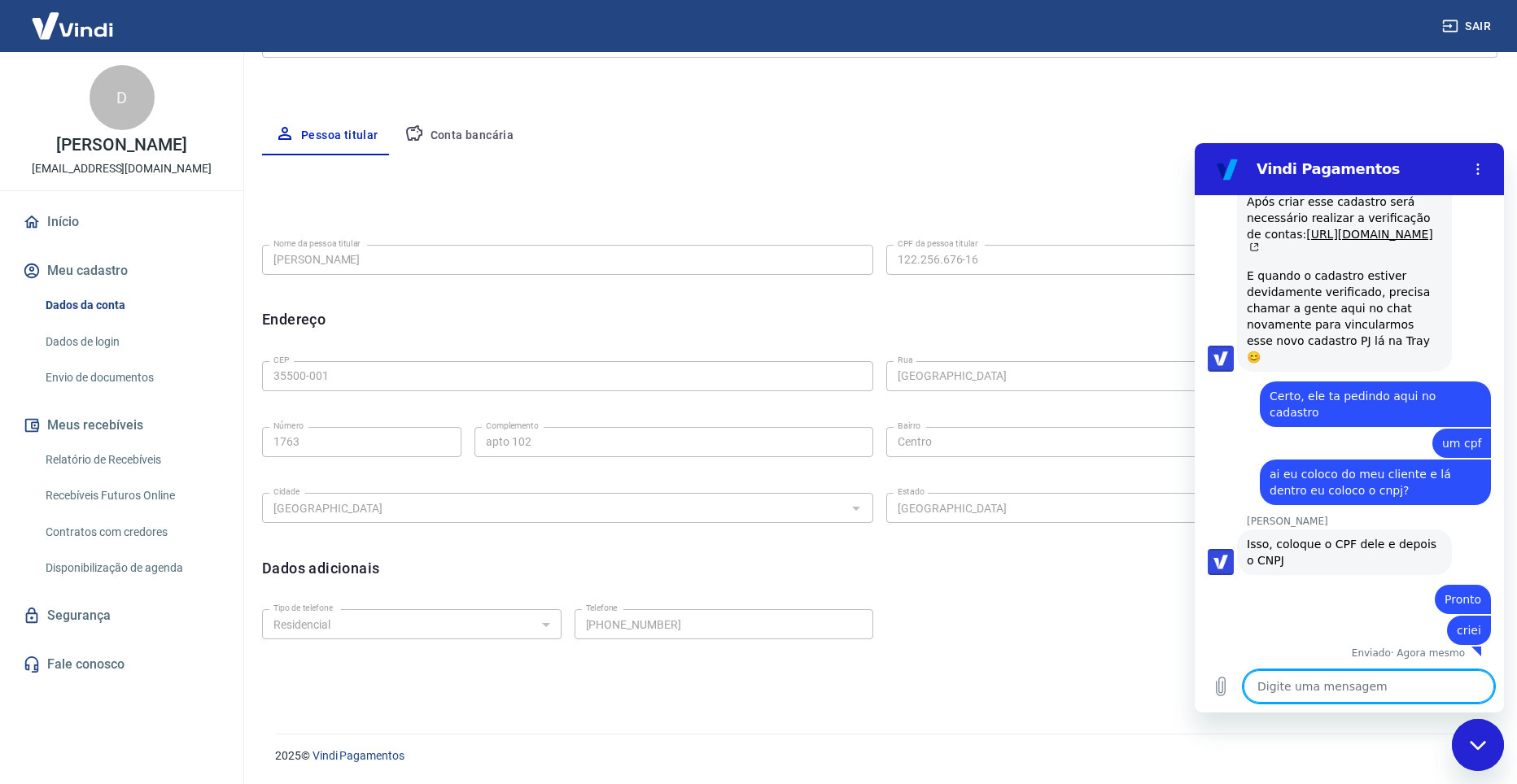
scroll to position [1634, 0]
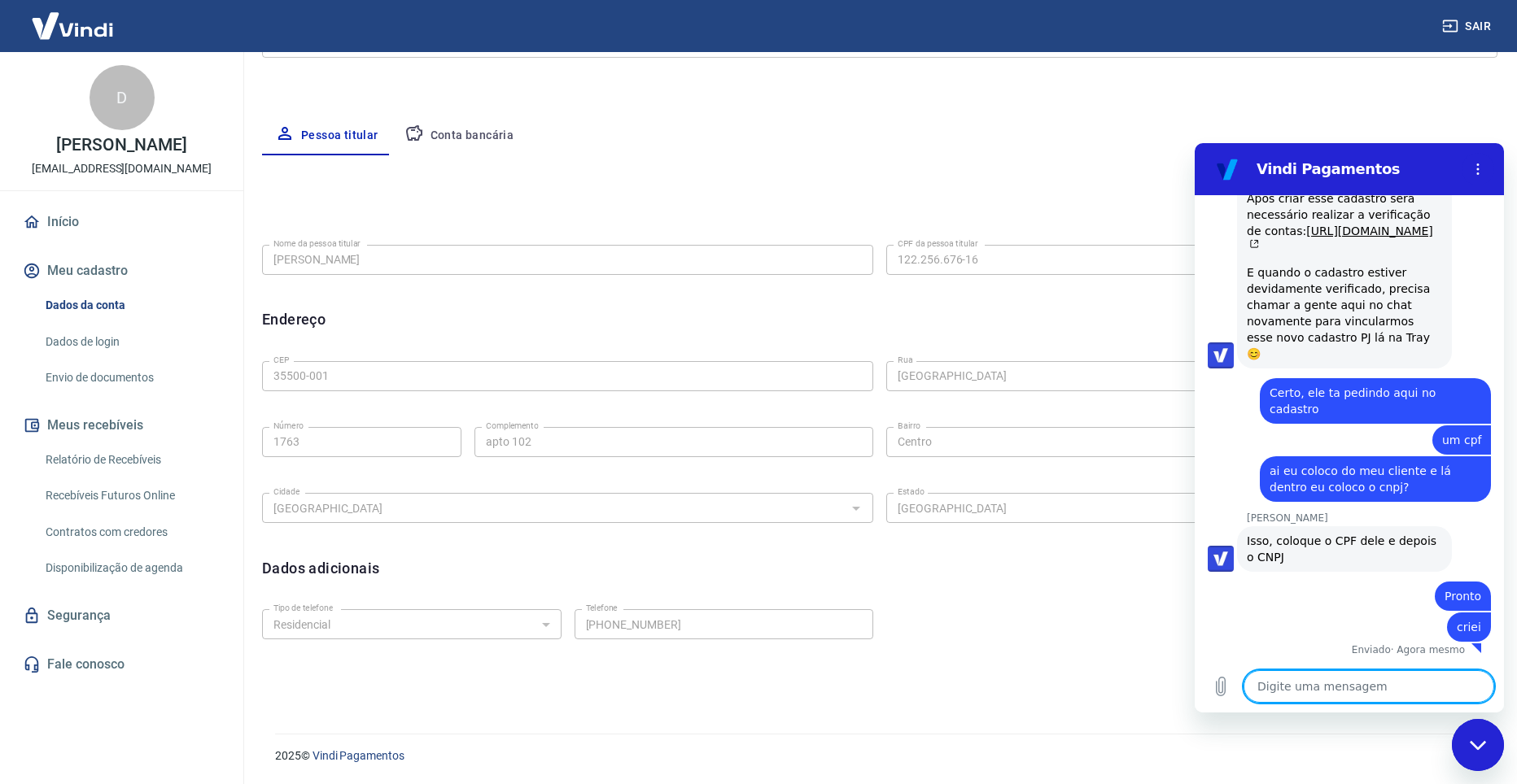
click at [1290, 688] on textarea at bounding box center [1368, 686] width 250 height 32
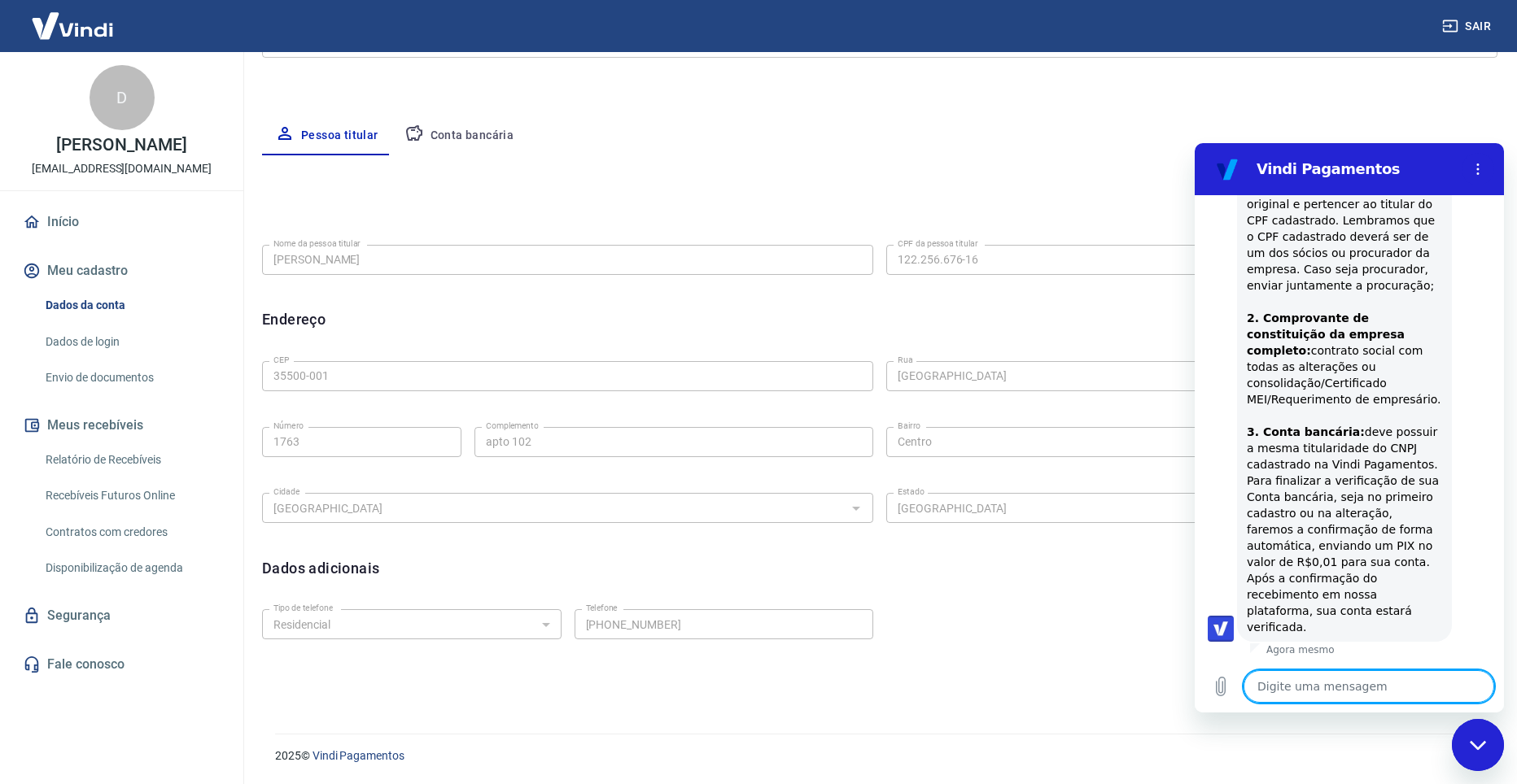
scroll to position [2450, 0]
click at [1384, 681] on textarea at bounding box center [1368, 686] width 250 height 32
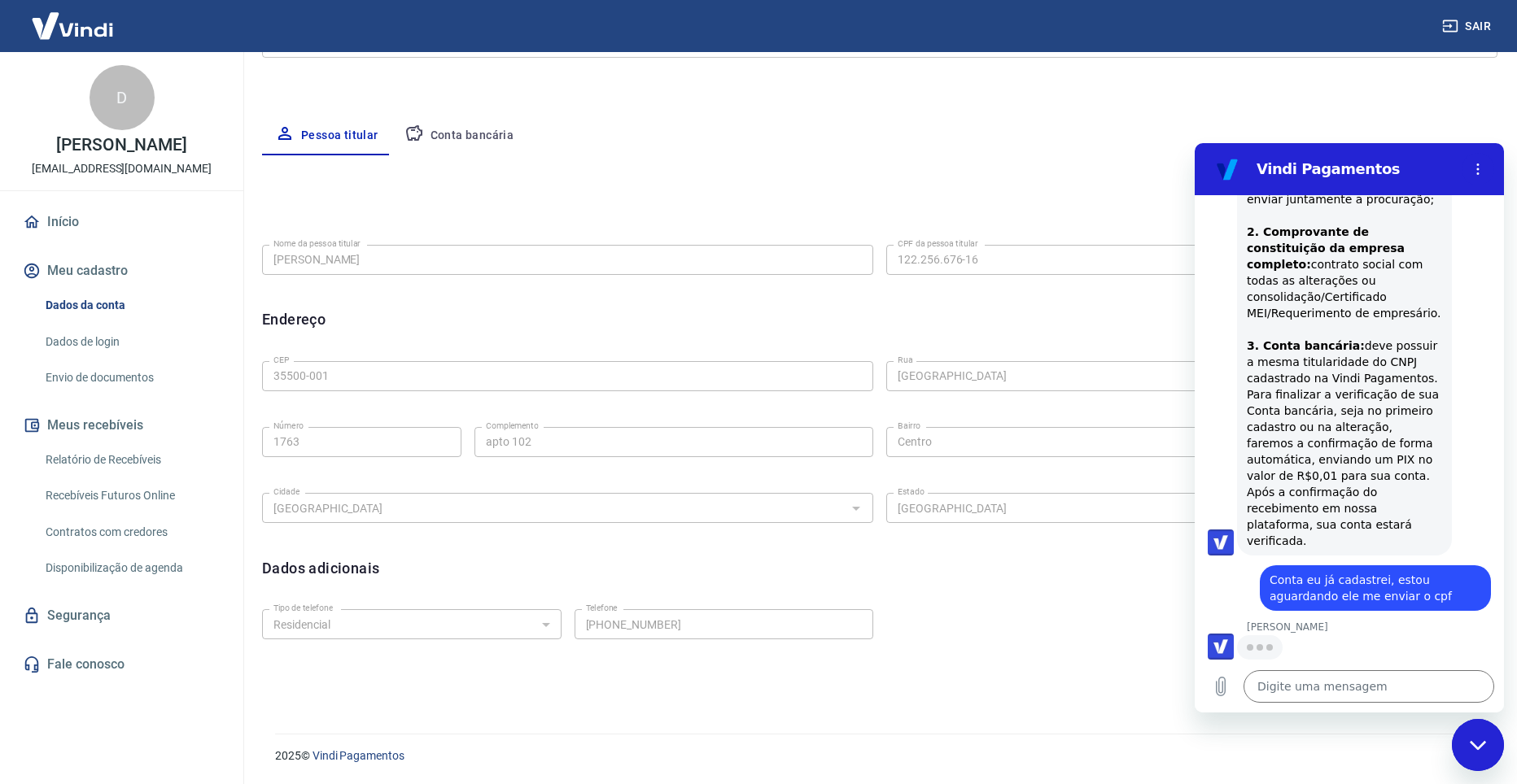
scroll to position [2536, 0]
click at [1370, 687] on textarea at bounding box center [1368, 686] width 250 height 32
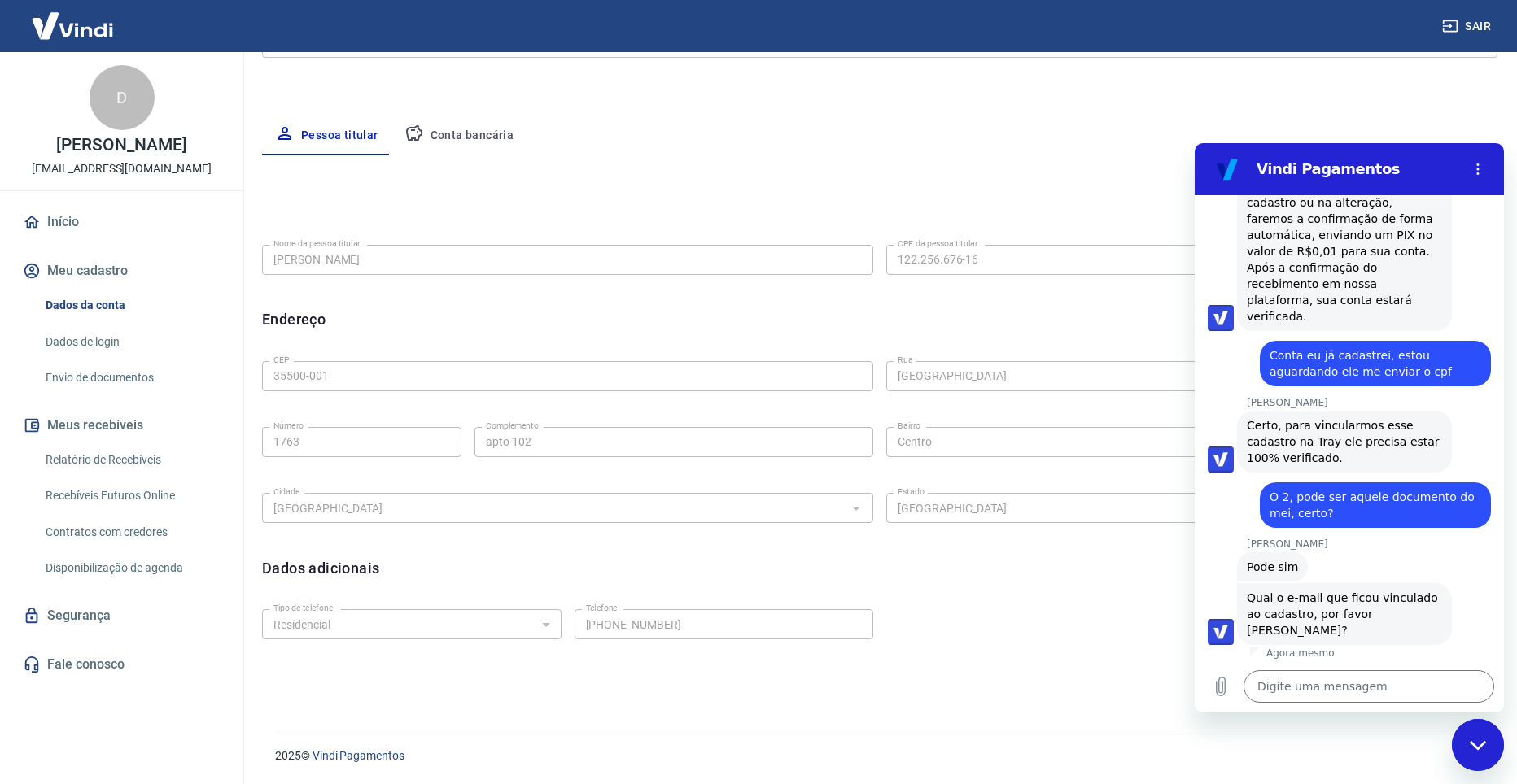
scroll to position [2747, 0]
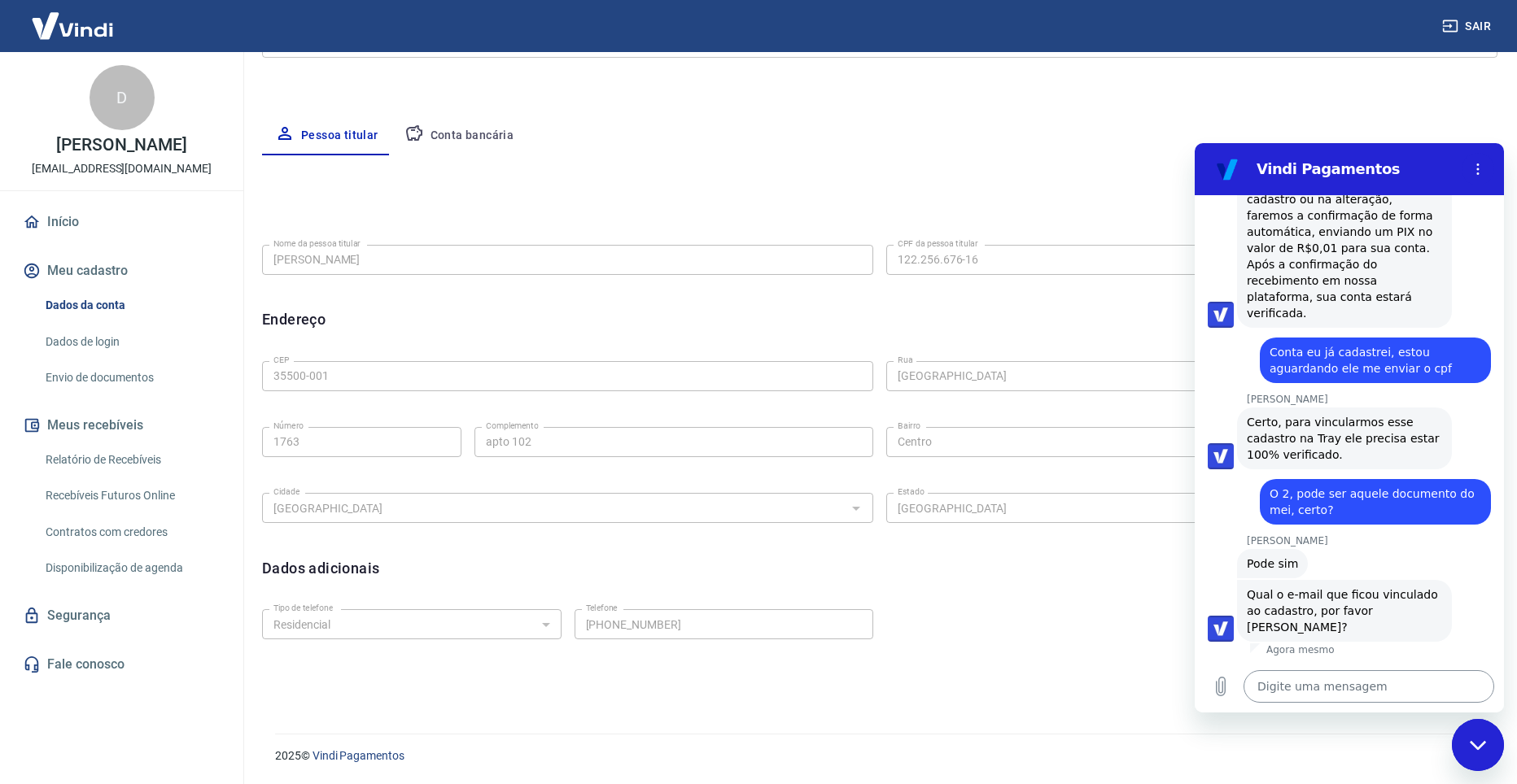
click at [1289, 682] on textarea at bounding box center [1368, 686] width 250 height 32
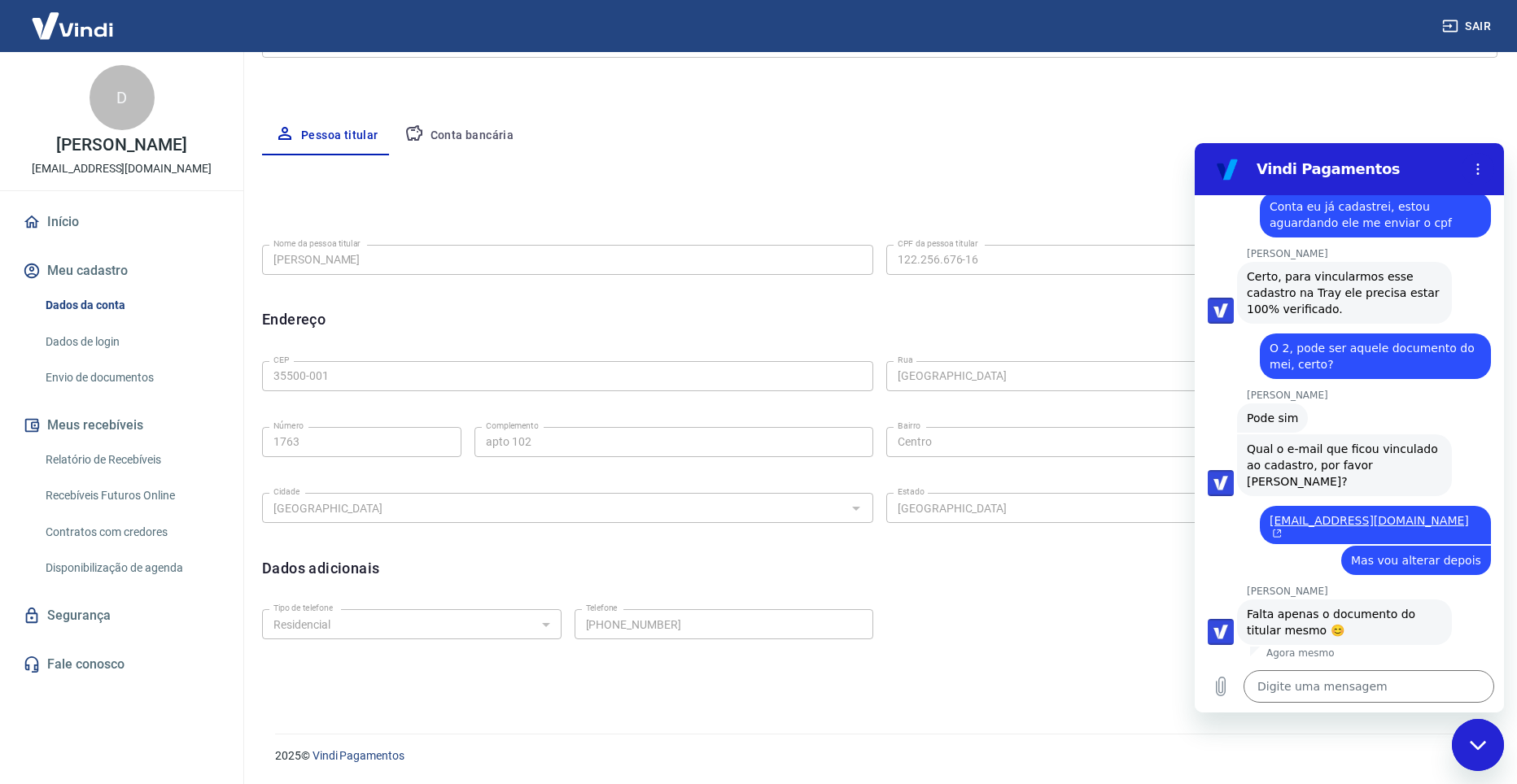
scroll to position [2888, 0]
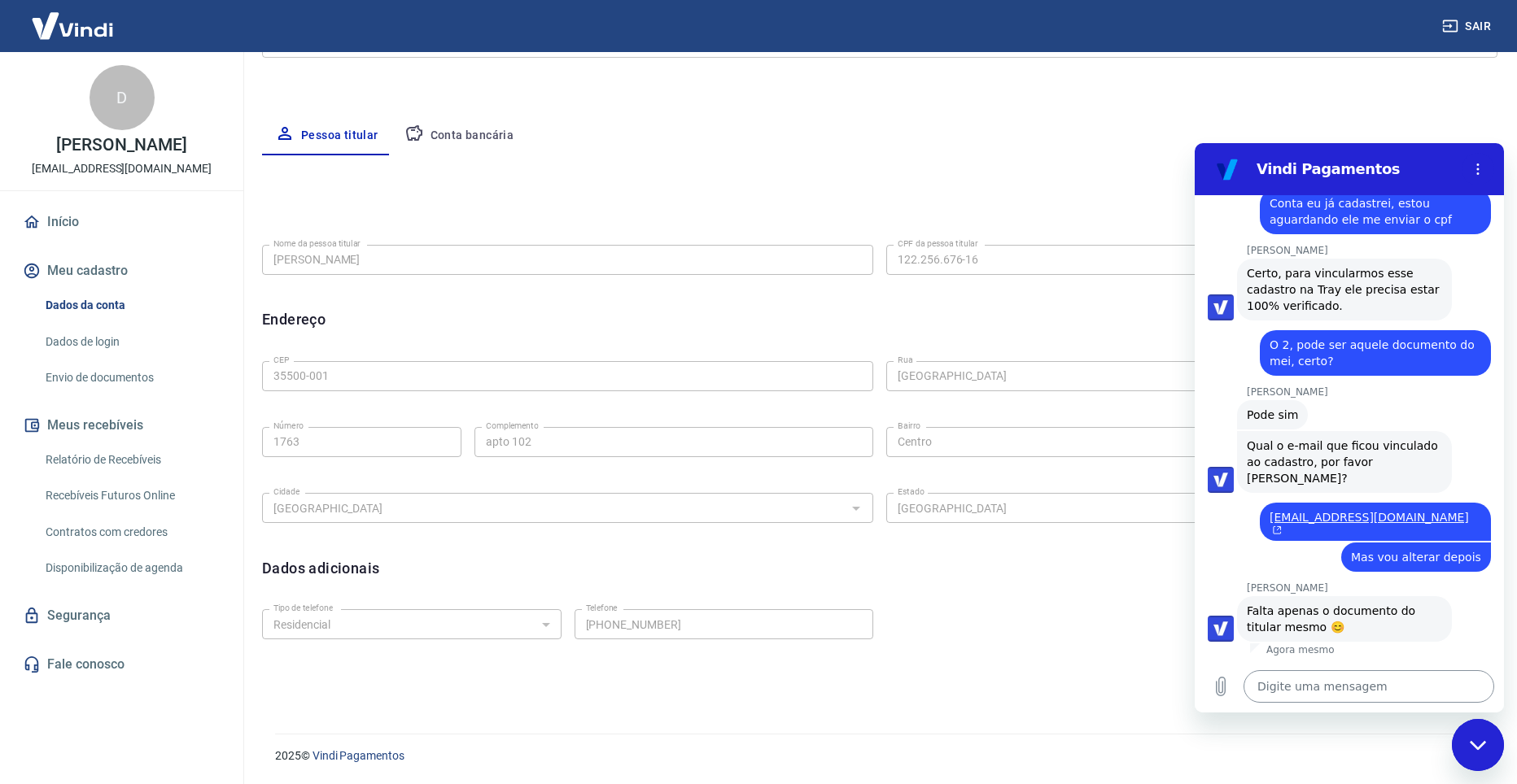
click at [1329, 686] on textarea at bounding box center [1368, 686] width 250 height 32
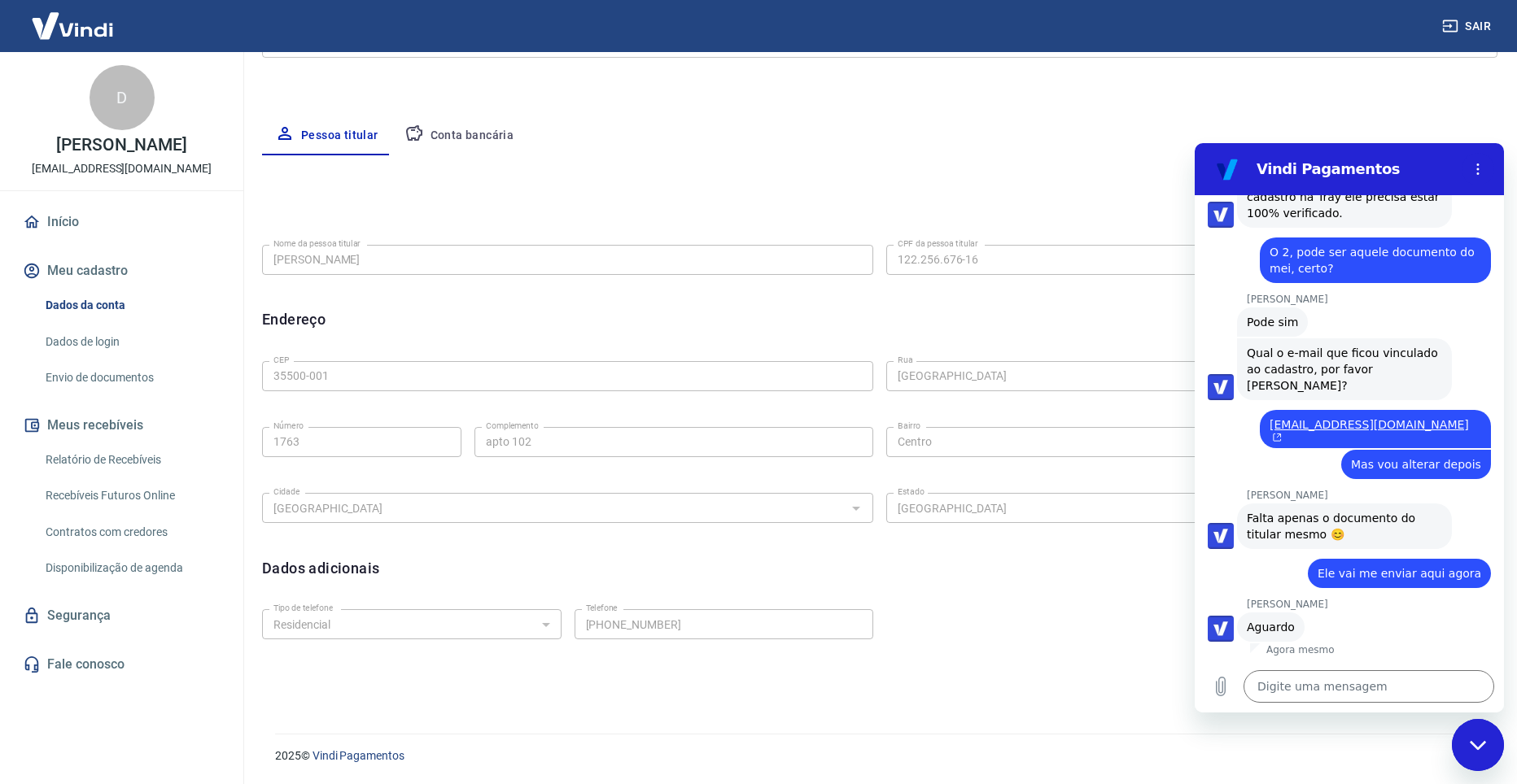
scroll to position [2980, 0]
click at [1309, 683] on textarea at bounding box center [1368, 686] width 250 height 32
click at [1313, 682] on textarea "V" at bounding box center [1368, 686] width 250 height 32
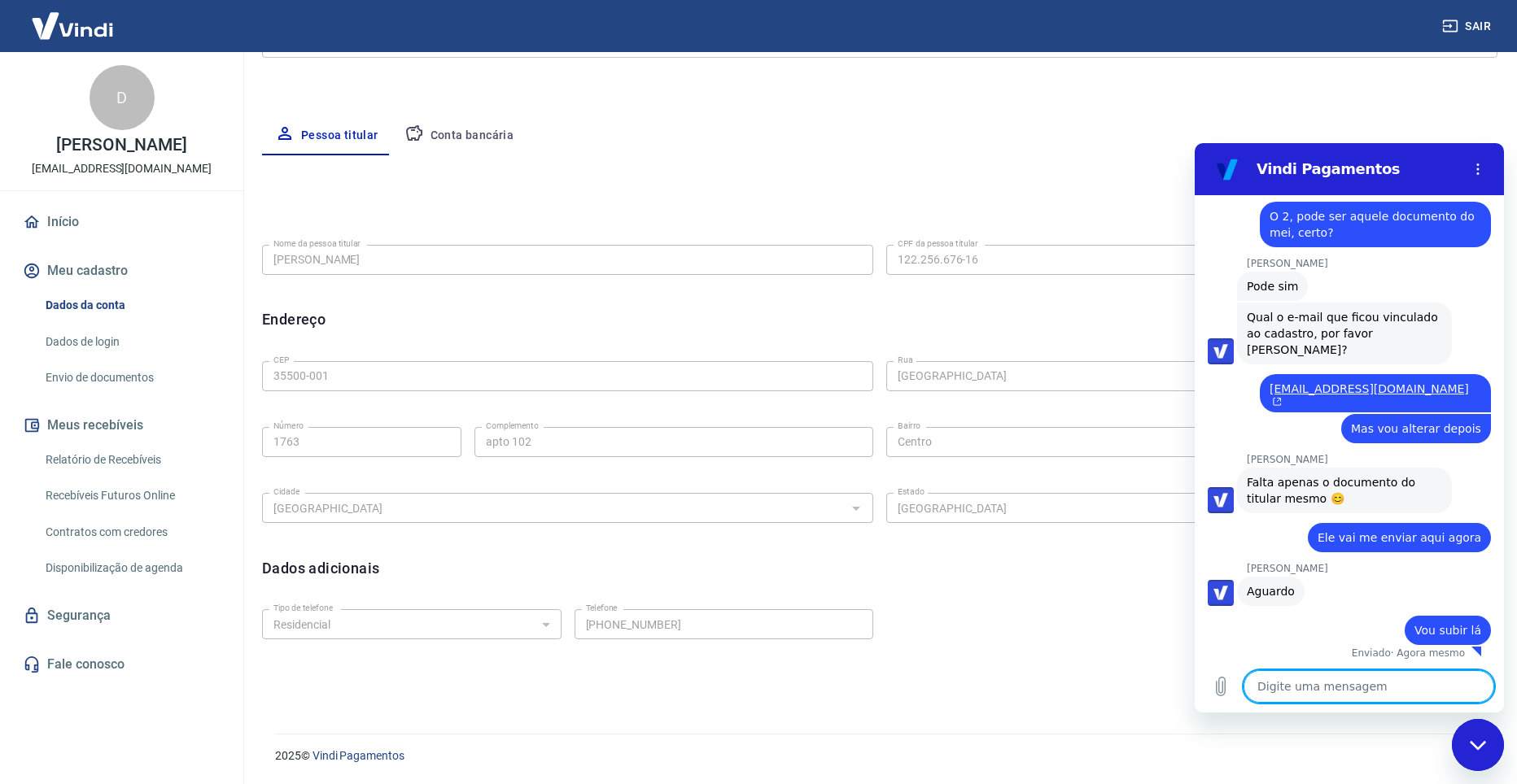
scroll to position [3020, 0]
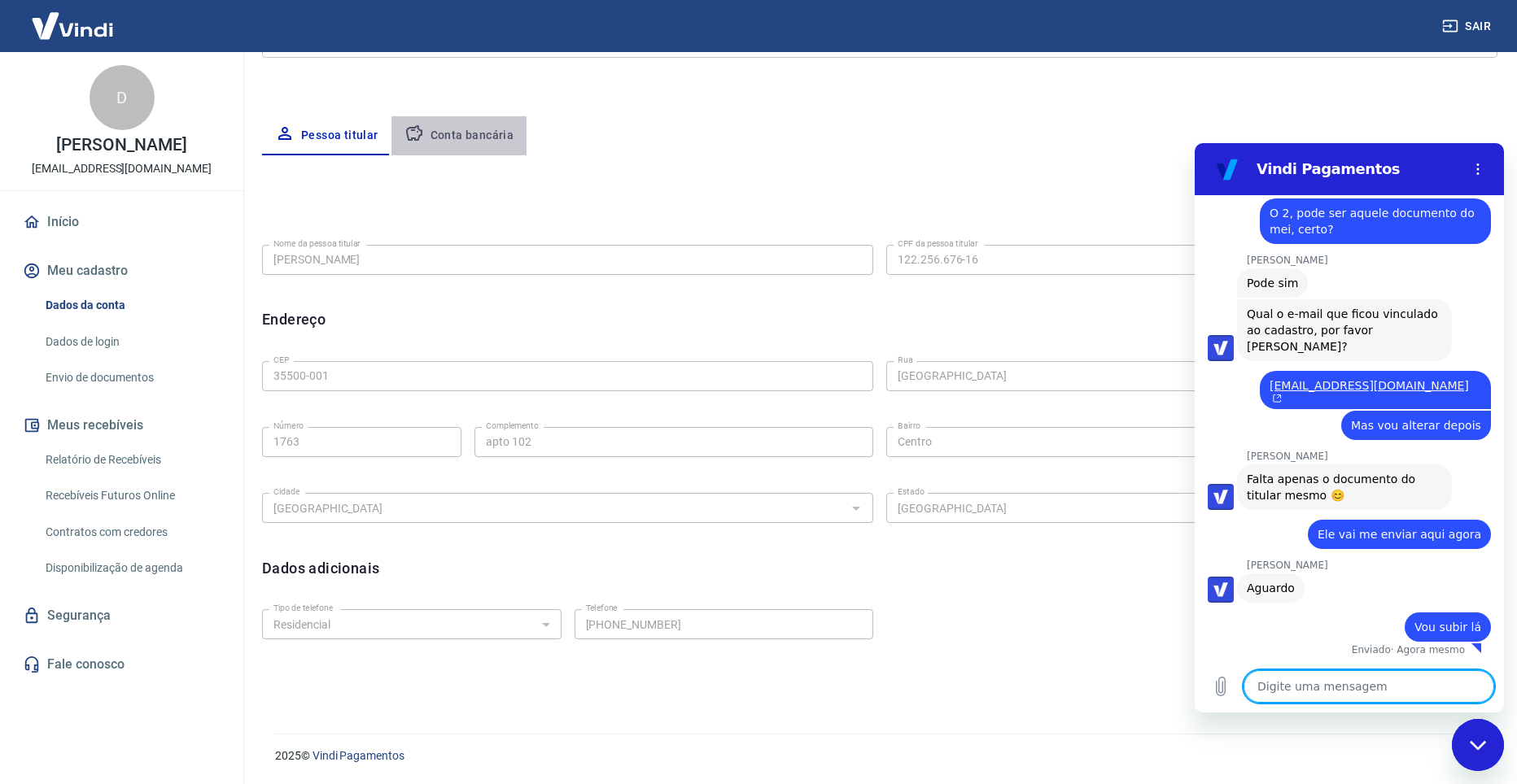
click at [459, 127] on button "Conta bancária" at bounding box center [459, 136] width 136 height 39
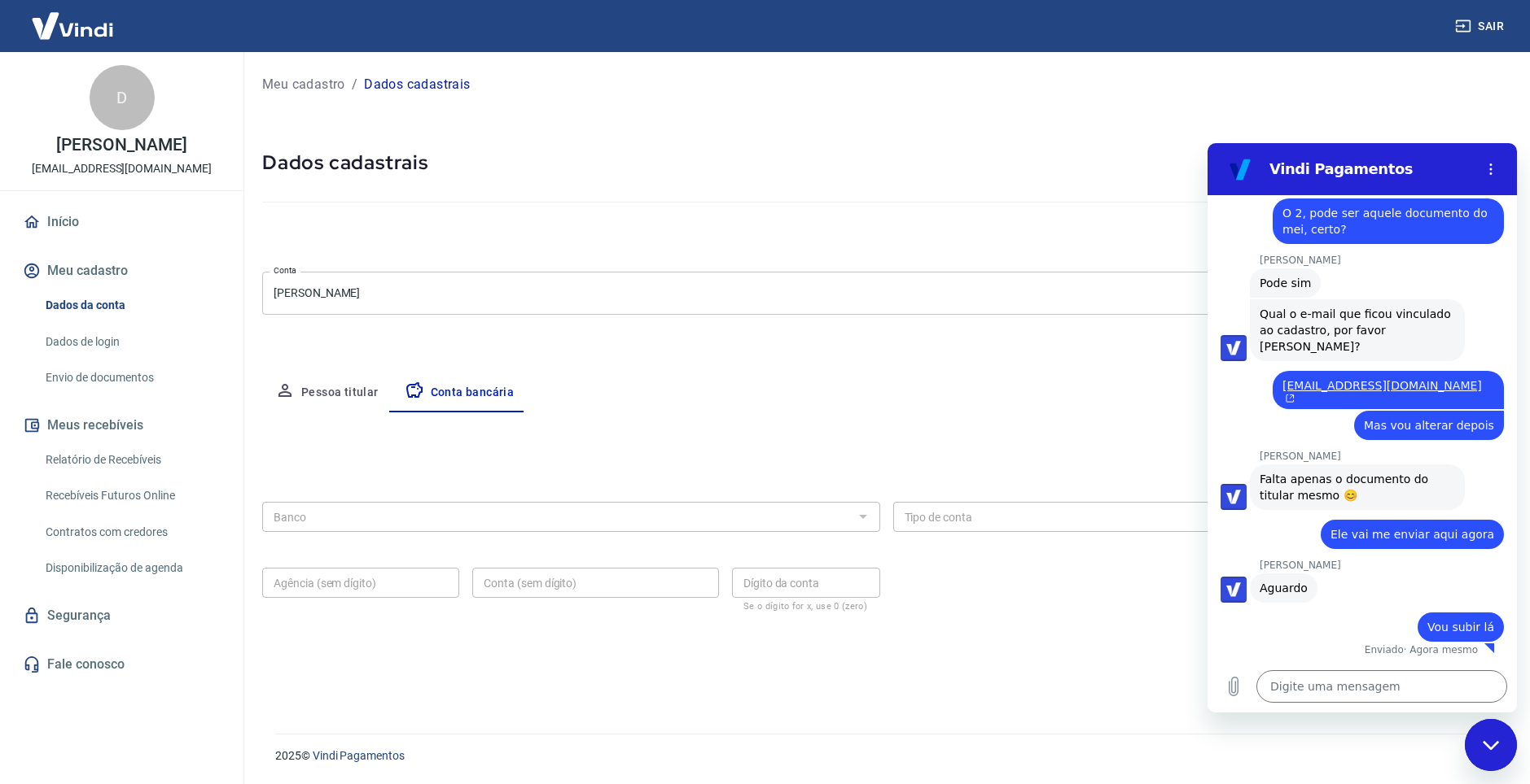
click at [65, 220] on link "Início" at bounding box center [121, 222] width 204 height 36
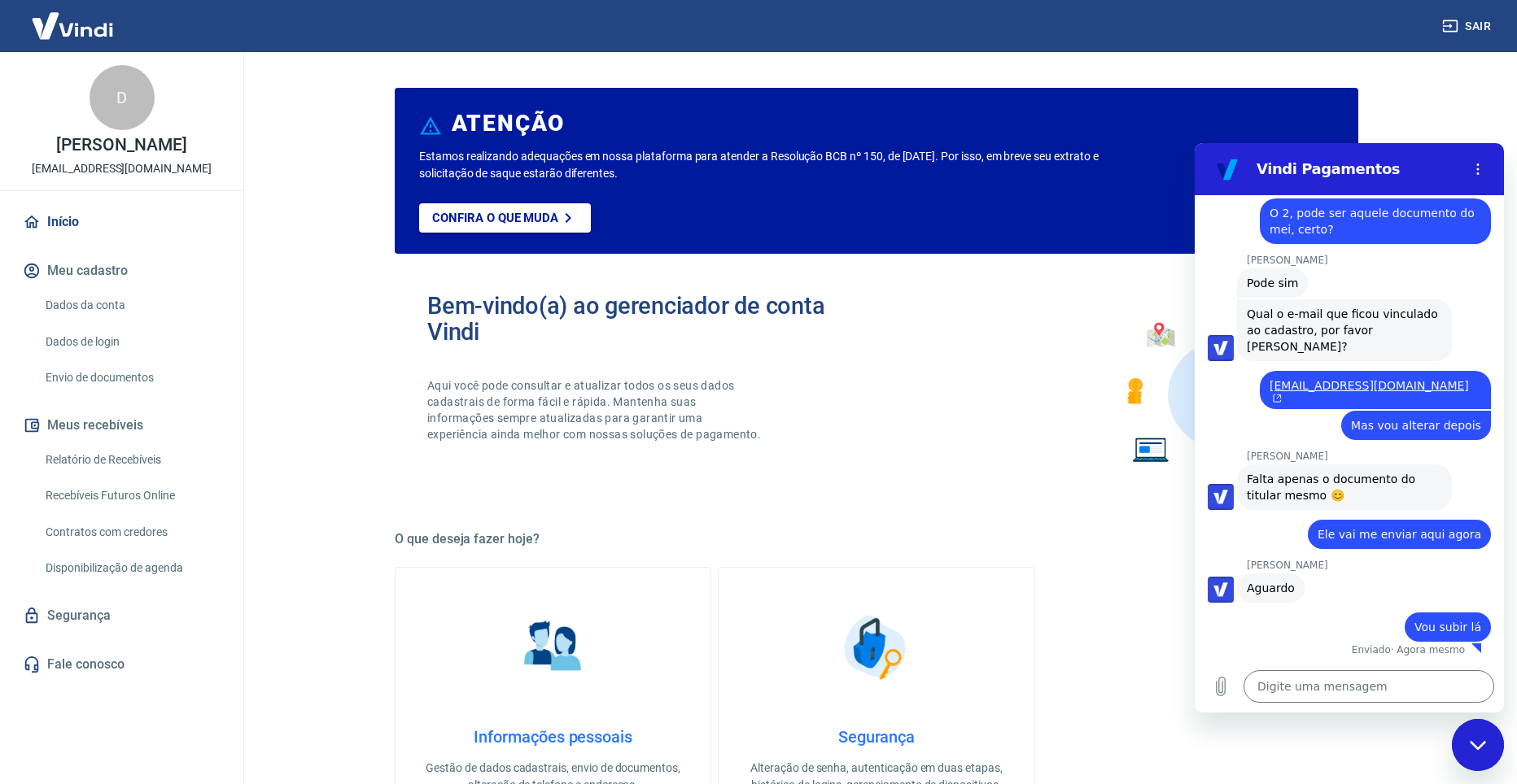
click at [113, 311] on link "Dados da conta" at bounding box center [131, 306] width 185 height 33
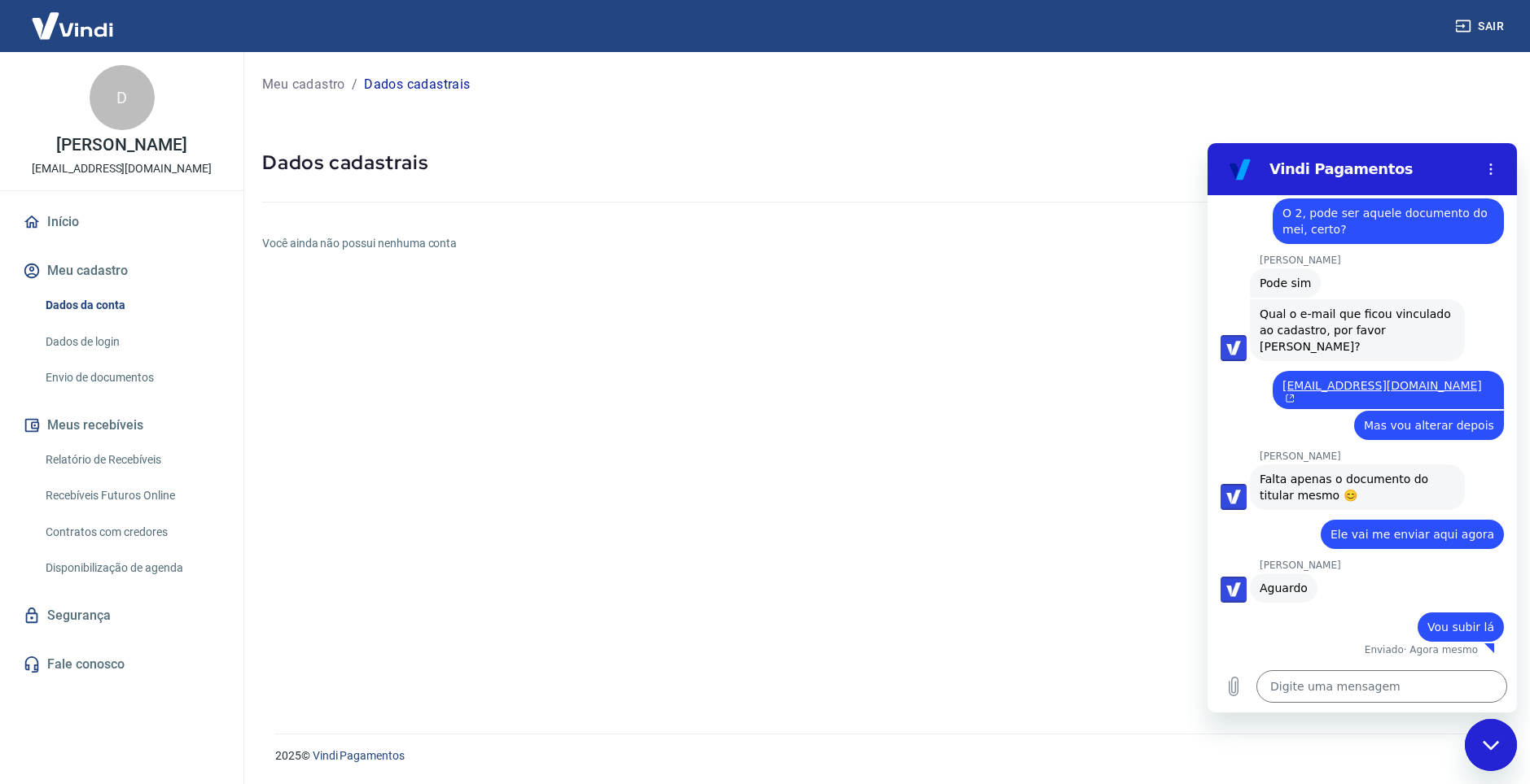
click at [119, 343] on link "Dados de login" at bounding box center [131, 342] width 185 height 33
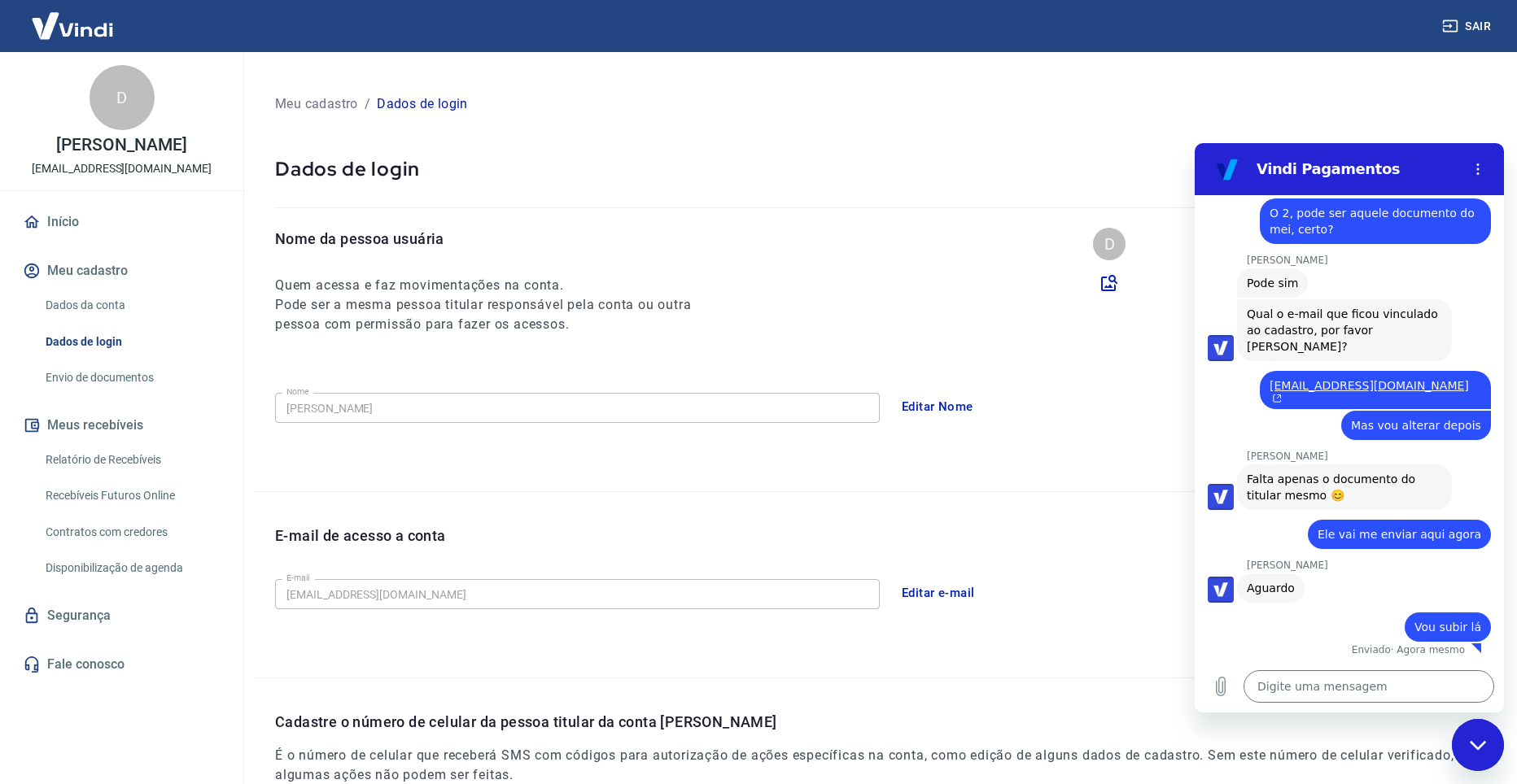
click at [103, 373] on link "Envio de documentos" at bounding box center [131, 378] width 185 height 33
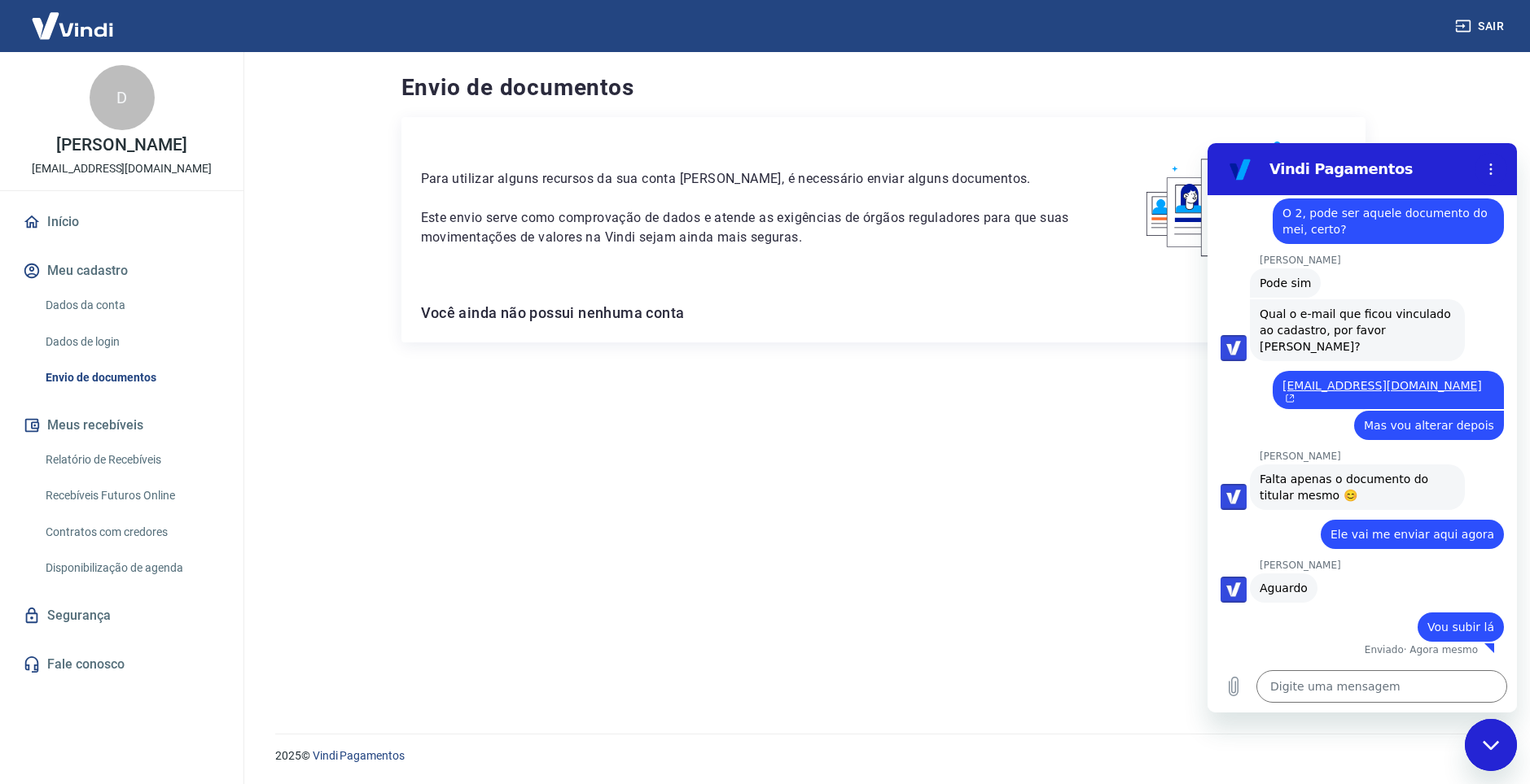
click at [1486, 763] on div "Fechar janela de mensagens" at bounding box center [1490, 745] width 49 height 49
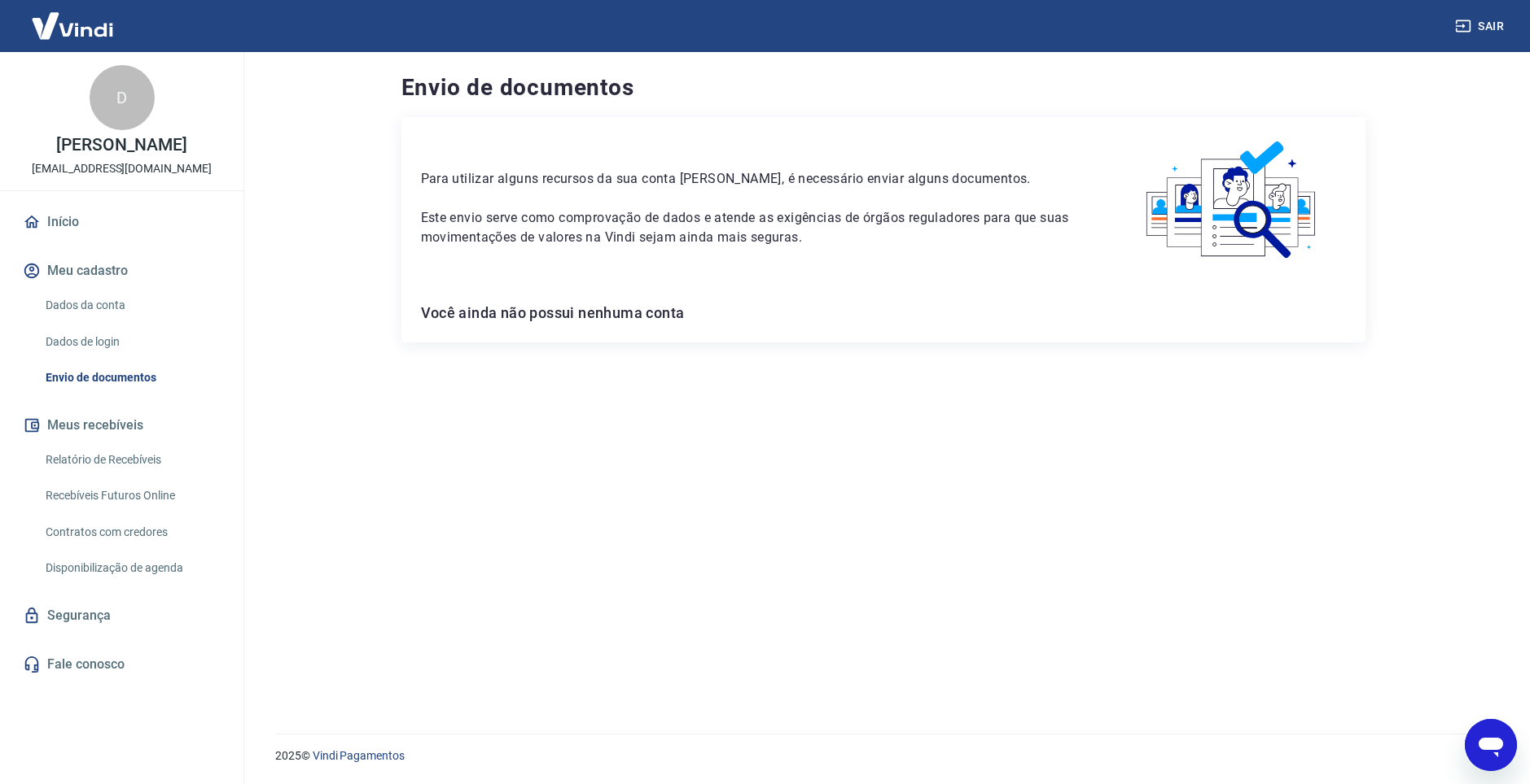
click at [1241, 195] on img at bounding box center [1232, 200] width 227 height 127
click at [1505, 747] on div "Abrir janela de mensagens" at bounding box center [1490, 745] width 49 height 49
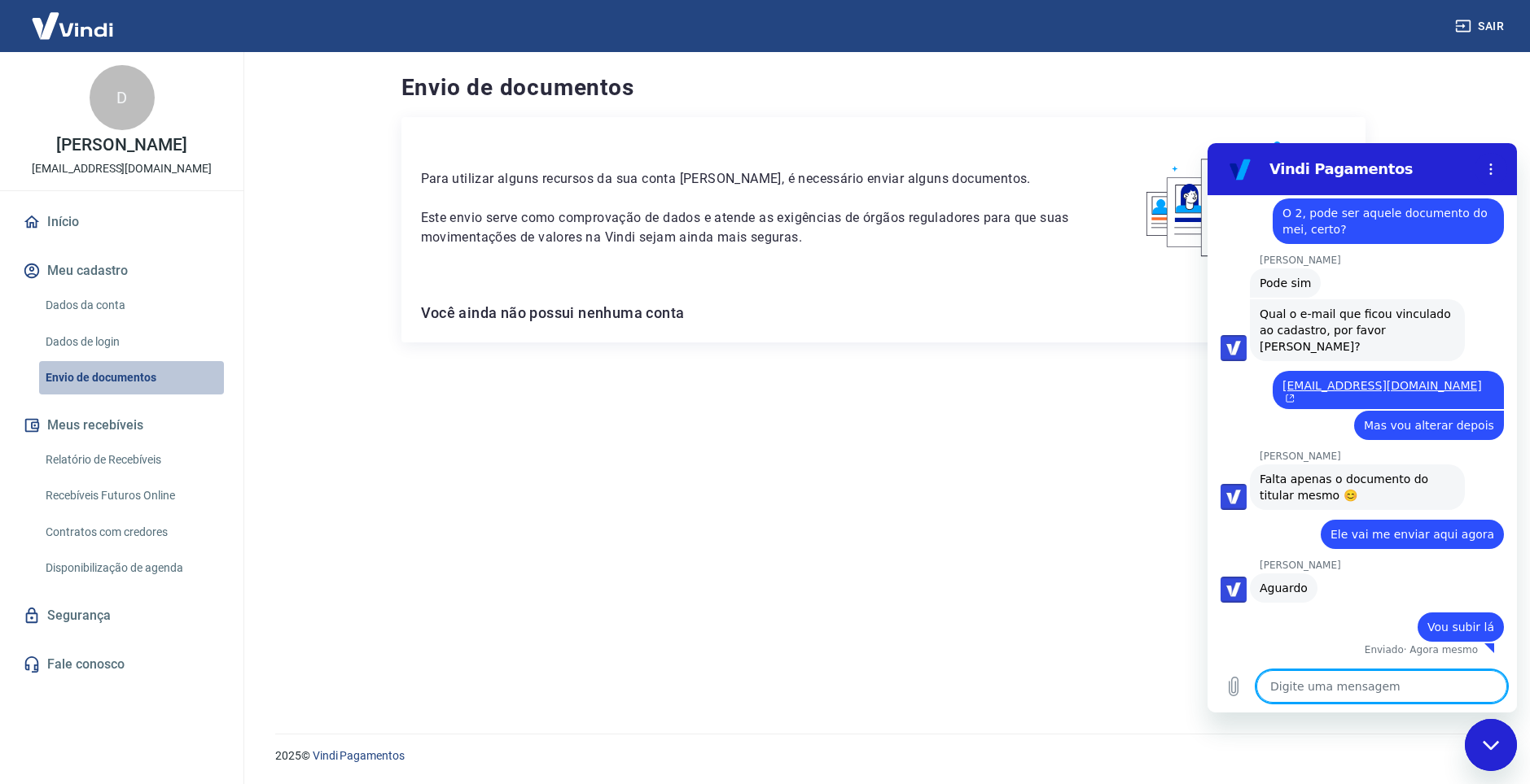
click at [99, 374] on link "Envio de documentos" at bounding box center [131, 378] width 185 height 33
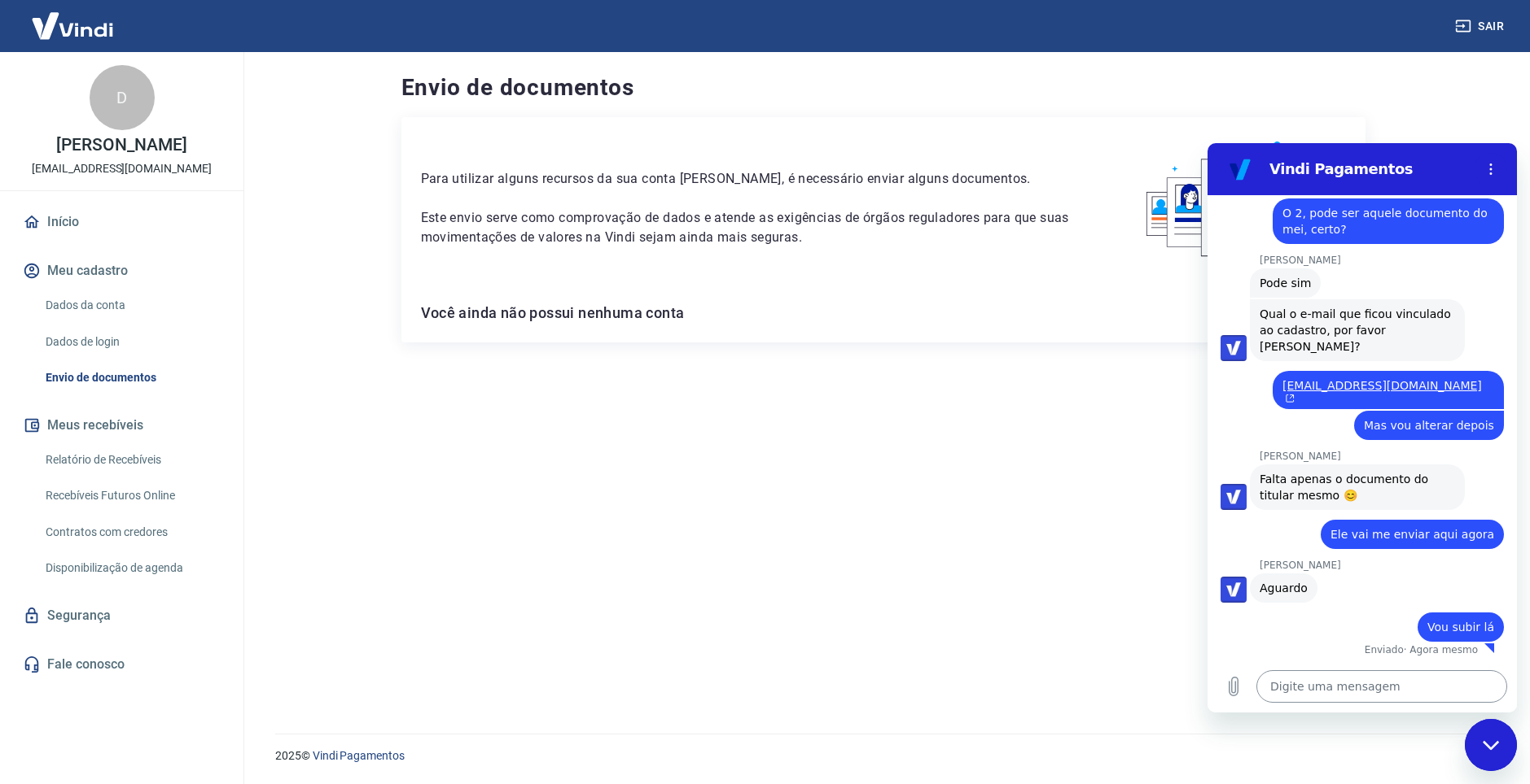
click at [1336, 687] on textarea at bounding box center [1380, 686] width 250 height 32
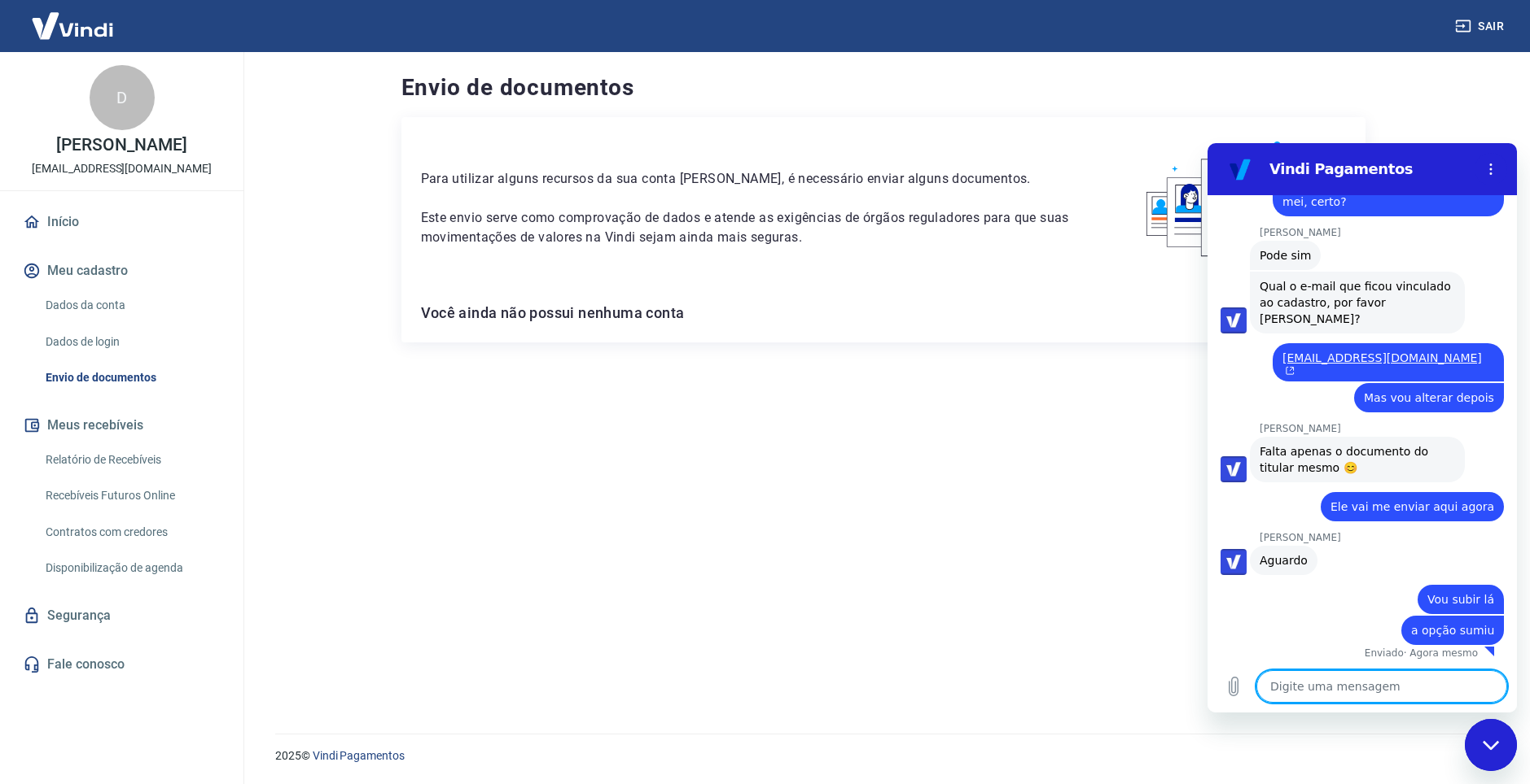
scroll to position [3050, 0]
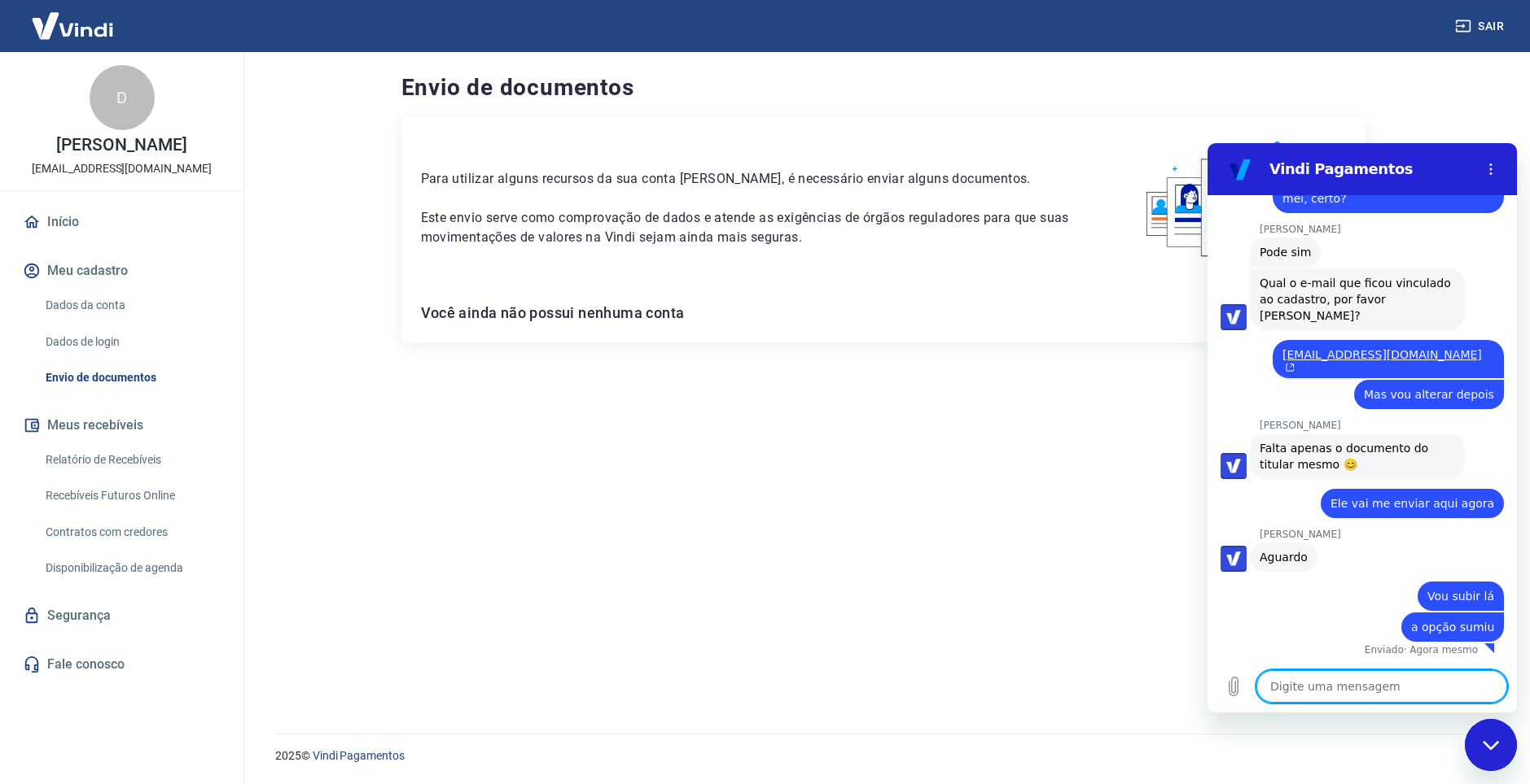
click at [101, 303] on link "Dados da conta" at bounding box center [131, 306] width 185 height 33
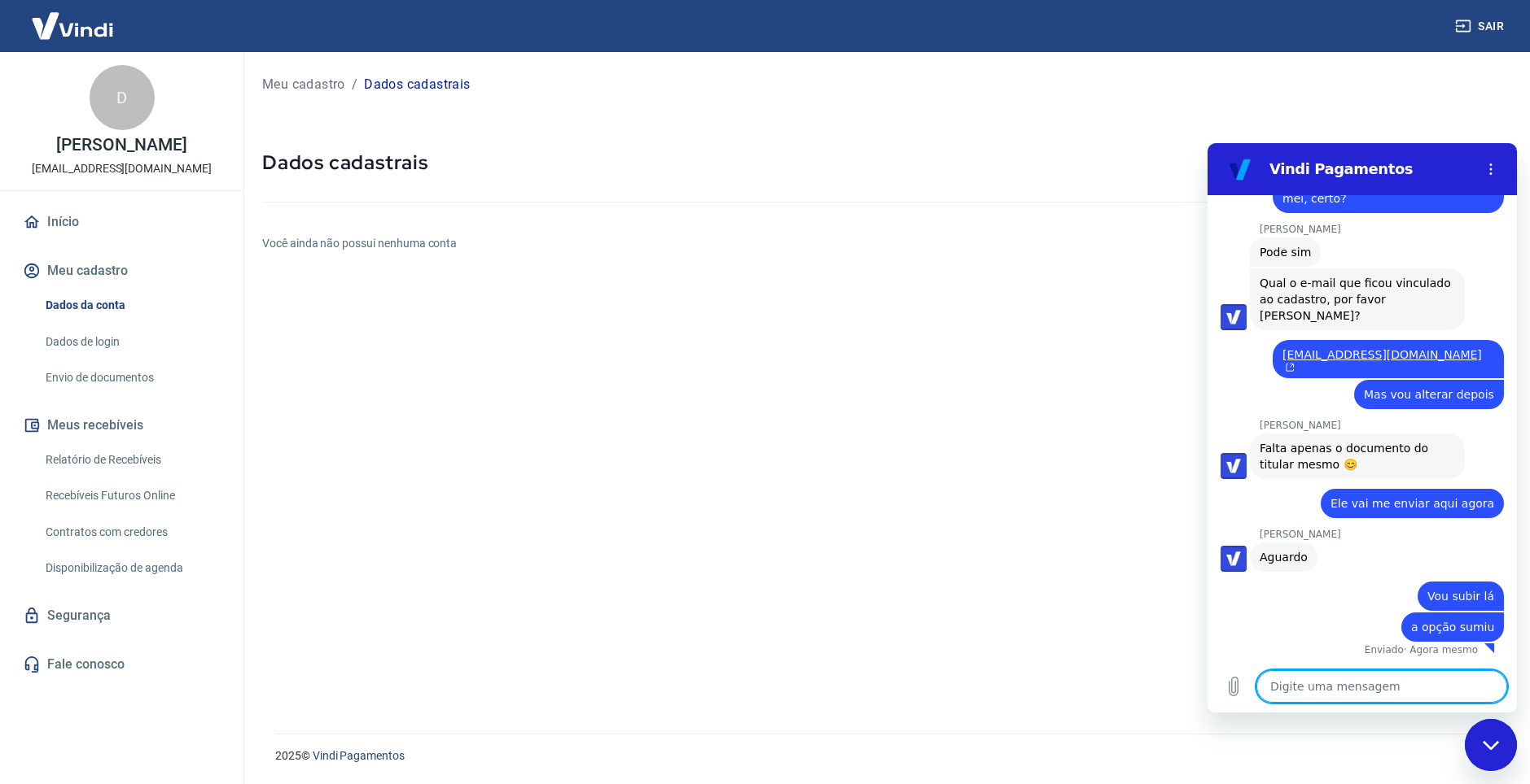
click at [1385, 695] on textarea at bounding box center [1380, 686] width 250 height 32
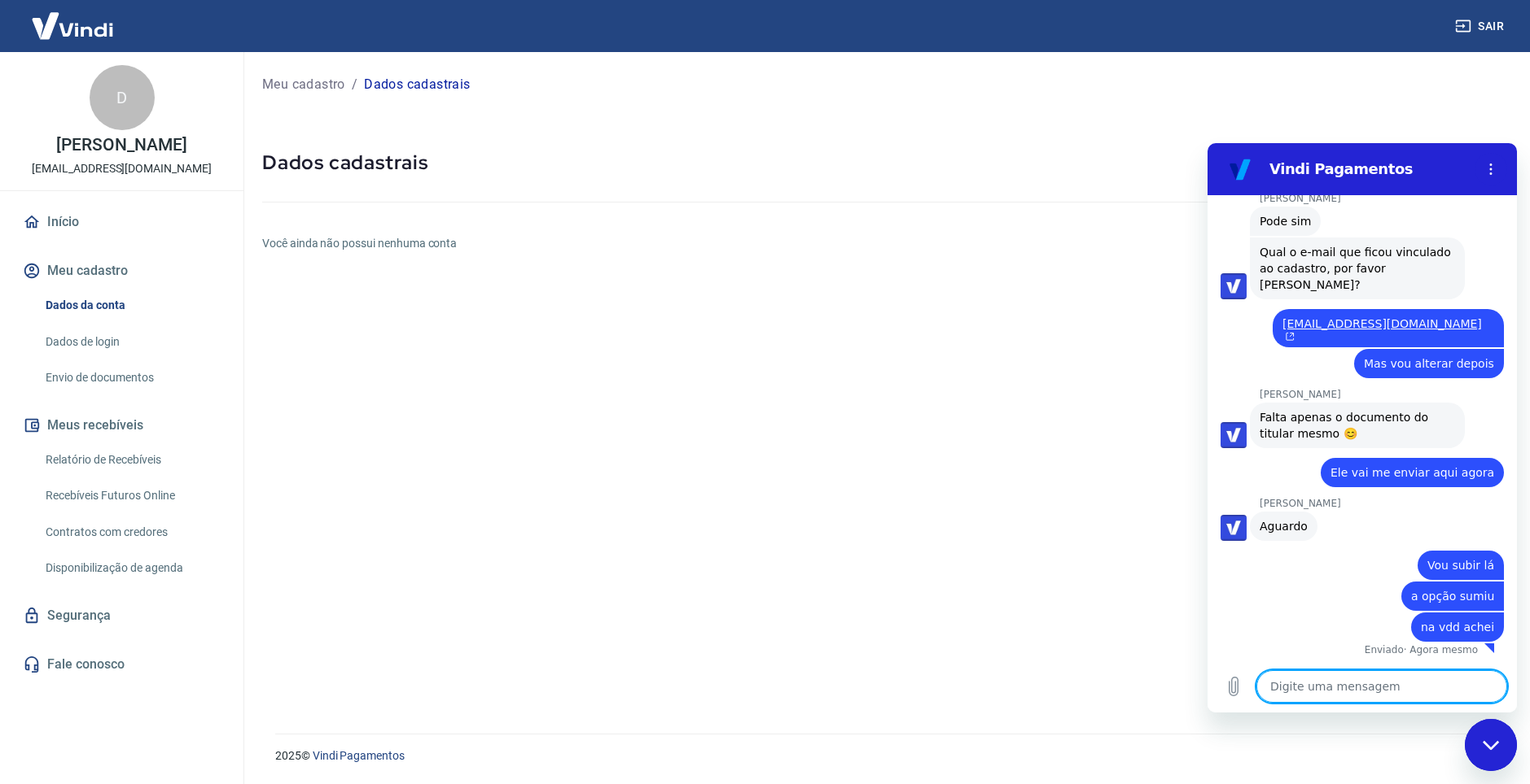
scroll to position [3082, 0]
click at [1339, 691] on textarea at bounding box center [1380, 686] width 250 height 32
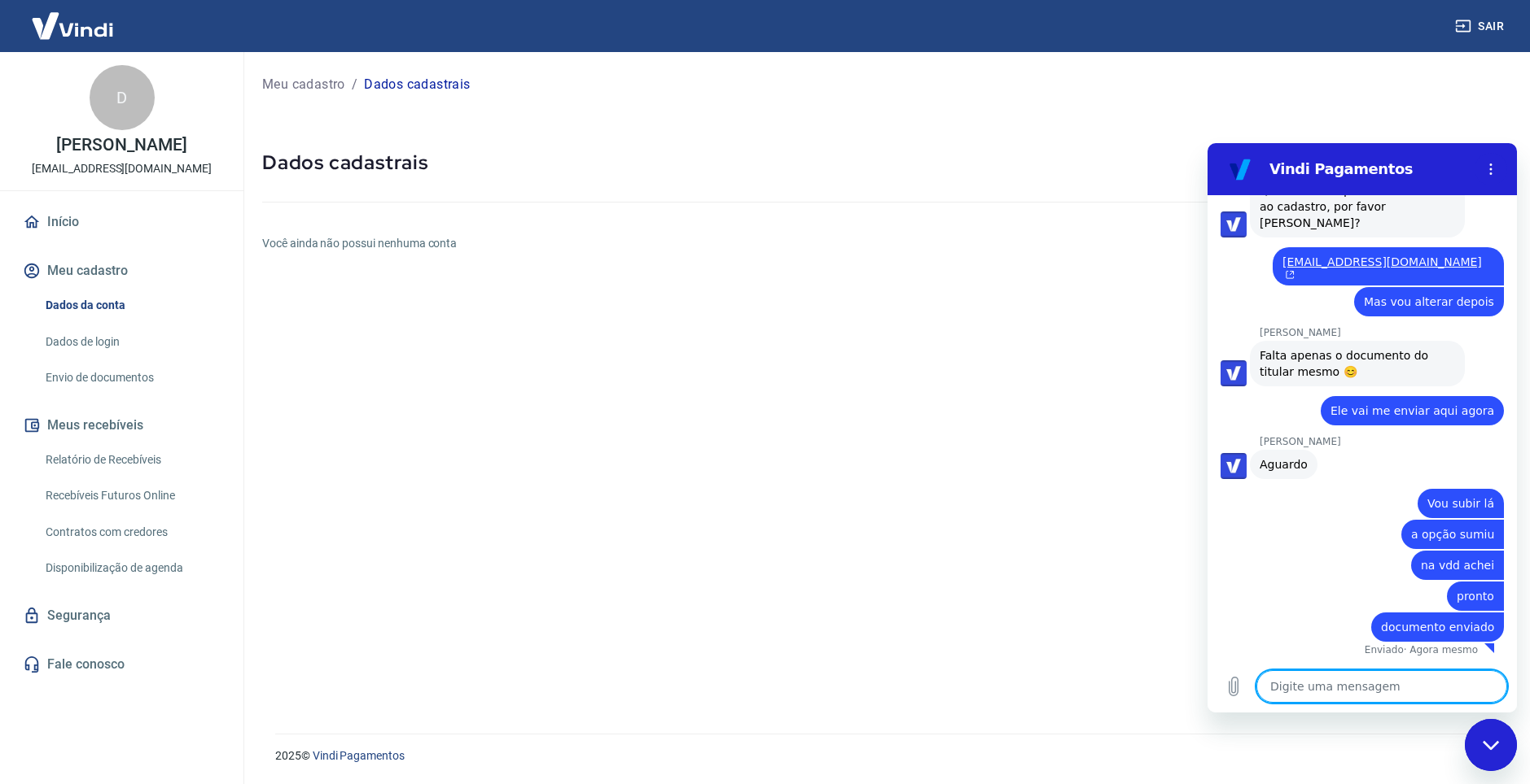
scroll to position [3143, 0]
click at [1328, 686] on textarea at bounding box center [1380, 686] width 250 height 32
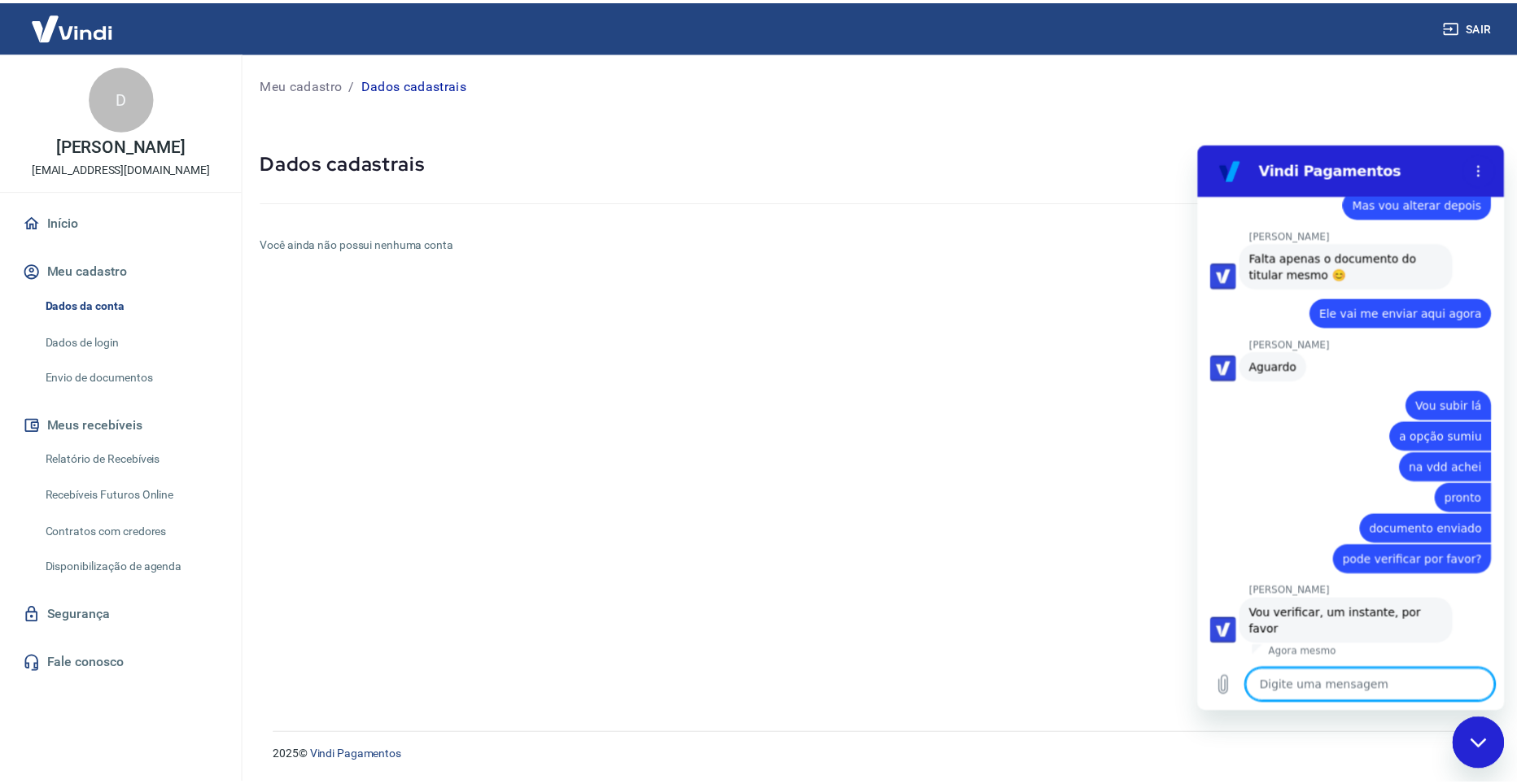
scroll to position [3227, 0]
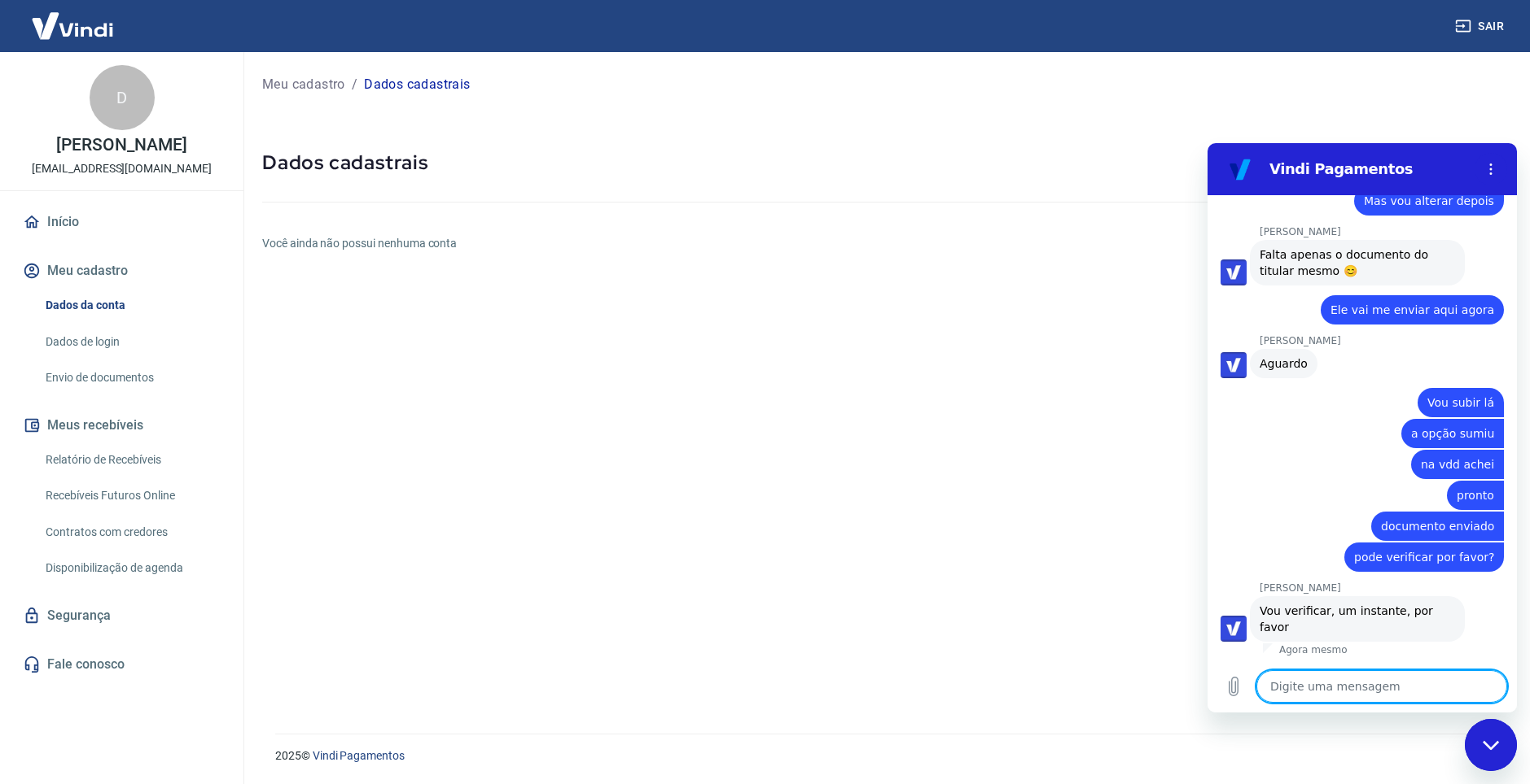
click at [65, 221] on link "Início" at bounding box center [121, 222] width 204 height 36
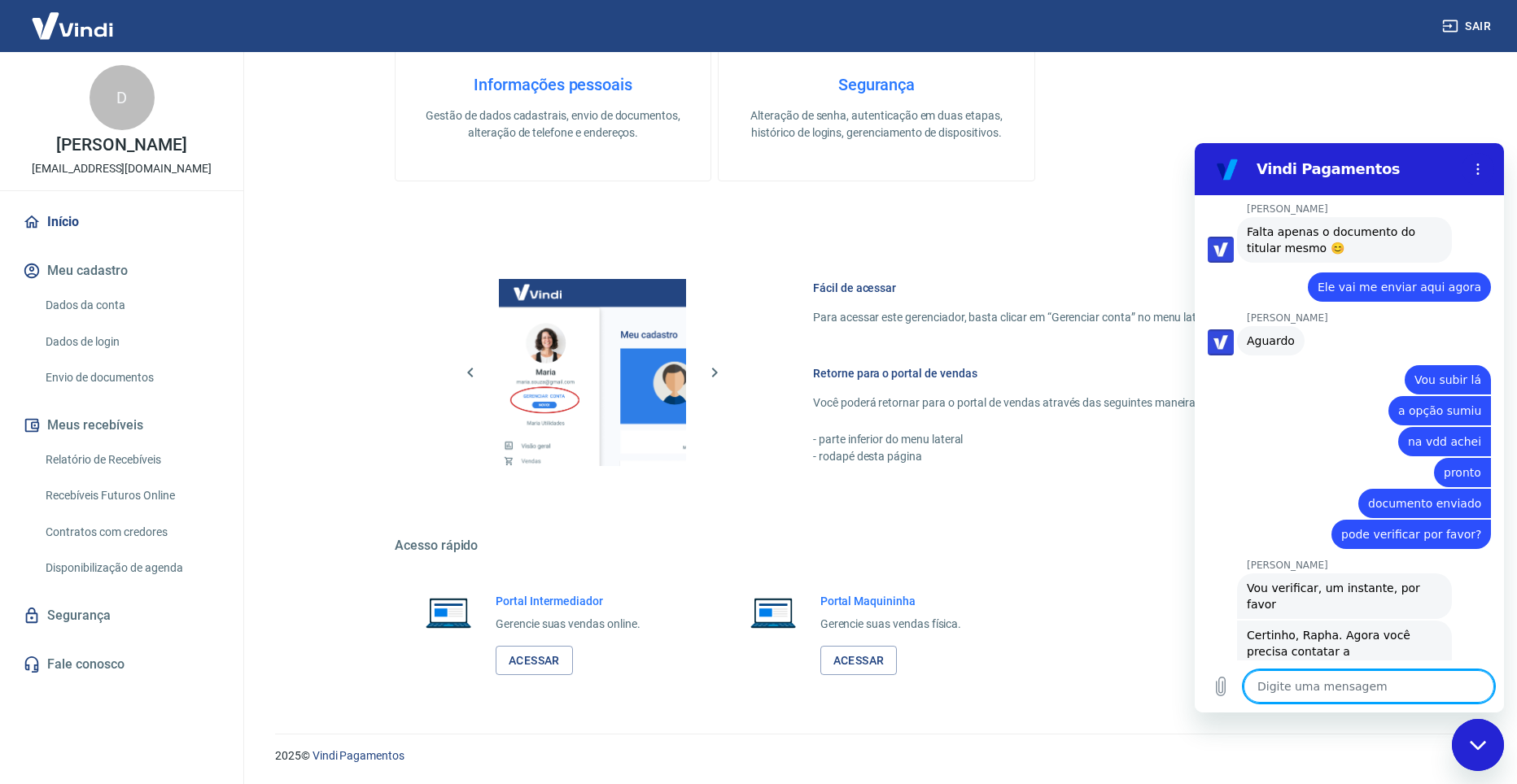
scroll to position [3340, 0]
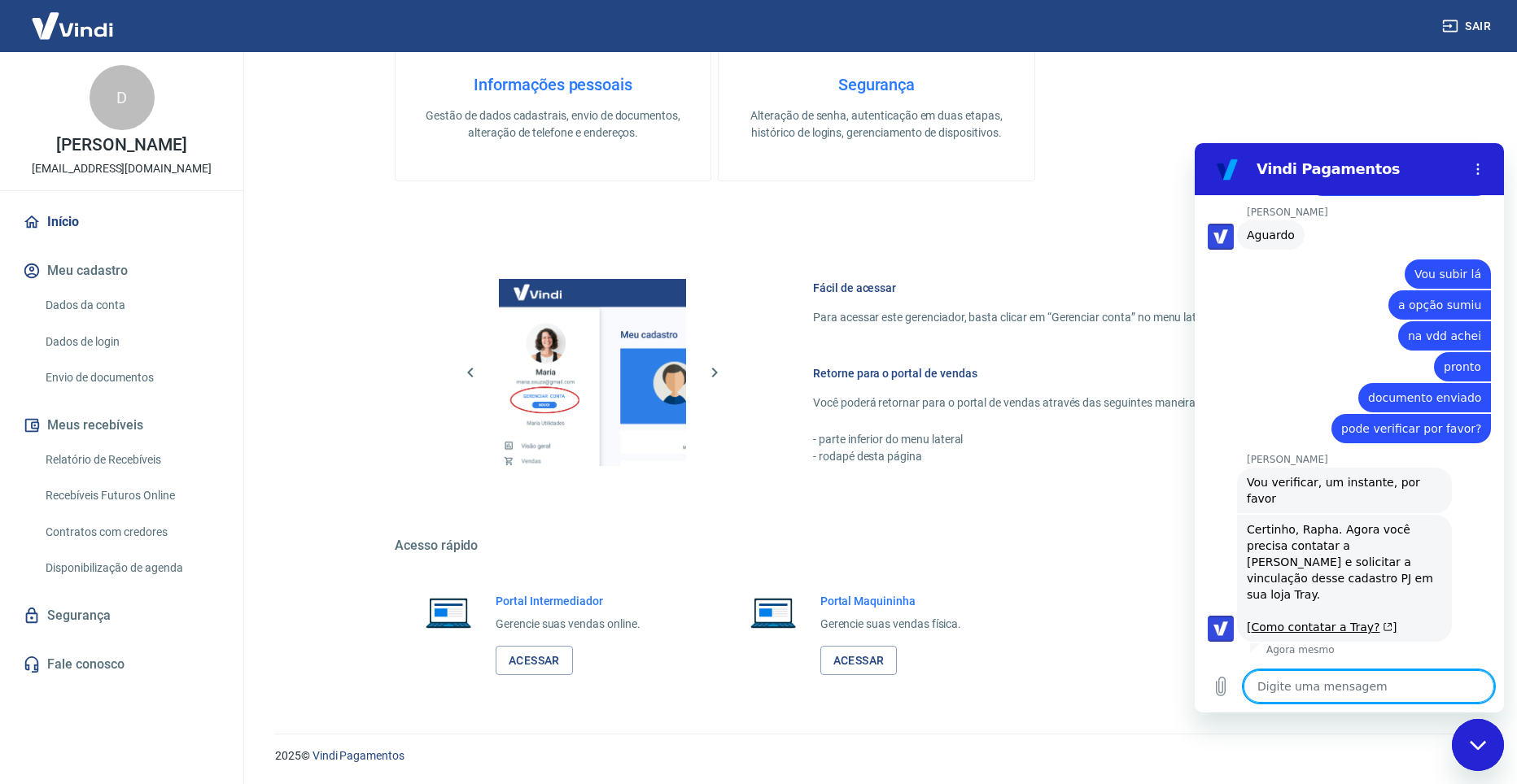
click at [1384, 694] on textarea at bounding box center [1368, 686] width 250 height 32
click at [1319, 631] on link "Como contatar a Tray?" at bounding box center [1321, 627] width 140 height 13
click at [1357, 687] on textarea at bounding box center [1368, 686] width 250 height 32
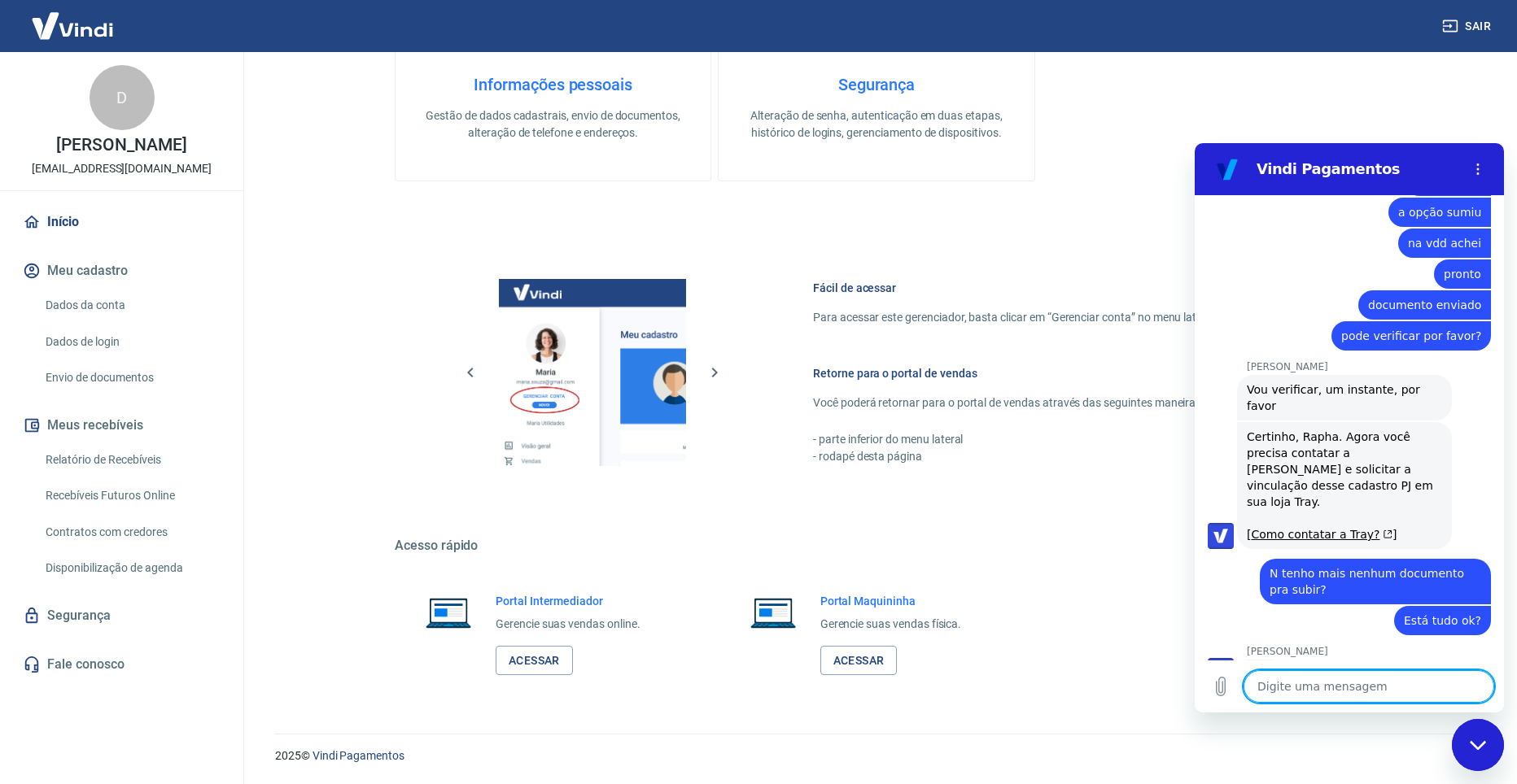
scroll to position [3457, 0]
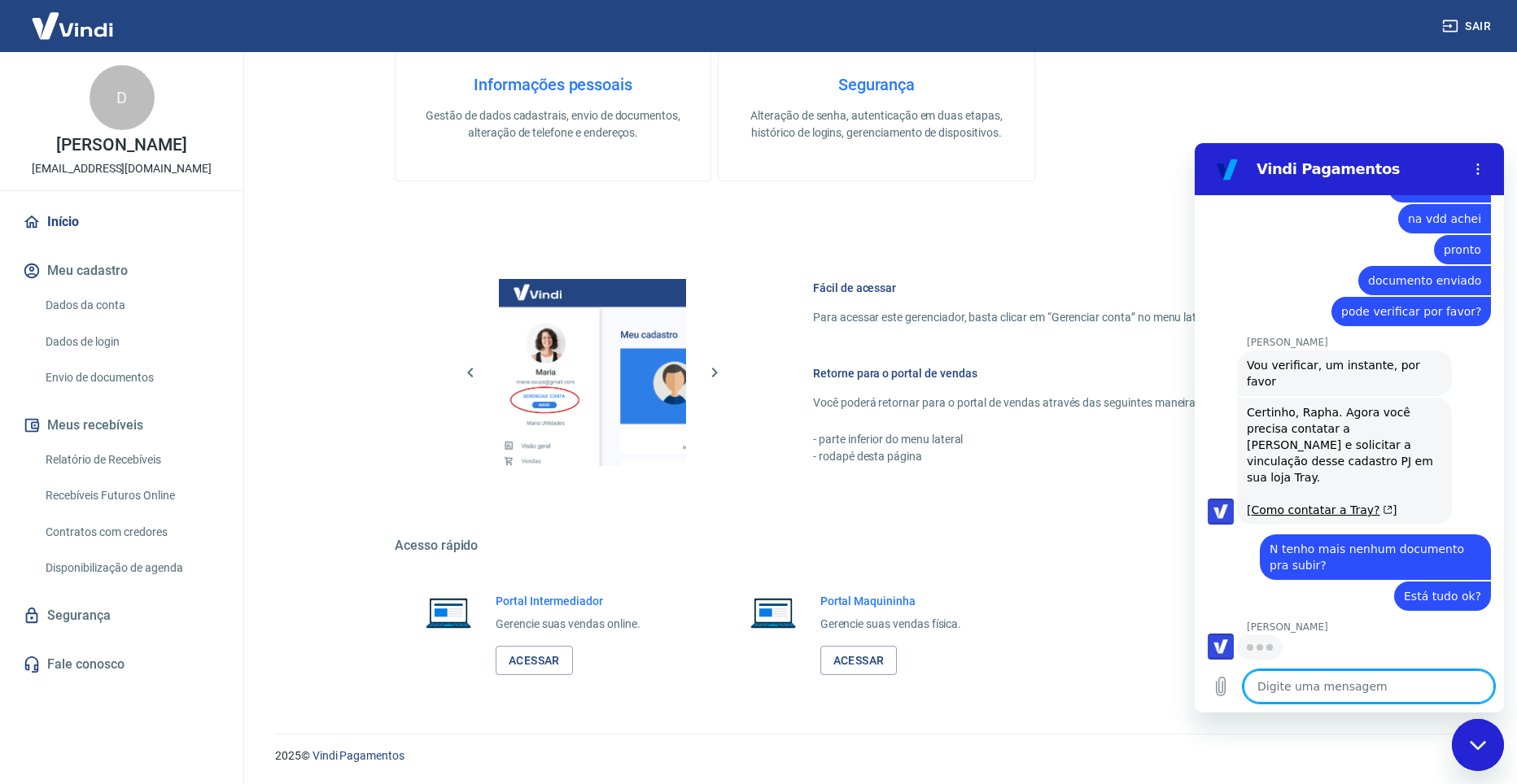
click at [1319, 694] on textarea at bounding box center [1368, 686] width 250 height 32
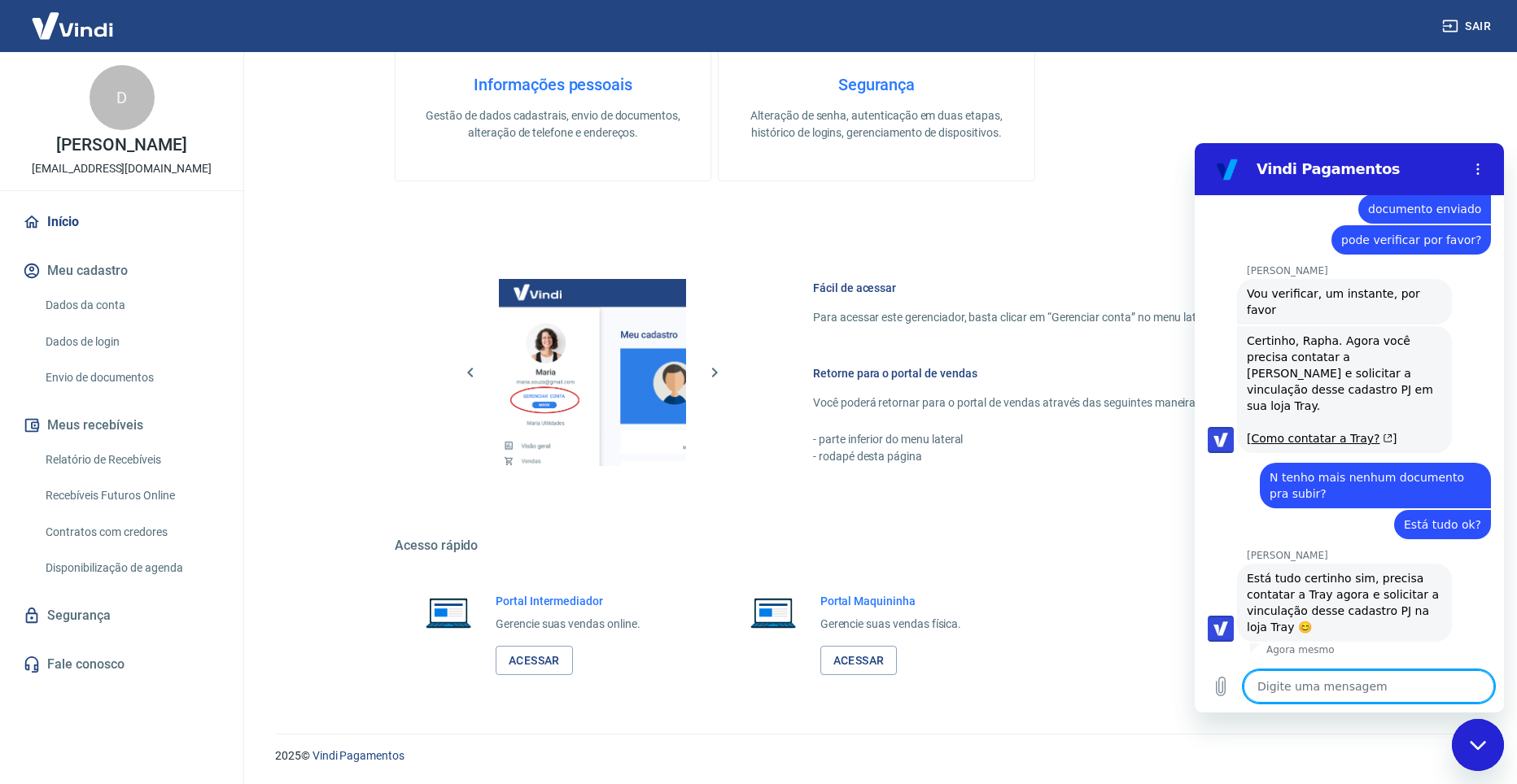
scroll to position [3528, 0]
click at [1339, 693] on textarea at bounding box center [1368, 686] width 250 height 32
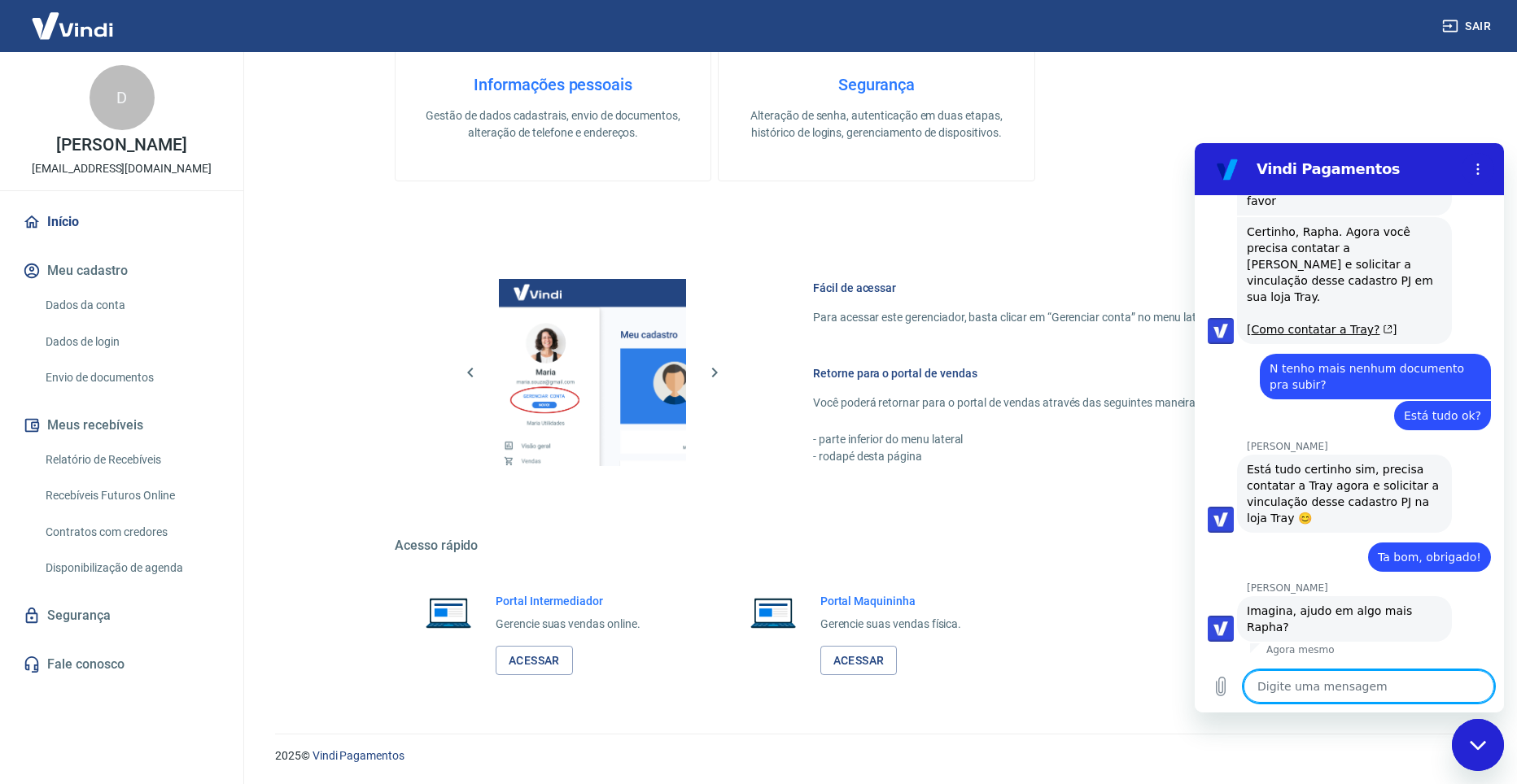
scroll to position [3637, 0]
click at [1329, 680] on textarea at bounding box center [1368, 686] width 250 height 32
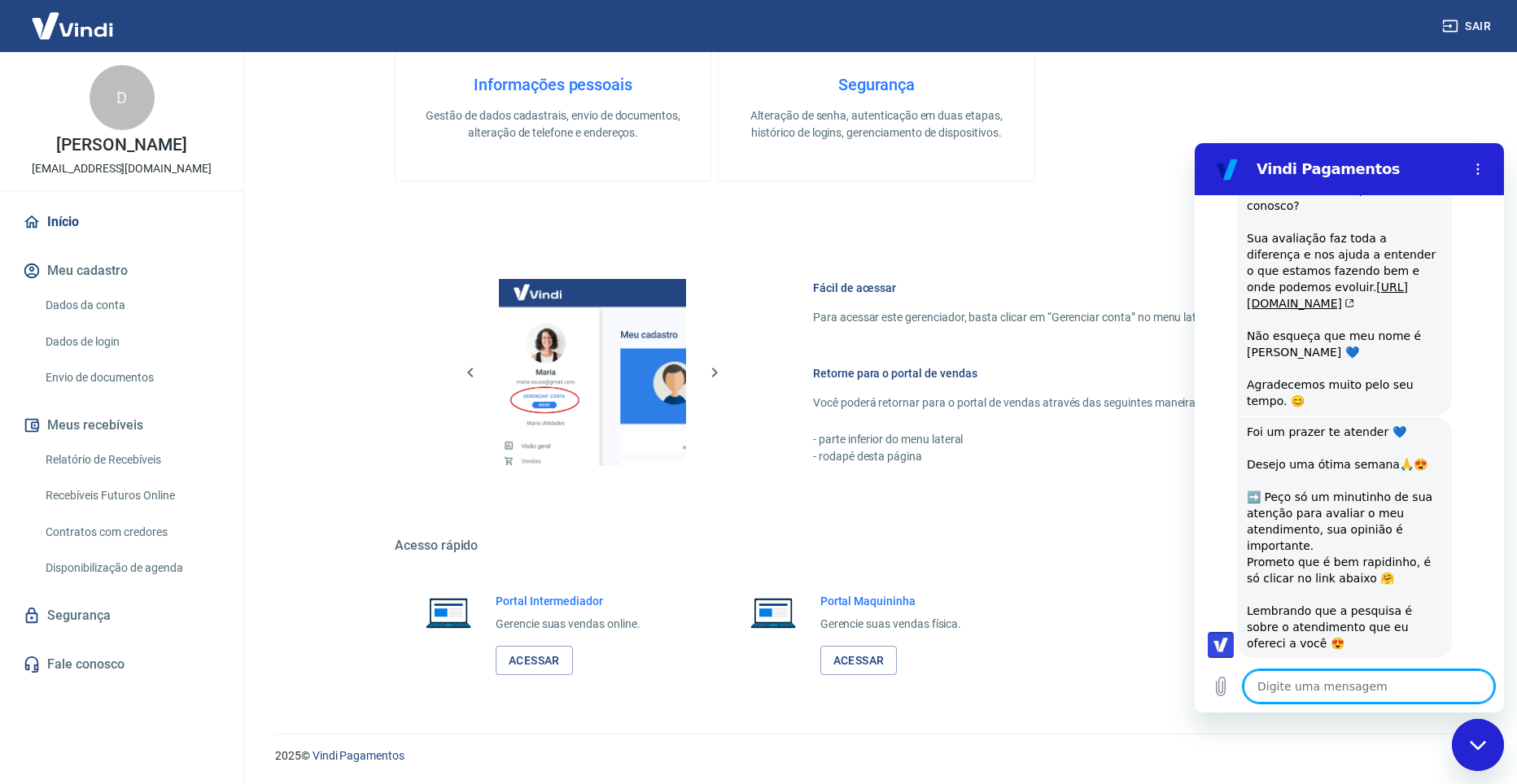
scroll to position [4355, 0]
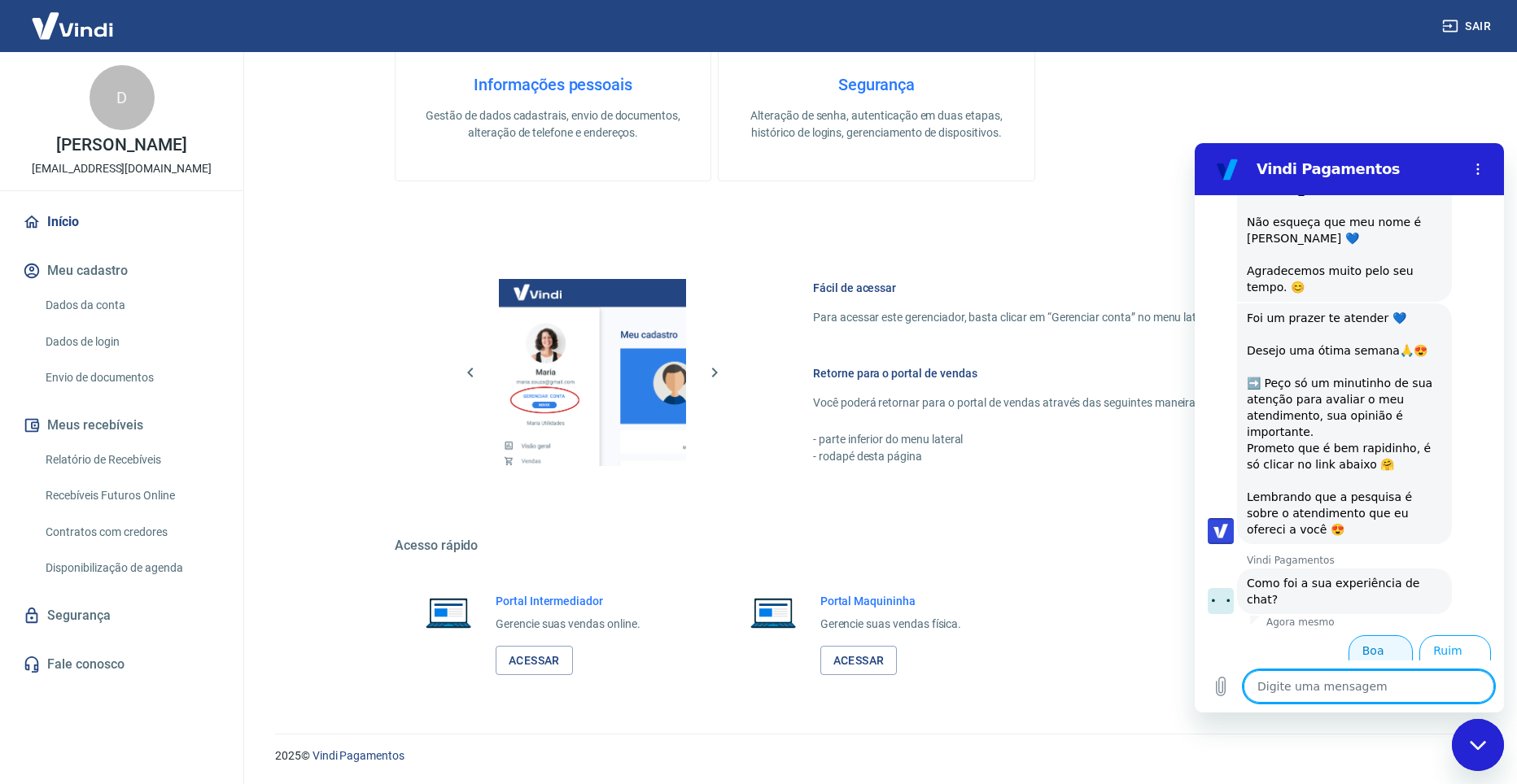
click at [1378, 640] on button "Boa 👍" at bounding box center [1381, 658] width 65 height 47
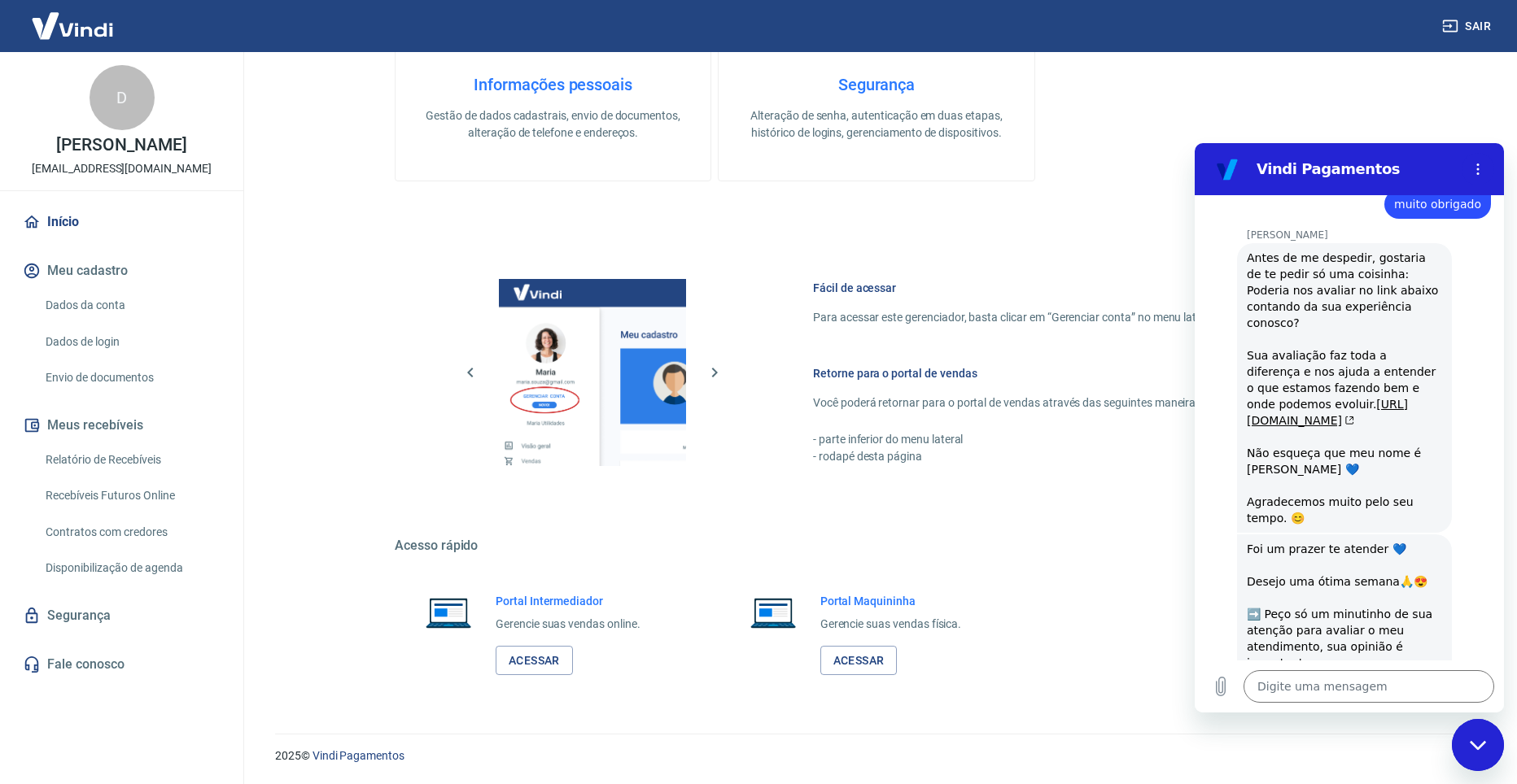
scroll to position [3927, 0]
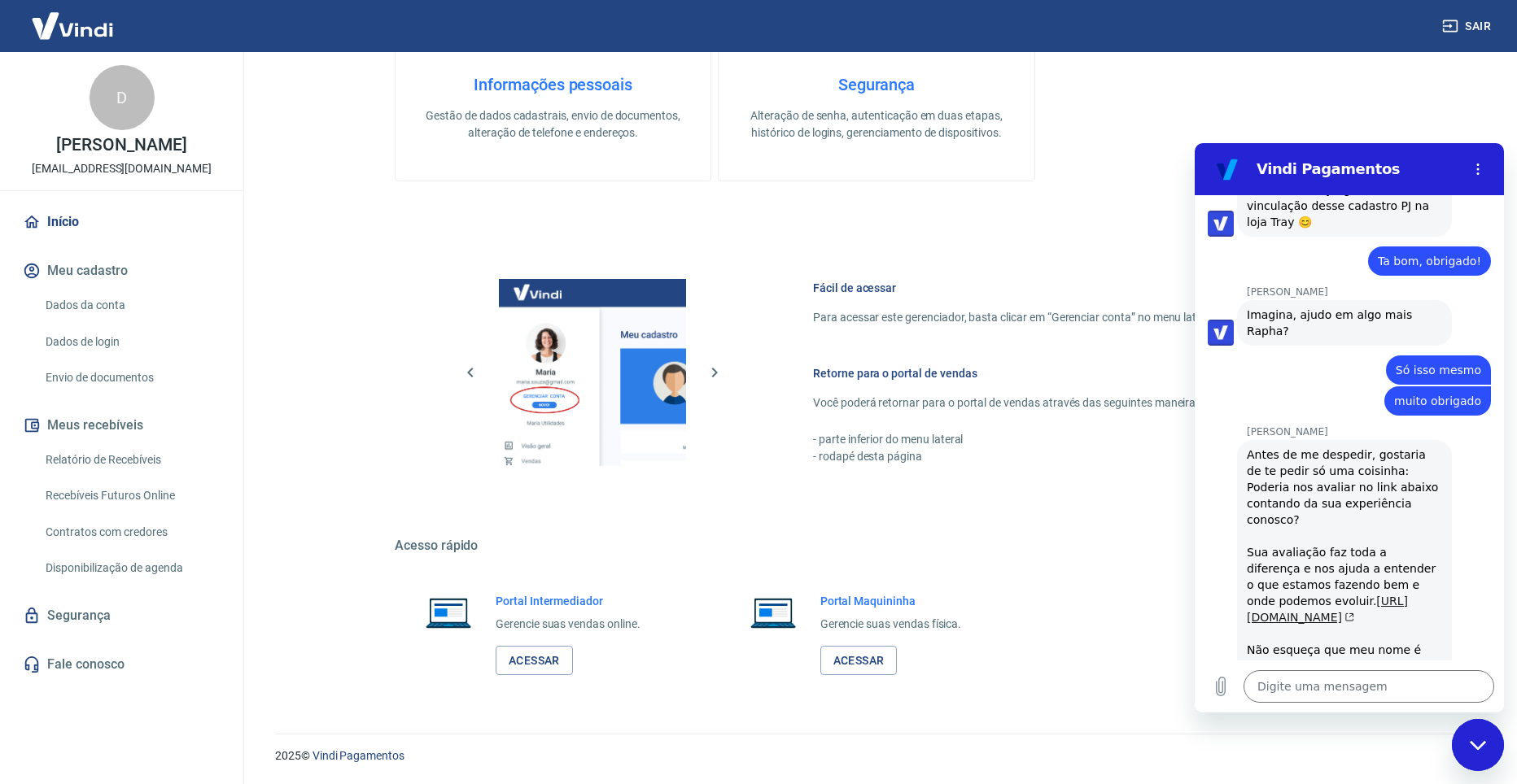
click at [1348, 605] on link "https://g.page/r/CVG4FibZJa2aEAg/review" at bounding box center [1328, 609] width 161 height 30
click at [1319, 679] on textarea at bounding box center [1368, 686] width 250 height 32
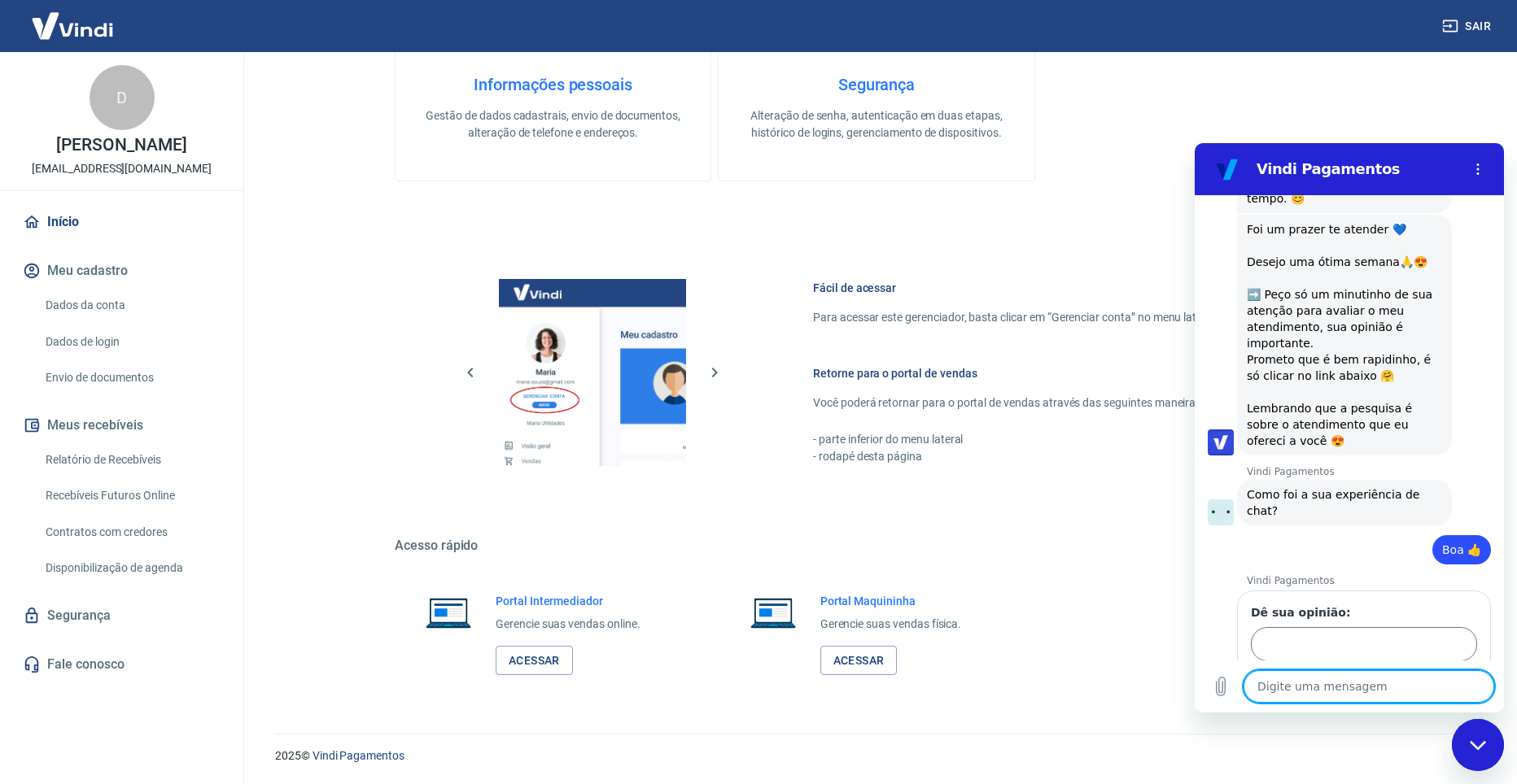
scroll to position [4495, 0]
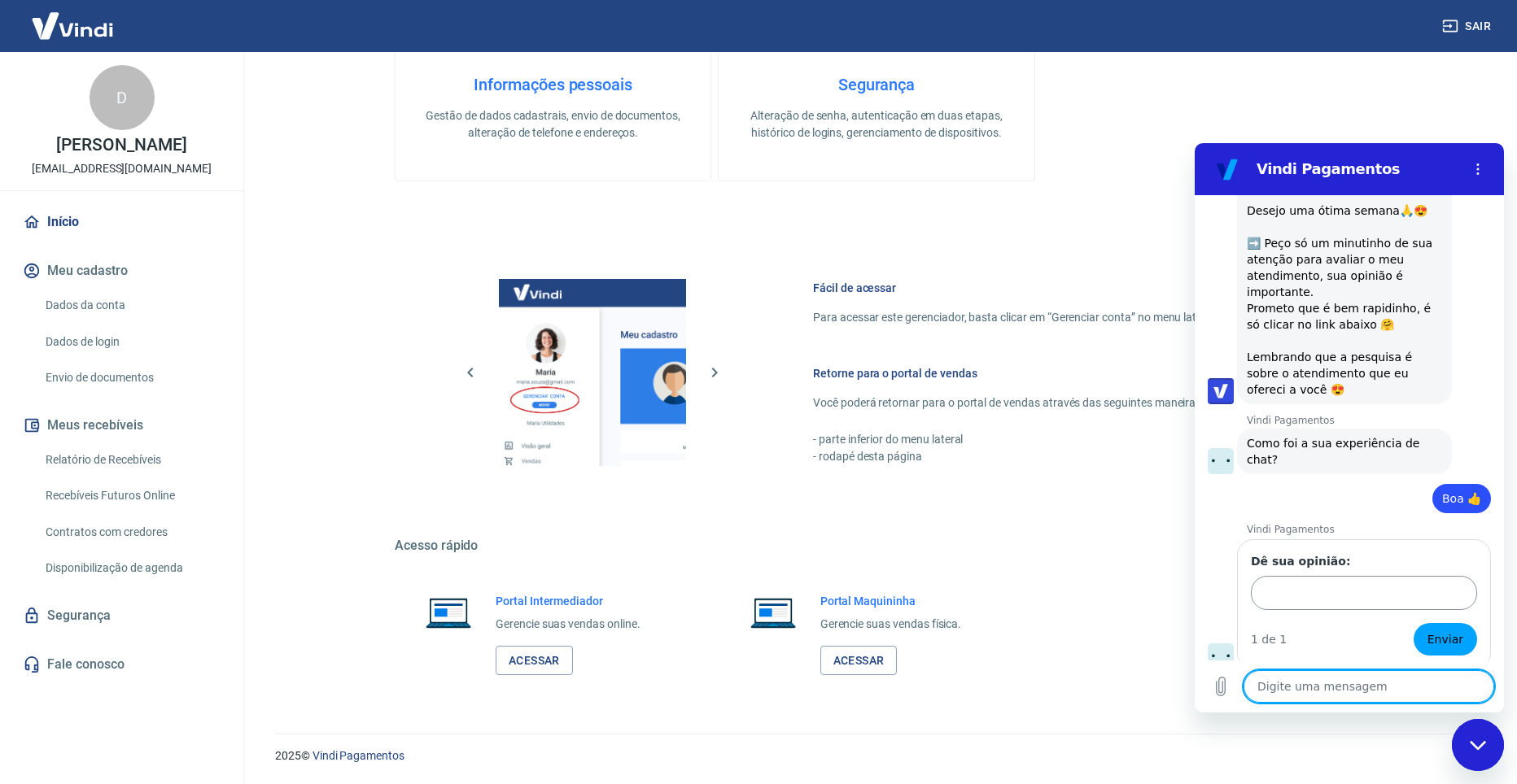
click at [1341, 588] on input "Dê sua opinião:" at bounding box center [1364, 593] width 226 height 34
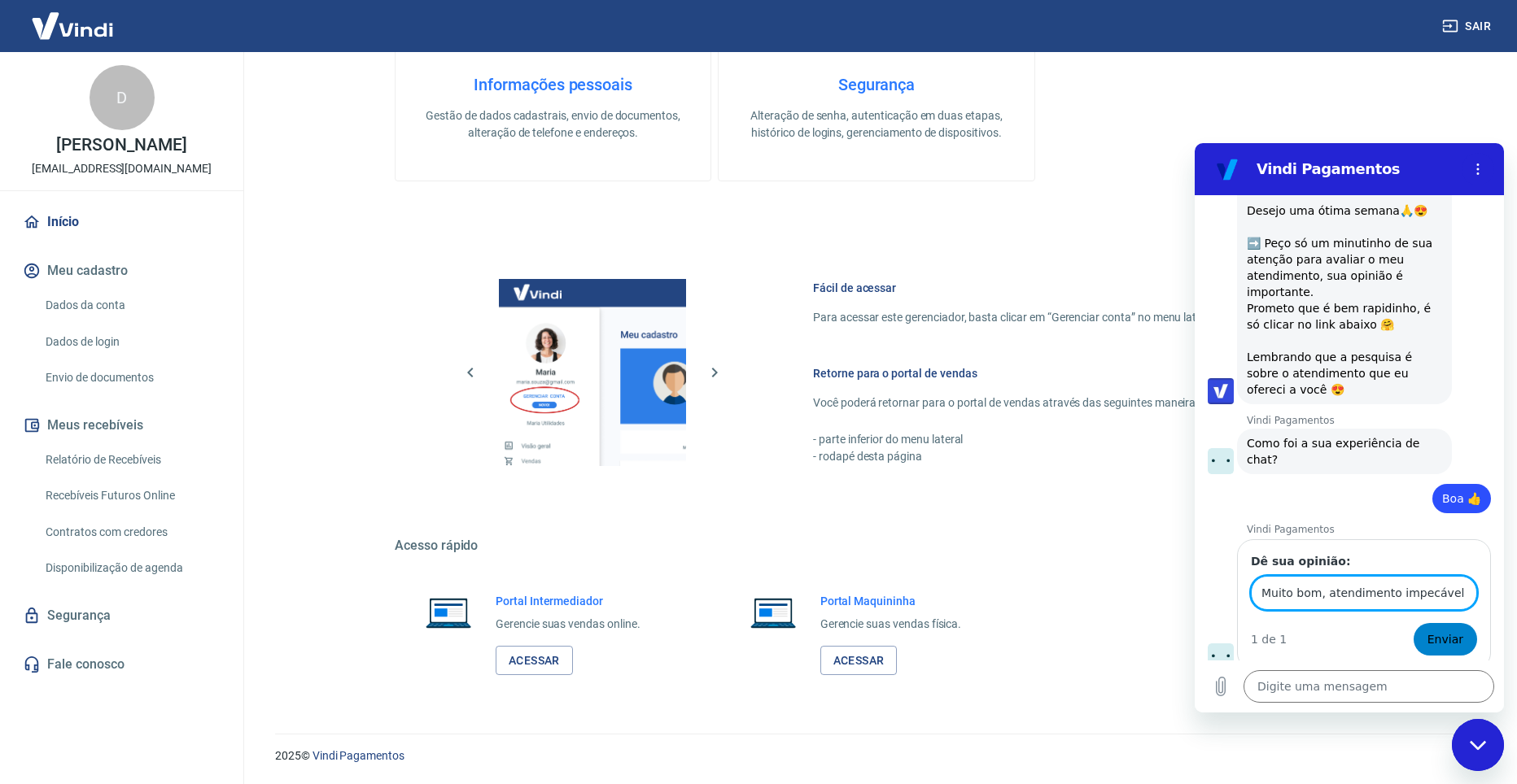
click at [1440, 638] on span "Enviar" at bounding box center [1445, 639] width 36 height 19
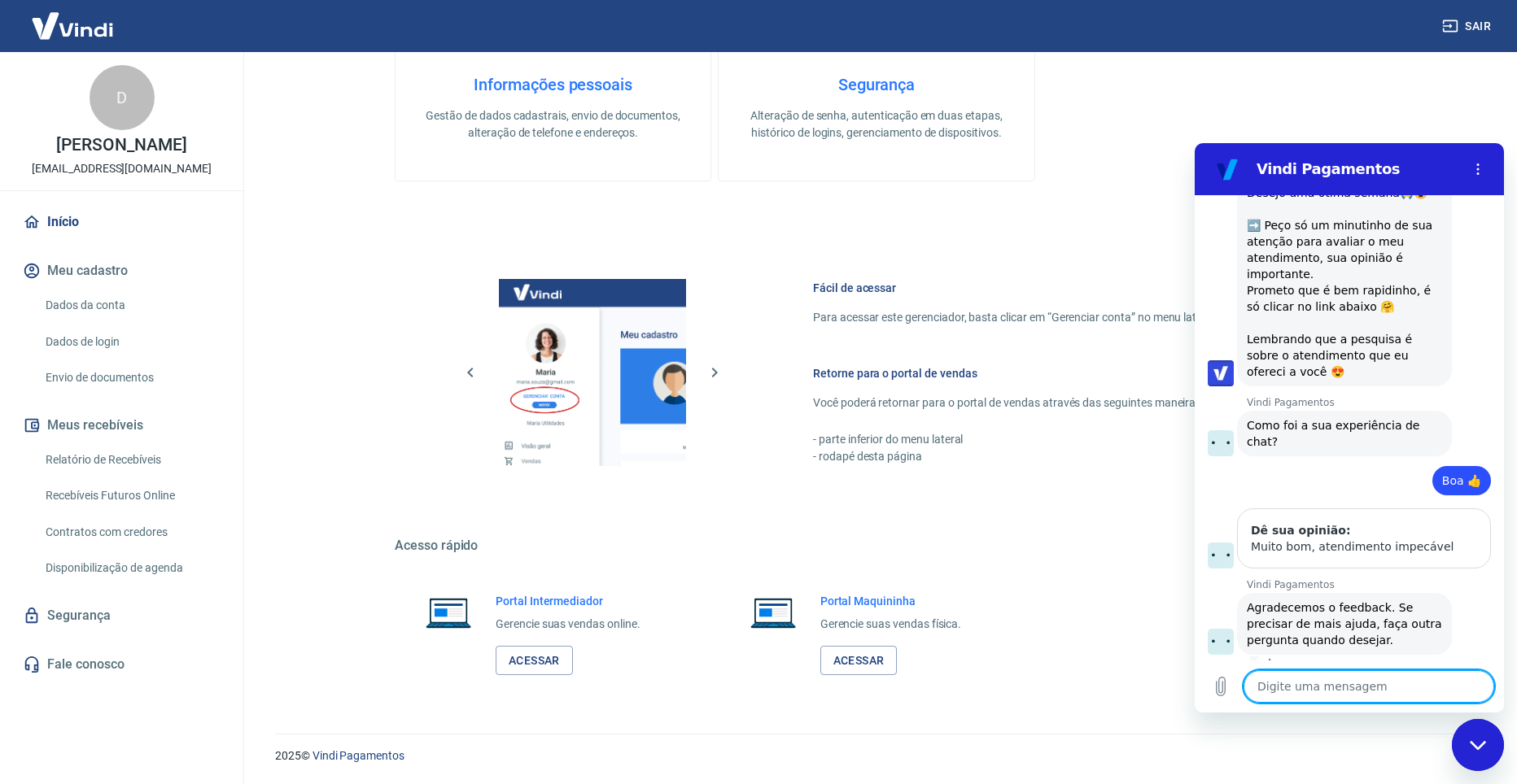
scroll to position [4517, 0]
click at [1356, 693] on textarea at bounding box center [1368, 686] width 250 height 32
click at [1475, 742] on icon "Fechar janela de mensagens" at bounding box center [1478, 745] width 18 height 10
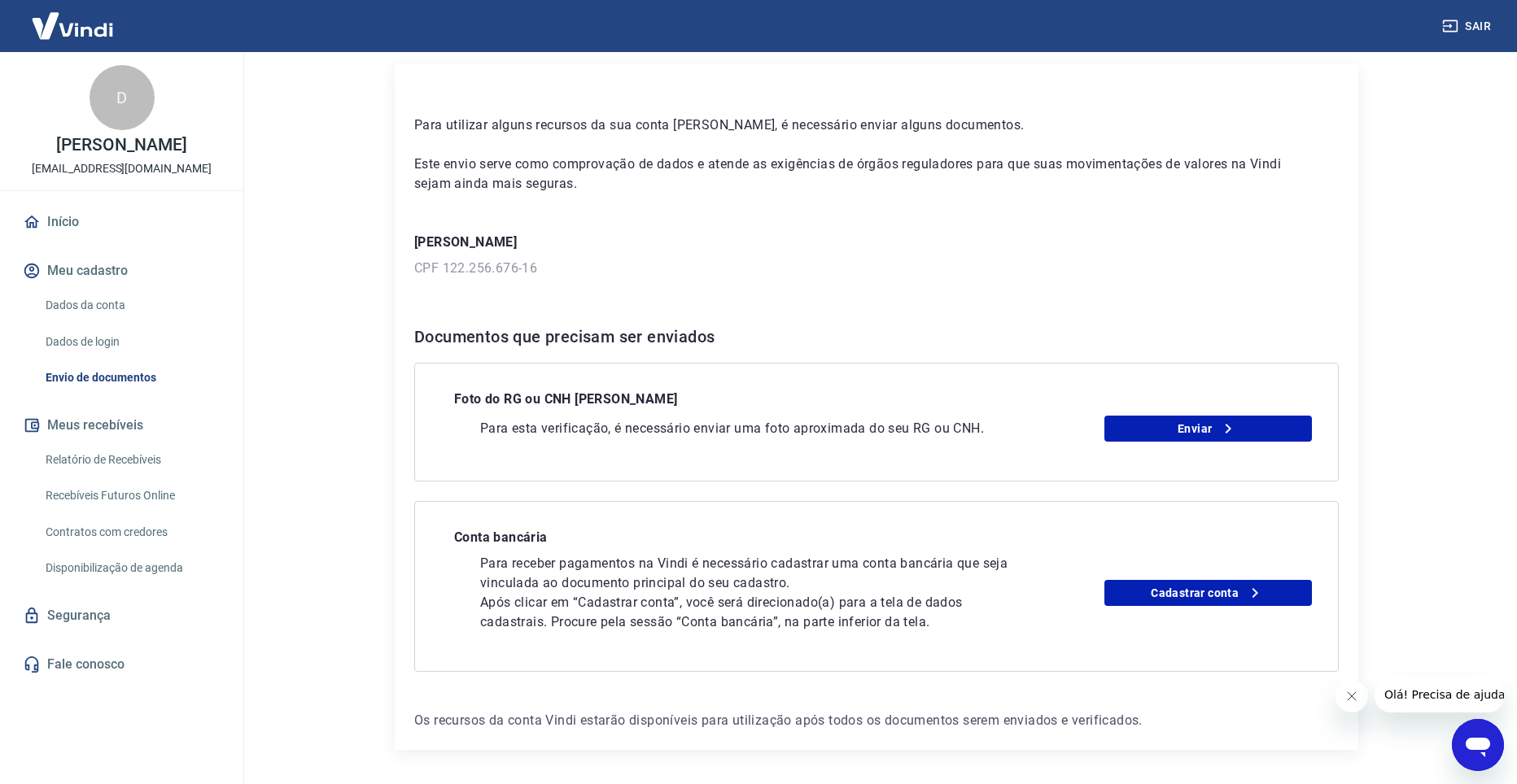
scroll to position [44, 0]
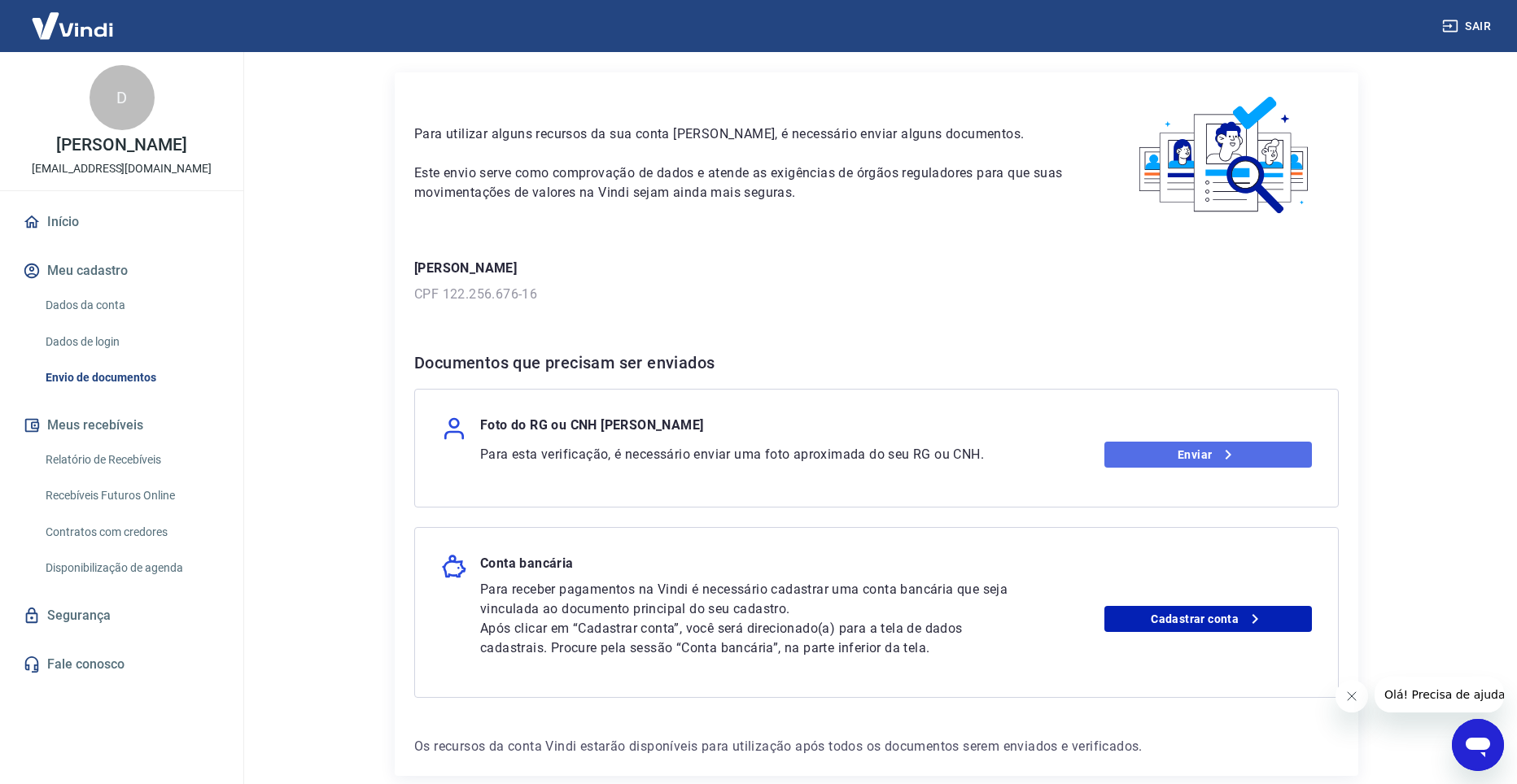
click at [1137, 455] on link "Enviar" at bounding box center [1209, 454] width 209 height 26
